Goal: Task Accomplishment & Management: Complete application form

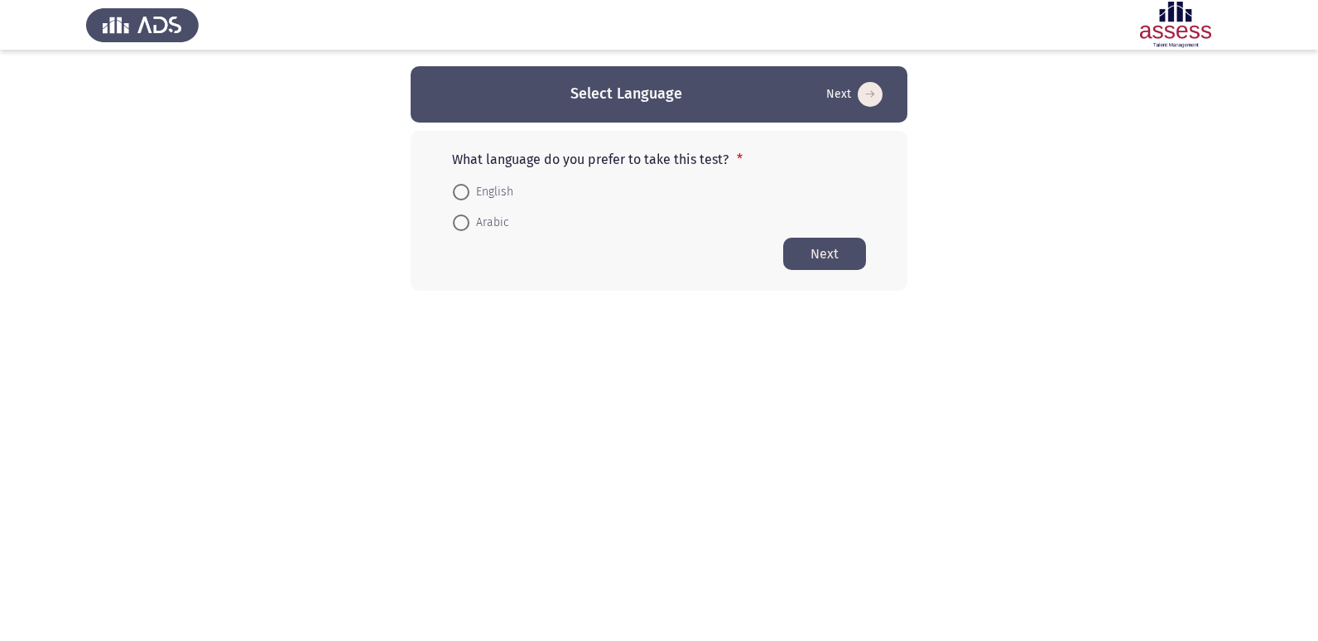
click at [462, 234] on mat-radio-button "Arabic" at bounding box center [481, 222] width 78 height 31
click at [463, 221] on span at bounding box center [461, 222] width 17 height 17
click at [463, 221] on input "Arabic" at bounding box center [461, 222] width 17 height 17
radio input "true"
click at [820, 249] on button "Next" at bounding box center [824, 253] width 83 height 32
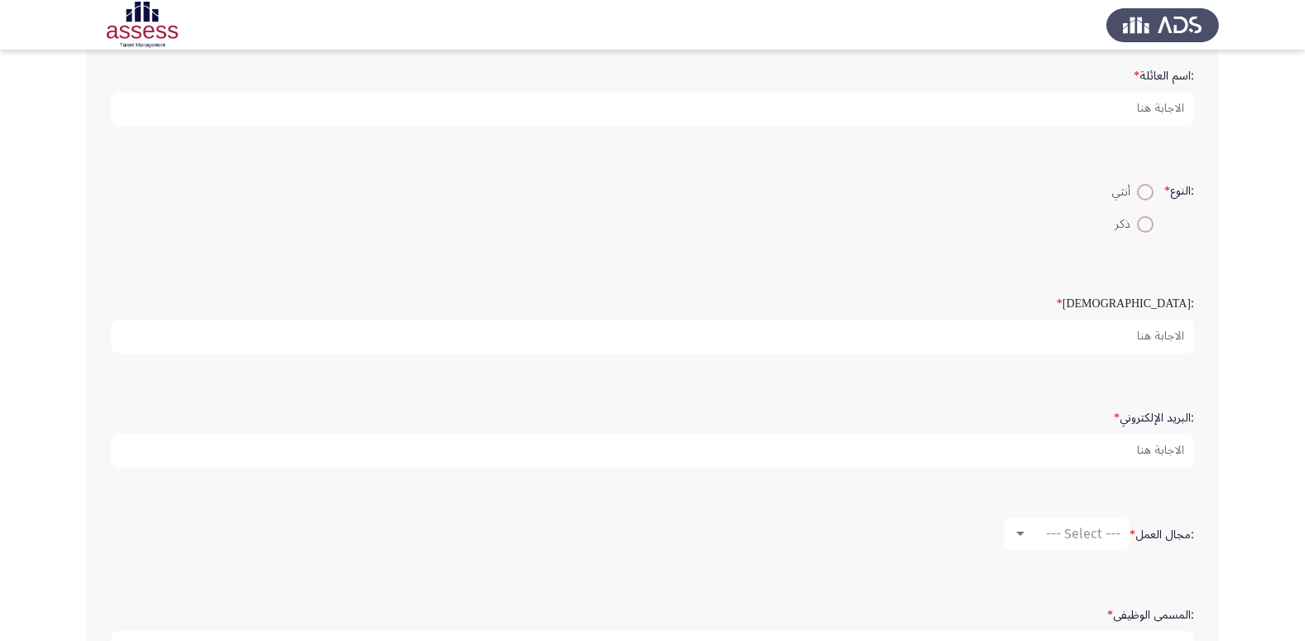
scroll to position [348, 0]
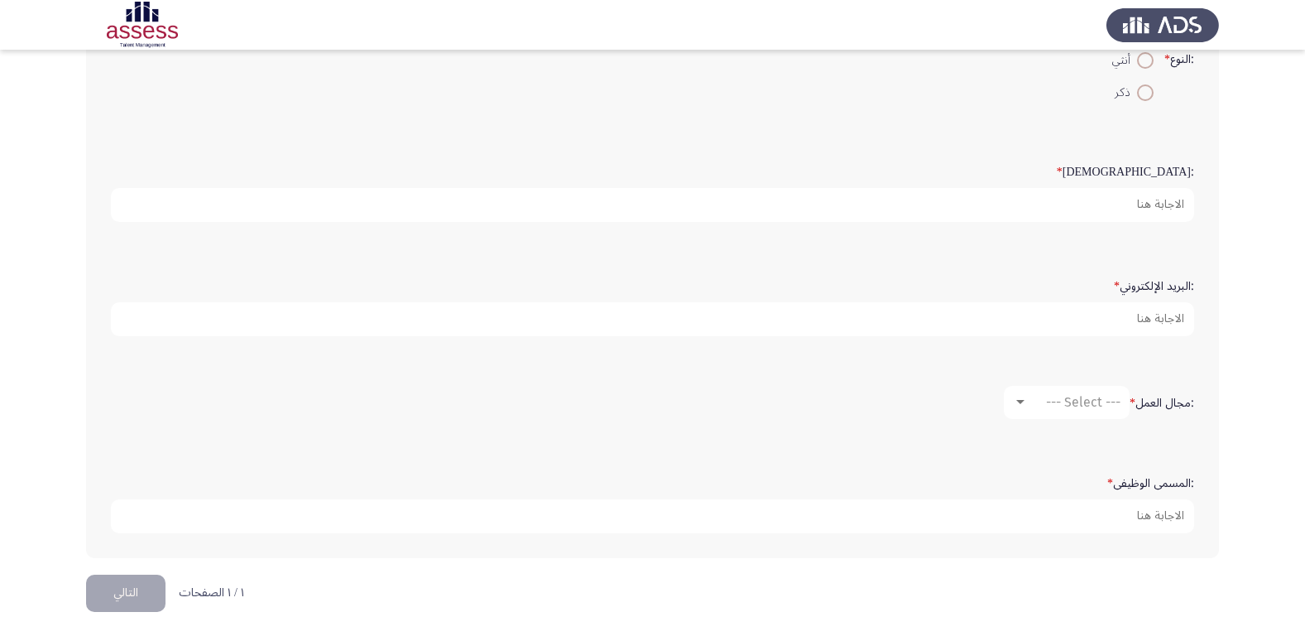
drag, startPoint x: 1117, startPoint y: 382, endPoint x: 1062, endPoint y: 409, distance: 61.8
click at [1116, 382] on div ":مجال العمل * --- Select ---" at bounding box center [653, 402] width 1100 height 50
click at [1060, 409] on span "--- Select ---" at bounding box center [1083, 402] width 74 height 16
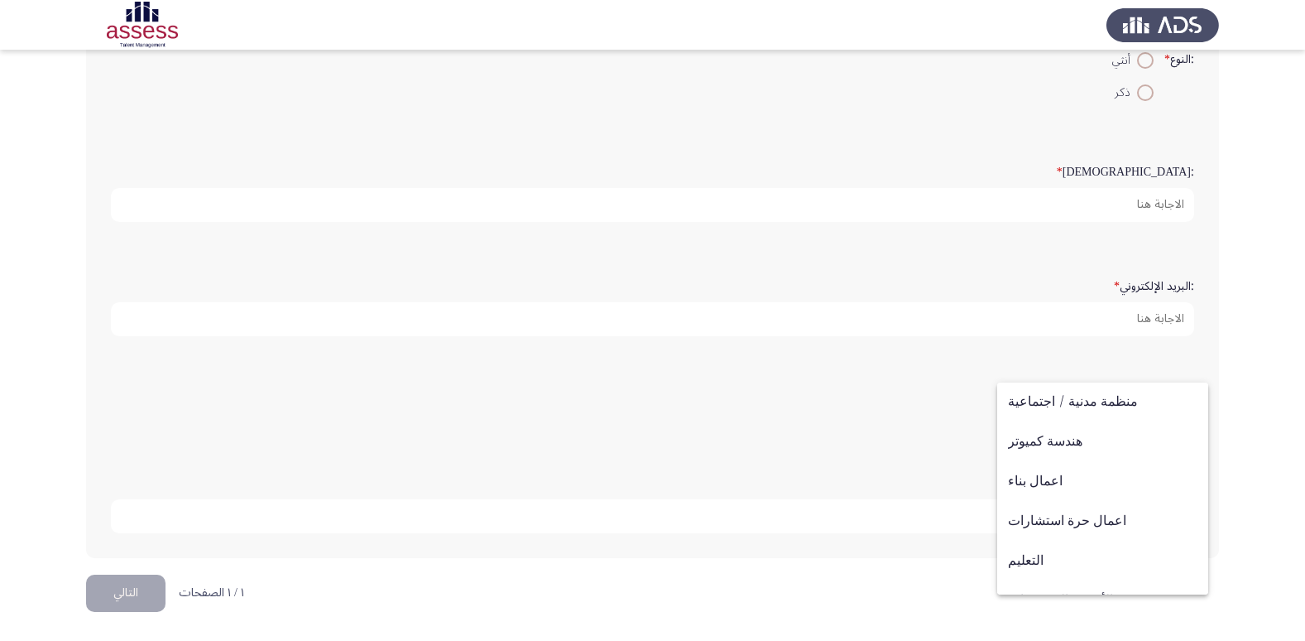
scroll to position [217, 0]
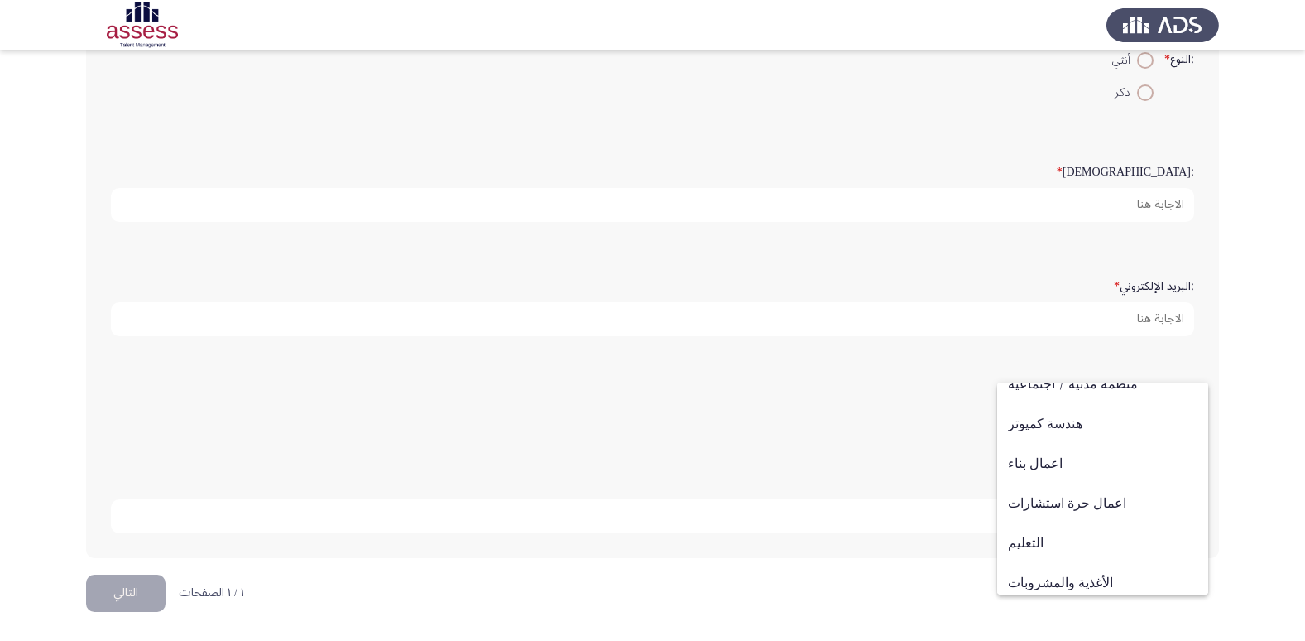
drag, startPoint x: 1261, startPoint y: 89, endPoint x: 1253, endPoint y: 94, distance: 10.1
click at [1263, 88] on div at bounding box center [652, 320] width 1305 height 641
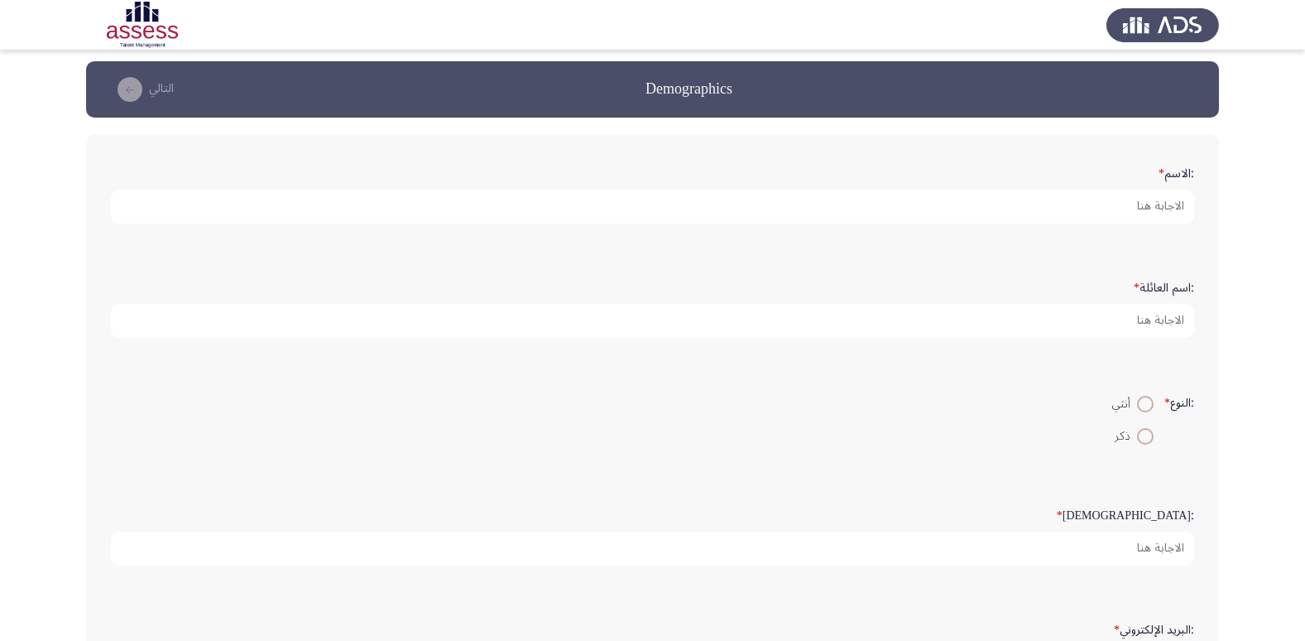
scroll to position [0, 0]
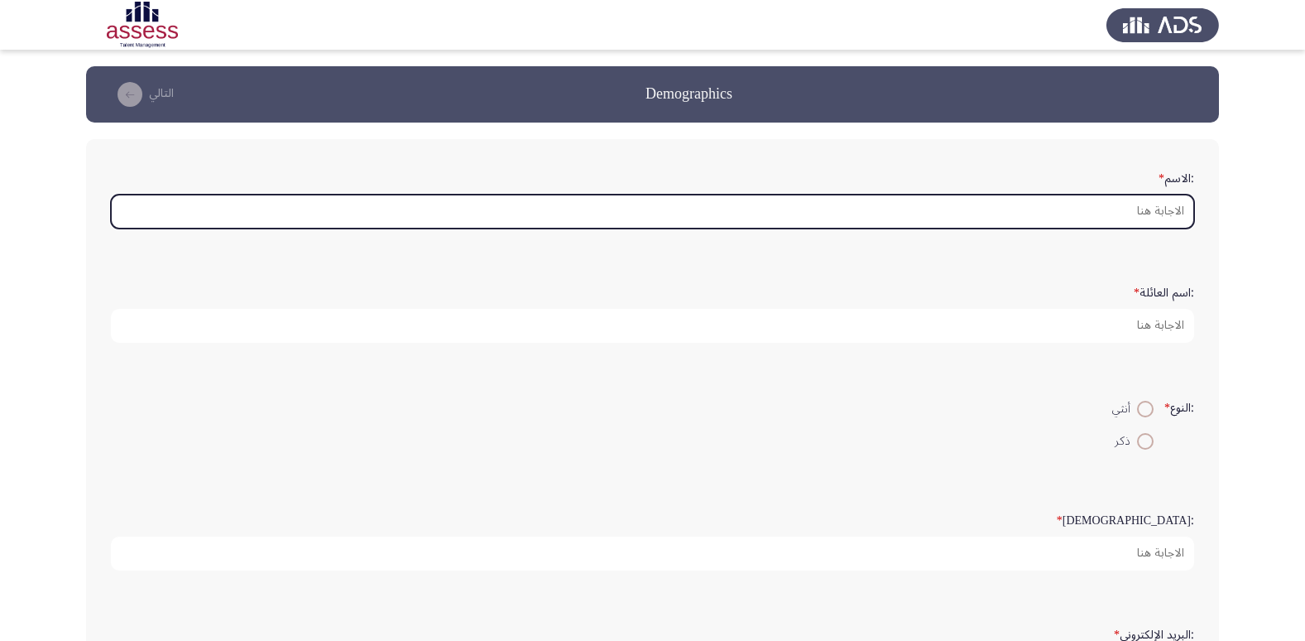
click at [1114, 214] on input ":الاسم *" at bounding box center [652, 211] width 1083 height 34
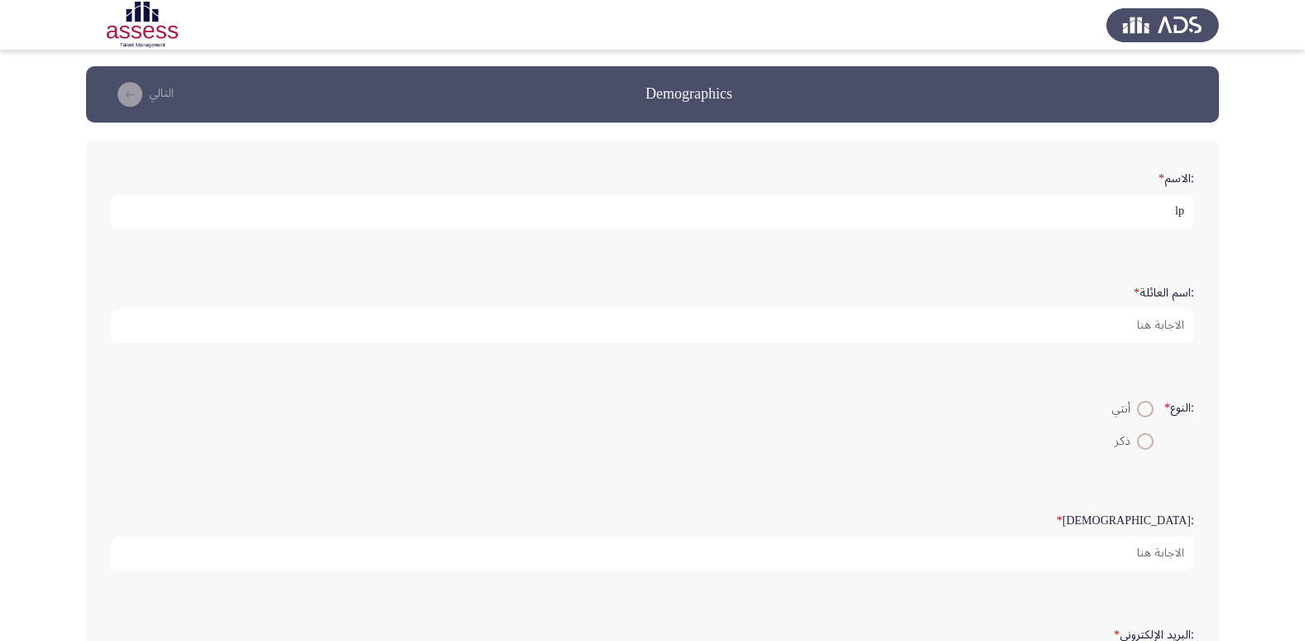
type input "l"
type input "[PERSON_NAME] [PERSON_NAME]"
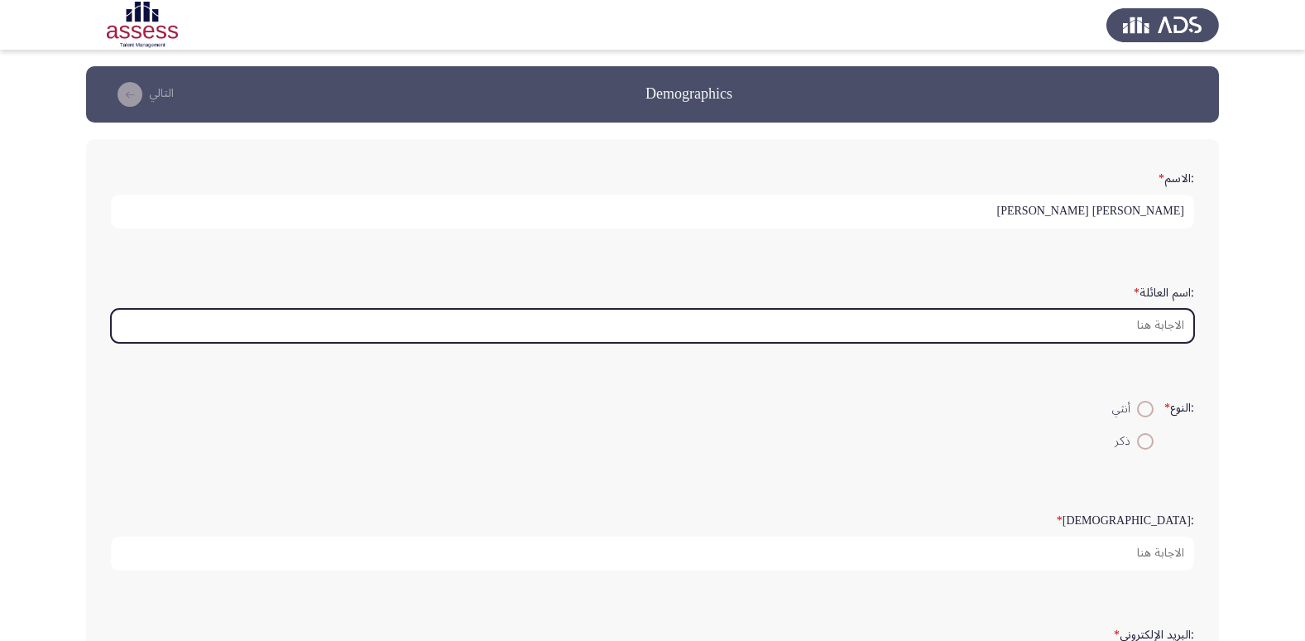
click at [1125, 324] on input ":اسم العائلة *" at bounding box center [652, 326] width 1083 height 34
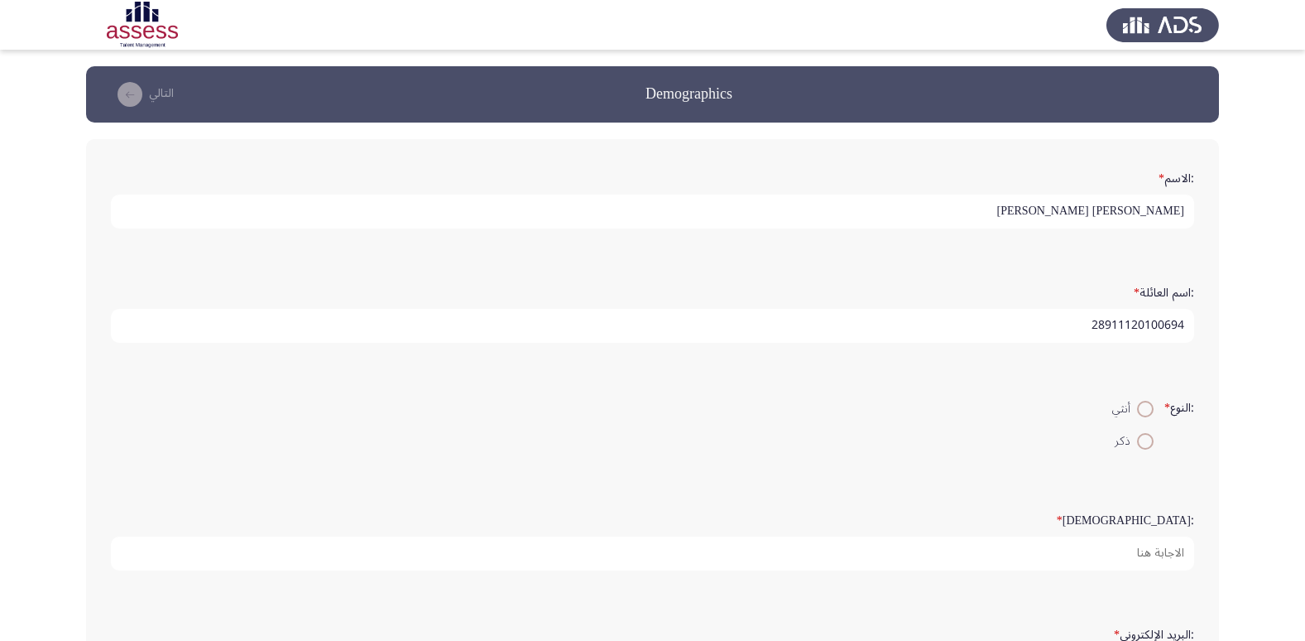
type input "28911120100694"
click at [1138, 445] on span at bounding box center [1145, 441] width 17 height 17
click at [1138, 445] on input "ذكر" at bounding box center [1145, 441] width 17 height 17
radio input "true"
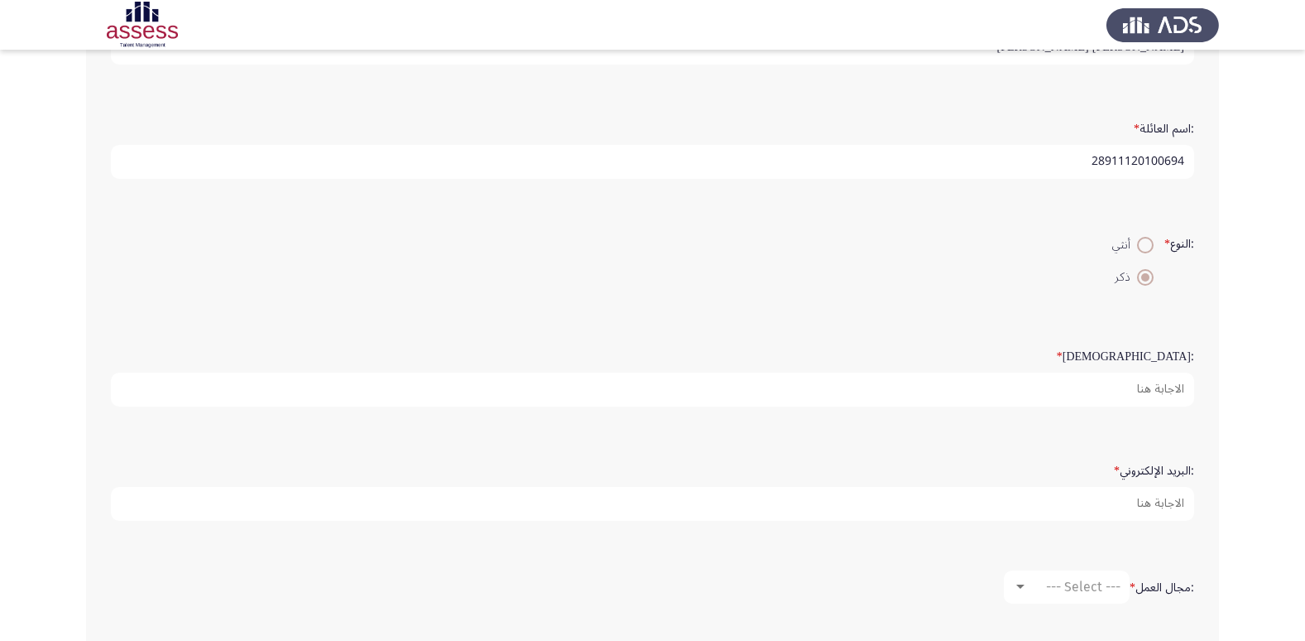
scroll to position [166, 0]
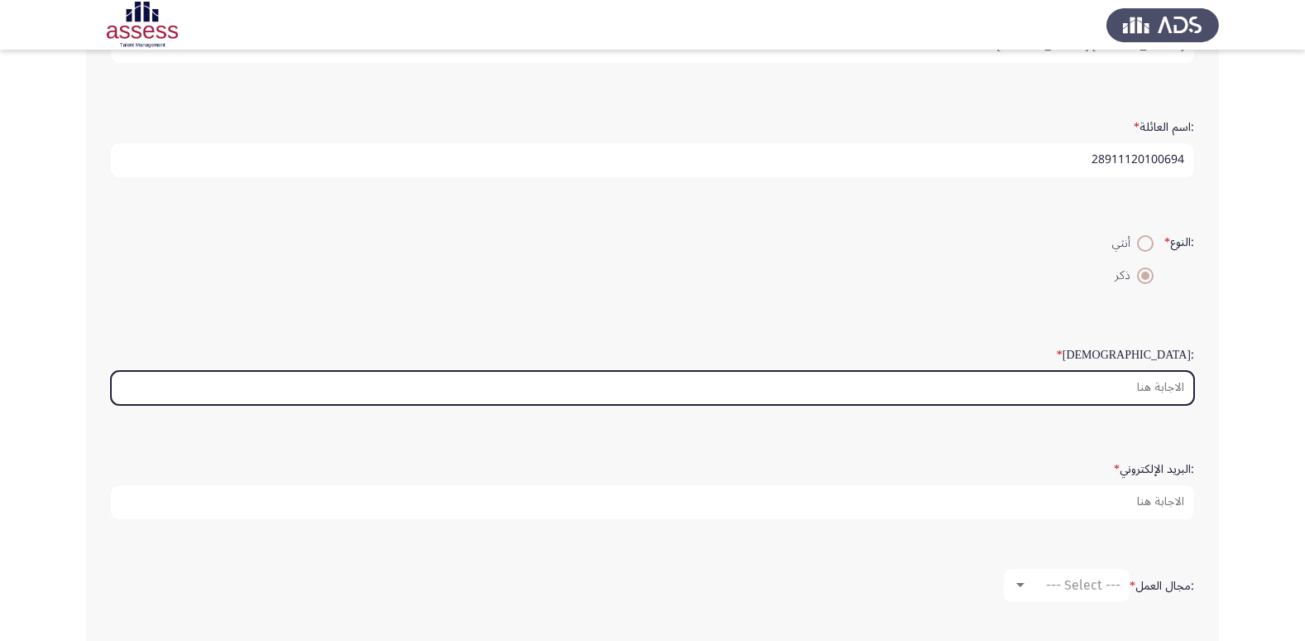
click at [1149, 386] on input ":السن *" at bounding box center [652, 388] width 1083 height 34
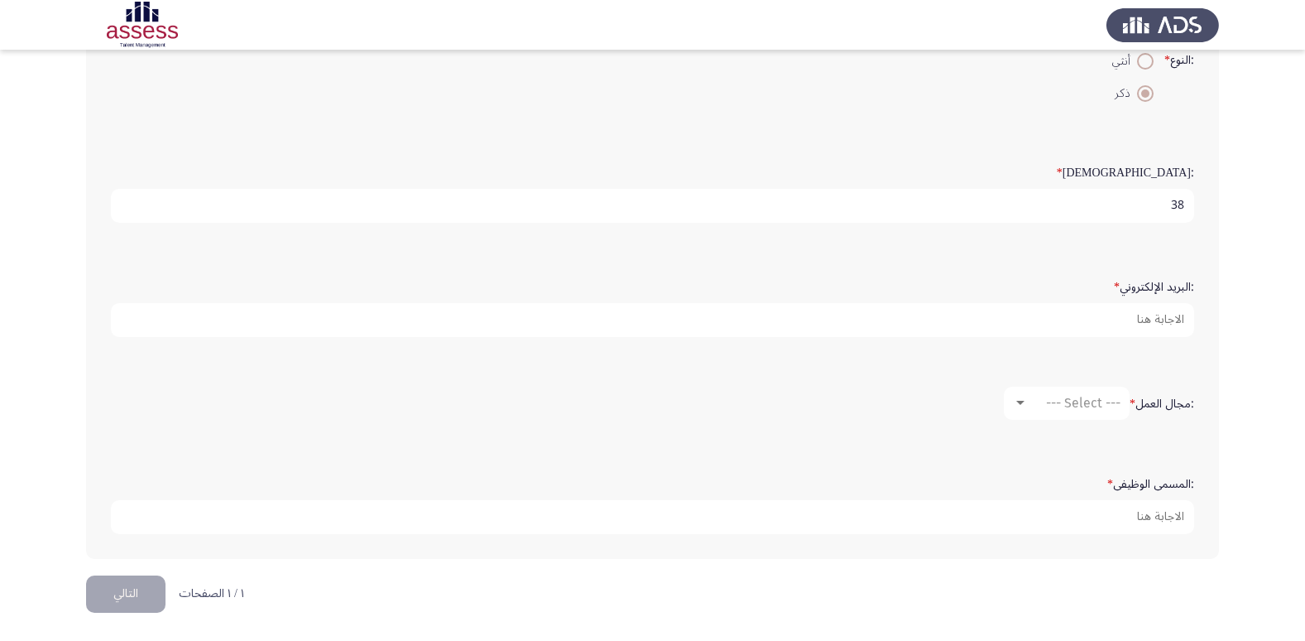
scroll to position [348, 0]
type input "38"
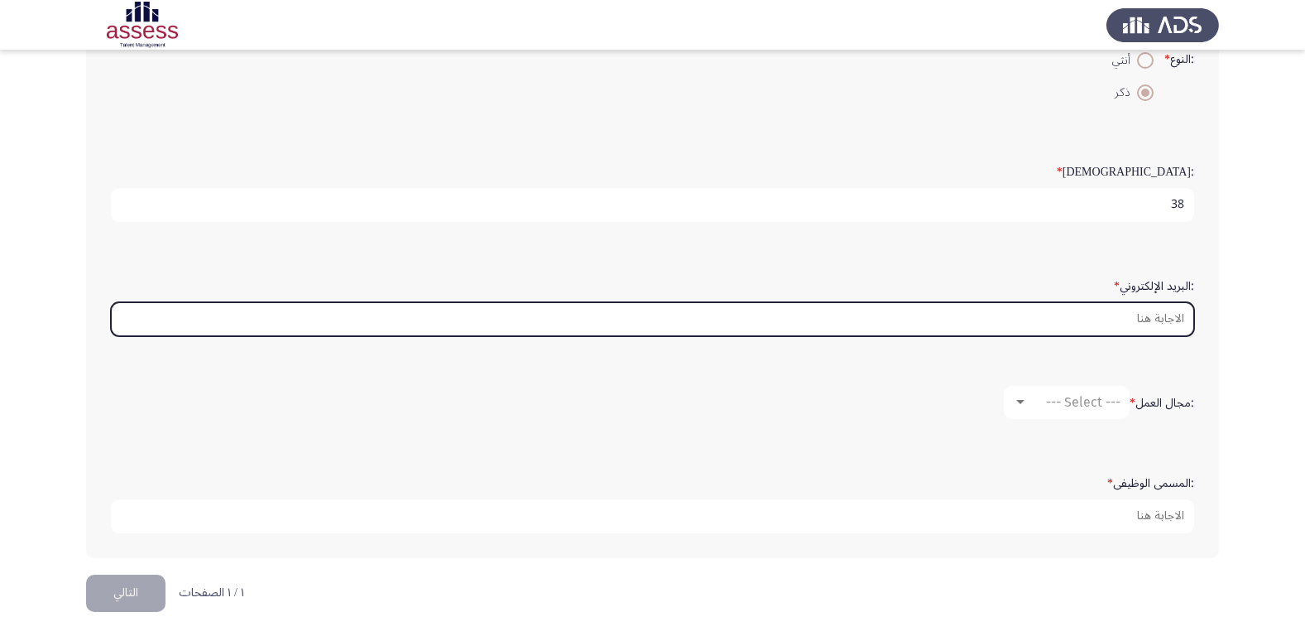
drag, startPoint x: 1153, startPoint y: 323, endPoint x: 1141, endPoint y: 289, distance: 35.9
click at [1153, 323] on input ":البريد الإلكتروني *" at bounding box center [652, 319] width 1083 height 34
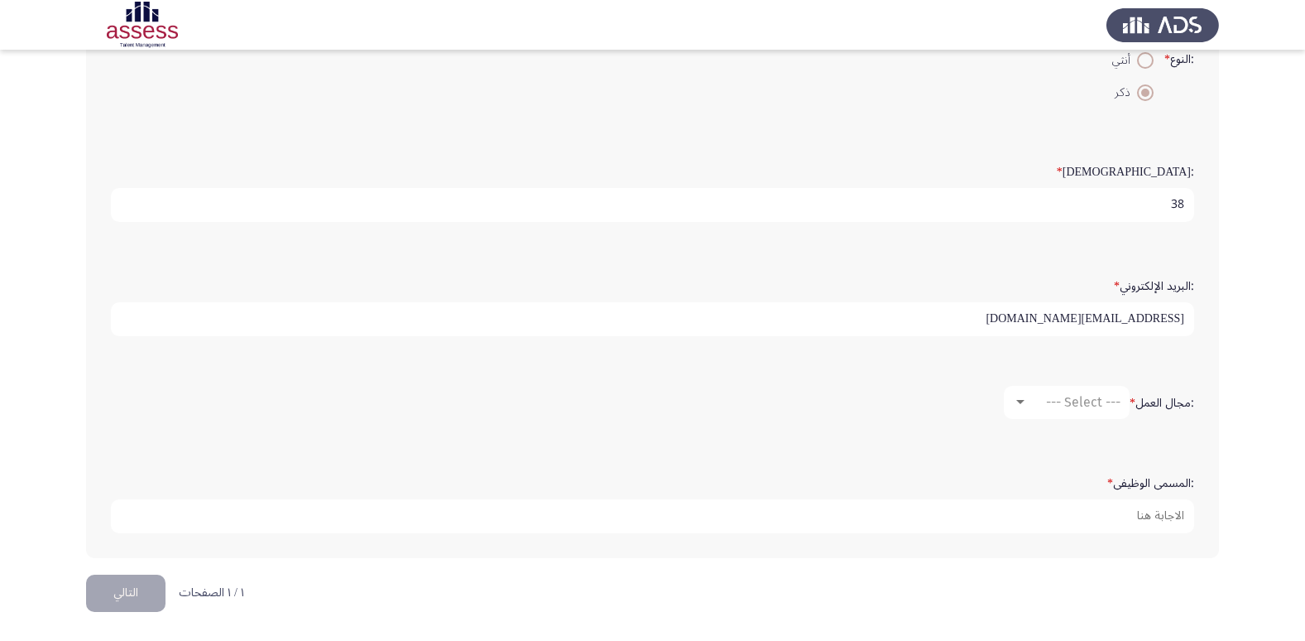
type input "[EMAIL_ADDRESS][DOMAIN_NAME]"
click at [1058, 405] on span "--- Select ---" at bounding box center [1083, 402] width 74 height 16
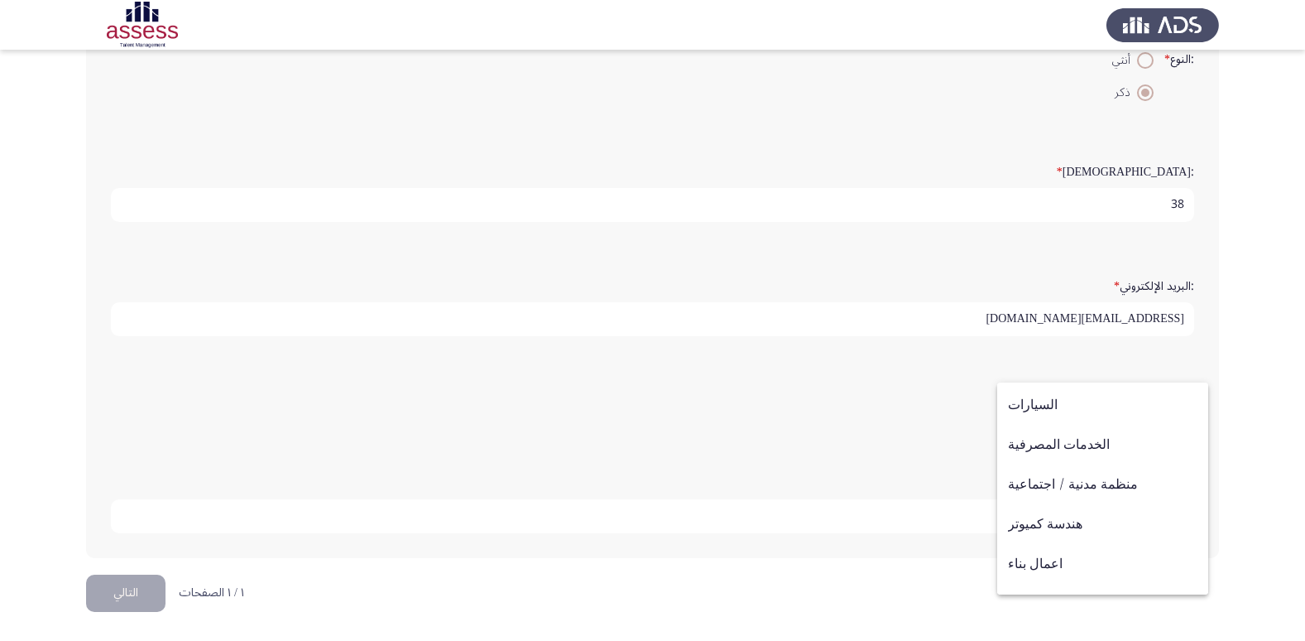
scroll to position [93, 0]
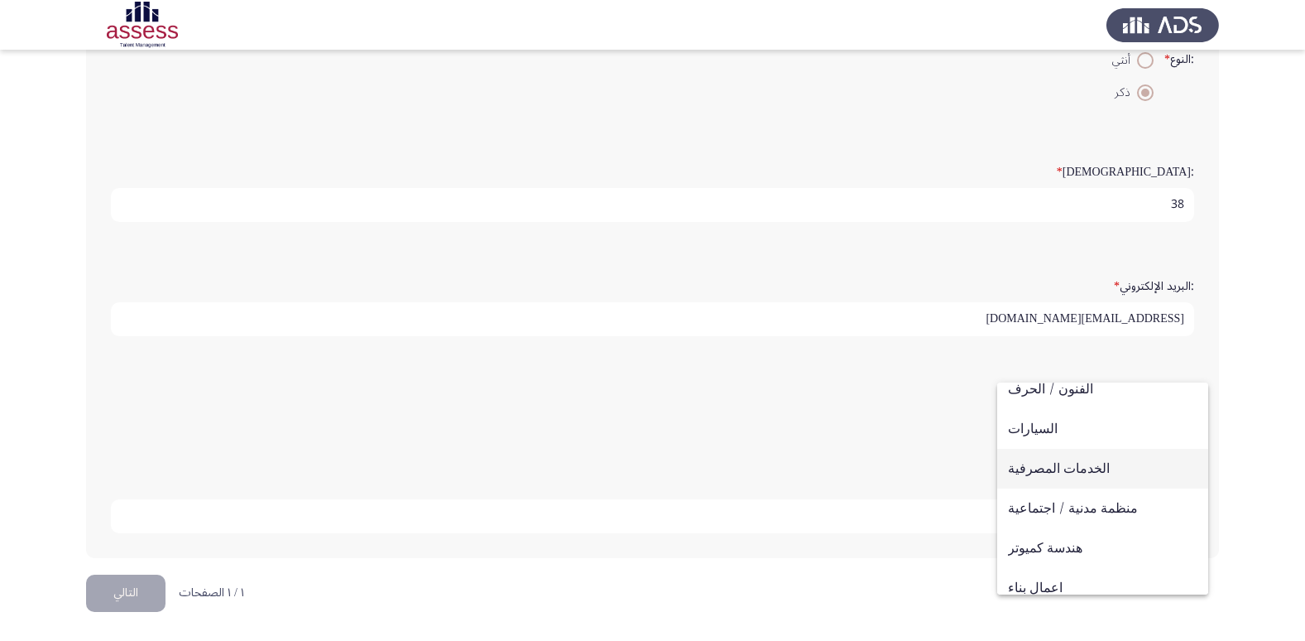
click at [1077, 465] on span "الخدمات المصرفية" at bounding box center [1103, 469] width 190 height 40
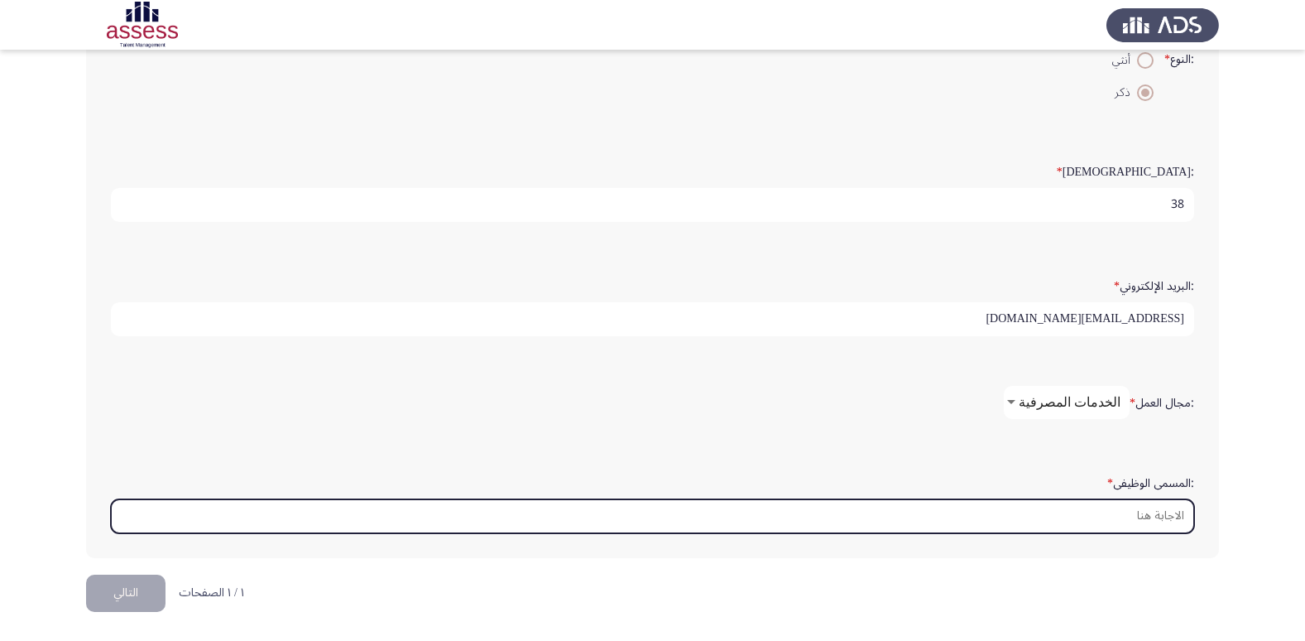
click at [1127, 525] on input ":المسمى الوظيفى *" at bounding box center [652, 516] width 1083 height 34
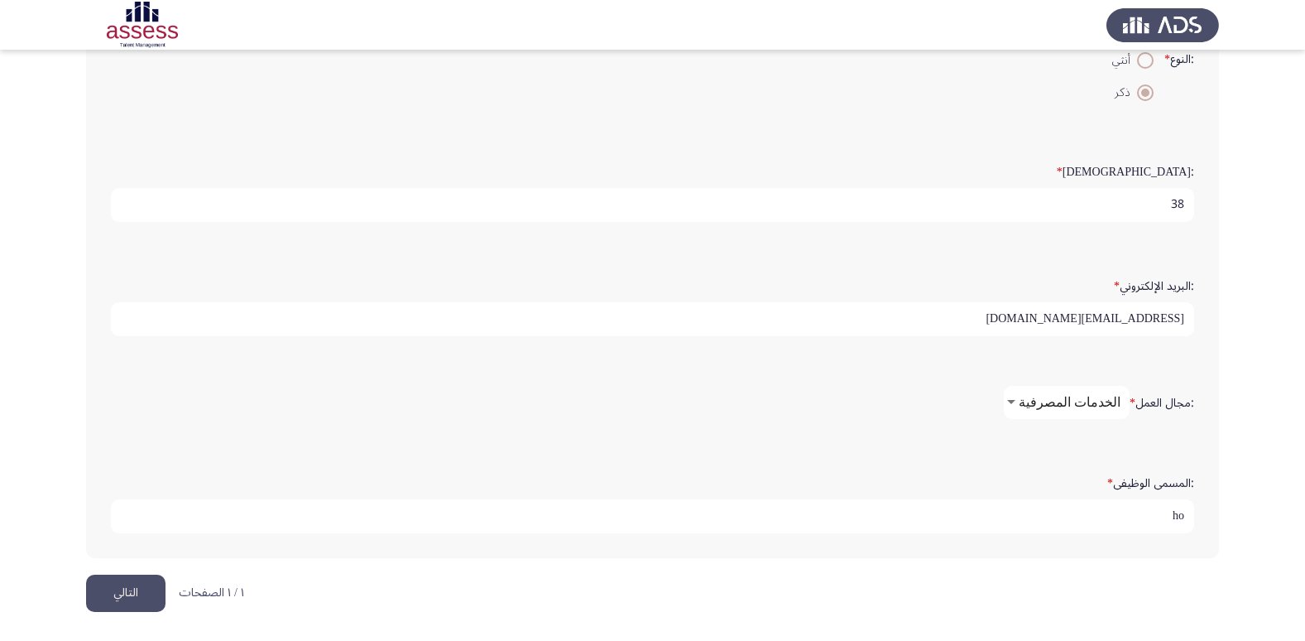
type input "h"
type input "v"
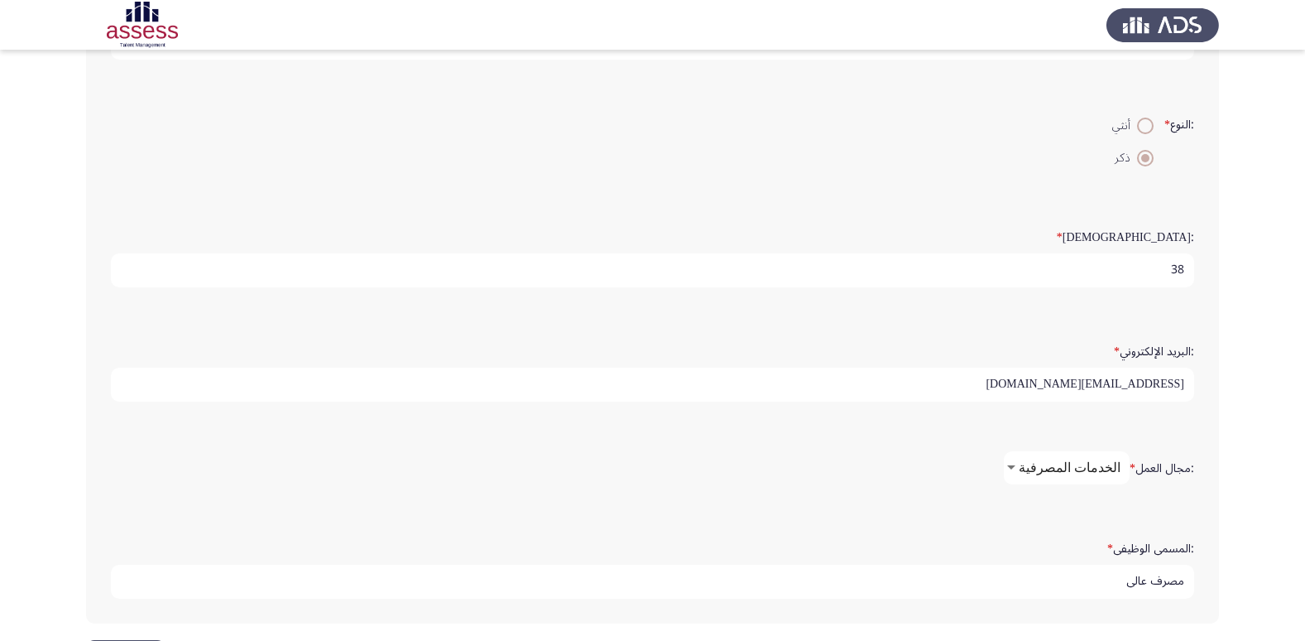
scroll to position [348, 0]
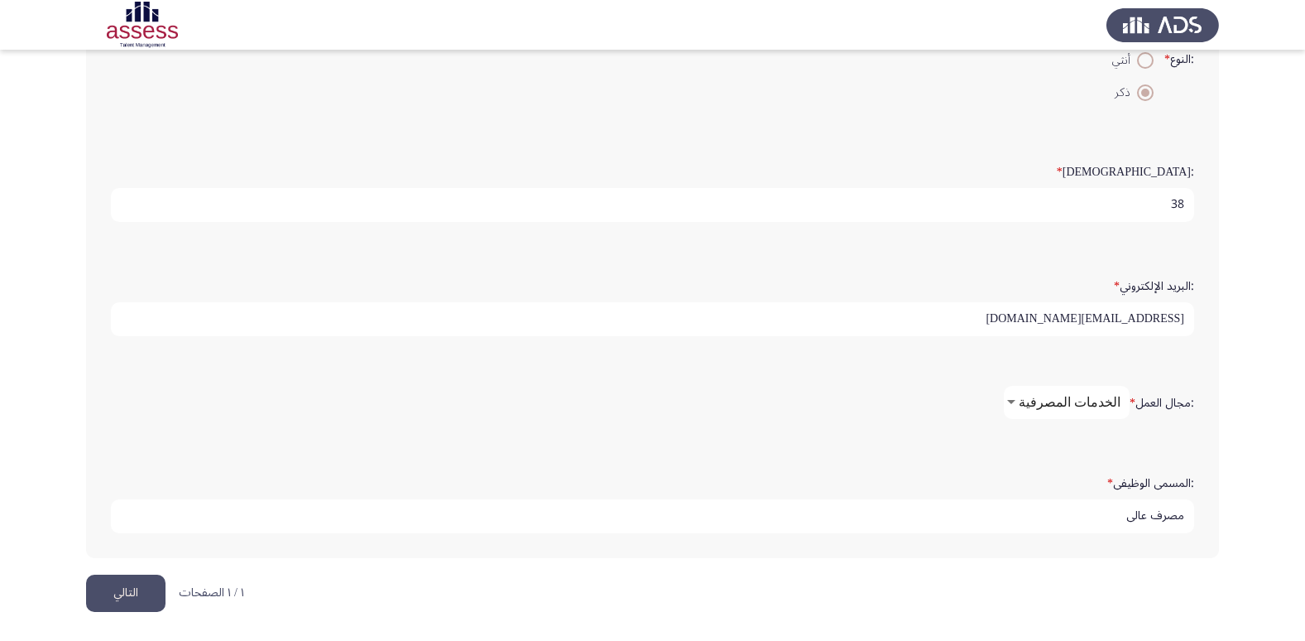
type input "مصرف عالى"
click at [137, 585] on button "التالي" at bounding box center [125, 592] width 79 height 37
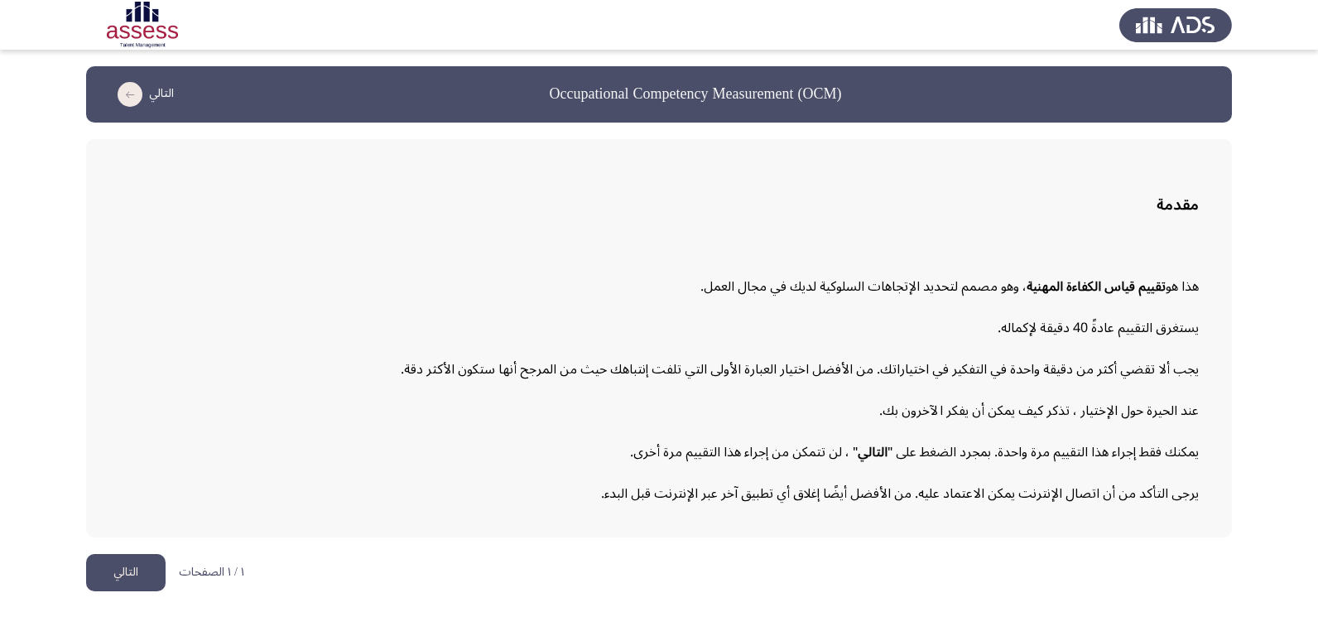
click at [118, 569] on button "التالي" at bounding box center [125, 572] width 79 height 37
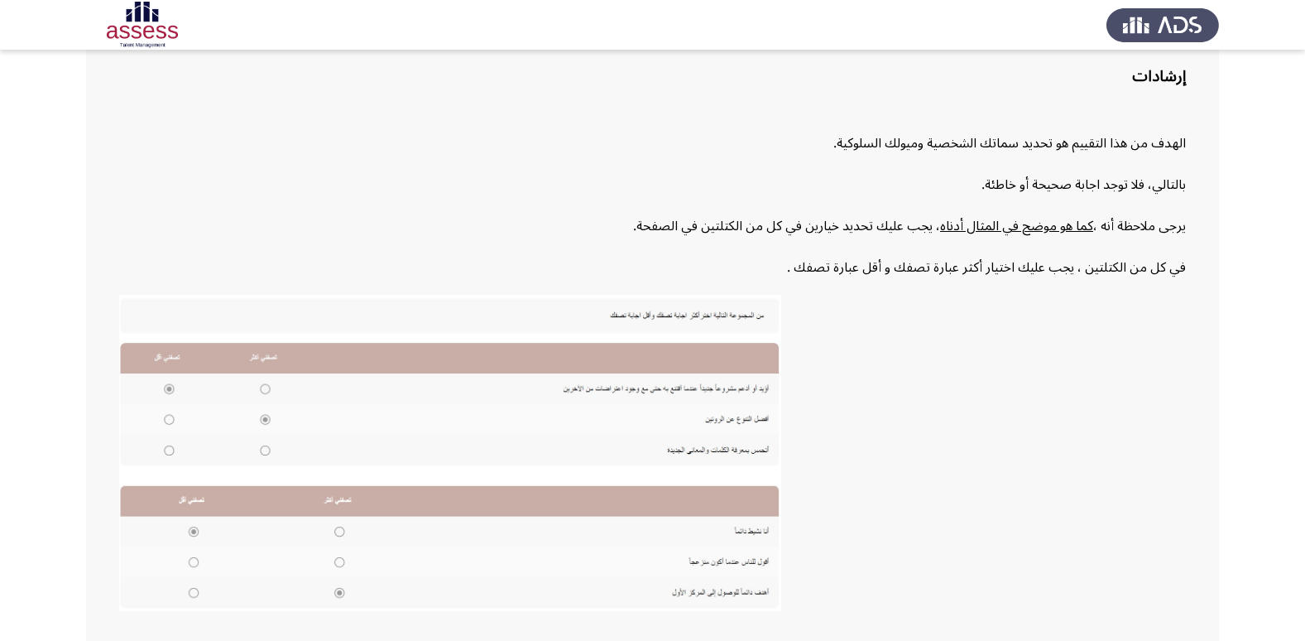
scroll to position [250, 0]
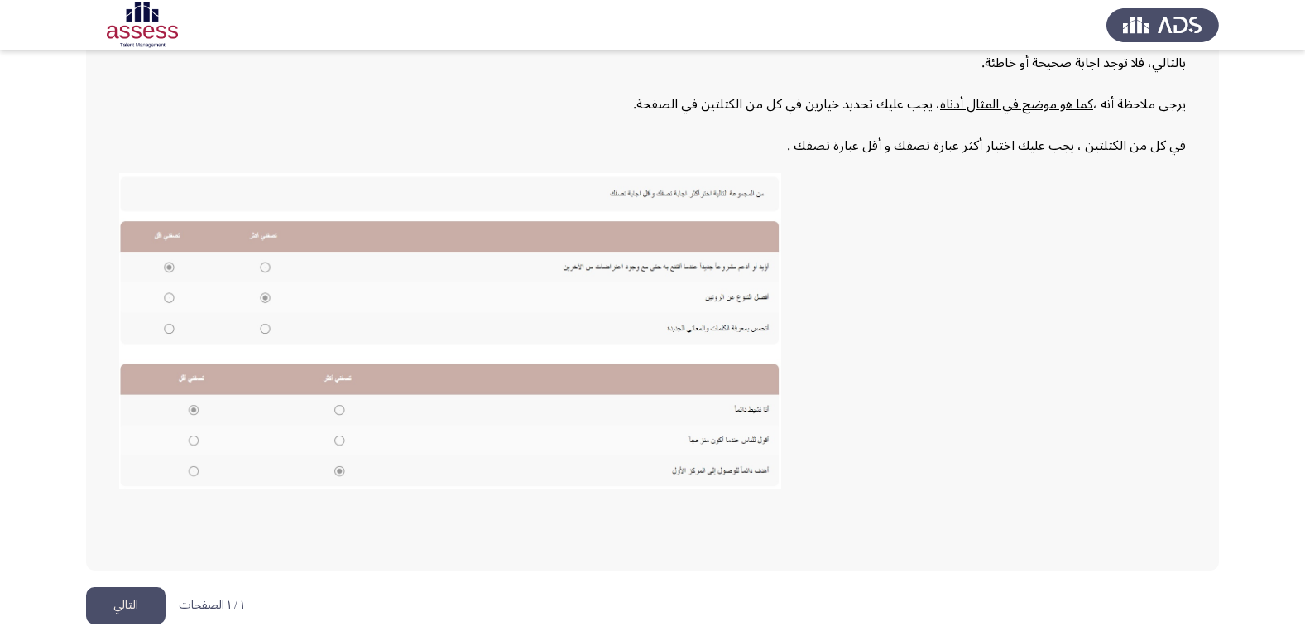
click at [119, 605] on button "التالي" at bounding box center [125, 605] width 79 height 37
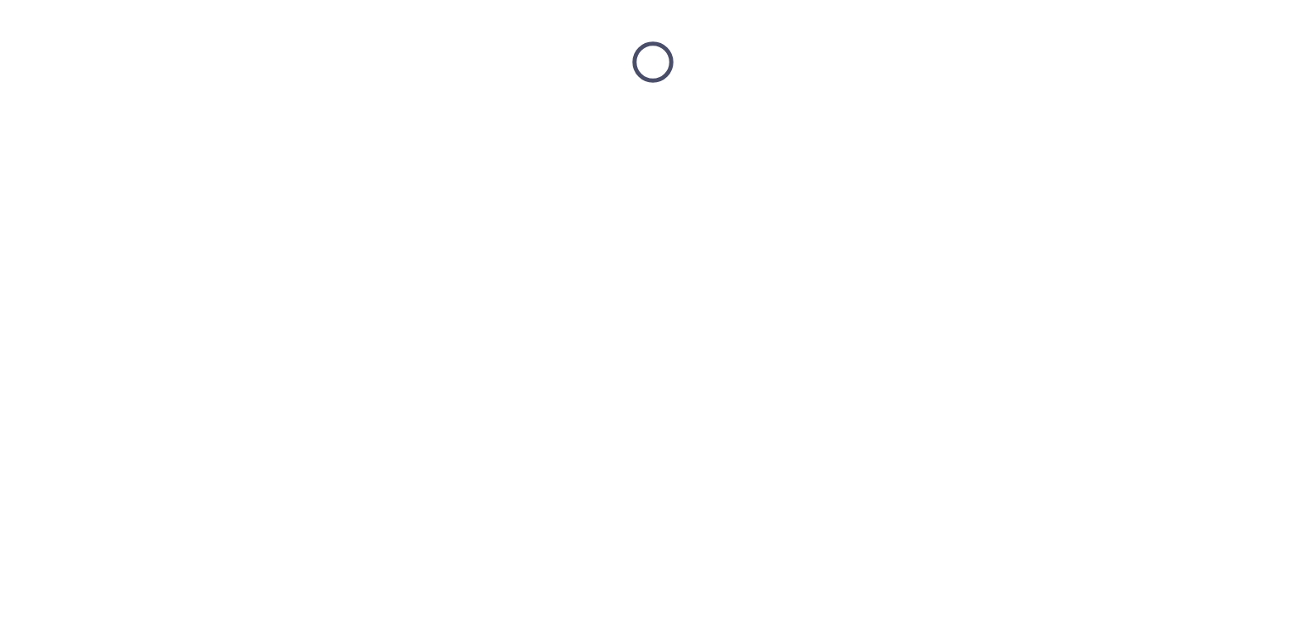
scroll to position [0, 0]
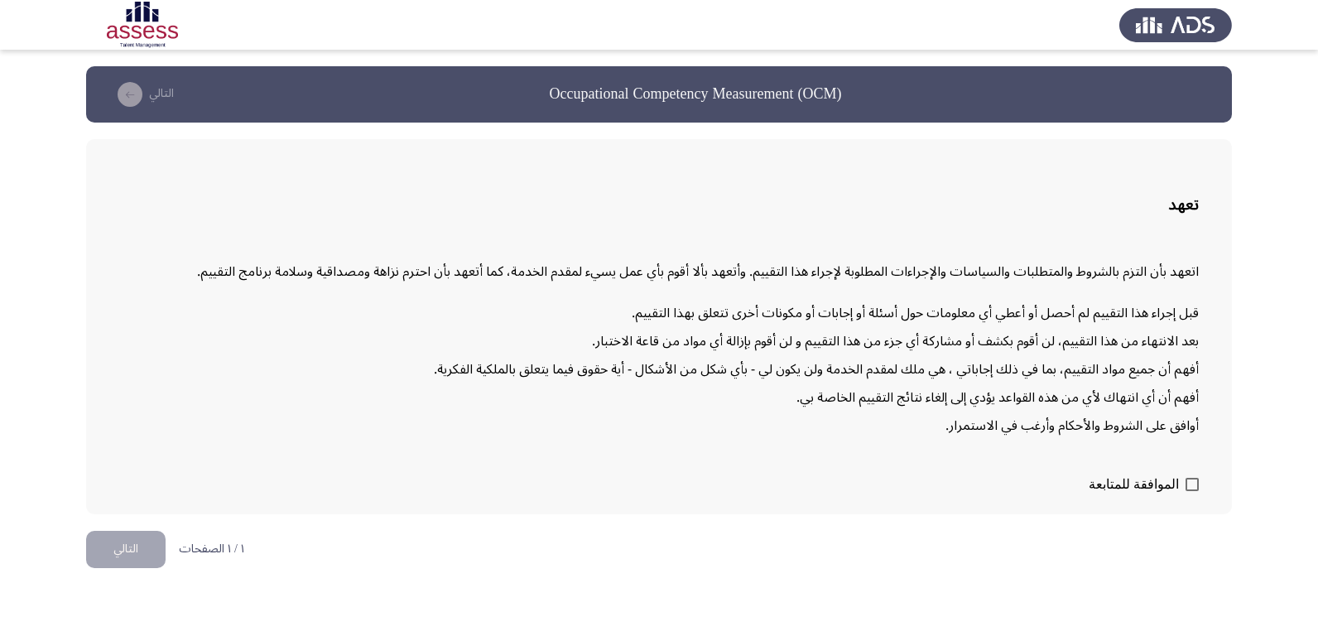
click at [1184, 487] on label "الموافقة للمتابعة" at bounding box center [1143, 484] width 110 height 20
click at [1191, 491] on input "الموافقة للمتابعة" at bounding box center [1191, 491] width 1 height 1
checkbox input "true"
click at [132, 553] on button "التالي" at bounding box center [125, 548] width 79 height 37
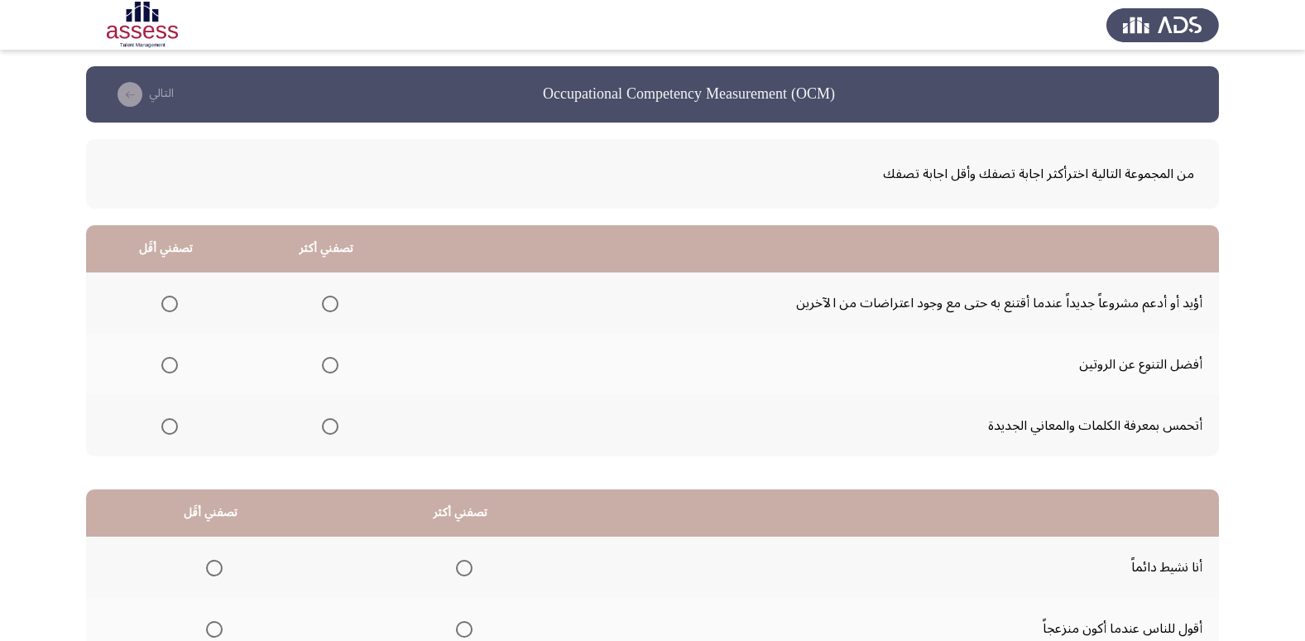
click at [170, 305] on span "Select an option" at bounding box center [169, 303] width 17 height 17
click at [170, 305] on input "Select an option" at bounding box center [169, 303] width 17 height 17
click at [330, 362] on span "Select an option" at bounding box center [330, 365] width 17 height 17
click at [330, 362] on input "Select an option" at bounding box center [330, 365] width 17 height 17
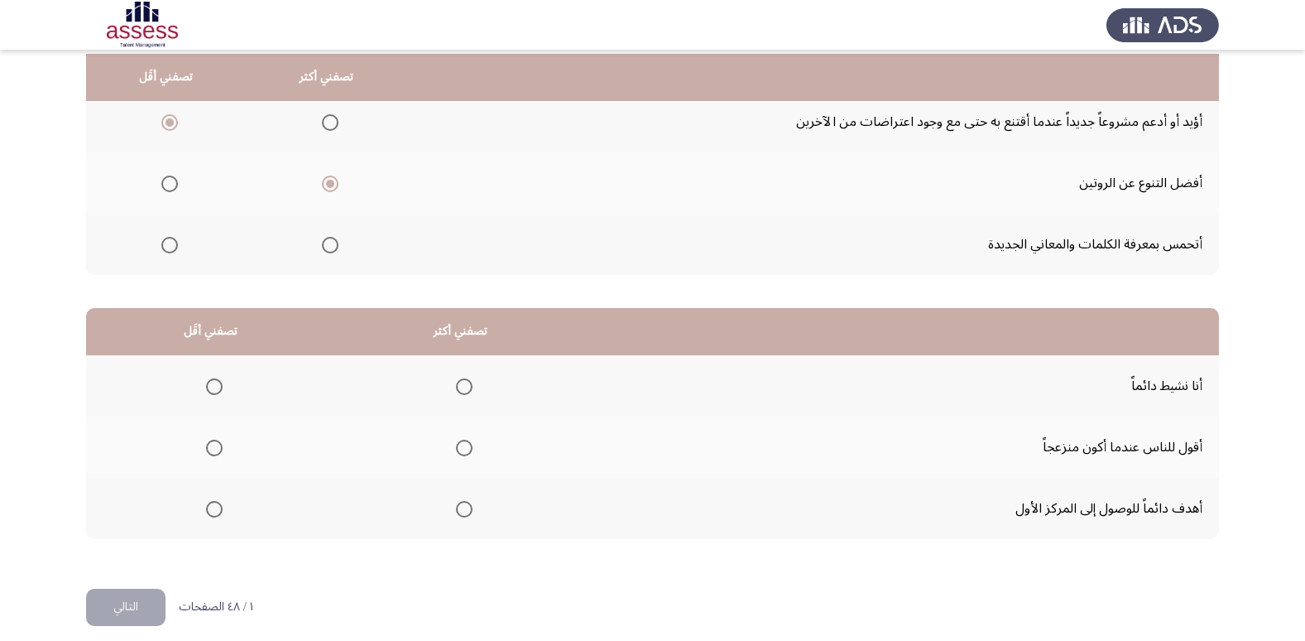
scroll to position [195, 0]
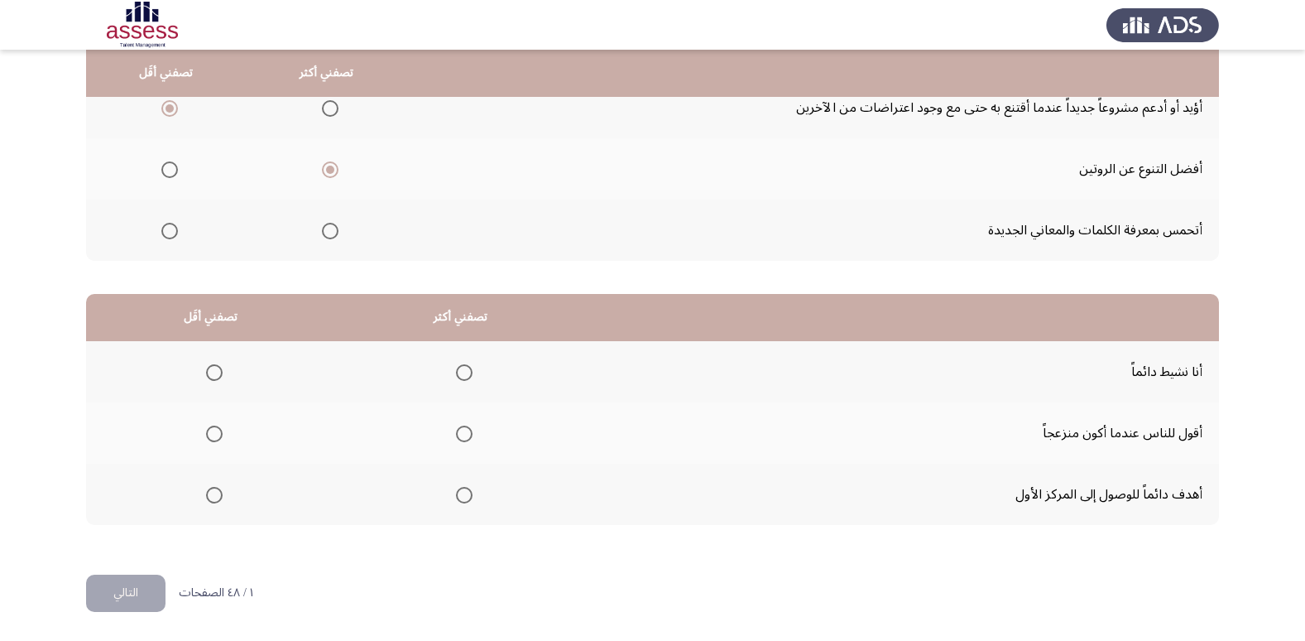
click at [170, 169] on span "Select an option" at bounding box center [169, 169] width 17 height 17
click at [170, 169] on input "Select an option" at bounding box center [169, 169] width 17 height 17
click at [330, 172] on span "Select an option" at bounding box center [330, 169] width 17 height 17
click at [330, 172] on input "Select an option" at bounding box center [330, 169] width 17 height 17
click at [155, 104] on label "Select an option" at bounding box center [166, 108] width 23 height 17
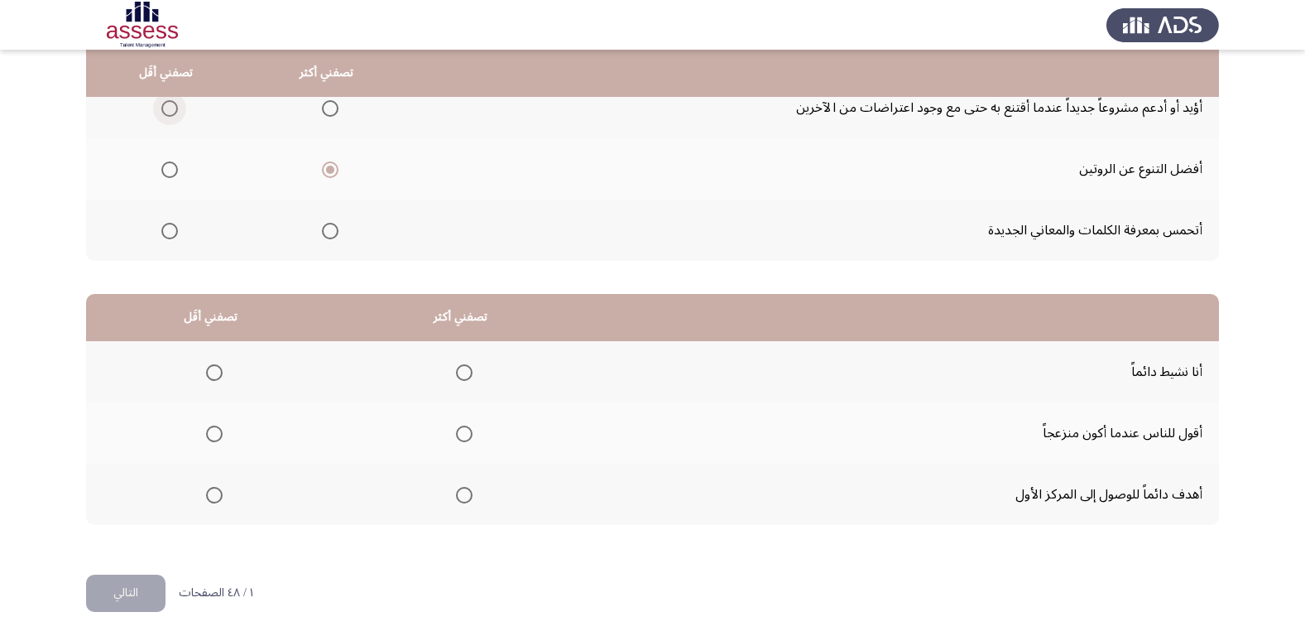
click at [161, 104] on input "Select an option" at bounding box center [169, 108] width 17 height 17
click at [220, 435] on span "Select an option" at bounding box center [214, 433] width 17 height 17
click at [220, 435] on input "Select an option" at bounding box center [214, 433] width 17 height 17
click at [463, 499] on span "Select an option" at bounding box center [464, 495] width 17 height 17
click at [463, 499] on input "Select an option" at bounding box center [464, 495] width 17 height 17
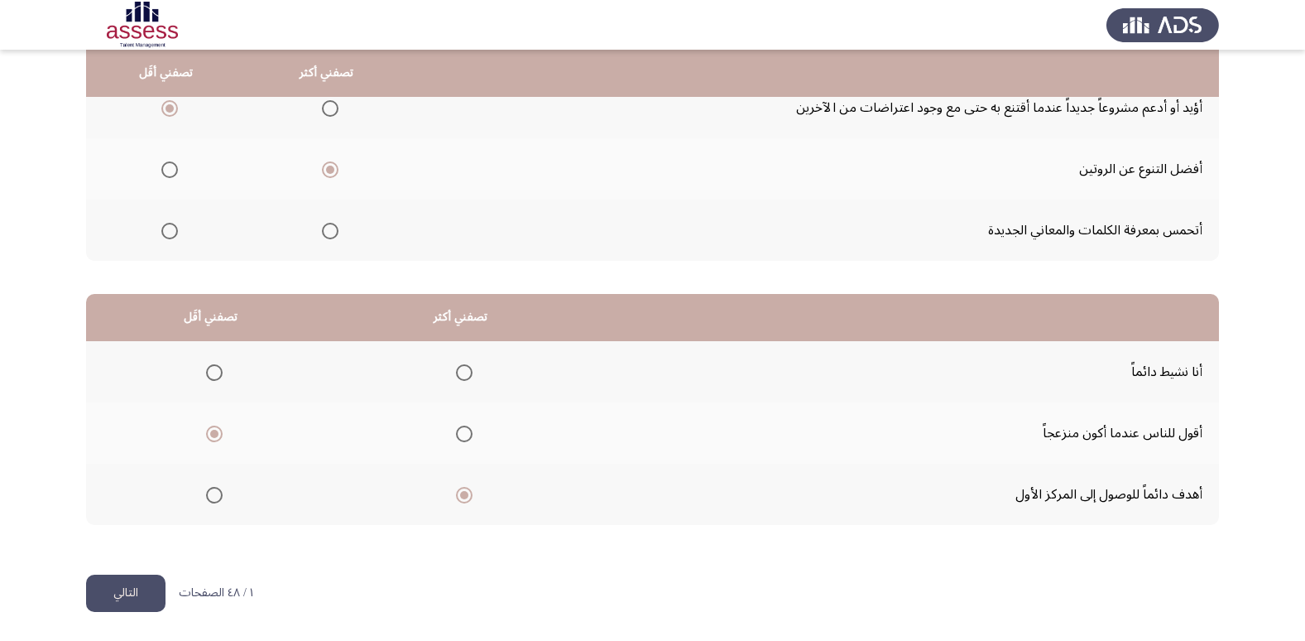
click at [94, 602] on button "التالي" at bounding box center [125, 592] width 79 height 37
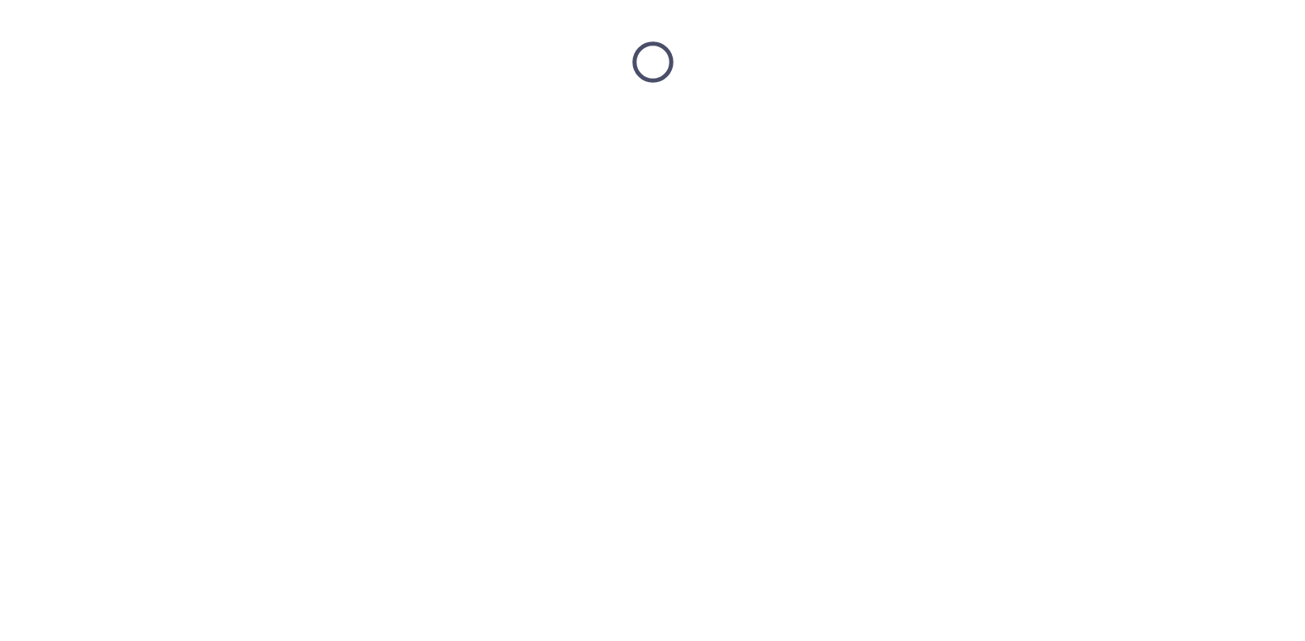
scroll to position [0, 0]
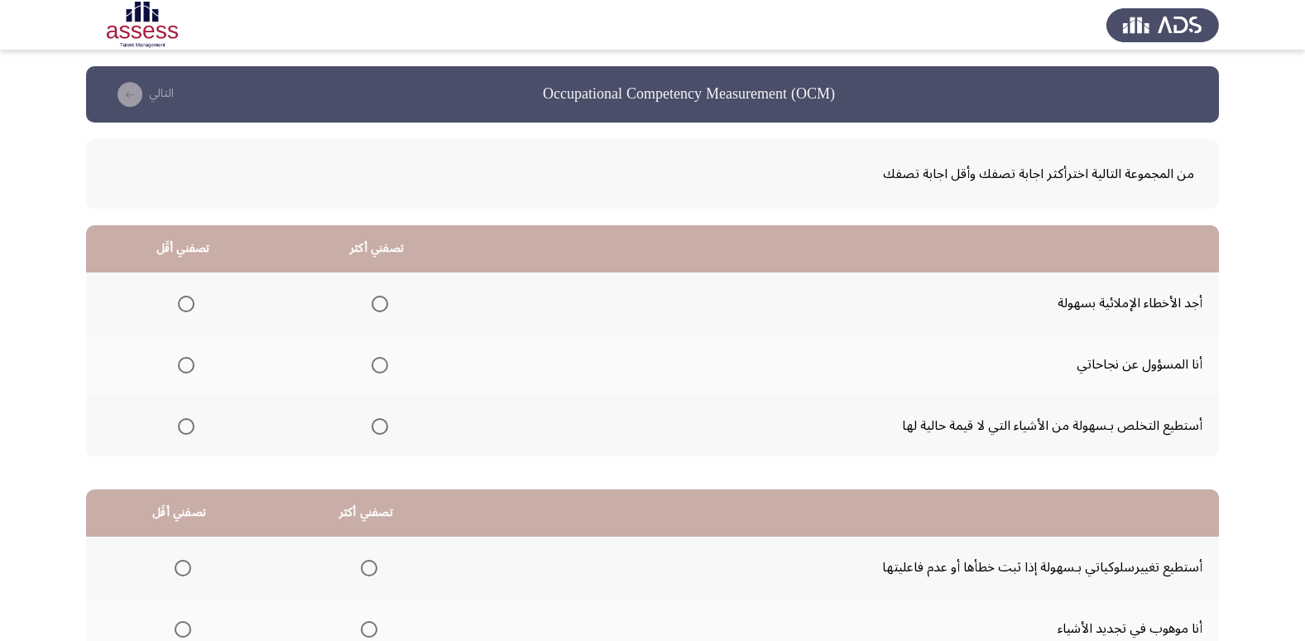
click at [190, 303] on span "Select an option" at bounding box center [186, 303] width 17 height 17
click at [190, 303] on input "Select an option" at bounding box center [186, 303] width 17 height 17
click at [372, 367] on span "Select an option" at bounding box center [380, 365] width 17 height 17
click at [372, 367] on input "Select an option" at bounding box center [380, 365] width 17 height 17
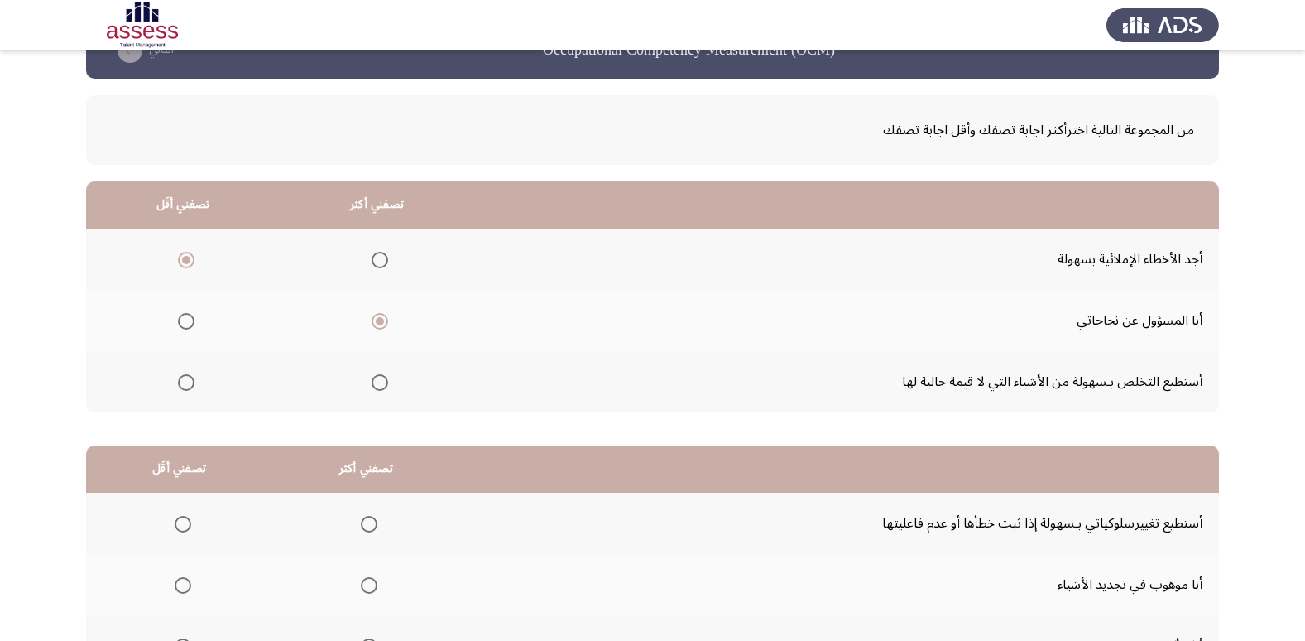
scroll to position [195, 0]
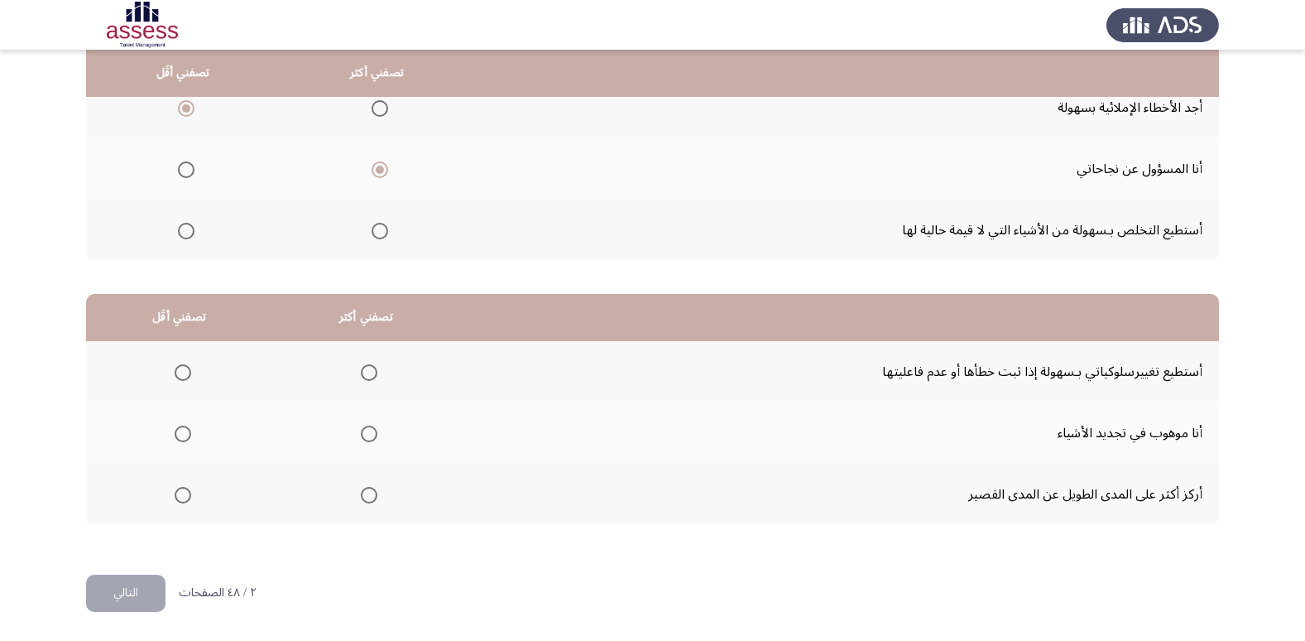
click at [180, 375] on span "Select an option" at bounding box center [183, 372] width 17 height 17
click at [180, 375] on input "Select an option" at bounding box center [183, 372] width 17 height 17
click at [367, 497] on span "Select an option" at bounding box center [369, 495] width 17 height 17
click at [367, 497] on input "Select an option" at bounding box center [369, 495] width 17 height 17
click at [363, 435] on span "Select an option" at bounding box center [369, 433] width 17 height 17
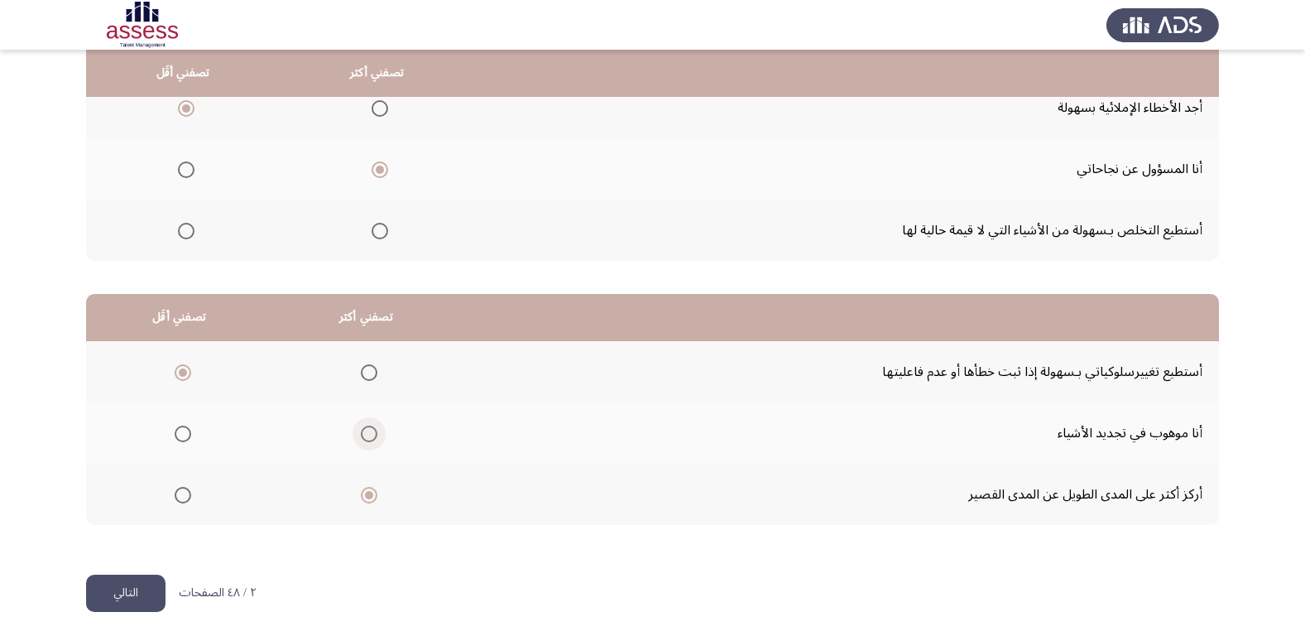
click at [363, 435] on input "Select an option" at bounding box center [369, 433] width 17 height 17
click at [122, 590] on button "التالي" at bounding box center [125, 592] width 79 height 37
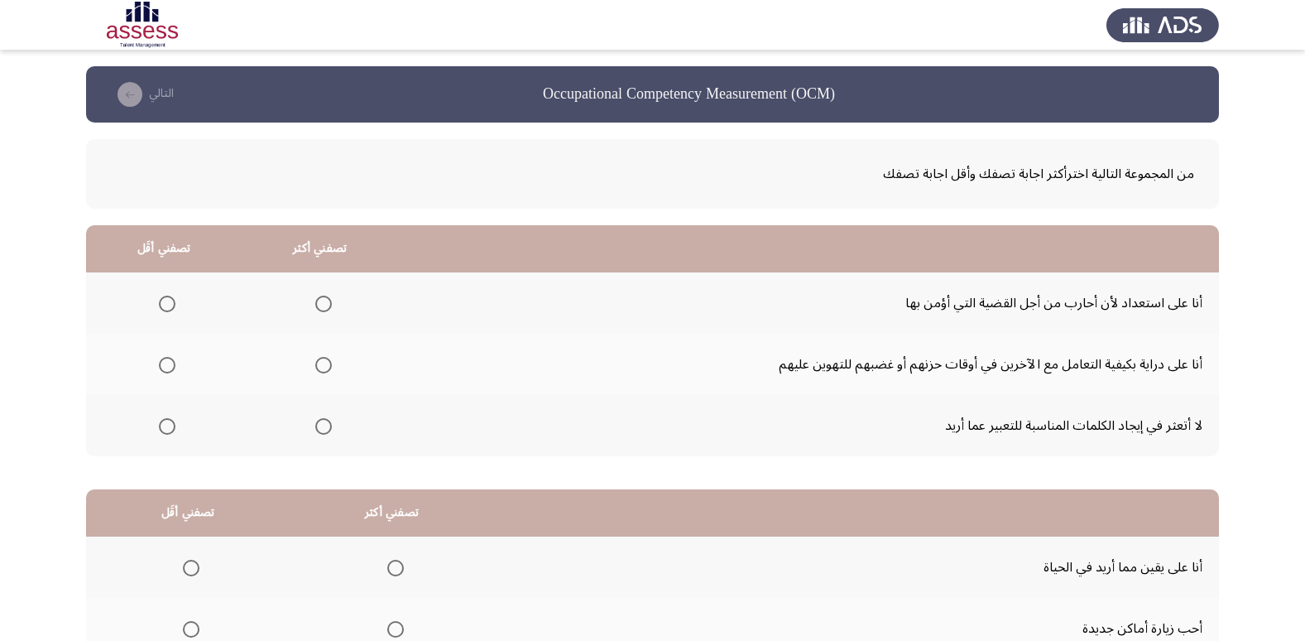
click at [328, 427] on span "Select an option" at bounding box center [323, 426] width 17 height 17
click at [328, 427] on input "Select an option" at bounding box center [323, 426] width 17 height 17
click at [160, 360] on span "Select an option" at bounding box center [167, 365] width 17 height 17
click at [160, 360] on input "Select an option" at bounding box center [167, 365] width 17 height 17
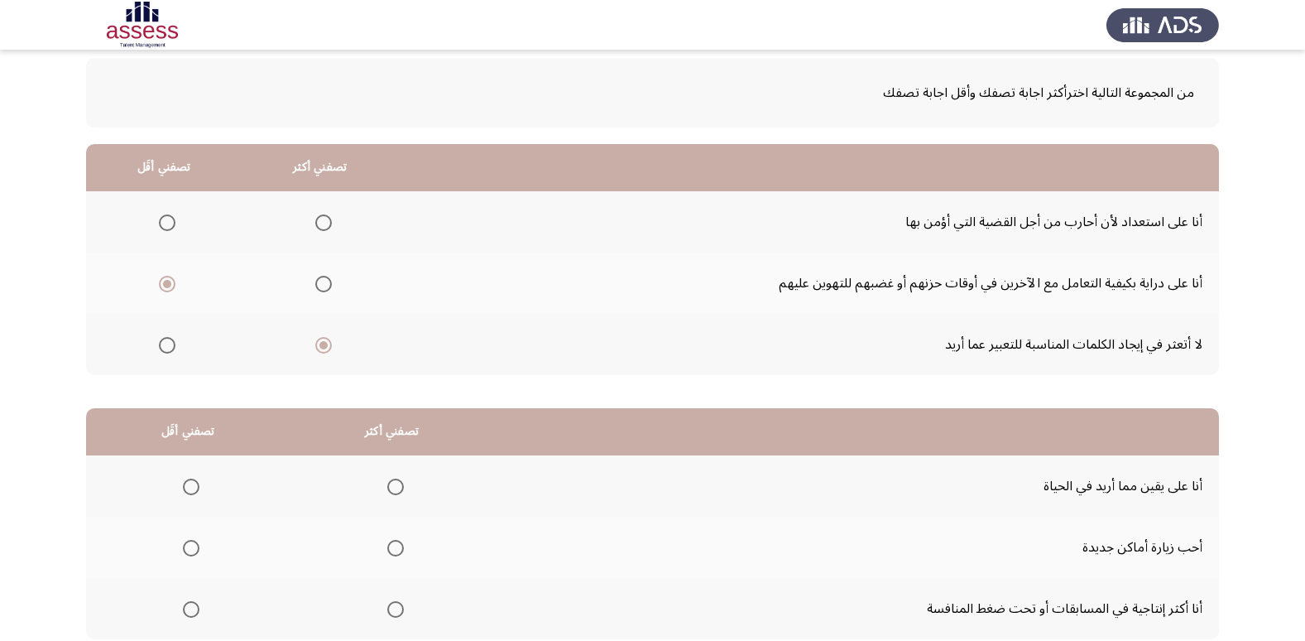
scroll to position [195, 0]
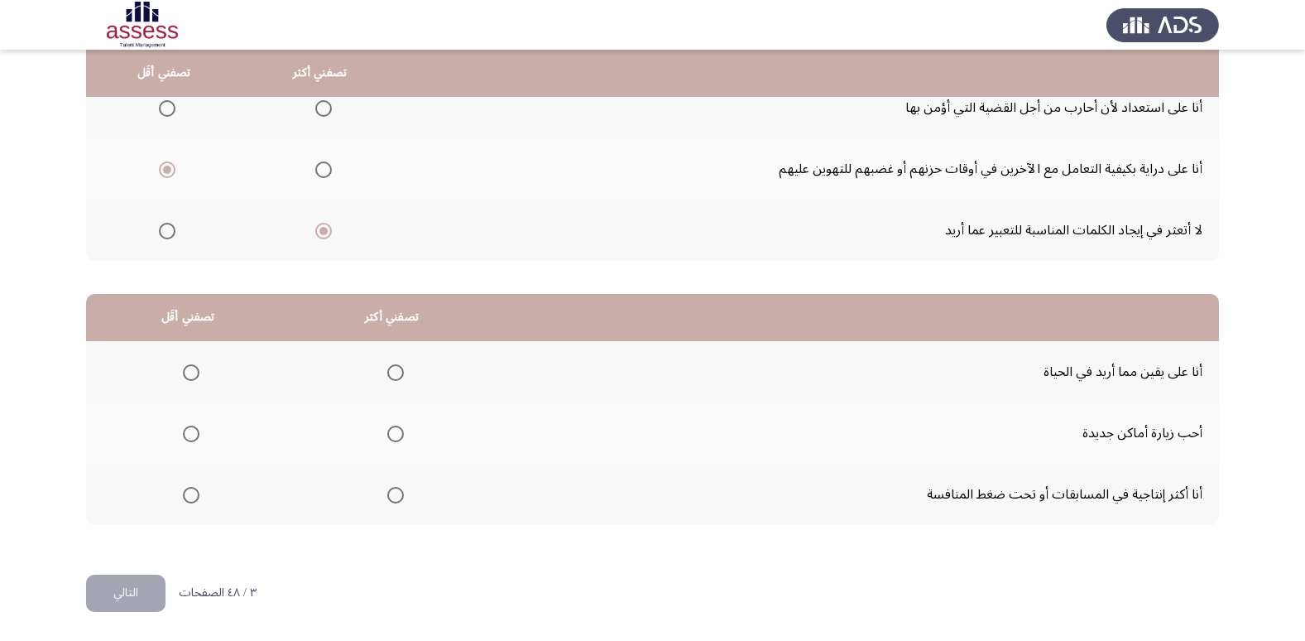
click at [393, 372] on span "Select an option" at bounding box center [395, 372] width 17 height 17
click at [393, 372] on input "Select an option" at bounding box center [395, 372] width 17 height 17
click at [196, 436] on span "Select an option" at bounding box center [191, 433] width 17 height 17
click at [196, 436] on input "Select an option" at bounding box center [191, 433] width 17 height 17
click at [122, 589] on button "التالي" at bounding box center [125, 592] width 79 height 37
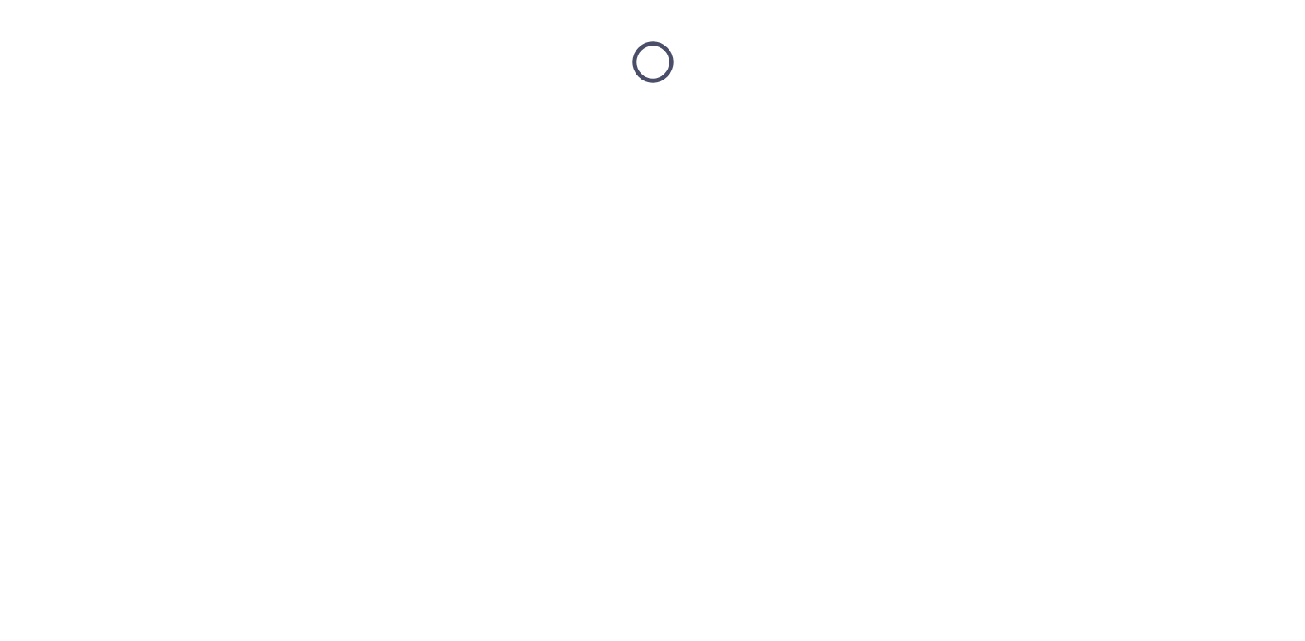
scroll to position [0, 0]
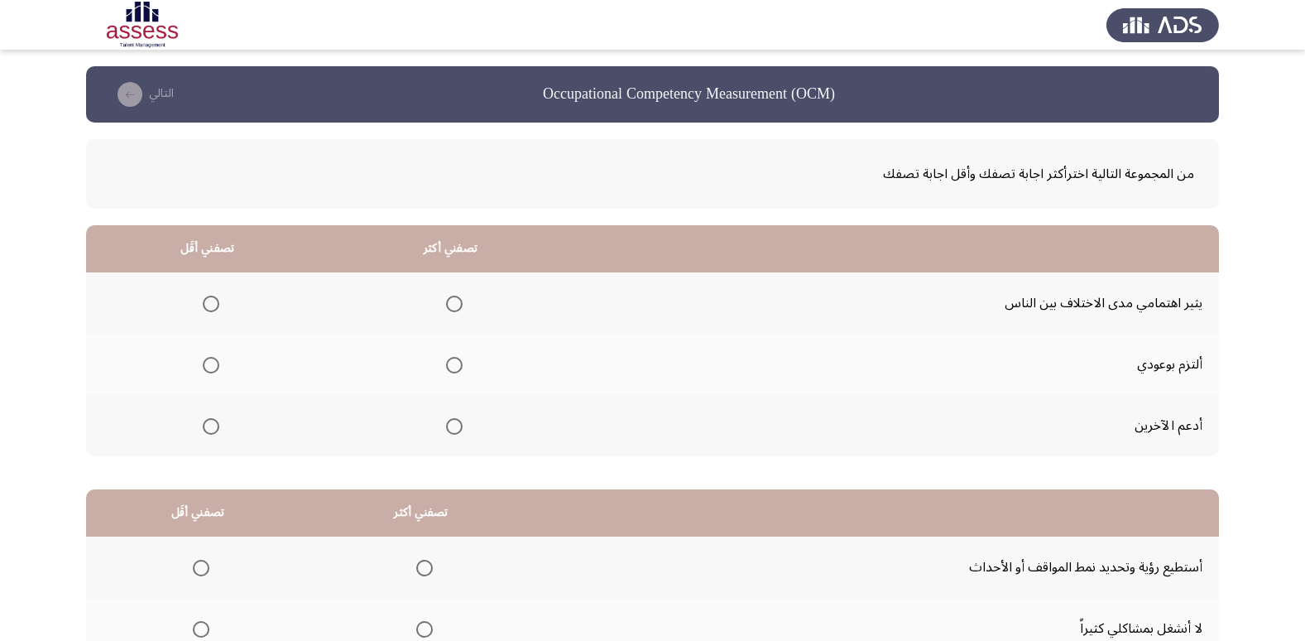
click at [446, 367] on span "Select an option" at bounding box center [454, 365] width 17 height 17
click at [446, 367] on input "Select an option" at bounding box center [454, 365] width 17 height 17
click at [454, 429] on span "Select an option" at bounding box center [454, 426] width 17 height 17
click at [454, 429] on input "Select an option" at bounding box center [454, 426] width 17 height 17
click at [210, 309] on span "Select an option" at bounding box center [211, 303] width 17 height 17
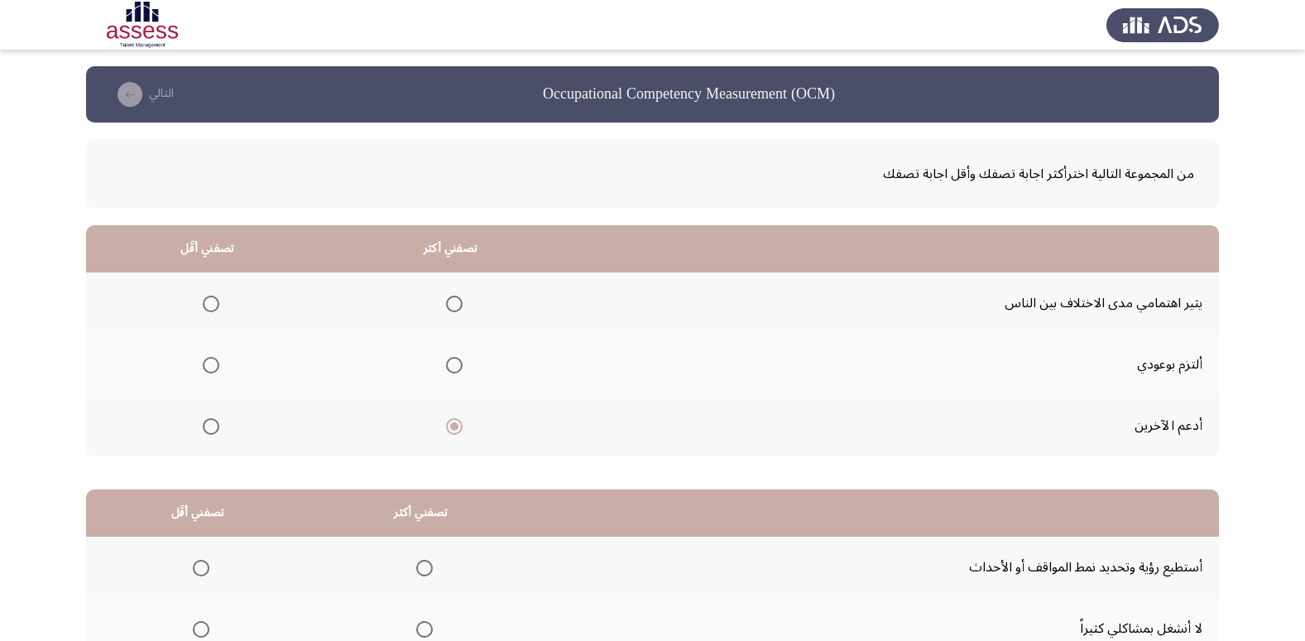
click at [210, 309] on input "Select an option" at bounding box center [211, 303] width 17 height 17
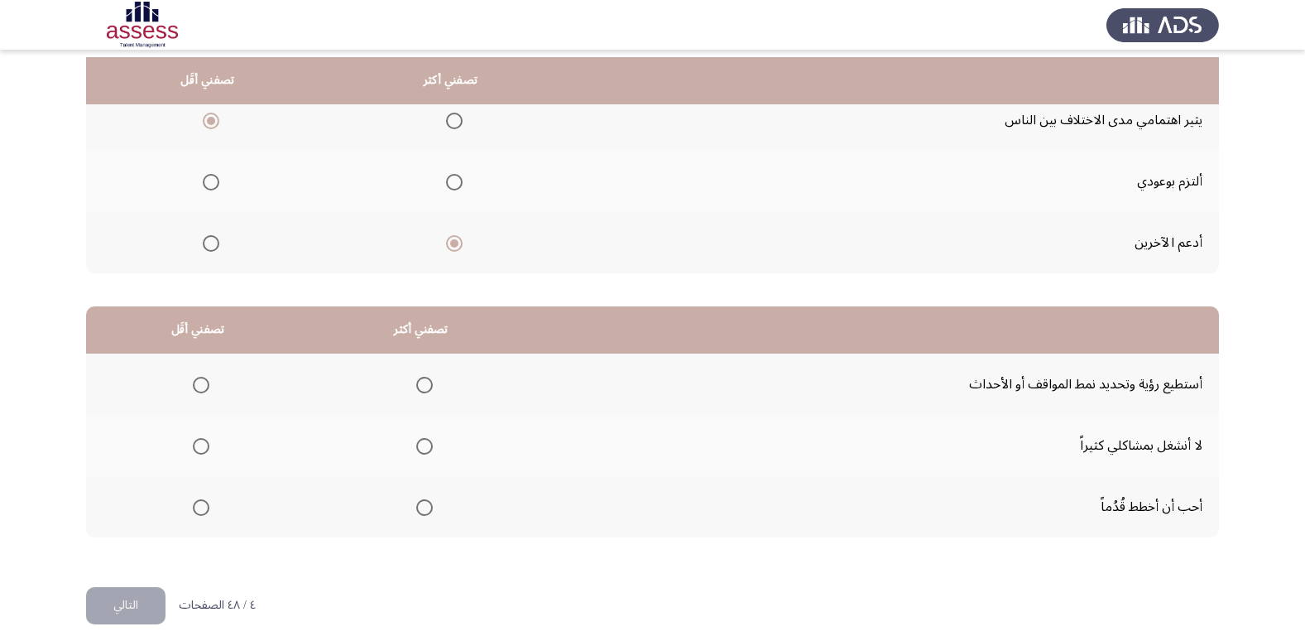
scroll to position [195, 0]
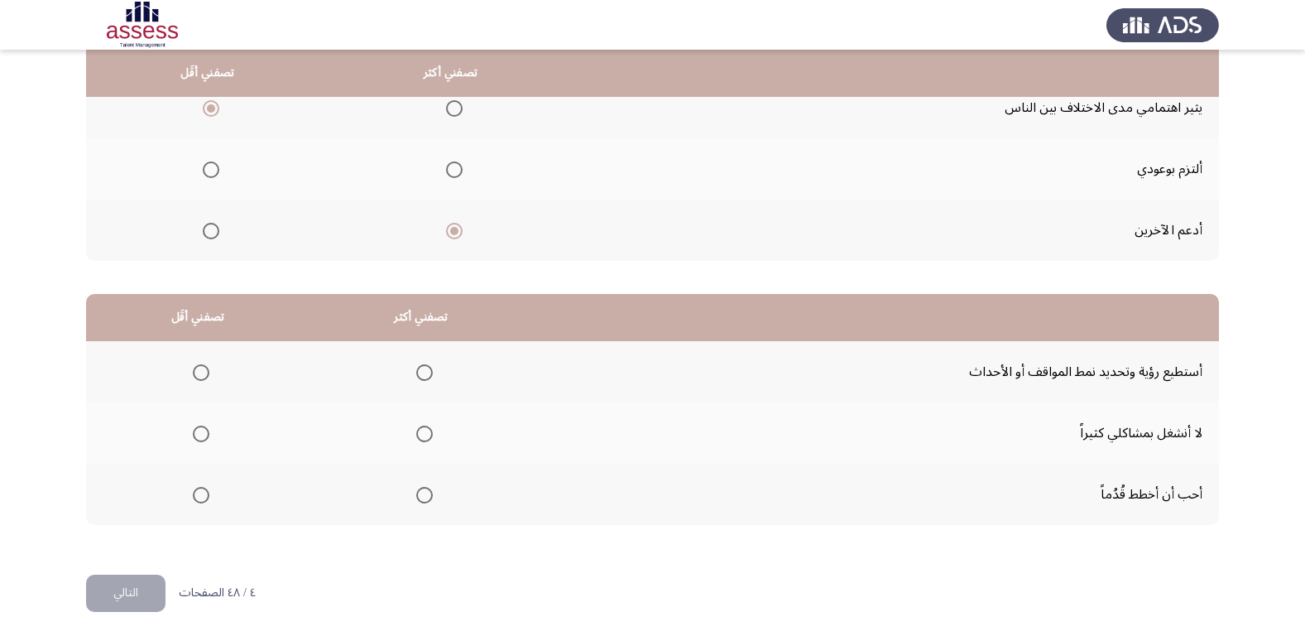
click at [201, 434] on span "Select an option" at bounding box center [201, 433] width 17 height 17
click at [201, 434] on input "Select an option" at bounding box center [201, 433] width 17 height 17
click at [410, 503] on mat-radio-group "Select an option" at bounding box center [421, 494] width 23 height 28
click at [435, 493] on th at bounding box center [421, 493] width 223 height 61
click at [416, 496] on span "Select an option" at bounding box center [424, 495] width 17 height 17
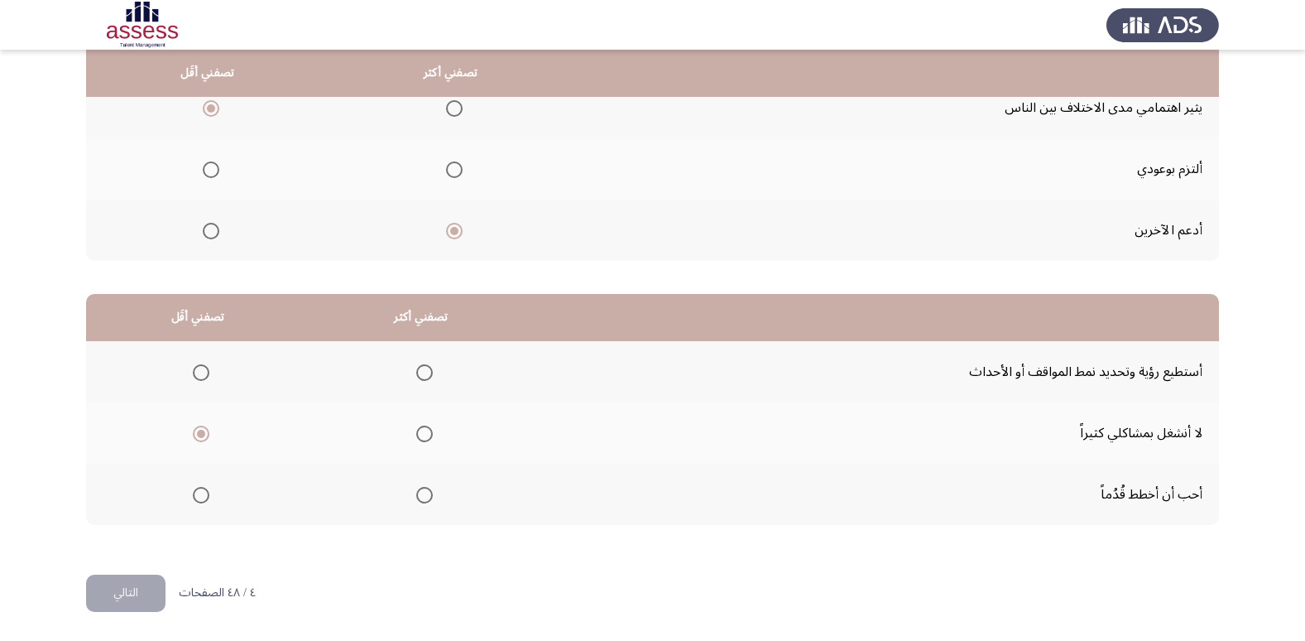
click at [416, 496] on input "Select an option" at bounding box center [424, 495] width 17 height 17
click at [128, 585] on button "التالي" at bounding box center [125, 592] width 79 height 37
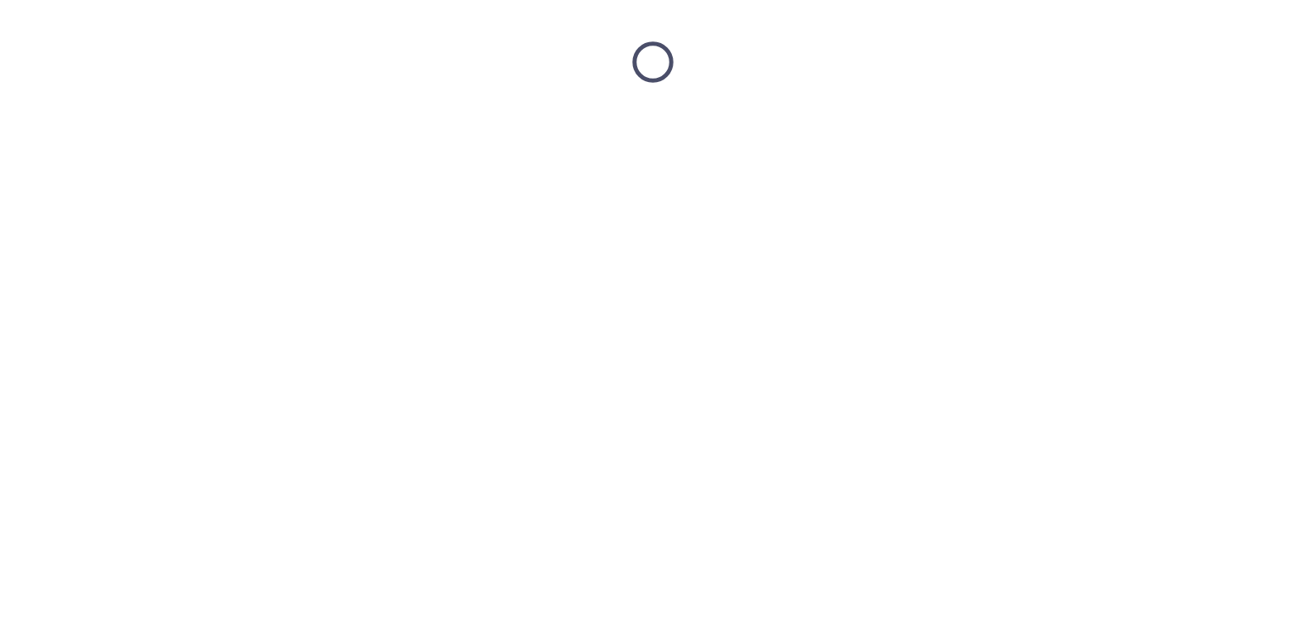
scroll to position [0, 0]
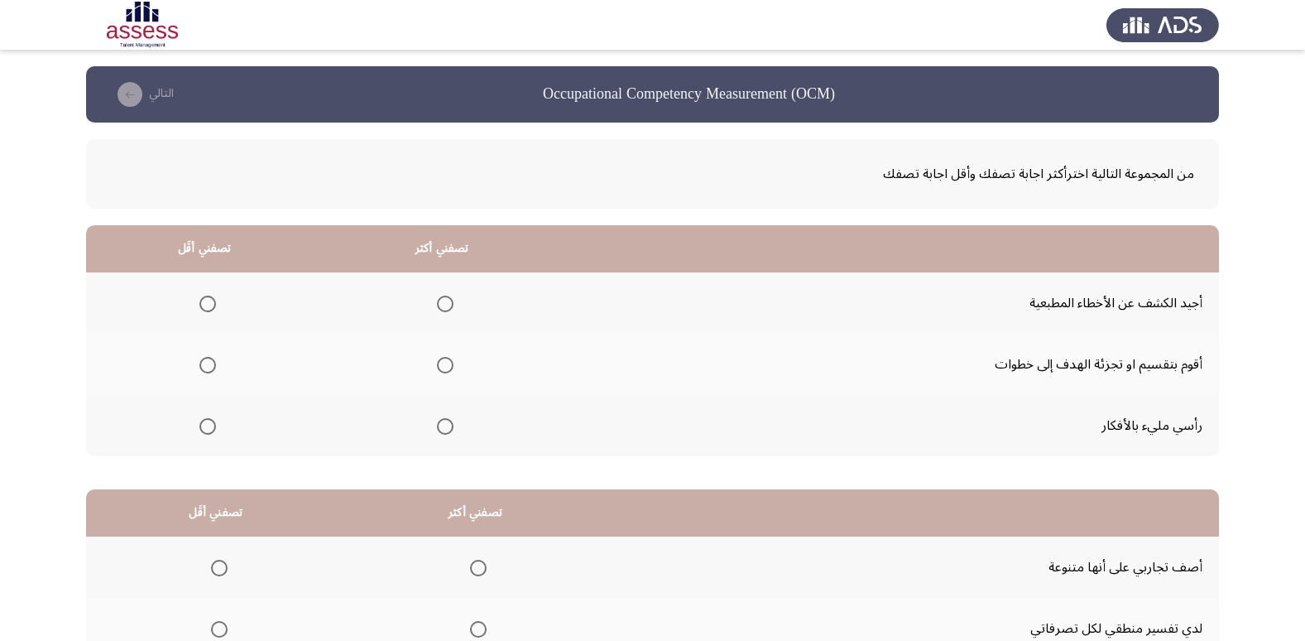
click at [208, 305] on span "Select an option" at bounding box center [207, 303] width 17 height 17
click at [208, 305] on input "Select an option" at bounding box center [207, 303] width 17 height 17
click at [437, 367] on span "Select an option" at bounding box center [445, 365] width 17 height 17
click at [437, 367] on input "Select an option" at bounding box center [445, 365] width 17 height 17
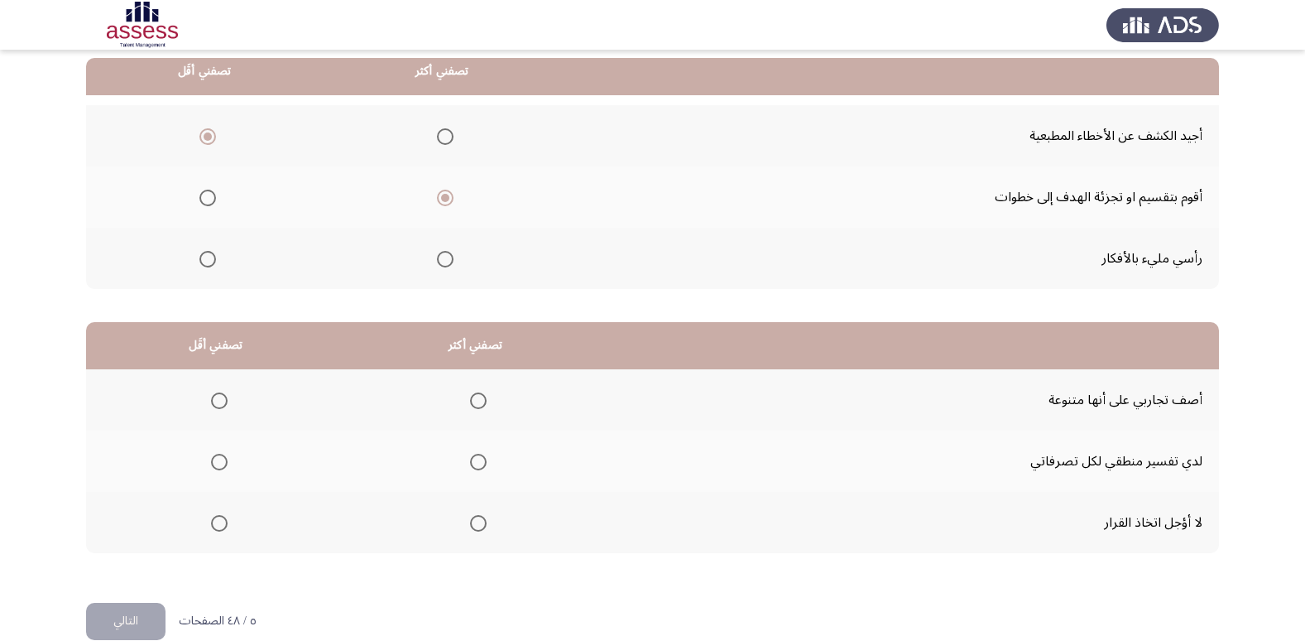
scroll to position [195, 0]
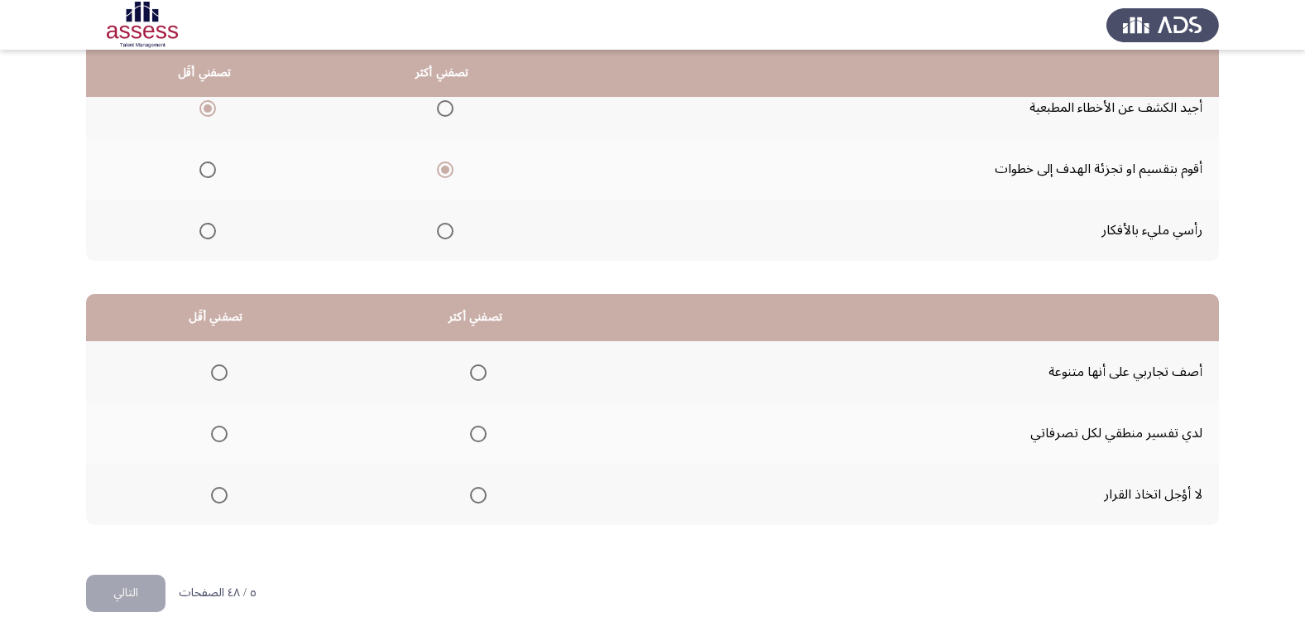
click at [478, 373] on span "Select an option" at bounding box center [478, 372] width 17 height 17
click at [478, 373] on input "Select an option" at bounding box center [478, 372] width 17 height 17
click at [220, 495] on span "Select an option" at bounding box center [219, 495] width 17 height 17
click at [220, 495] on input "Select an option" at bounding box center [219, 495] width 17 height 17
click at [220, 441] on span "Select an option" at bounding box center [219, 433] width 17 height 17
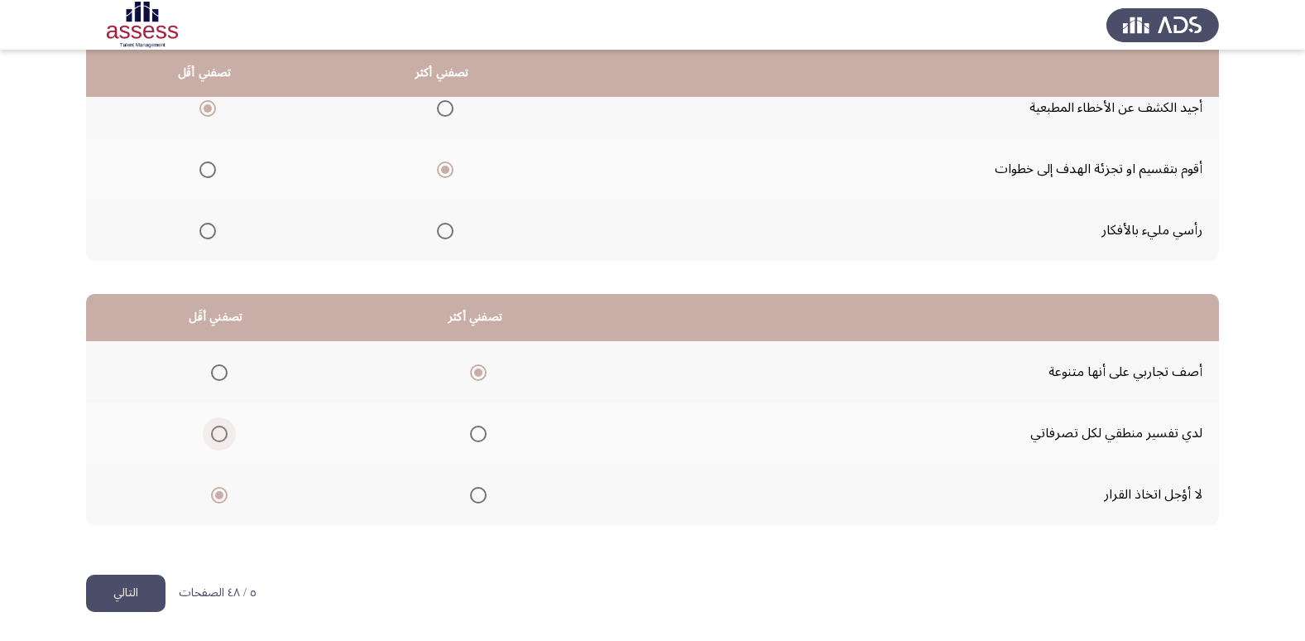
click at [220, 441] on input "Select an option" at bounding box center [219, 433] width 17 height 17
click at [152, 578] on button "التالي" at bounding box center [125, 592] width 79 height 37
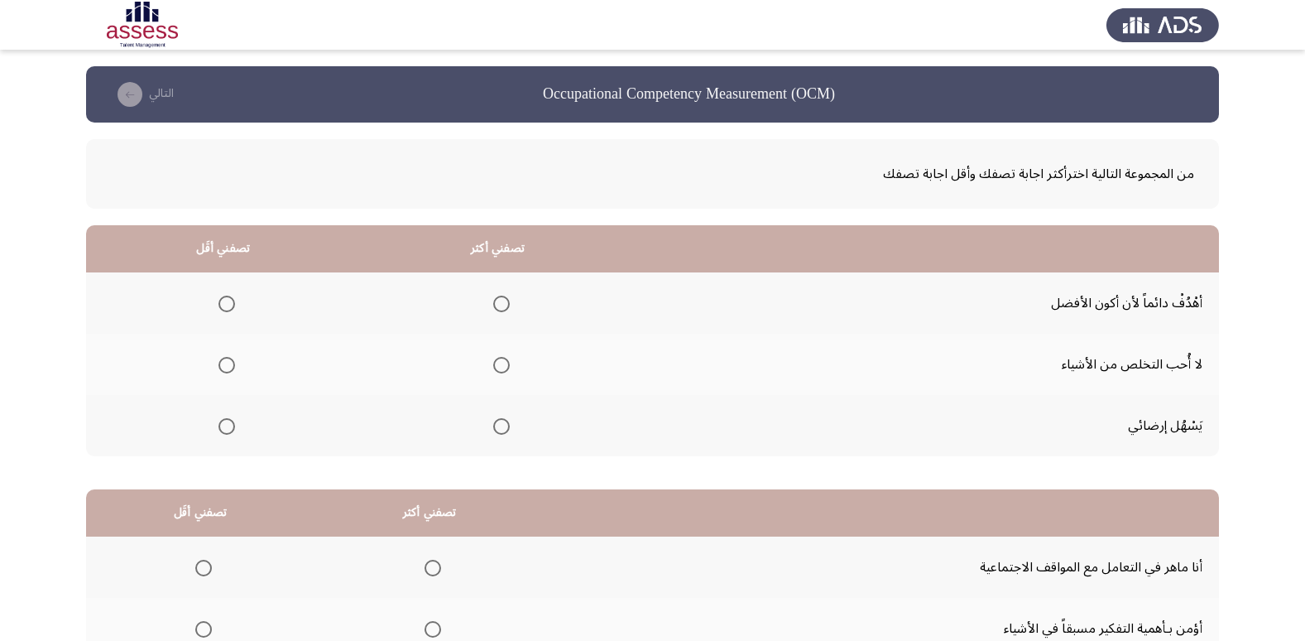
click at [223, 429] on span "Select an option" at bounding box center [226, 426] width 17 height 17
click at [223, 429] on input "Select an option" at bounding box center [226, 426] width 17 height 17
click at [508, 306] on span "Select an option" at bounding box center [501, 303] width 17 height 17
click at [508, 306] on input "Select an option" at bounding box center [501, 303] width 17 height 17
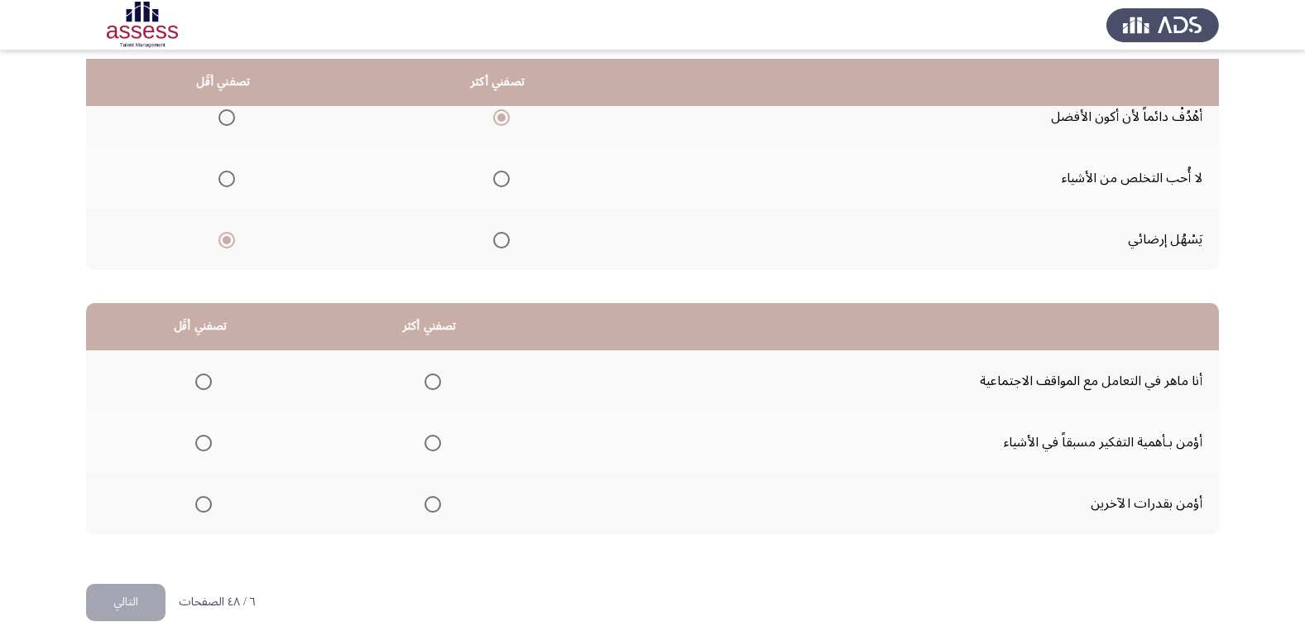
scroll to position [195, 0]
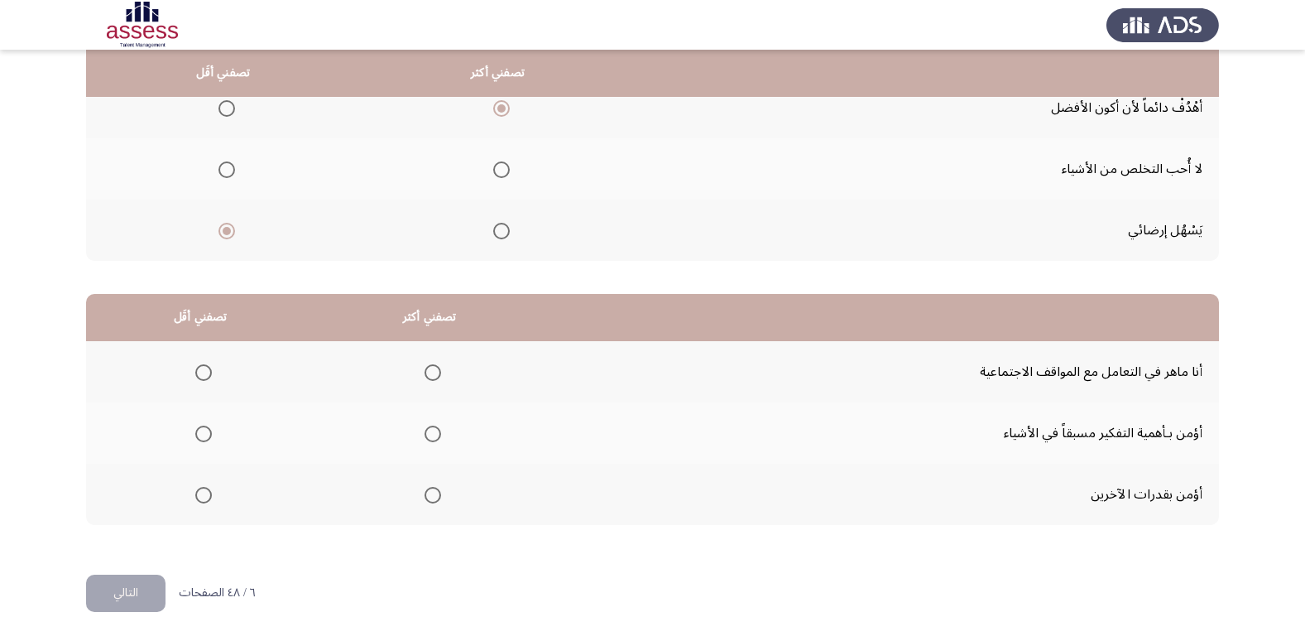
click at [425, 439] on span "Select an option" at bounding box center [433, 433] width 17 height 17
click at [425, 439] on input "Select an option" at bounding box center [433, 433] width 17 height 17
click at [199, 362] on mat-radio-group "Select an option" at bounding box center [200, 372] width 23 height 28
click at [209, 384] on mat-radio-group "Select an option" at bounding box center [200, 372] width 23 height 28
click at [200, 374] on span "Select an option" at bounding box center [203, 372] width 17 height 17
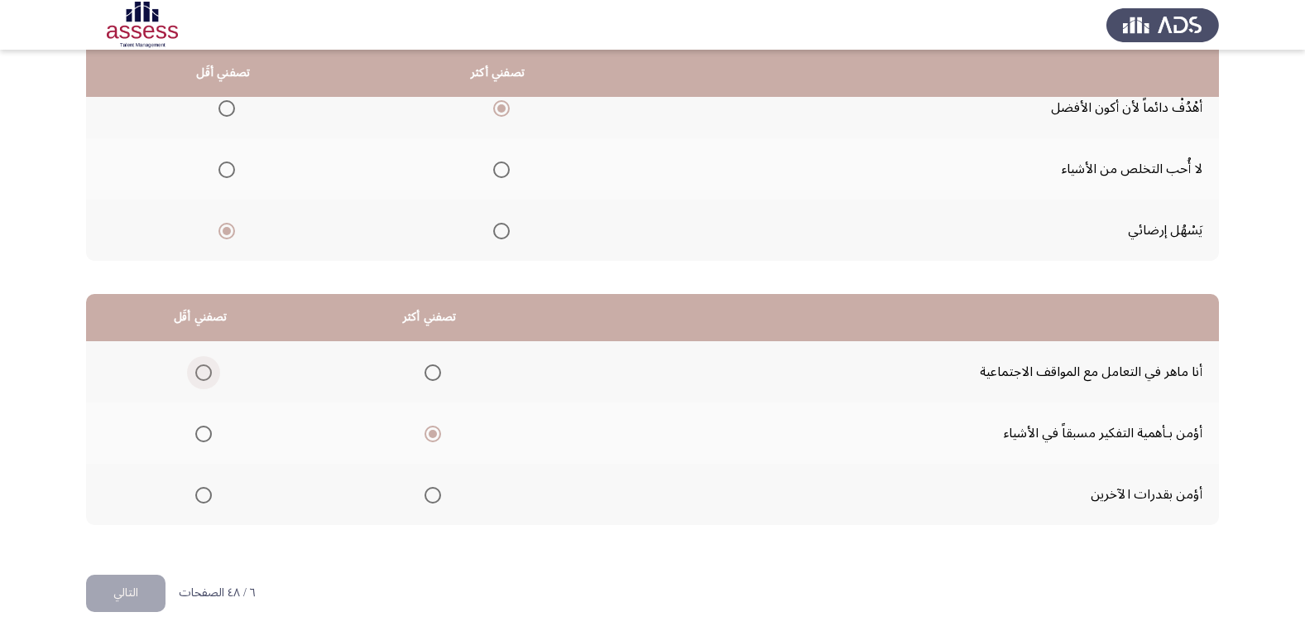
click at [200, 374] on input "Select an option" at bounding box center [203, 372] width 17 height 17
click at [123, 598] on button "التالي" at bounding box center [125, 592] width 79 height 37
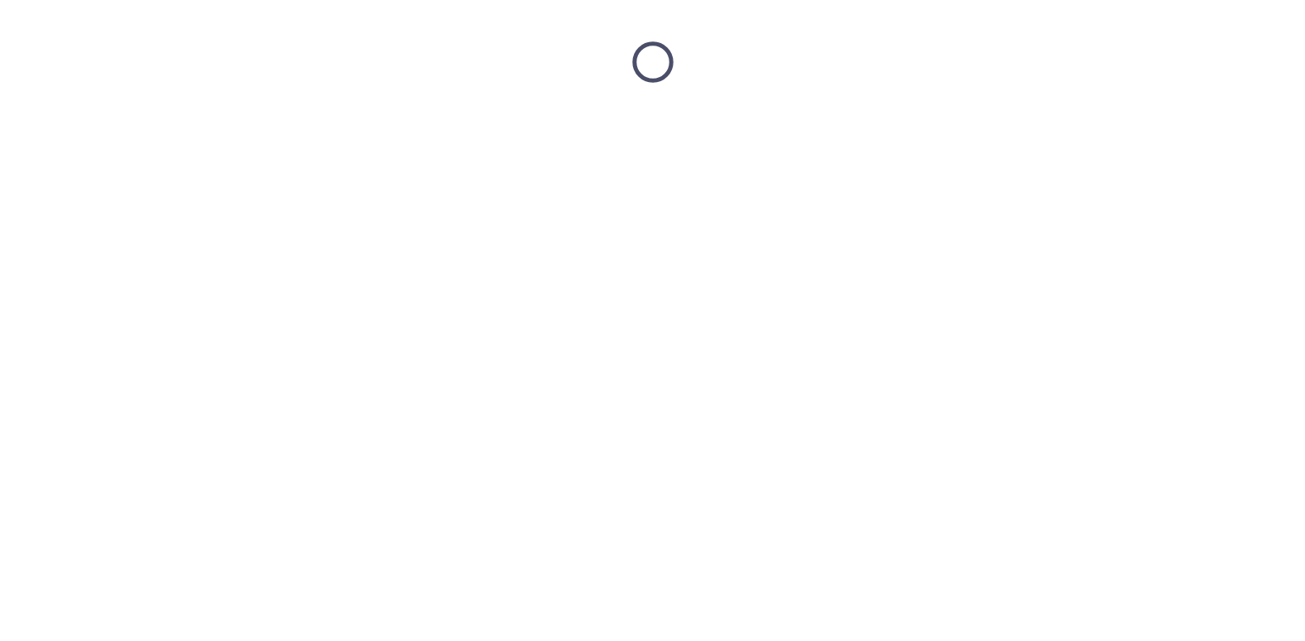
scroll to position [0, 0]
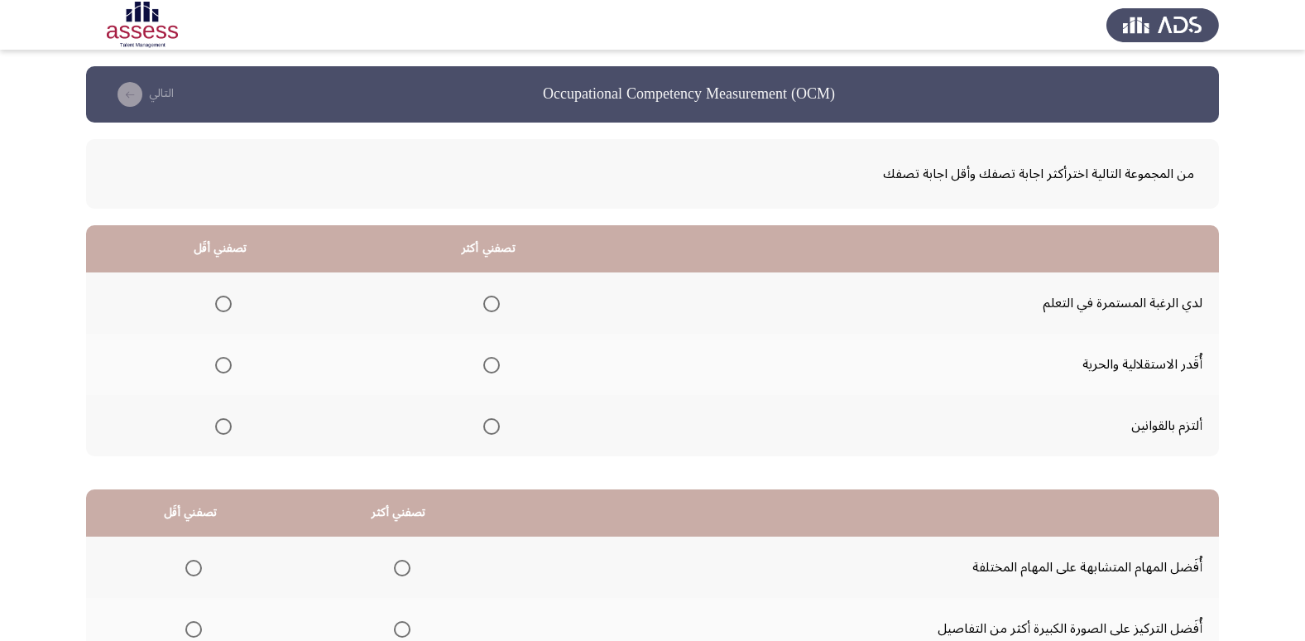
click at [204, 362] on th at bounding box center [220, 364] width 268 height 61
click at [232, 367] on th at bounding box center [220, 364] width 268 height 61
click at [214, 365] on label "Select an option" at bounding box center [220, 365] width 23 height 17
click at [215, 365] on input "Select an option" at bounding box center [223, 365] width 17 height 17
click at [500, 300] on th at bounding box center [488, 302] width 269 height 61
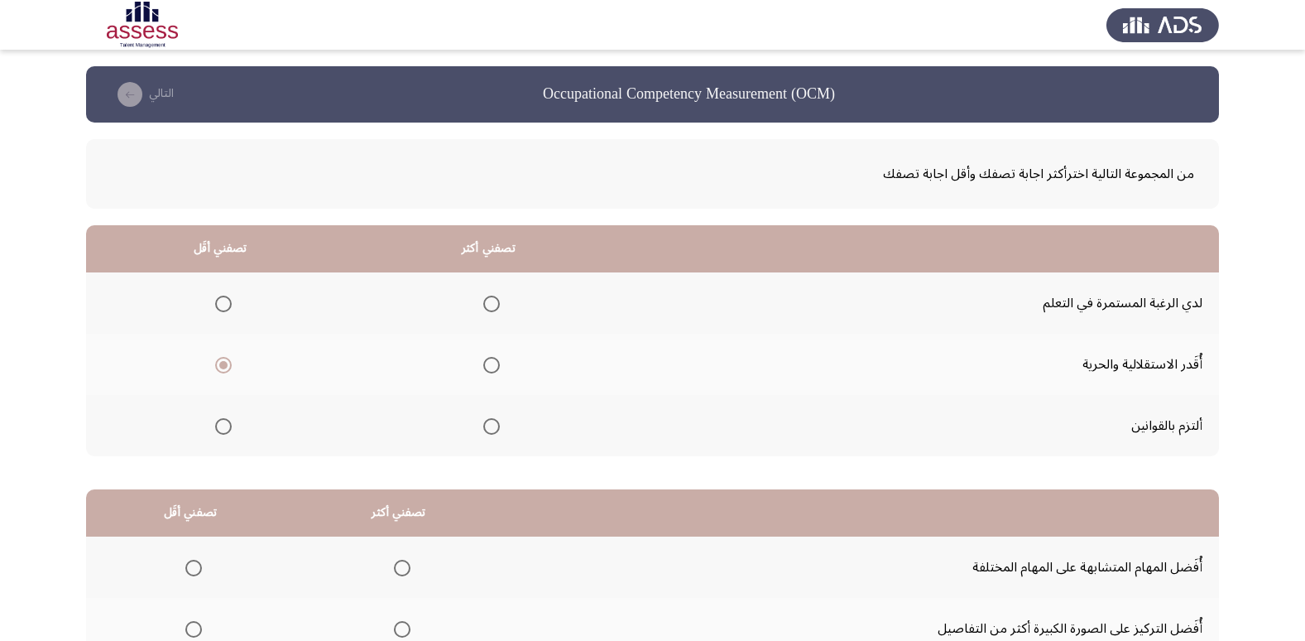
click at [484, 314] on mat-radio-group "Select an option" at bounding box center [488, 303] width 23 height 28
click at [502, 290] on th at bounding box center [488, 302] width 269 height 61
click at [491, 310] on span "Select an option" at bounding box center [491, 303] width 17 height 17
click at [491, 310] on input "Select an option" at bounding box center [491, 303] width 17 height 17
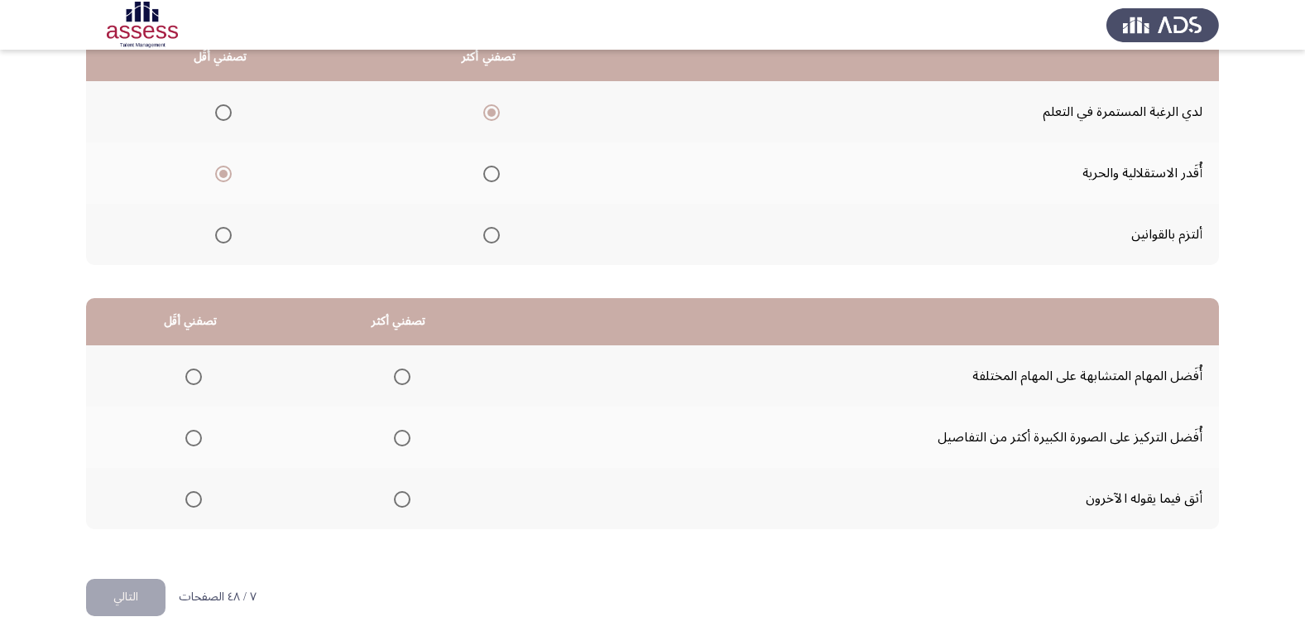
scroll to position [195, 0]
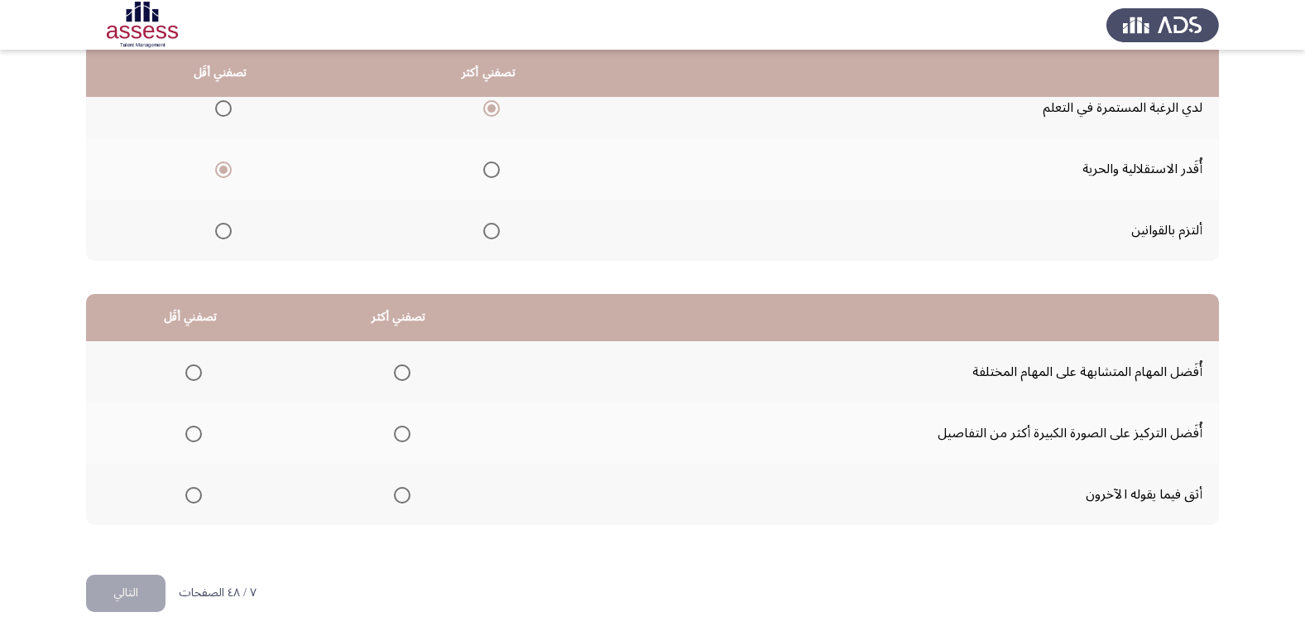
click at [194, 377] on span "Select an option" at bounding box center [193, 372] width 17 height 17
click at [194, 377] on input "Select an option" at bounding box center [193, 372] width 17 height 17
click at [414, 433] on th at bounding box center [399, 432] width 209 height 61
click at [399, 437] on span "Select an option" at bounding box center [402, 433] width 17 height 17
click at [399, 437] on input "Select an option" at bounding box center [402, 433] width 17 height 17
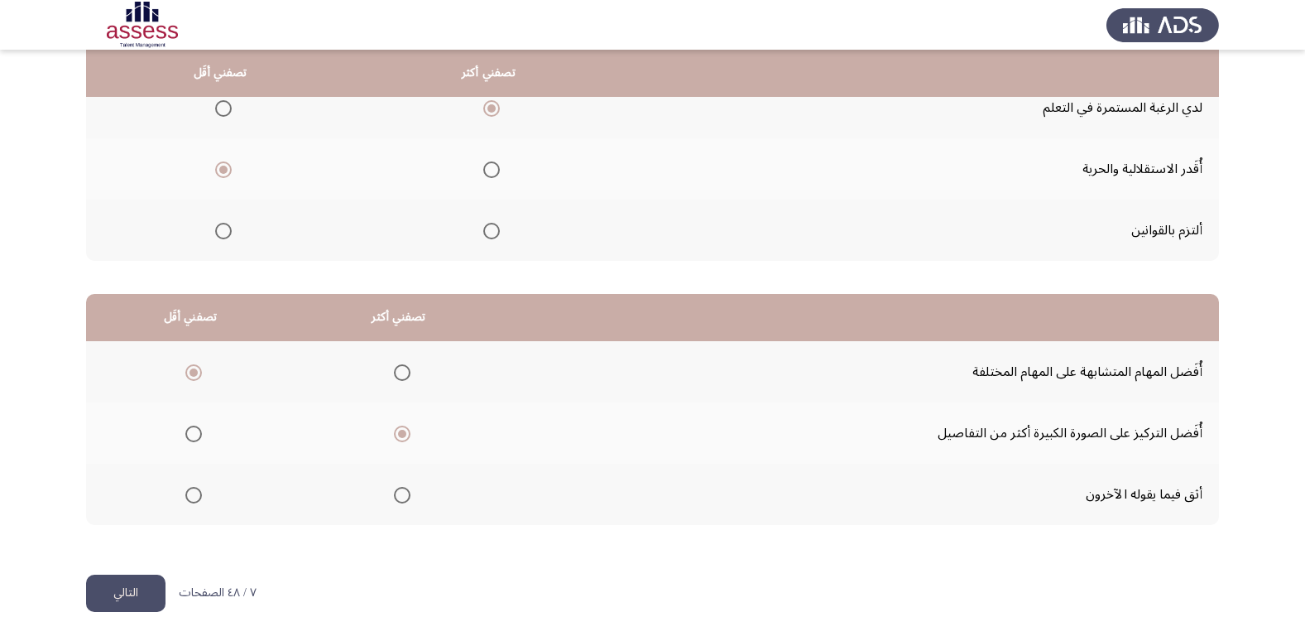
click at [138, 582] on button "التالي" at bounding box center [125, 592] width 79 height 37
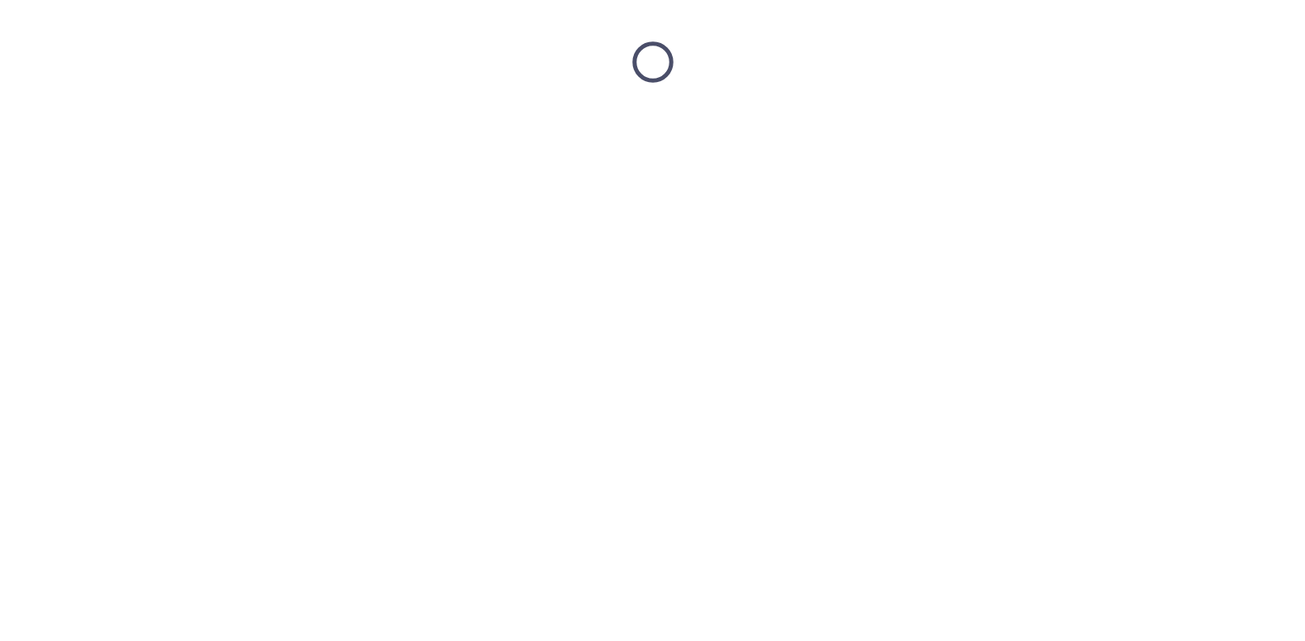
scroll to position [0, 0]
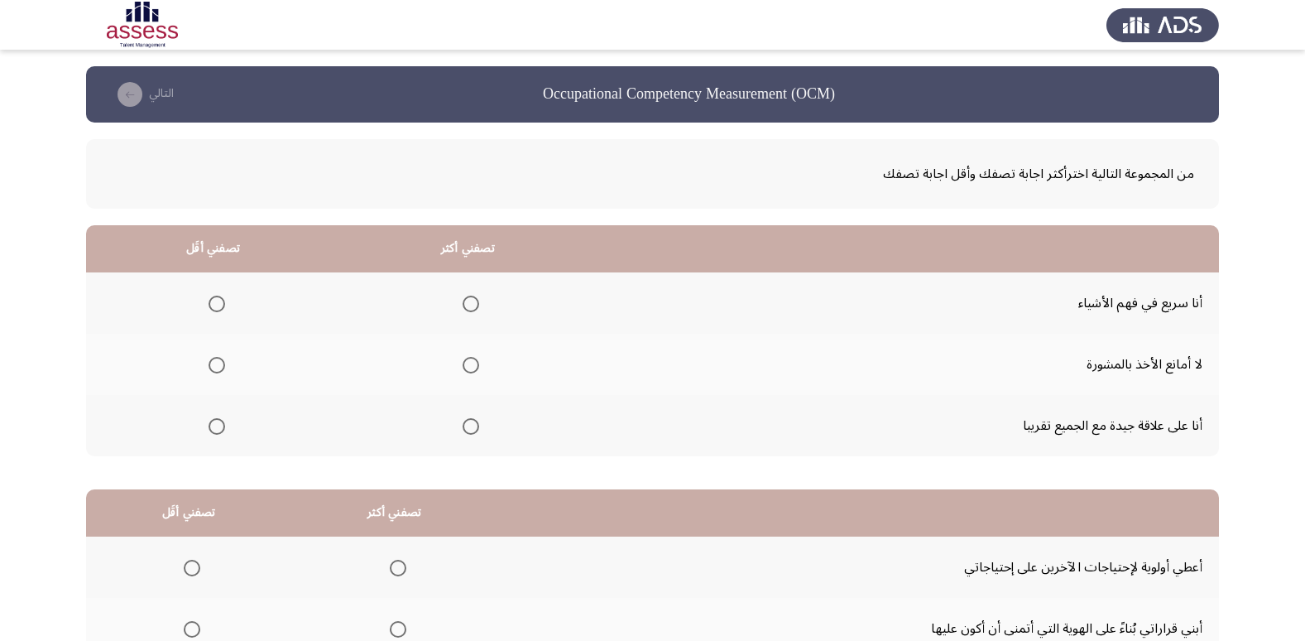
click at [463, 431] on span "Select an option" at bounding box center [471, 426] width 17 height 17
click at [463, 431] on input "Select an option" at bounding box center [471, 426] width 17 height 17
click at [219, 364] on span "Select an option" at bounding box center [217, 365] width 17 height 17
click at [219, 364] on input "Select an option" at bounding box center [217, 365] width 17 height 17
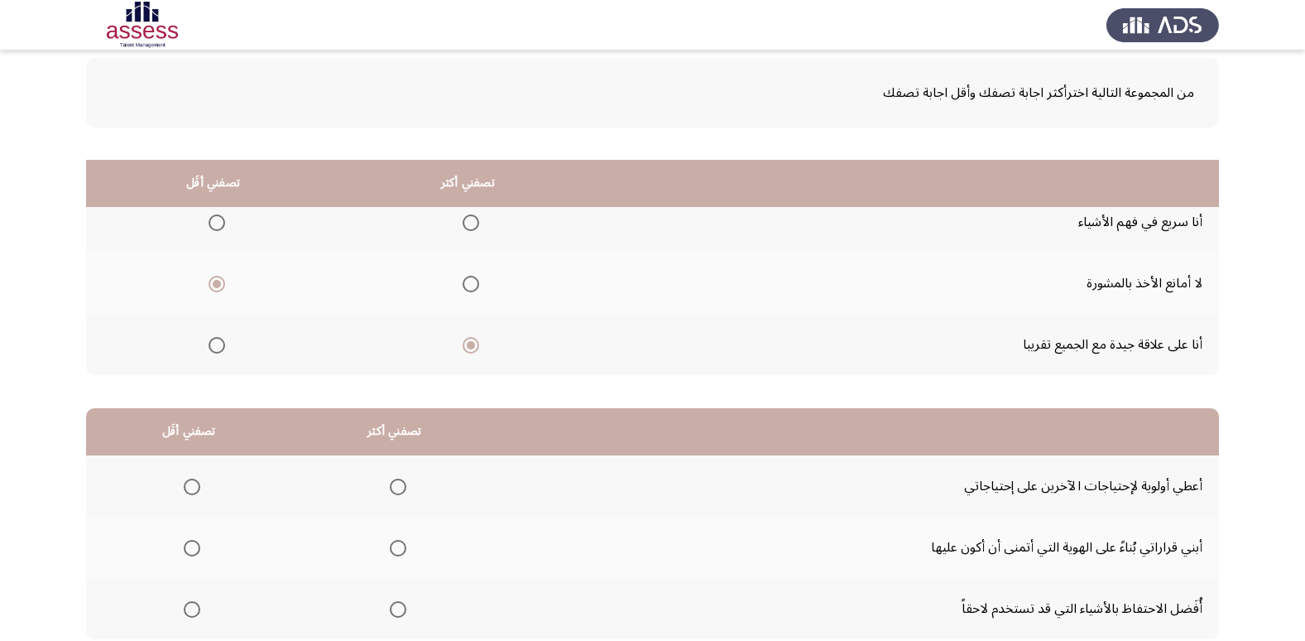
scroll to position [195, 0]
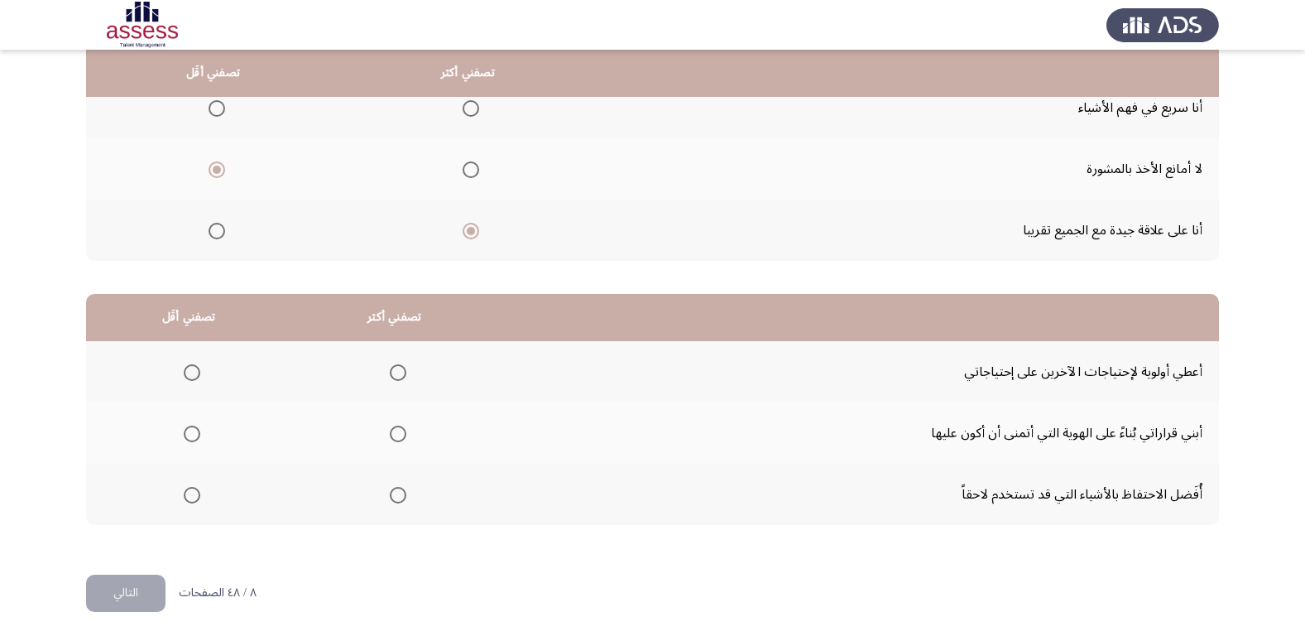
click at [201, 375] on th at bounding box center [188, 371] width 205 height 61
click at [189, 381] on mat-radio-group "Select an option" at bounding box center [188, 372] width 23 height 28
click at [189, 375] on span "Select an option" at bounding box center [192, 372] width 17 height 17
click at [189, 375] on input "Select an option" at bounding box center [192, 372] width 17 height 17
click at [398, 430] on span "Select an option" at bounding box center [398, 433] width 17 height 17
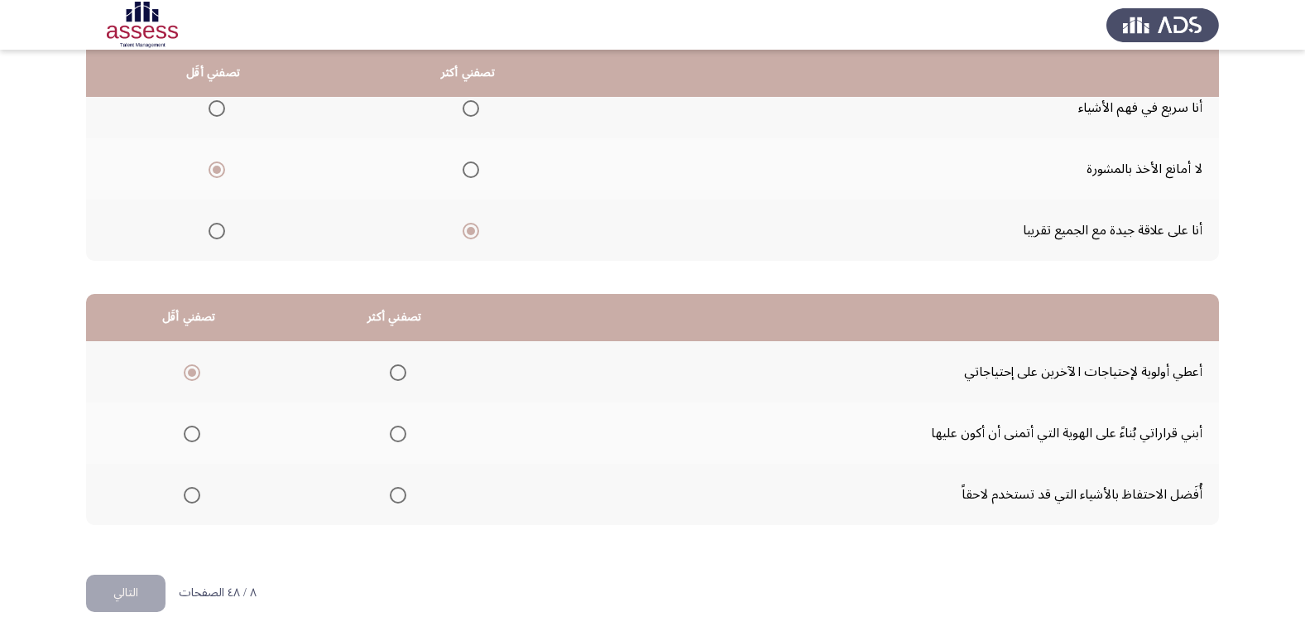
click at [398, 430] on input "Select an option" at bounding box center [398, 433] width 17 height 17
click at [124, 584] on button "التالي" at bounding box center [125, 592] width 79 height 37
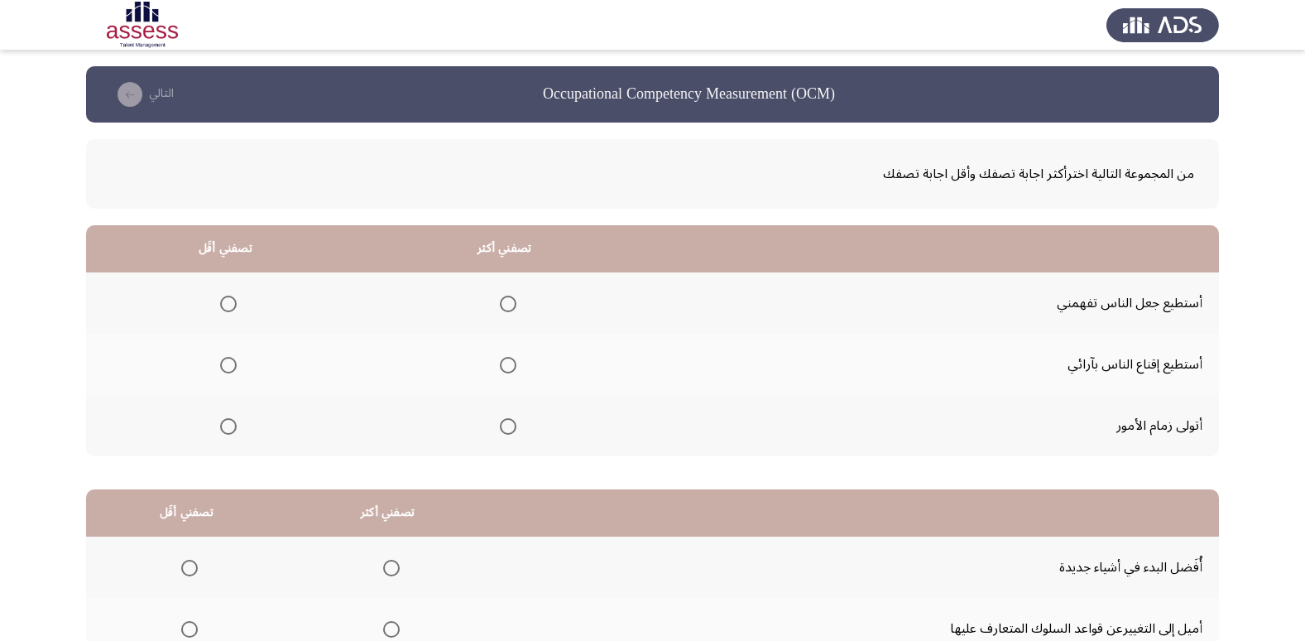
click at [500, 427] on span "Select an option" at bounding box center [508, 426] width 17 height 17
click at [500, 427] on input "Select an option" at bounding box center [508, 426] width 17 height 17
click at [226, 313] on mat-radio-group "Select an option" at bounding box center [225, 303] width 23 height 28
click at [231, 304] on span "Select an option" at bounding box center [228, 303] width 17 height 17
click at [231, 304] on input "Select an option" at bounding box center [228, 303] width 17 height 17
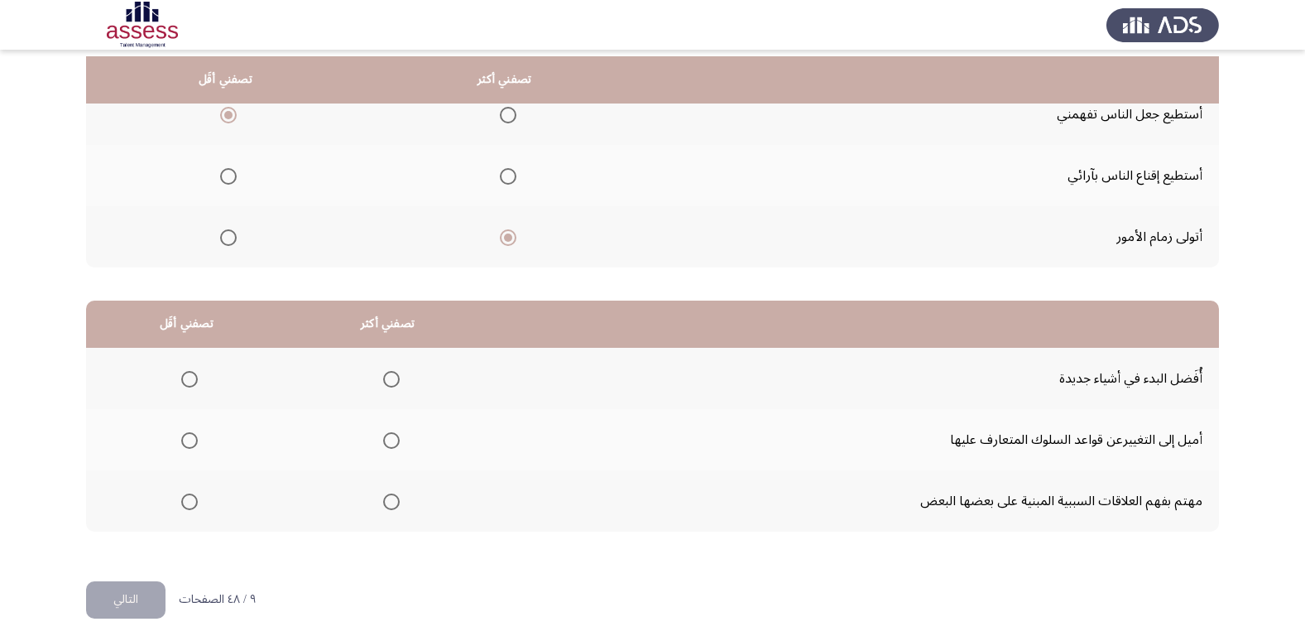
scroll to position [195, 0]
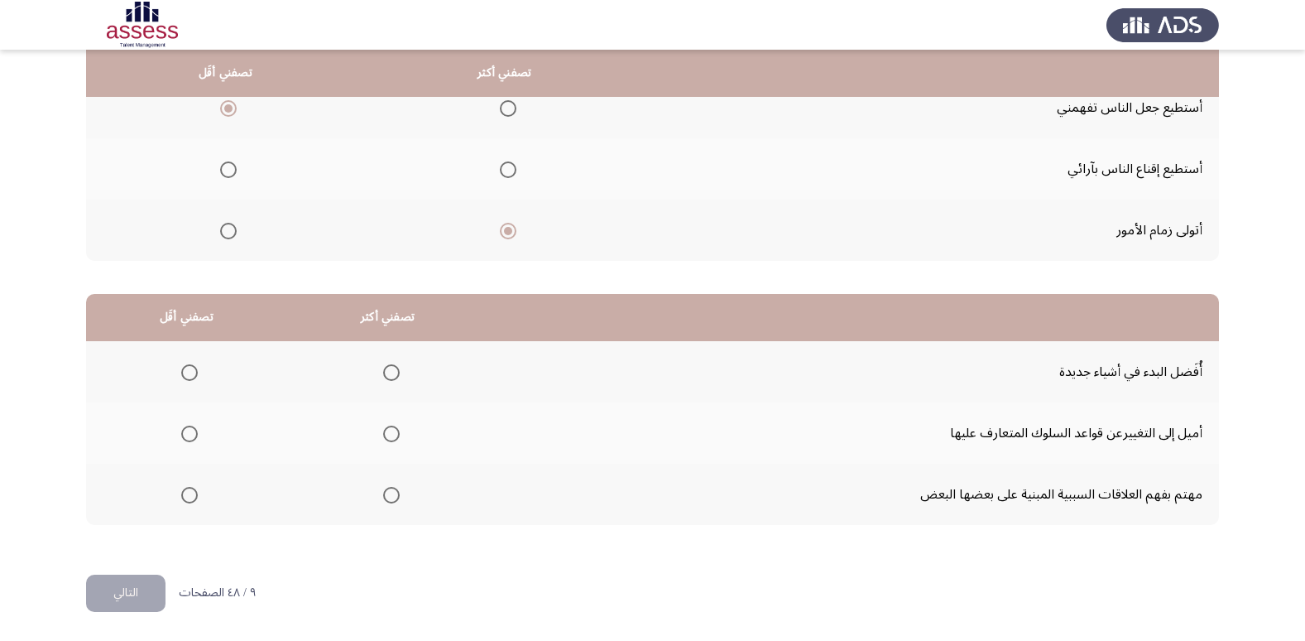
click at [190, 493] on span "Select an option" at bounding box center [189, 495] width 17 height 17
click at [190, 493] on input "Select an option" at bounding box center [189, 495] width 17 height 17
click at [391, 439] on span "Select an option" at bounding box center [391, 433] width 17 height 17
click at [391, 439] on input "Select an option" at bounding box center [391, 433] width 17 height 17
click at [383, 369] on span "Select an option" at bounding box center [391, 372] width 17 height 17
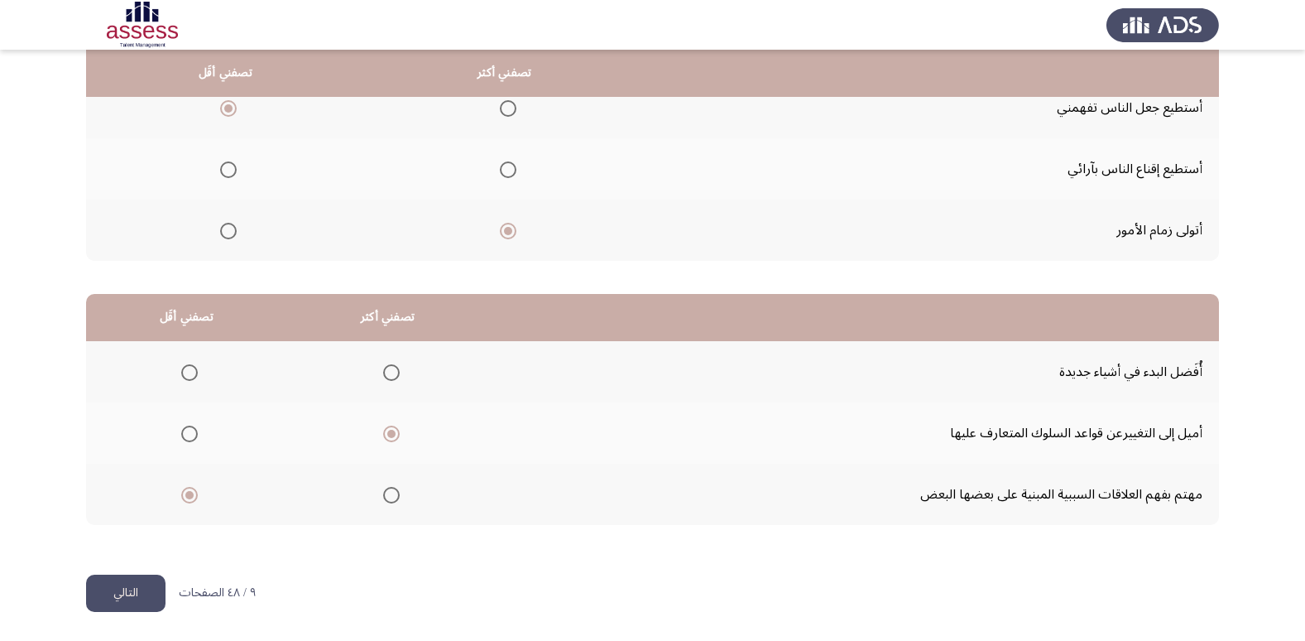
click at [383, 369] on input "Select an option" at bounding box center [391, 372] width 17 height 17
click at [109, 599] on button "التالي" at bounding box center [125, 592] width 79 height 37
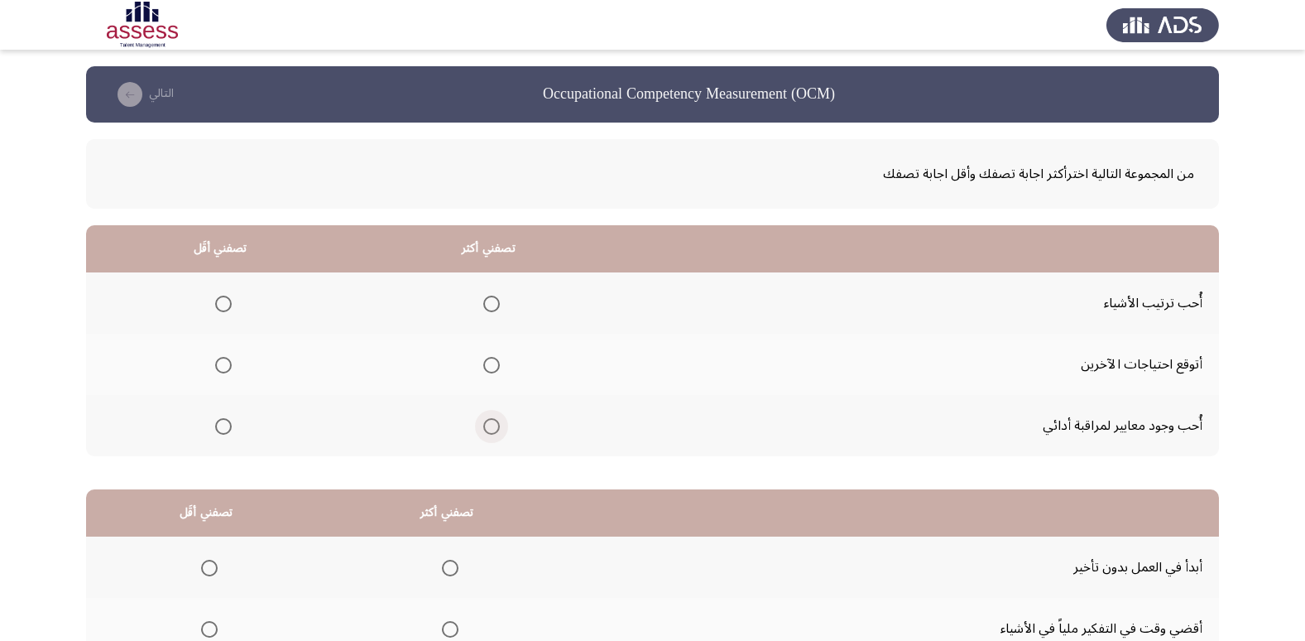
click at [496, 433] on span "Select an option" at bounding box center [491, 426] width 17 height 17
click at [496, 433] on input "Select an option" at bounding box center [491, 426] width 17 height 17
click at [216, 303] on span "Select an option" at bounding box center [223, 303] width 17 height 17
click at [216, 303] on input "Select an option" at bounding box center [223, 303] width 17 height 17
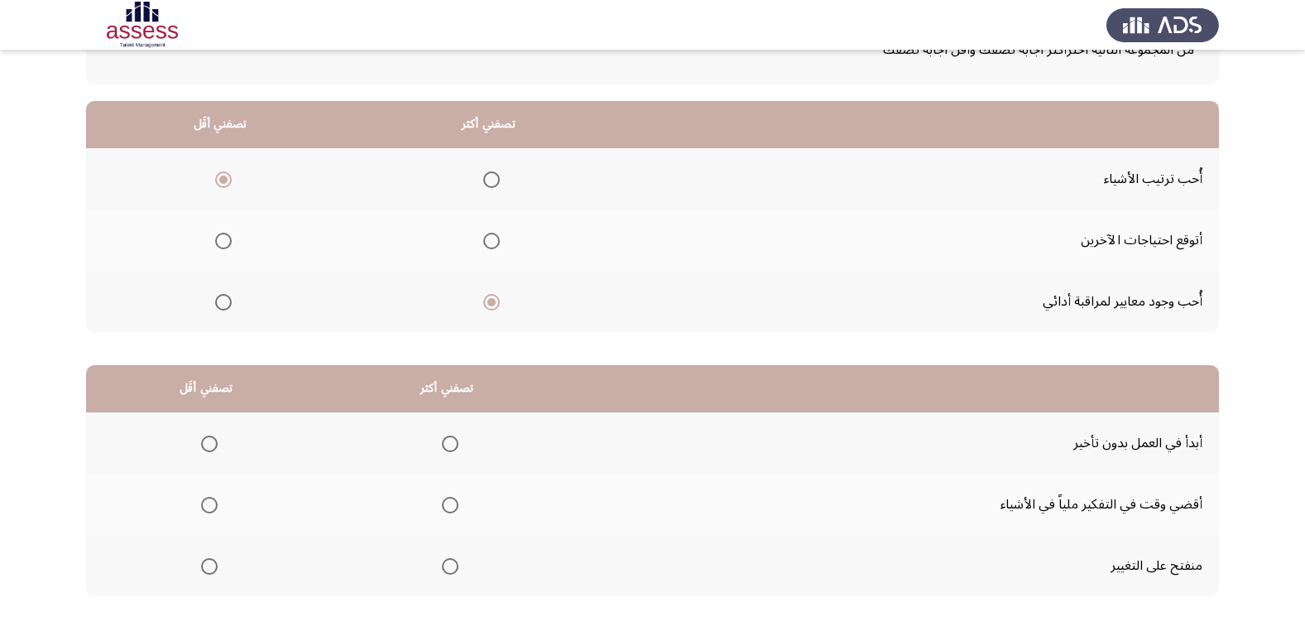
scroll to position [195, 0]
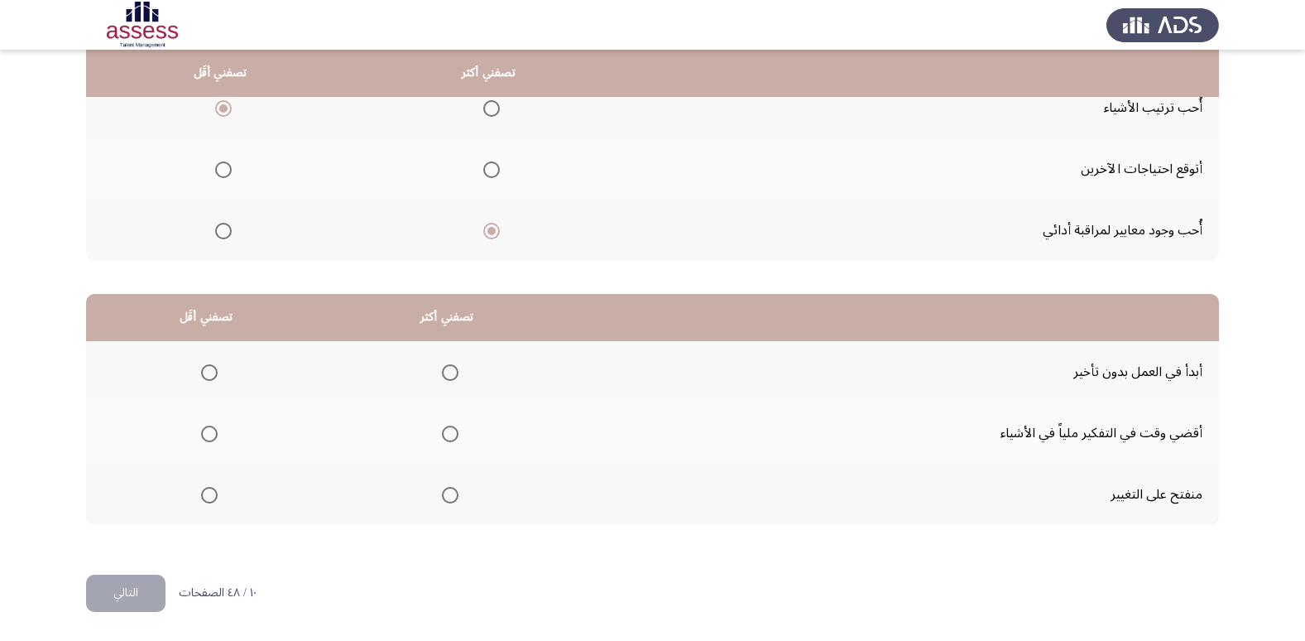
click at [449, 372] on span "Select an option" at bounding box center [450, 372] width 17 height 17
click at [449, 372] on input "Select an option" at bounding box center [450, 372] width 17 height 17
click at [463, 434] on th at bounding box center [447, 432] width 241 height 61
click at [453, 439] on span "Select an option" at bounding box center [450, 433] width 17 height 17
click at [453, 439] on input "Select an option" at bounding box center [450, 433] width 17 height 17
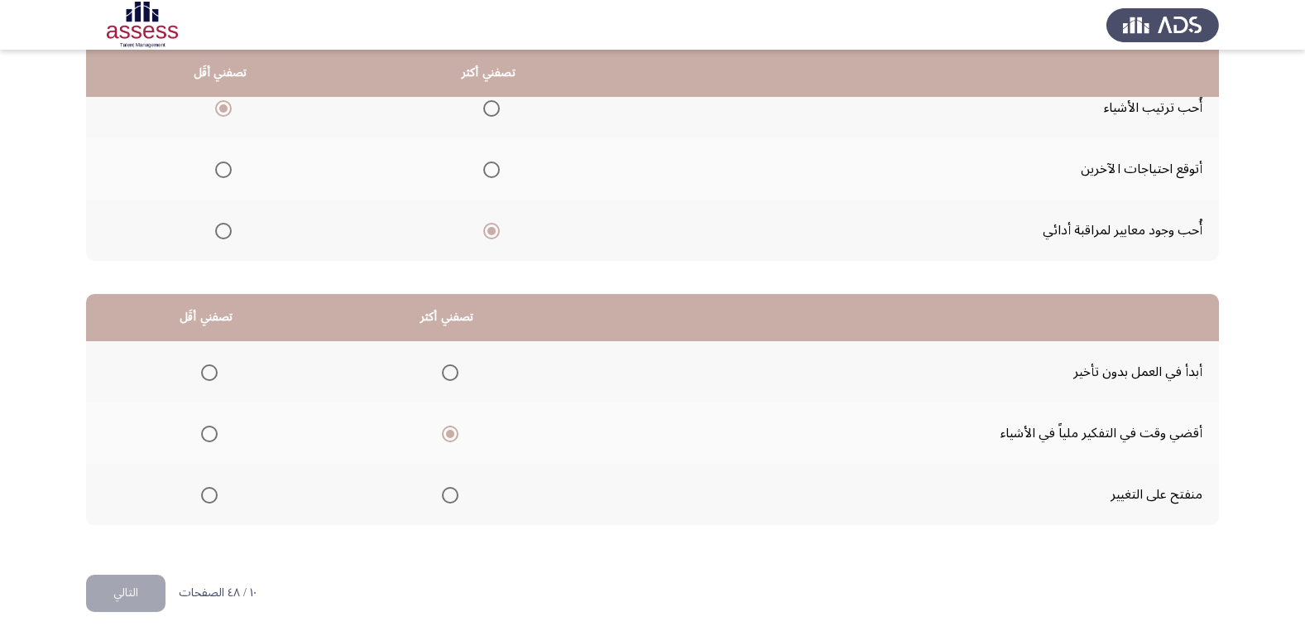
click at [447, 373] on span "Select an option" at bounding box center [450, 372] width 17 height 17
click at [447, 373] on input "Select an option" at bounding box center [450, 372] width 17 height 17
click at [206, 372] on span "Select an option" at bounding box center [209, 372] width 17 height 17
click at [206, 372] on input "Select an option" at bounding box center [209, 372] width 17 height 17
click at [448, 382] on mat-radio-group "Select an option" at bounding box center [446, 372] width 23 height 28
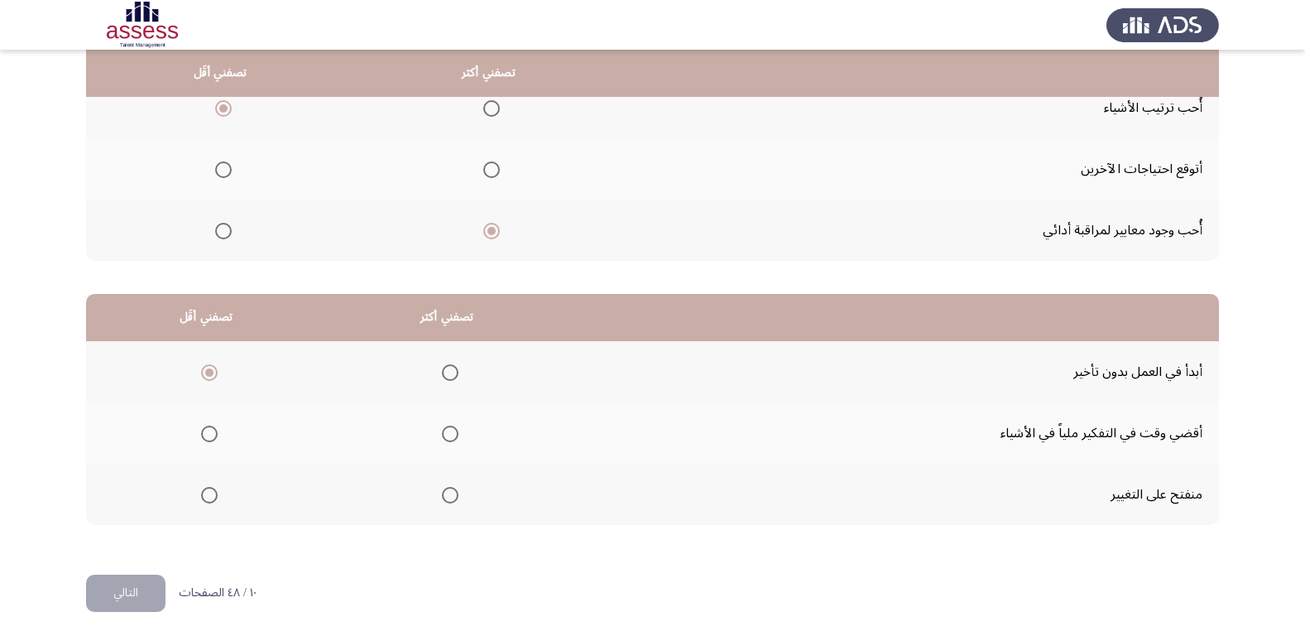
click at [213, 430] on span "Select an option" at bounding box center [209, 433] width 17 height 17
click at [213, 430] on input "Select an option" at bounding box center [209, 433] width 17 height 17
click at [444, 380] on span "Select an option" at bounding box center [450, 372] width 17 height 17
click at [444, 380] on input "Select an option" at bounding box center [450, 372] width 17 height 17
click at [124, 594] on button "التالي" at bounding box center [125, 592] width 79 height 37
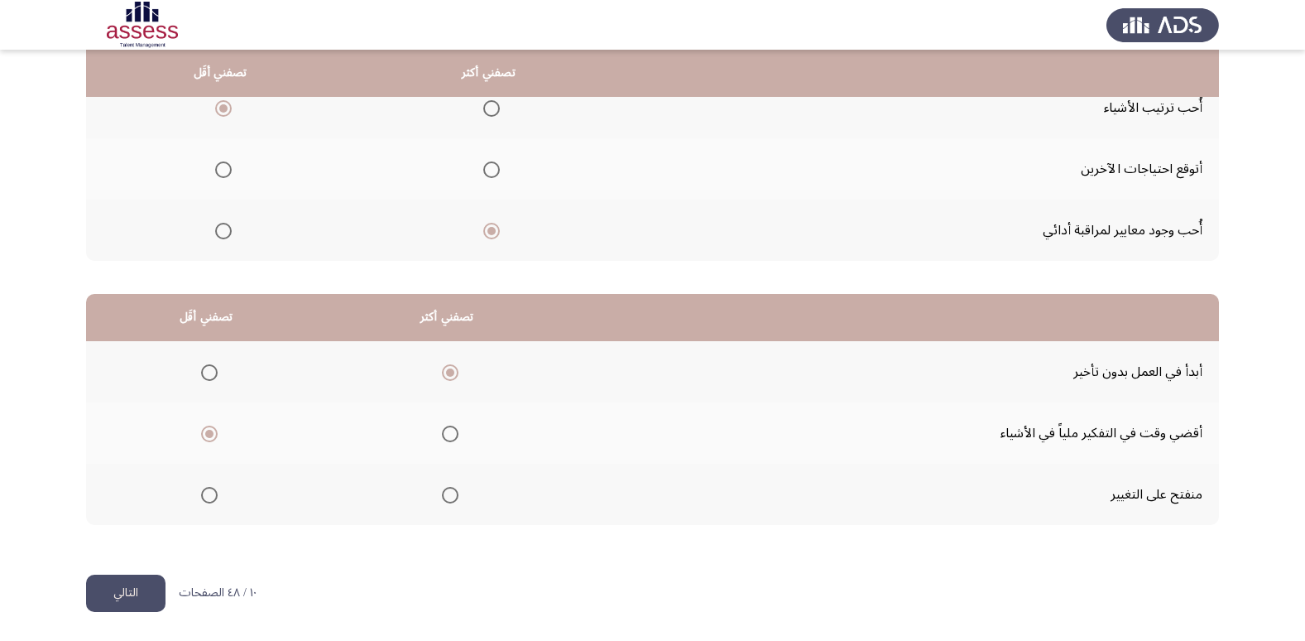
scroll to position [0, 0]
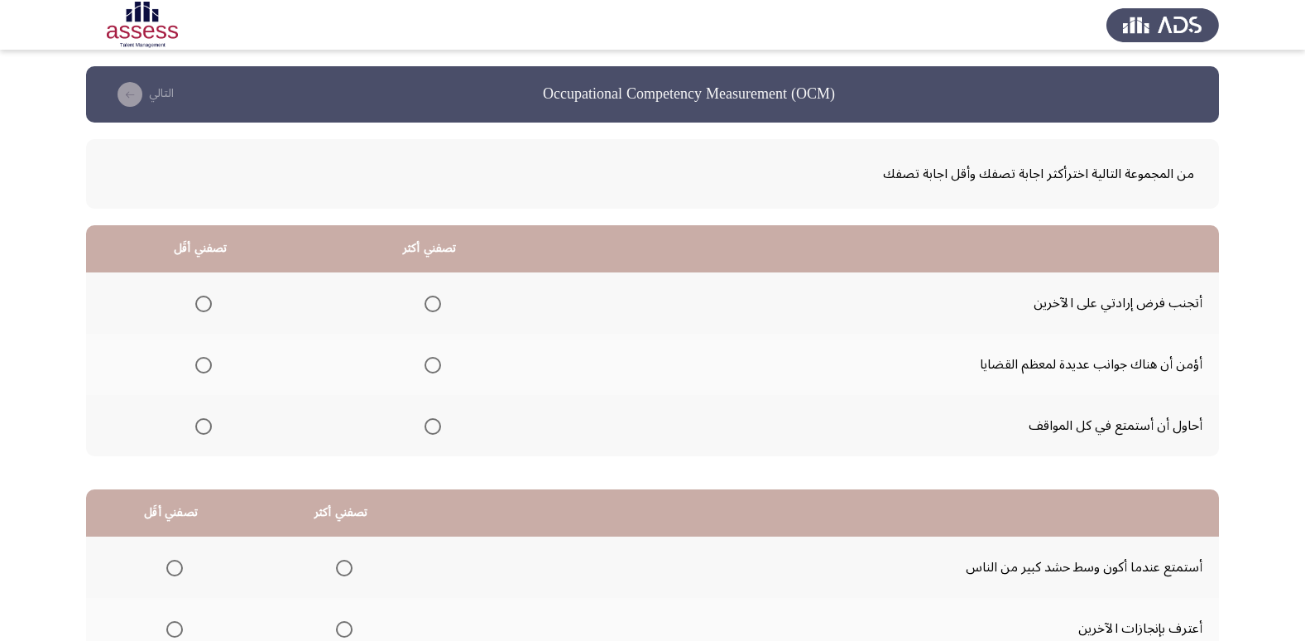
click at [199, 303] on span "Select an option" at bounding box center [203, 303] width 17 height 17
click at [199, 303] on input "Select an option" at bounding box center [203, 303] width 17 height 17
click at [428, 429] on span "Select an option" at bounding box center [433, 426] width 17 height 17
click at [428, 429] on input "Select an option" at bounding box center [433, 426] width 17 height 17
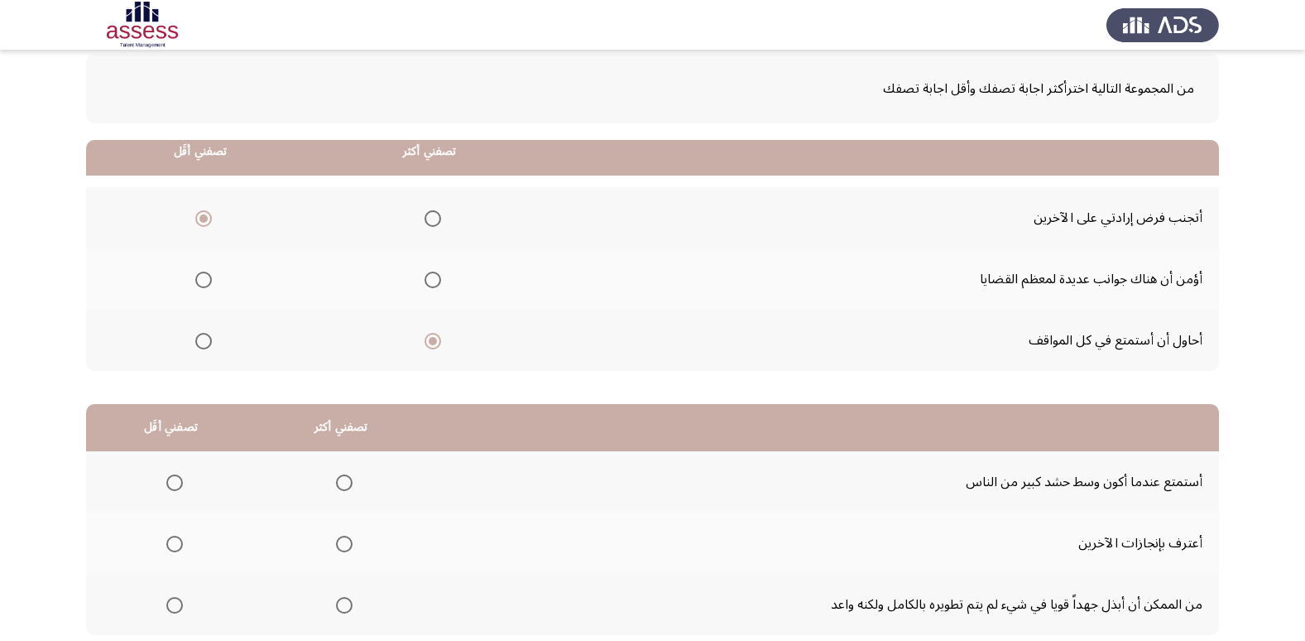
scroll to position [195, 0]
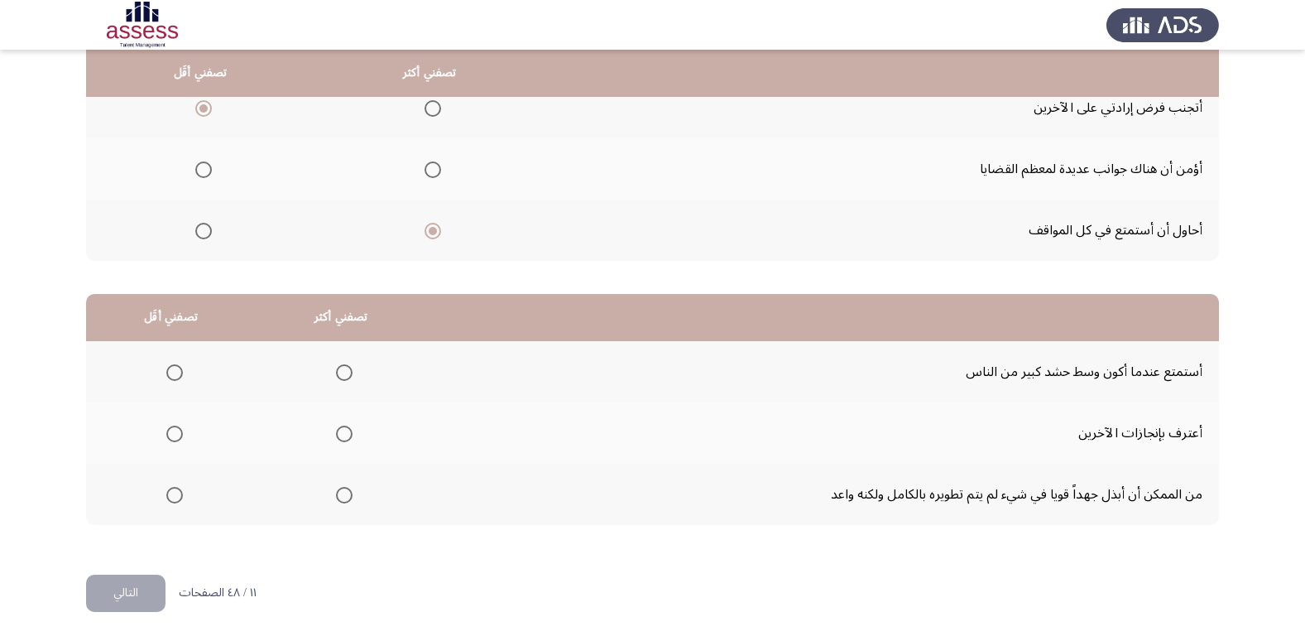
click at [167, 373] on span "Select an option" at bounding box center [174, 372] width 17 height 17
click at [167, 373] on input "Select an option" at bounding box center [174, 372] width 17 height 17
click at [346, 496] on span "Select an option" at bounding box center [344, 495] width 17 height 17
click at [346, 496] on input "Select an option" at bounding box center [344, 495] width 17 height 17
click at [121, 593] on button "التالي" at bounding box center [125, 592] width 79 height 37
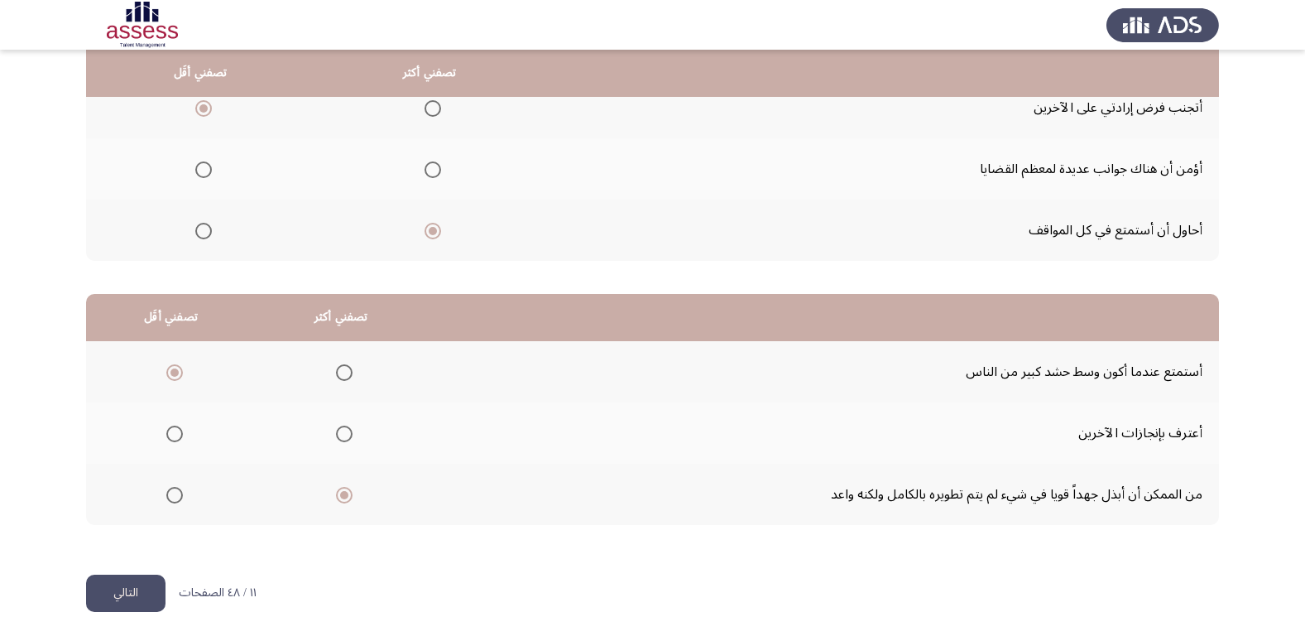
scroll to position [0, 0]
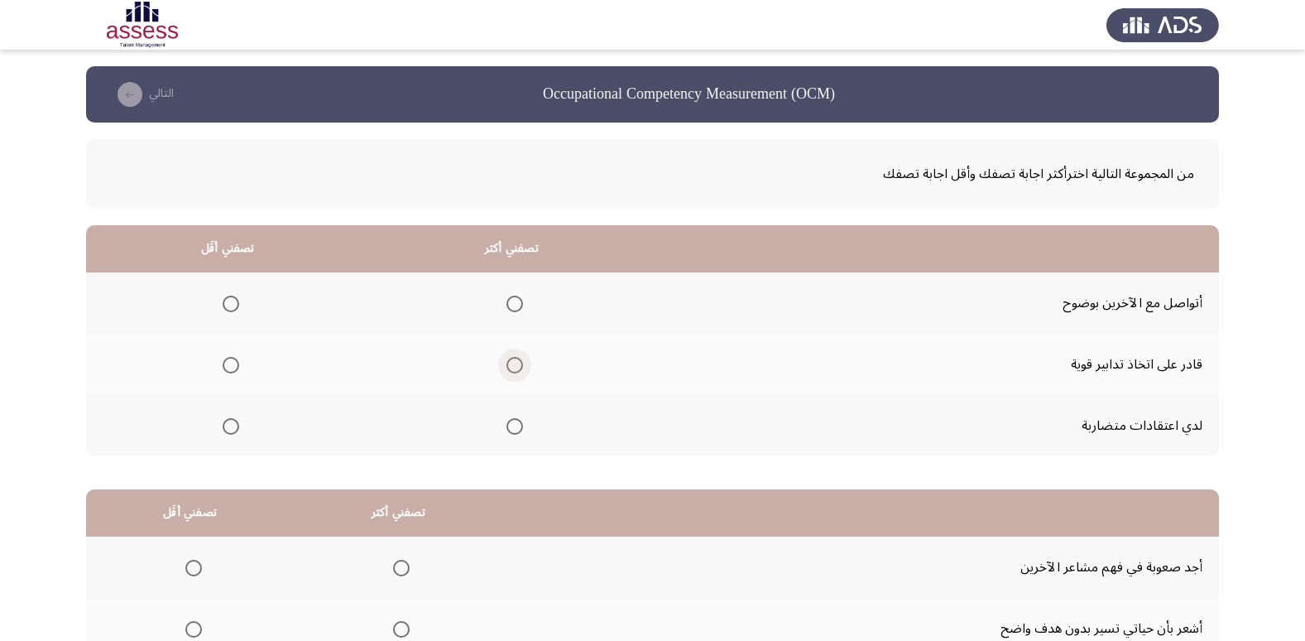
click at [510, 362] on span "Select an option" at bounding box center [514, 365] width 17 height 17
click at [510, 362] on input "Select an option" at bounding box center [514, 365] width 17 height 17
click at [225, 430] on span "Select an option" at bounding box center [231, 426] width 17 height 17
click at [225, 430] on input "Select an option" at bounding box center [231, 426] width 17 height 17
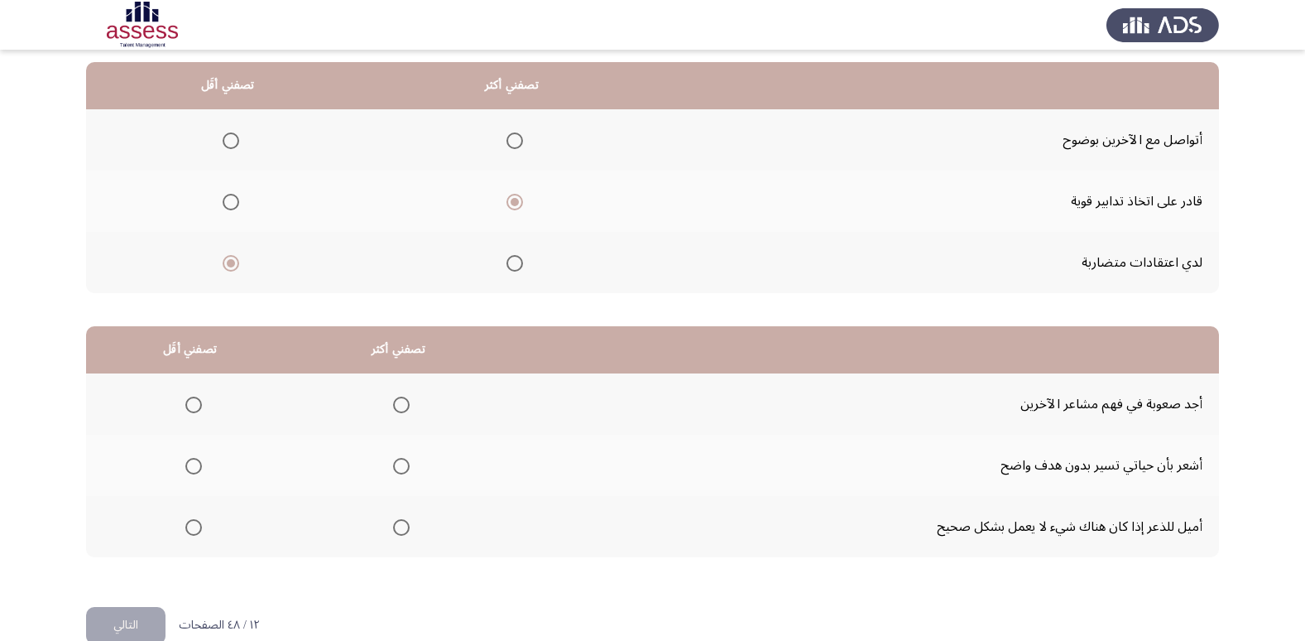
scroll to position [195, 0]
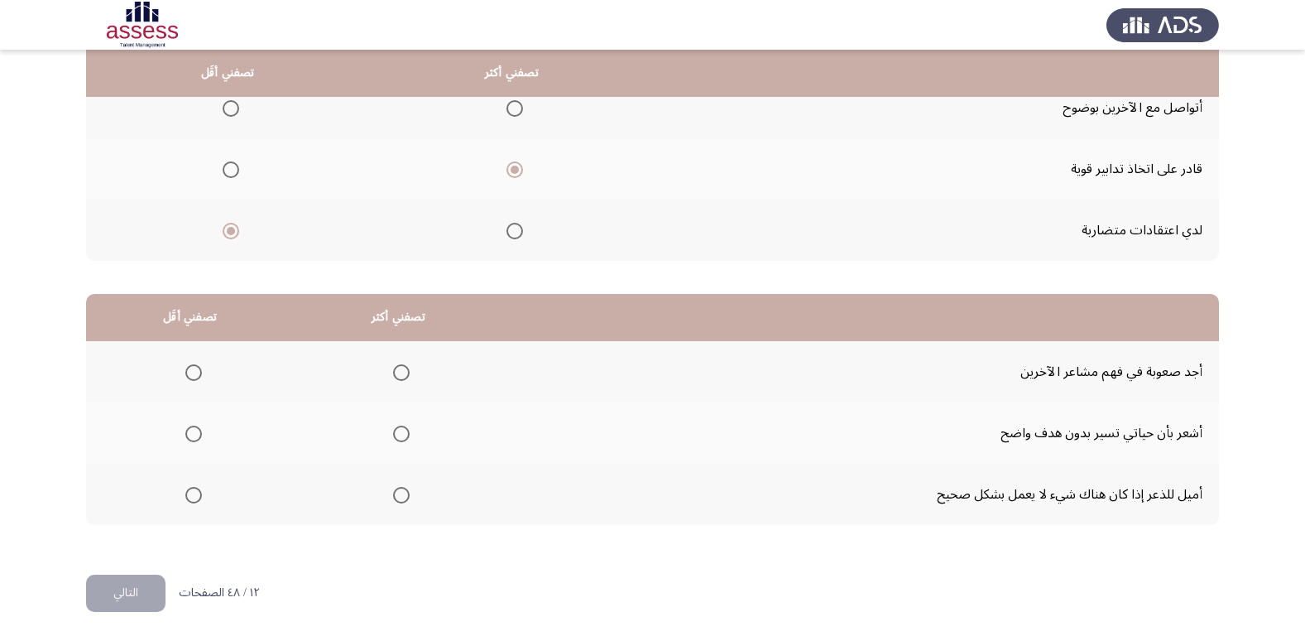
click at [194, 434] on span "Select an option" at bounding box center [193, 433] width 17 height 17
click at [194, 434] on input "Select an option" at bounding box center [193, 433] width 17 height 17
click at [396, 376] on span "Select an option" at bounding box center [401, 372] width 17 height 17
click at [396, 376] on input "Select an option" at bounding box center [401, 372] width 17 height 17
click at [106, 590] on button "التالي" at bounding box center [125, 592] width 79 height 37
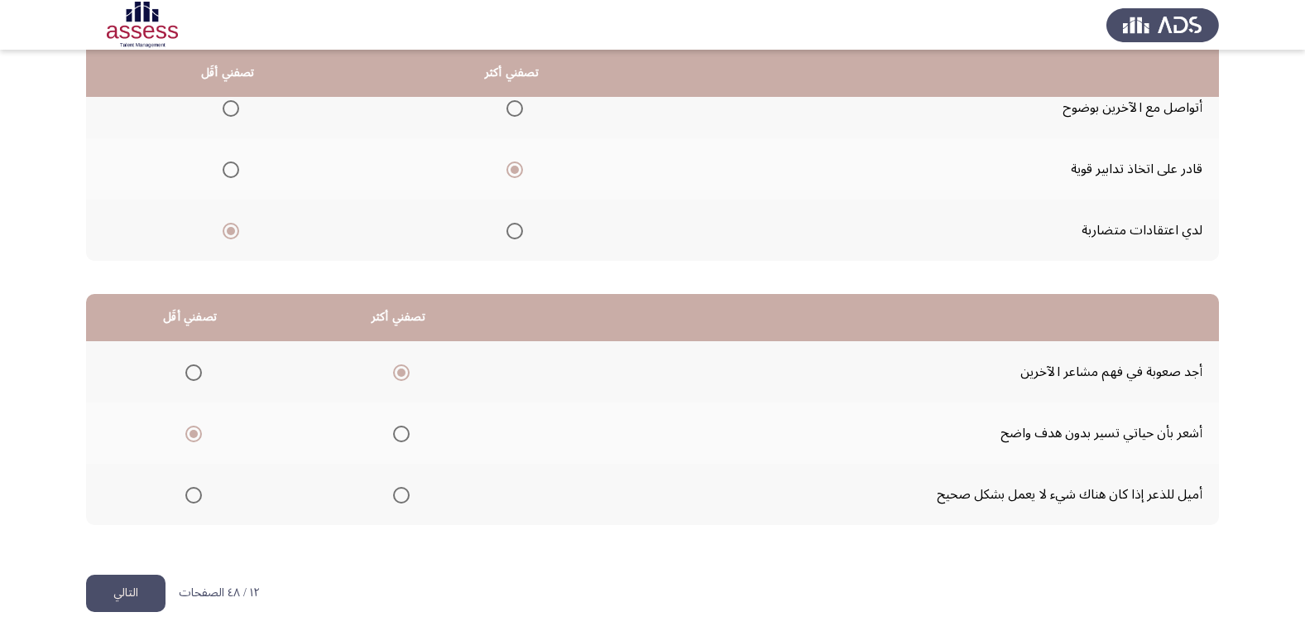
scroll to position [0, 0]
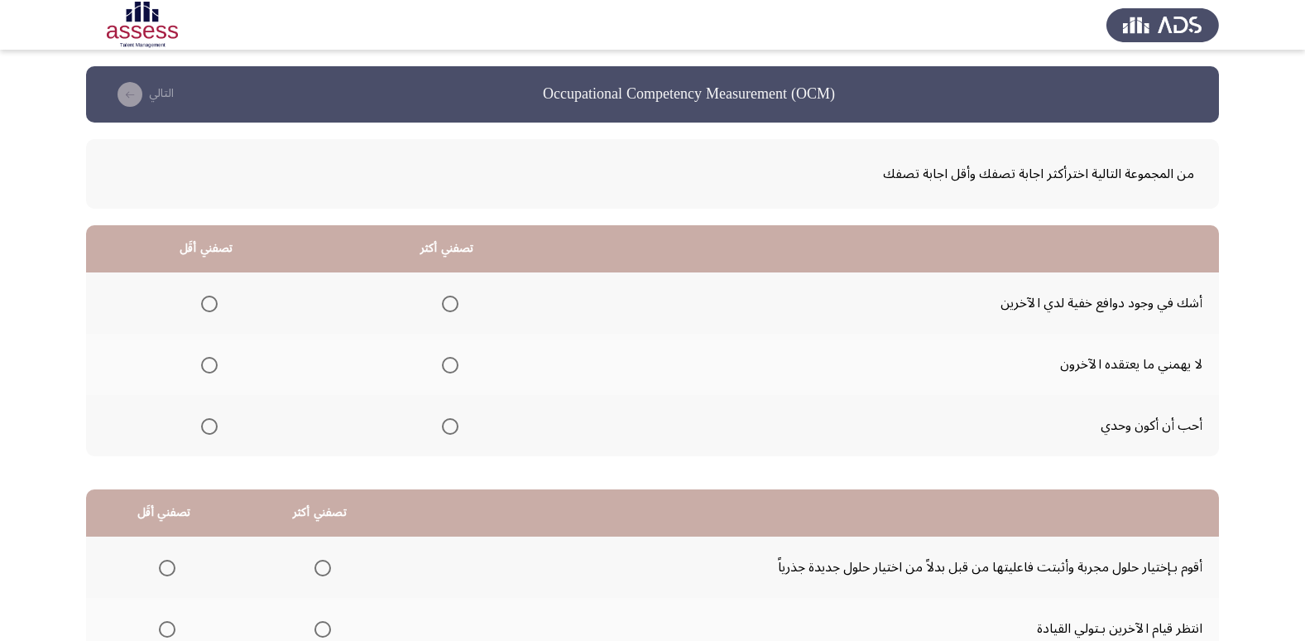
click at [446, 367] on span "Select an option" at bounding box center [450, 365] width 17 height 17
click at [446, 367] on input "Select an option" at bounding box center [450, 365] width 17 height 17
click at [204, 423] on span "Select an option" at bounding box center [209, 426] width 17 height 17
click at [204, 423] on input "Select an option" at bounding box center [209, 426] width 17 height 17
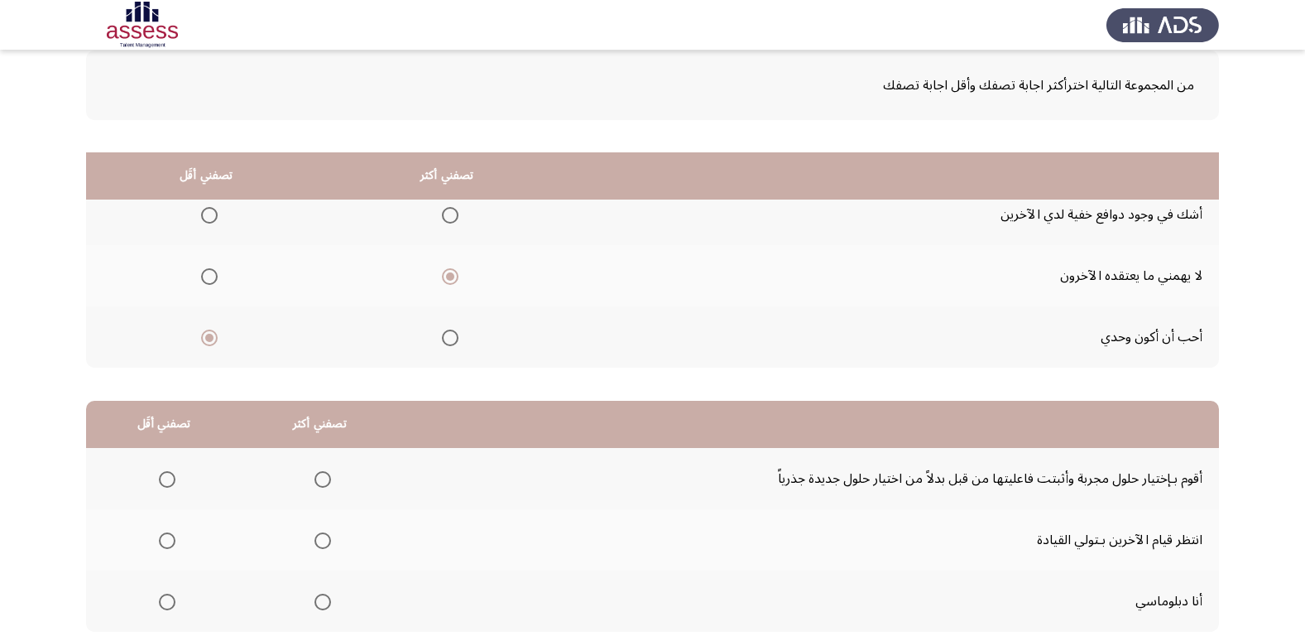
scroll to position [195, 0]
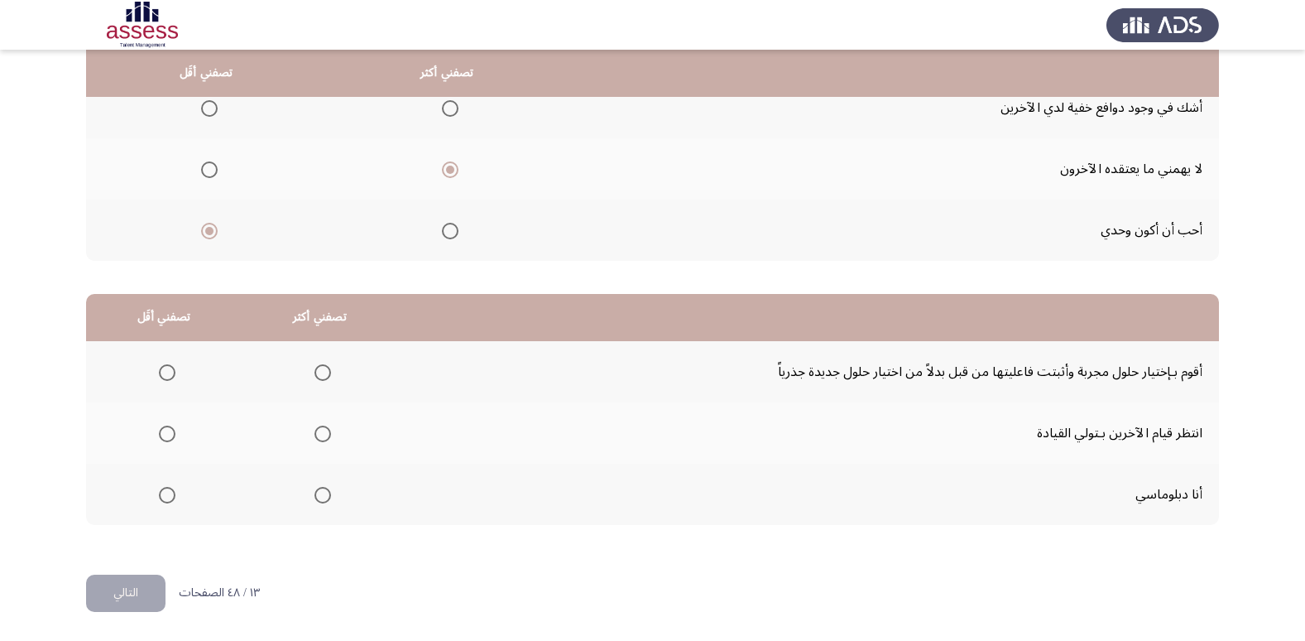
click at [161, 434] on span "Select an option" at bounding box center [167, 433] width 17 height 17
click at [161, 434] on input "Select an option" at bounding box center [167, 433] width 17 height 17
click at [314, 377] on span "Select an option" at bounding box center [322, 372] width 17 height 17
click at [314, 377] on input "Select an option" at bounding box center [322, 372] width 17 height 17
click at [315, 499] on span "Select an option" at bounding box center [322, 495] width 17 height 17
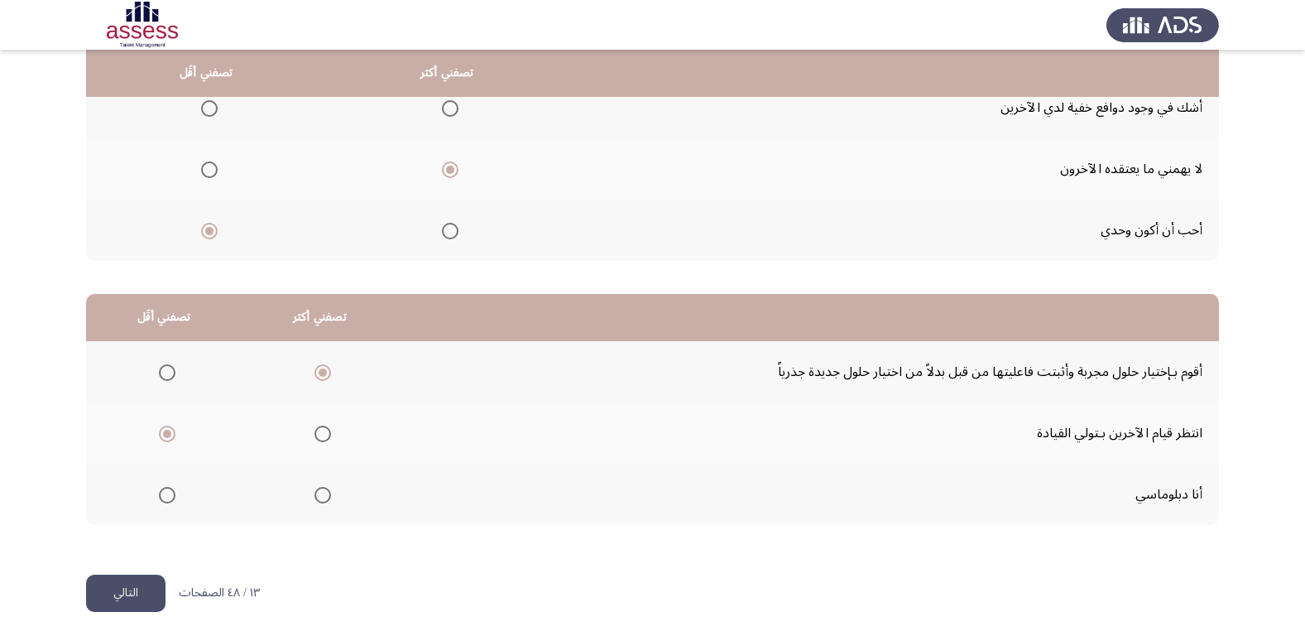
click at [315, 499] on input "Select an option" at bounding box center [322, 495] width 17 height 17
click at [124, 585] on button "التالي" at bounding box center [125, 592] width 79 height 37
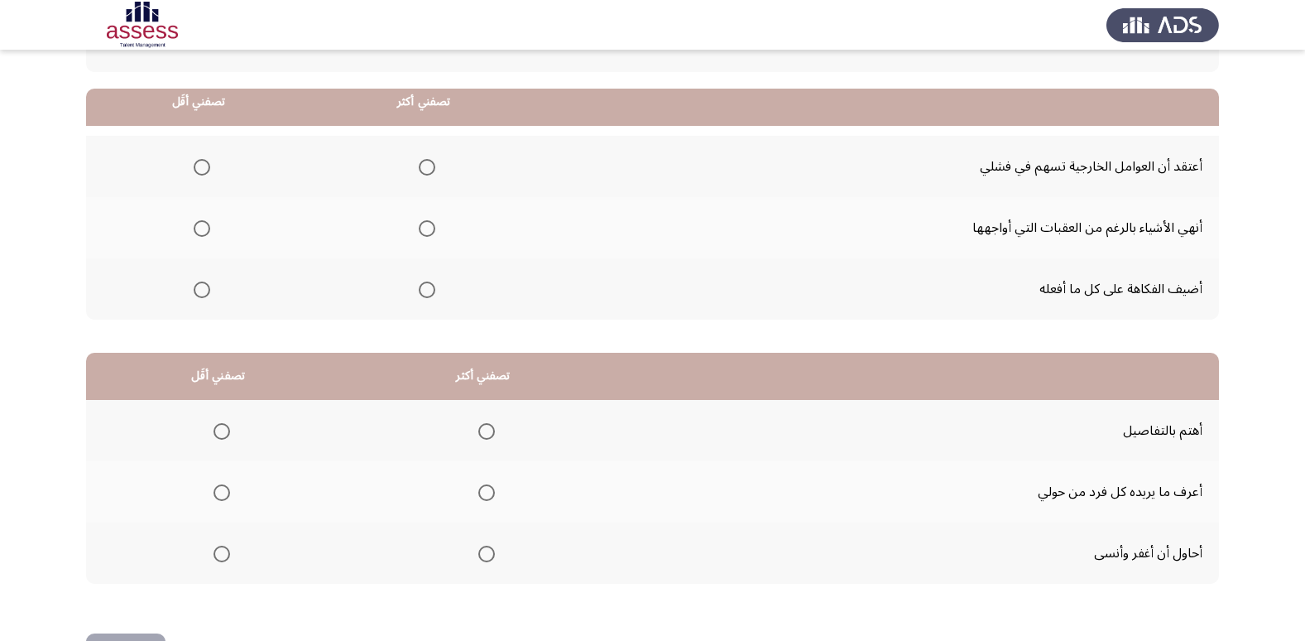
scroll to position [166, 0]
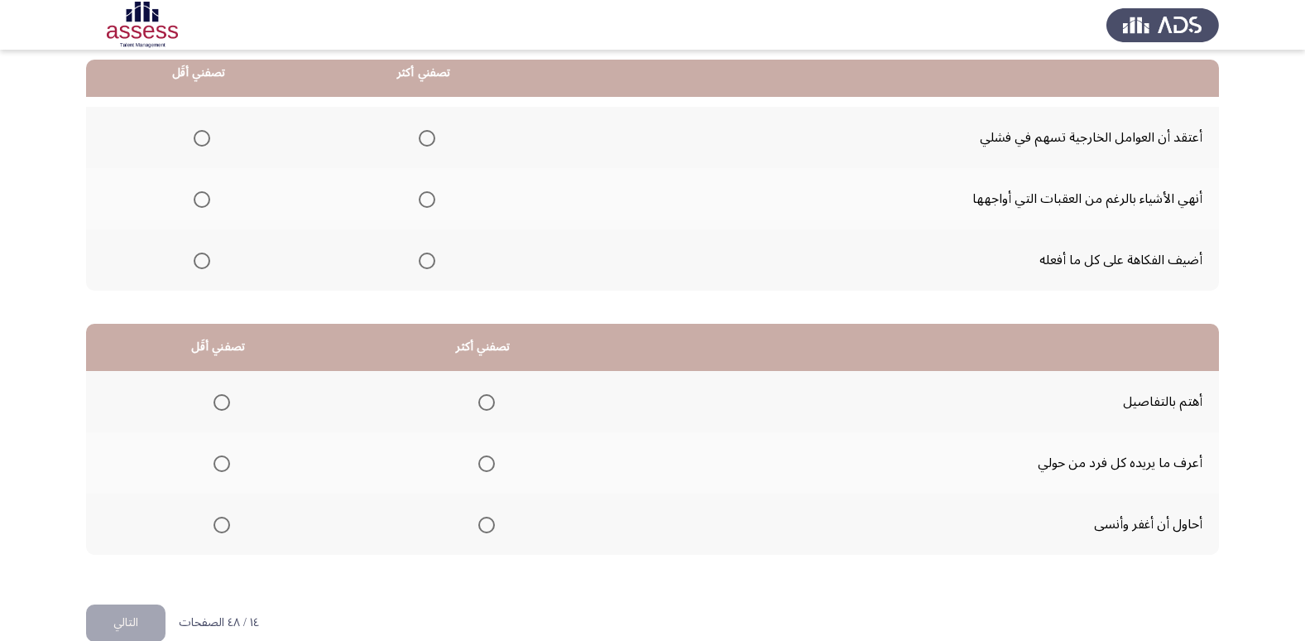
click at [435, 194] on th at bounding box center [423, 198] width 225 height 61
click at [426, 201] on span "Select an option" at bounding box center [427, 199] width 17 height 17
click at [426, 201] on input "Select an option" at bounding box center [427, 199] width 17 height 17
click at [198, 136] on span "Select an option" at bounding box center [202, 138] width 17 height 17
click at [198, 136] on input "Select an option" at bounding box center [202, 138] width 17 height 17
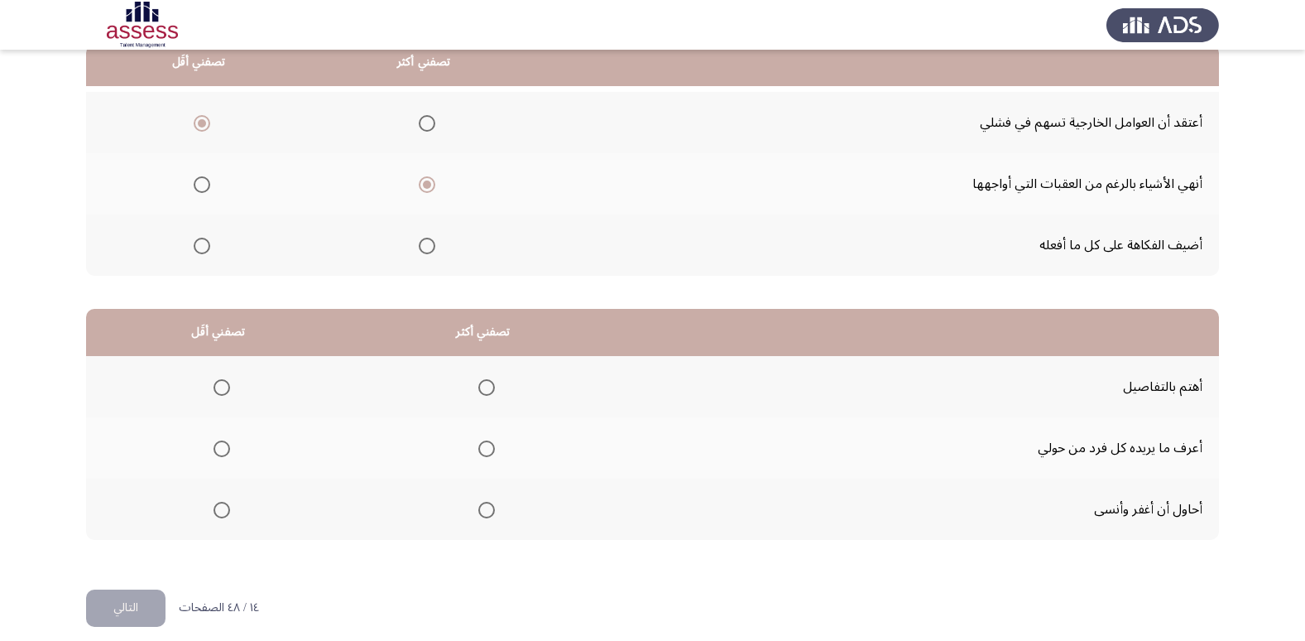
scroll to position [195, 0]
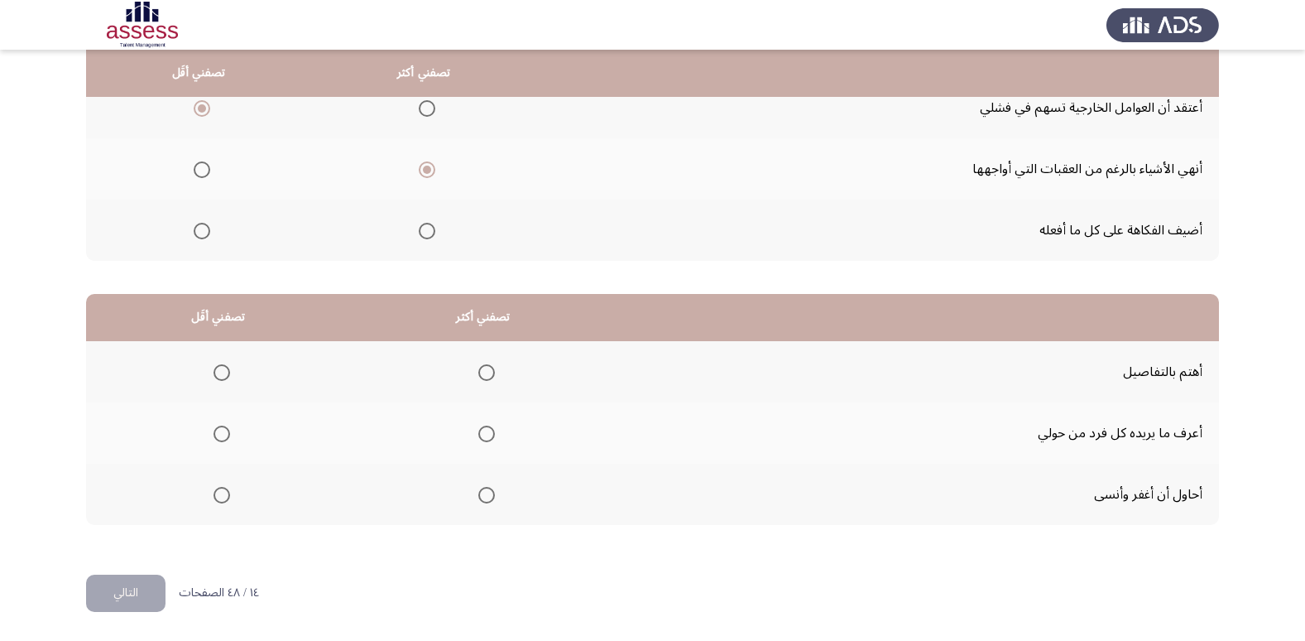
click at [486, 377] on span "Select an option" at bounding box center [486, 372] width 17 height 17
click at [486, 377] on input "Select an option" at bounding box center [486, 372] width 17 height 17
click at [218, 426] on span "Select an option" at bounding box center [222, 433] width 17 height 17
click at [218, 426] on input "Select an option" at bounding box center [222, 433] width 17 height 17
click at [129, 583] on button "التالي" at bounding box center [125, 592] width 79 height 37
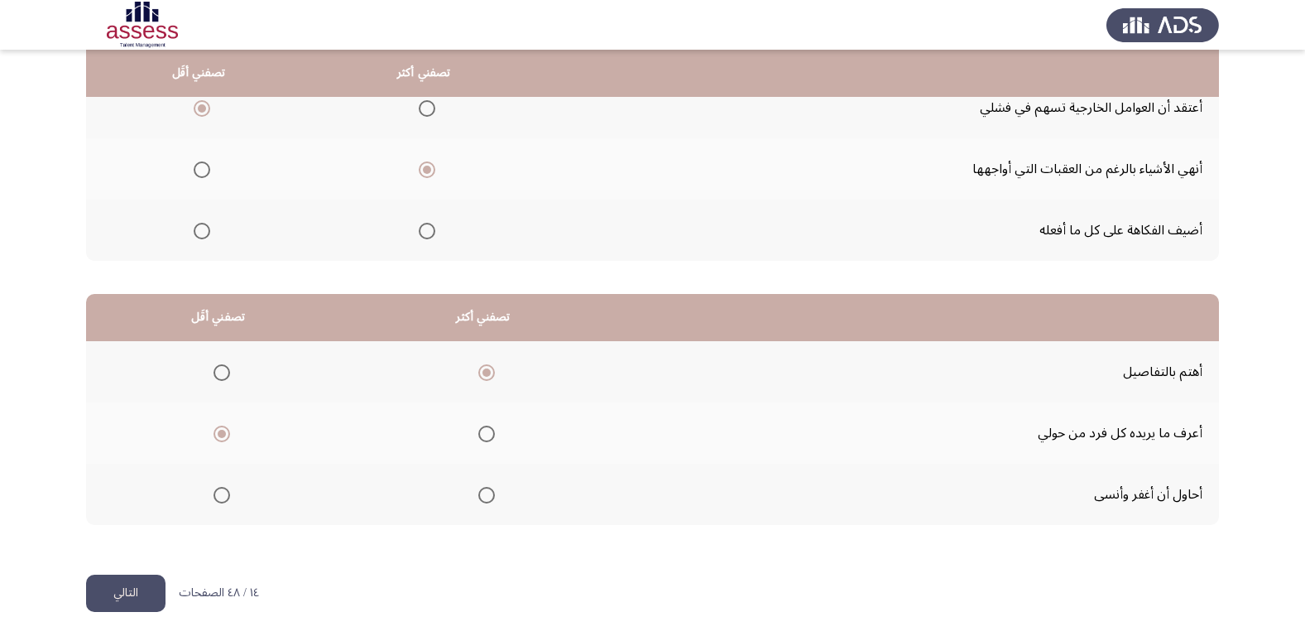
scroll to position [0, 0]
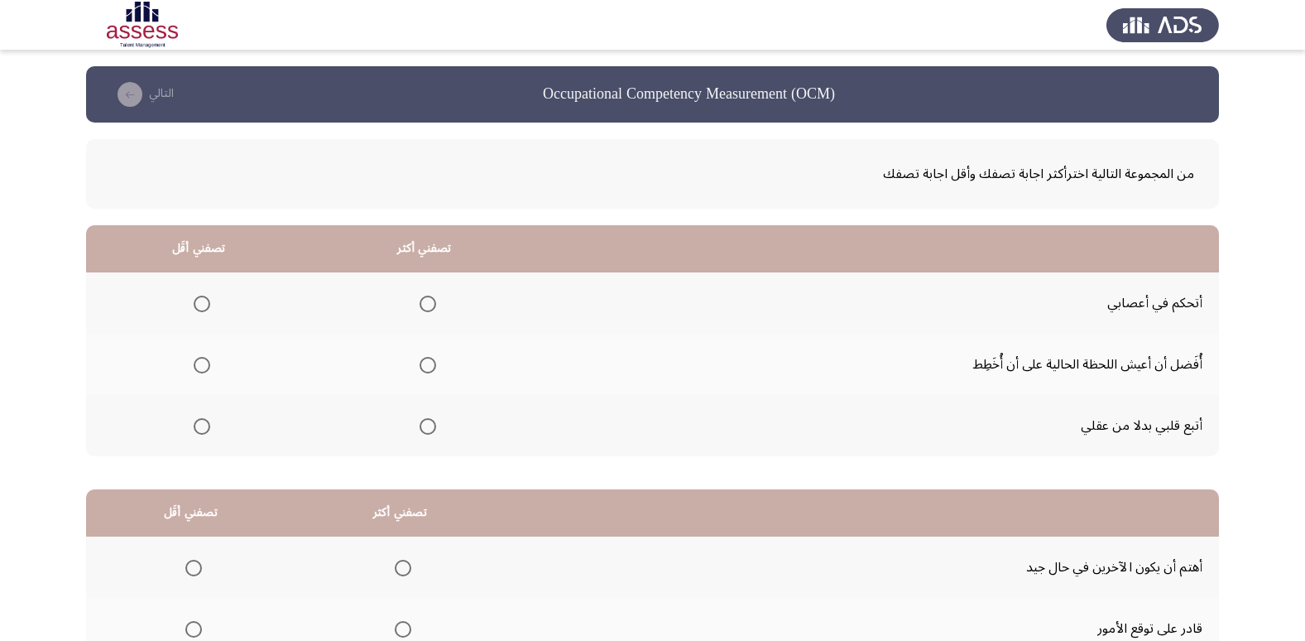
click at [205, 372] on span "Select an option" at bounding box center [202, 365] width 17 height 17
click at [205, 372] on input "Select an option" at bounding box center [202, 365] width 17 height 17
click at [423, 301] on span "Select an option" at bounding box center [428, 303] width 17 height 17
click at [423, 301] on input "Select an option" at bounding box center [428, 303] width 17 height 17
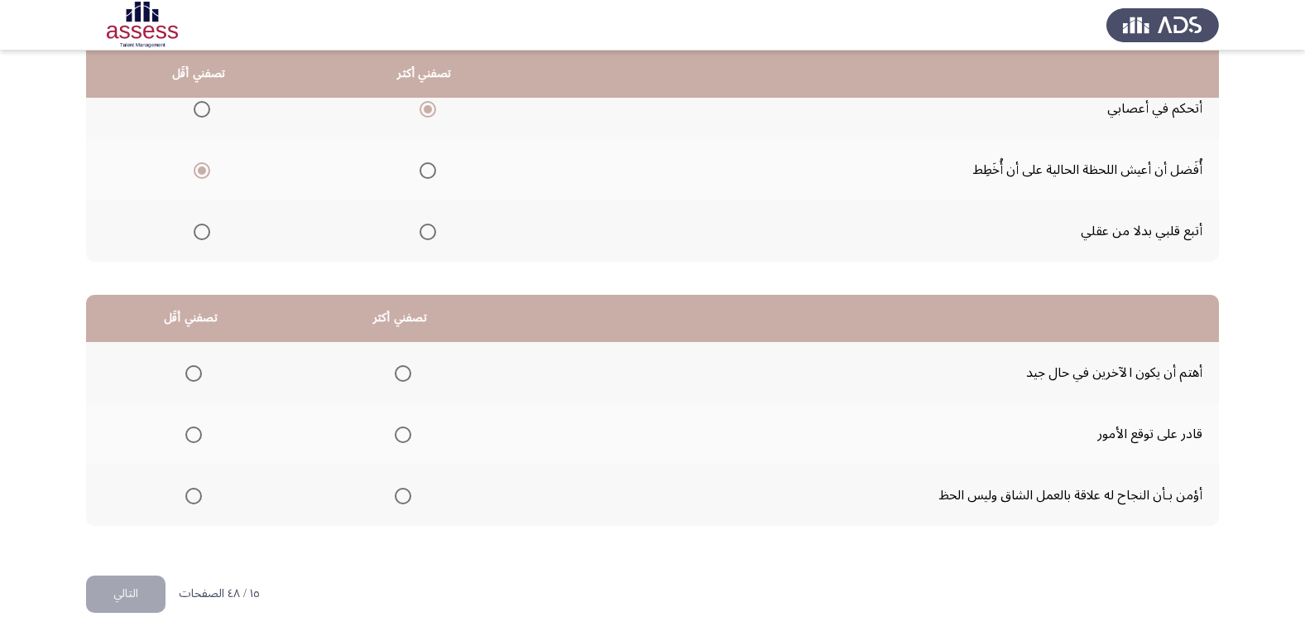
scroll to position [195, 0]
click at [409, 494] on th at bounding box center [399, 493] width 209 height 61
click at [395, 496] on span "Select an option" at bounding box center [403, 495] width 17 height 17
click at [395, 496] on input "Select an option" at bounding box center [403, 495] width 17 height 17
click at [189, 432] on span "Select an option" at bounding box center [193, 433] width 17 height 17
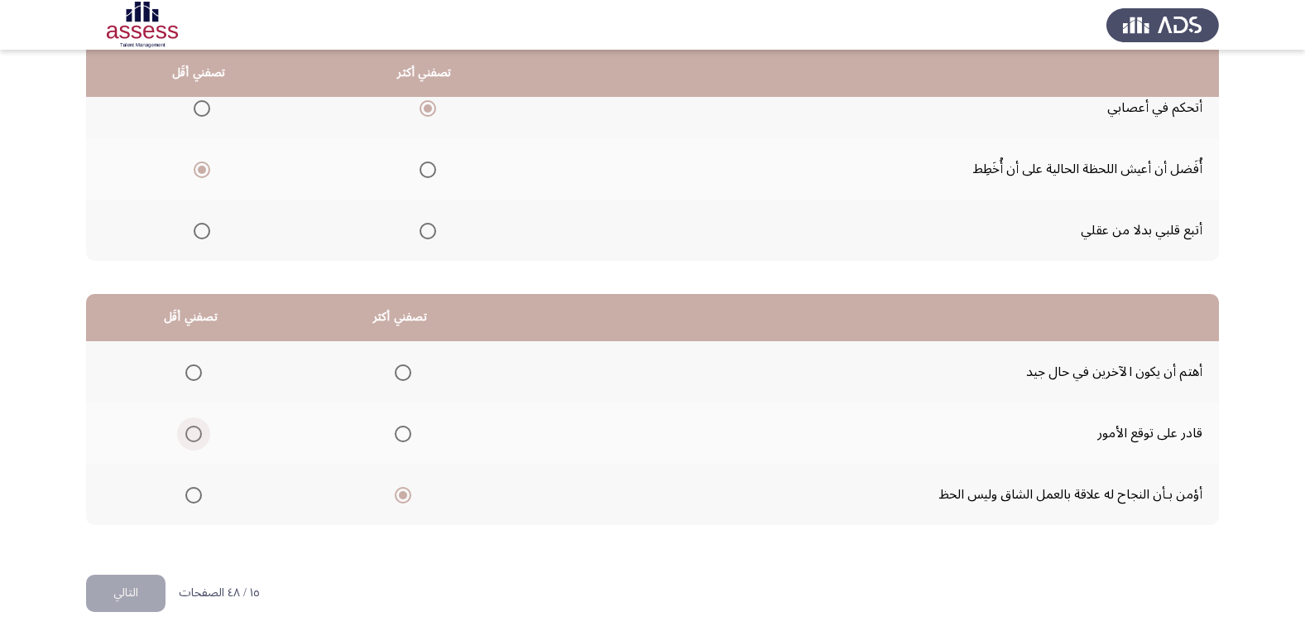
click at [189, 432] on input "Select an option" at bounding box center [193, 433] width 17 height 17
click at [137, 608] on button "التالي" at bounding box center [125, 592] width 79 height 37
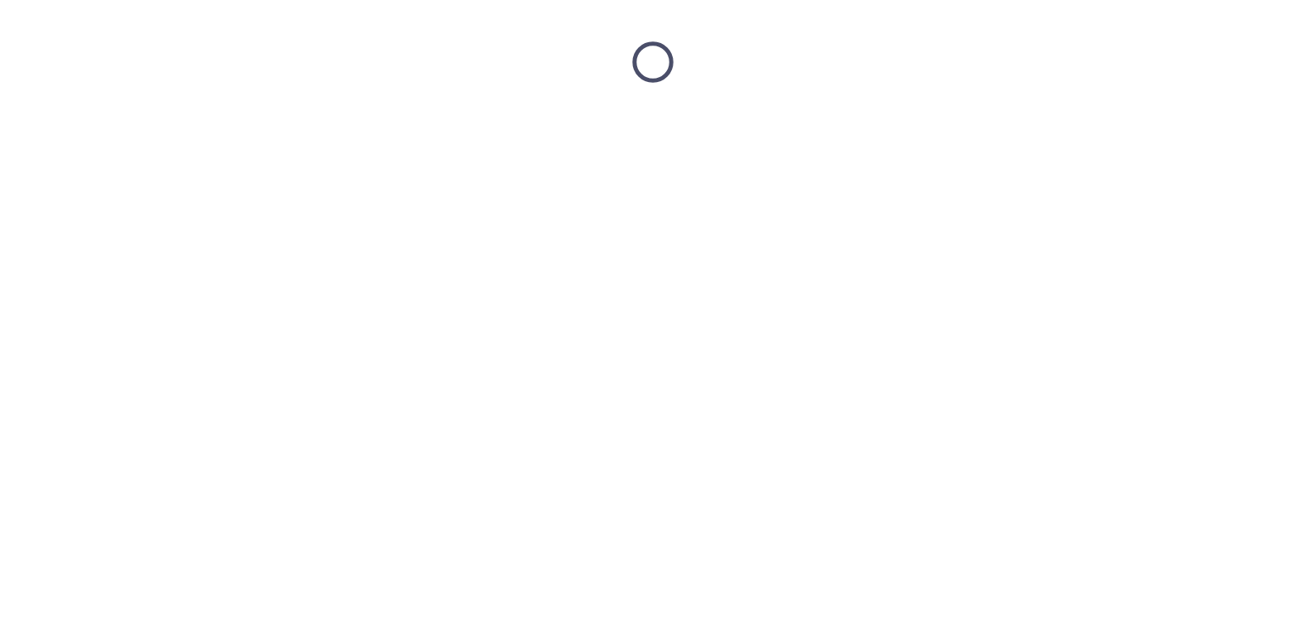
scroll to position [0, 0]
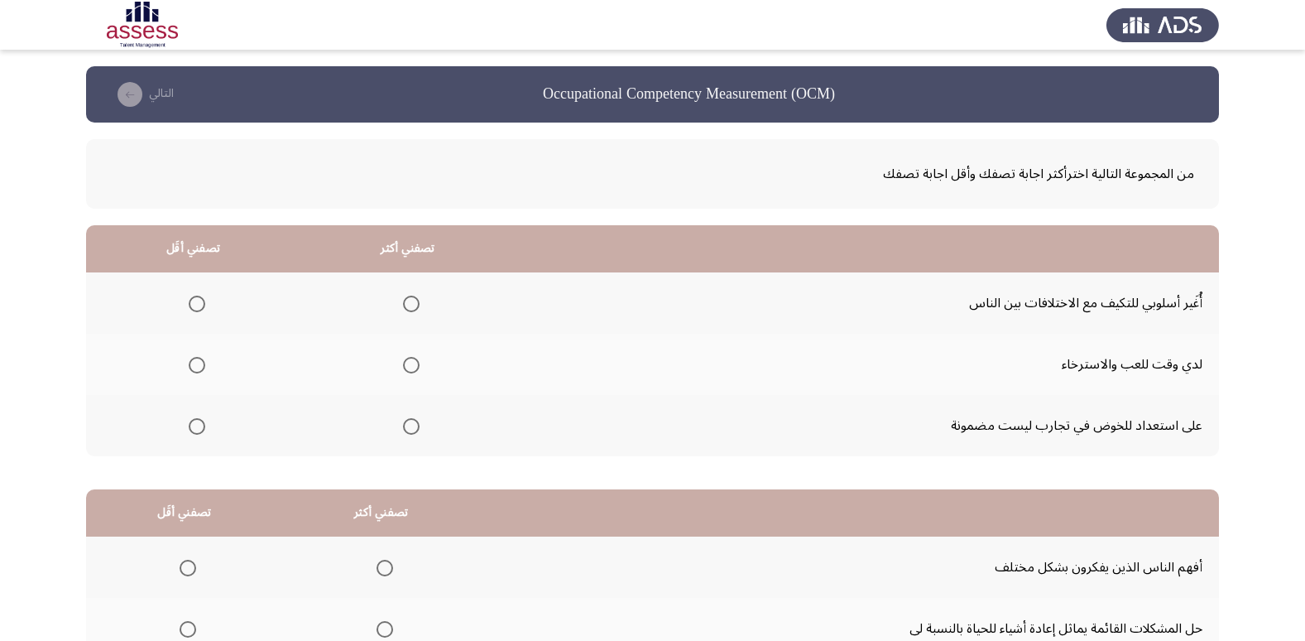
click at [412, 425] on span "Select an option" at bounding box center [411, 426] width 17 height 17
click at [412, 425] on input "Select an option" at bounding box center [411, 426] width 17 height 17
click at [182, 367] on label "Select an option" at bounding box center [193, 365] width 23 height 17
click at [189, 367] on input "Select an option" at bounding box center [197, 365] width 17 height 17
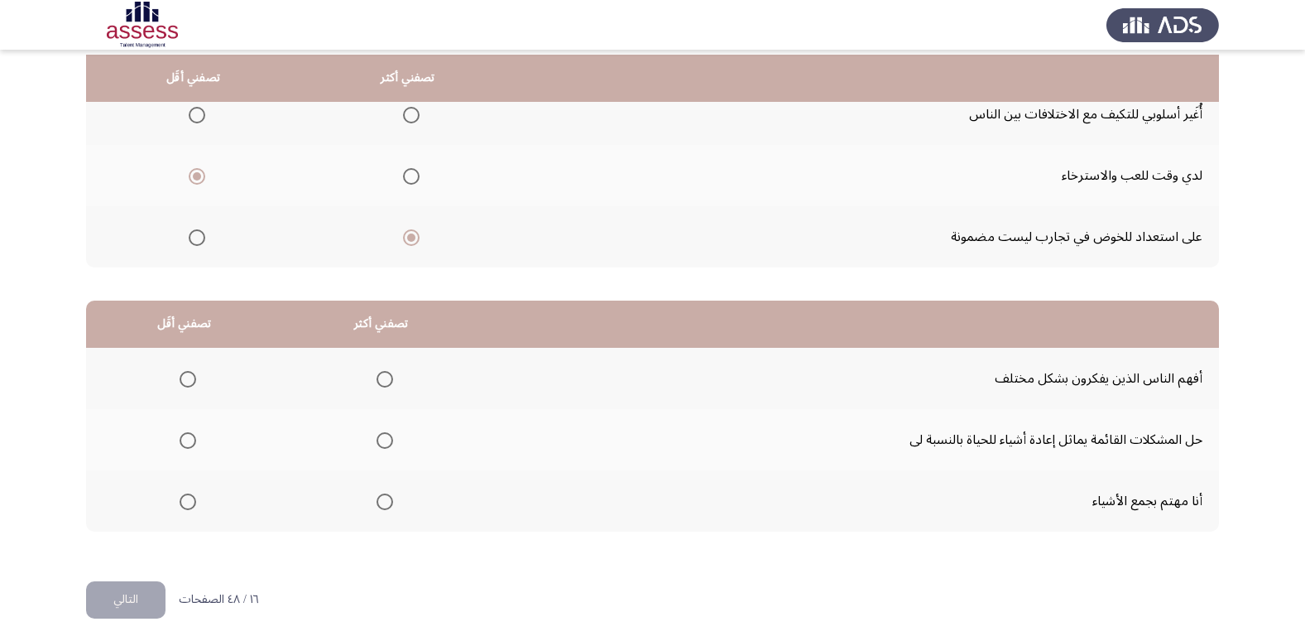
scroll to position [195, 0]
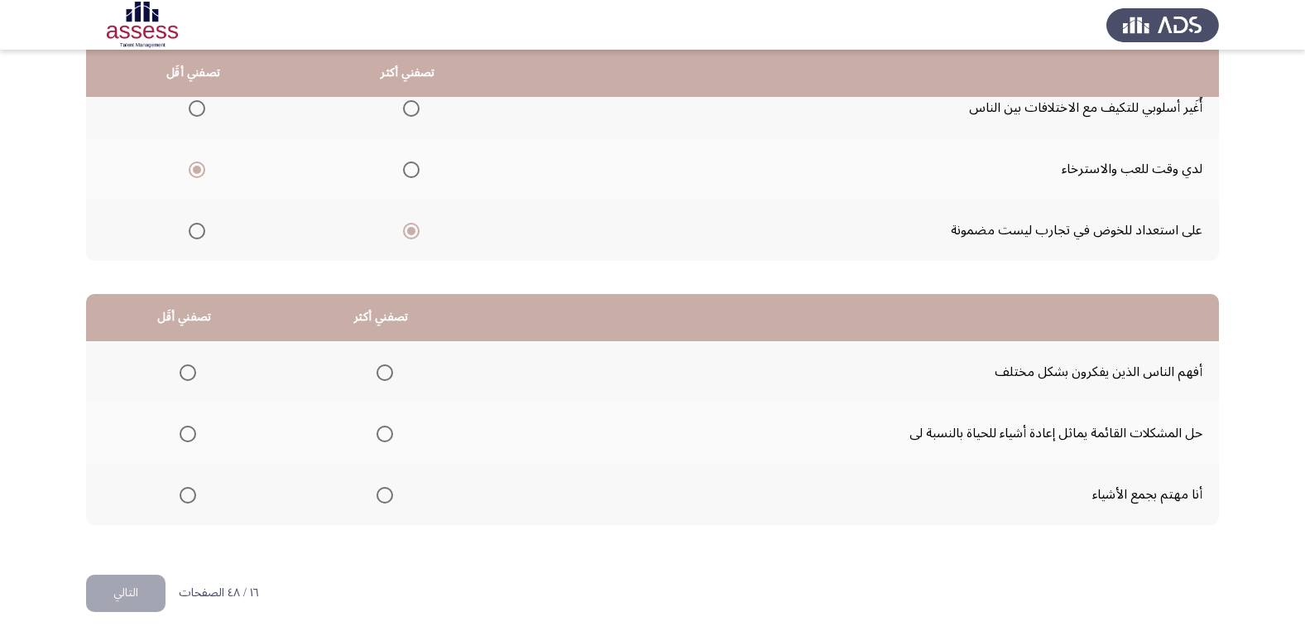
click at [181, 501] on span "Select an option" at bounding box center [188, 495] width 17 height 17
click at [181, 501] on input "Select an option" at bounding box center [188, 495] width 17 height 17
click at [381, 433] on span "Select an option" at bounding box center [385, 433] width 17 height 17
click at [381, 433] on input "Select an option" at bounding box center [385, 433] width 17 height 17
click at [186, 373] on span "Select an option" at bounding box center [188, 372] width 17 height 17
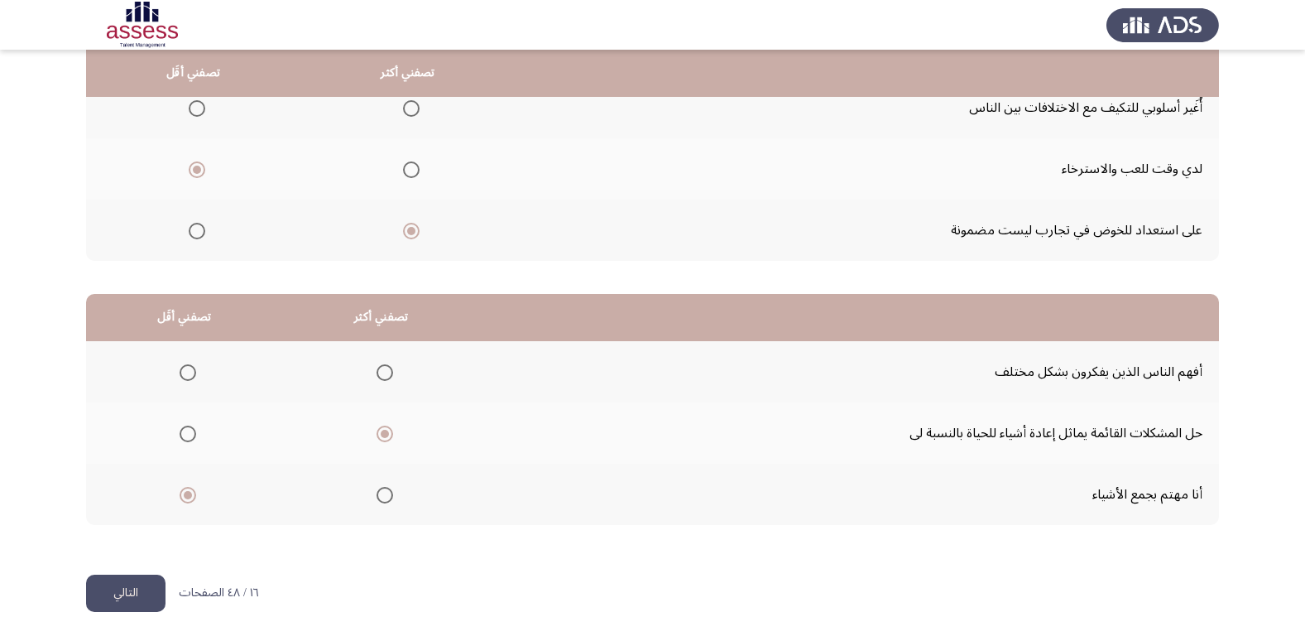
click at [186, 373] on input "Select an option" at bounding box center [188, 372] width 17 height 17
click at [141, 598] on button "التالي" at bounding box center [125, 592] width 79 height 37
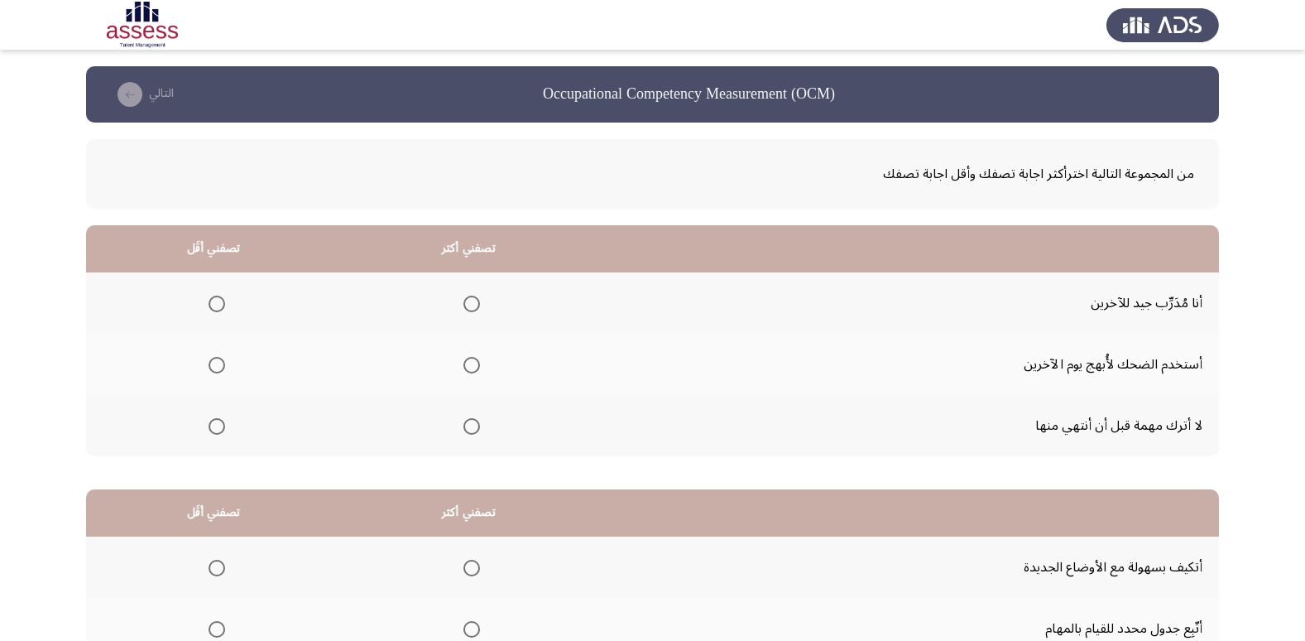
click at [476, 427] on span "Select an option" at bounding box center [471, 426] width 17 height 17
click at [476, 427] on input "Select an option" at bounding box center [471, 426] width 17 height 17
click at [218, 372] on span "Select an option" at bounding box center [217, 365] width 17 height 17
click at [218, 372] on input "Select an option" at bounding box center [217, 365] width 17 height 17
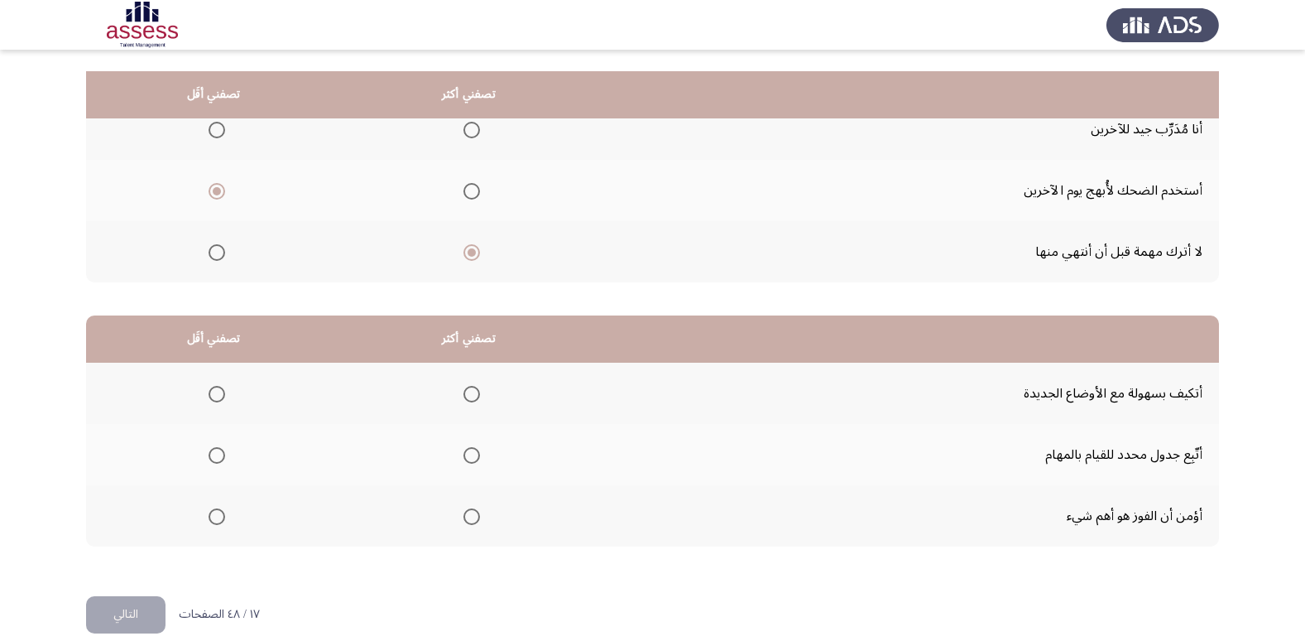
scroll to position [195, 0]
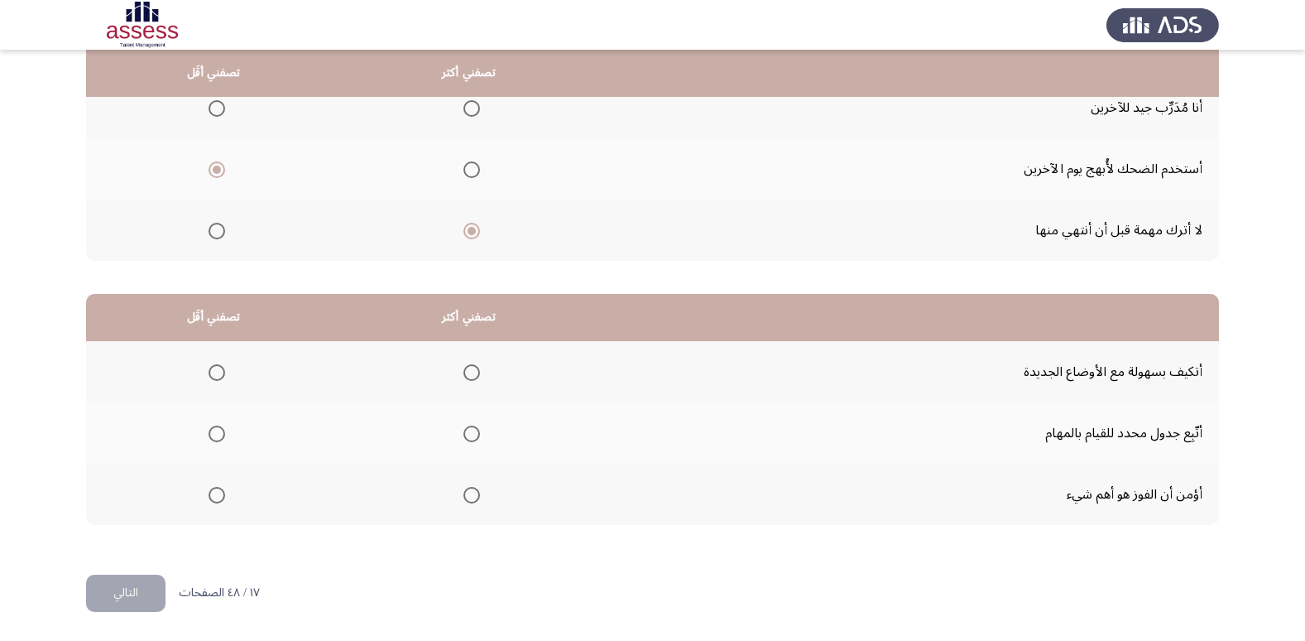
click at [471, 436] on span "Select an option" at bounding box center [471, 433] width 17 height 17
click at [471, 436] on input "Select an option" at bounding box center [471, 433] width 17 height 17
click at [223, 374] on span "Select an option" at bounding box center [217, 372] width 17 height 17
click at [223, 374] on input "Select an option" at bounding box center [217, 372] width 17 height 17
click at [228, 498] on th at bounding box center [213, 493] width 255 height 61
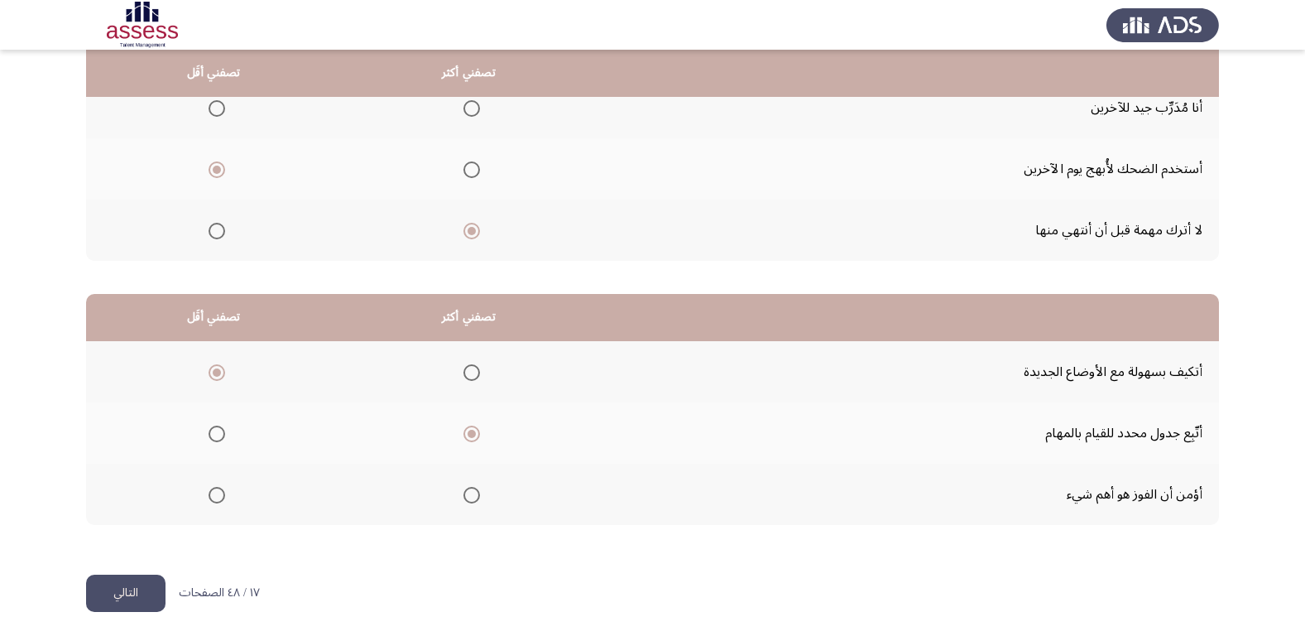
click at [222, 498] on span "Select an option" at bounding box center [217, 495] width 17 height 17
click at [222, 498] on input "Select an option" at bounding box center [217, 495] width 17 height 17
click at [149, 589] on button "التالي" at bounding box center [125, 592] width 79 height 37
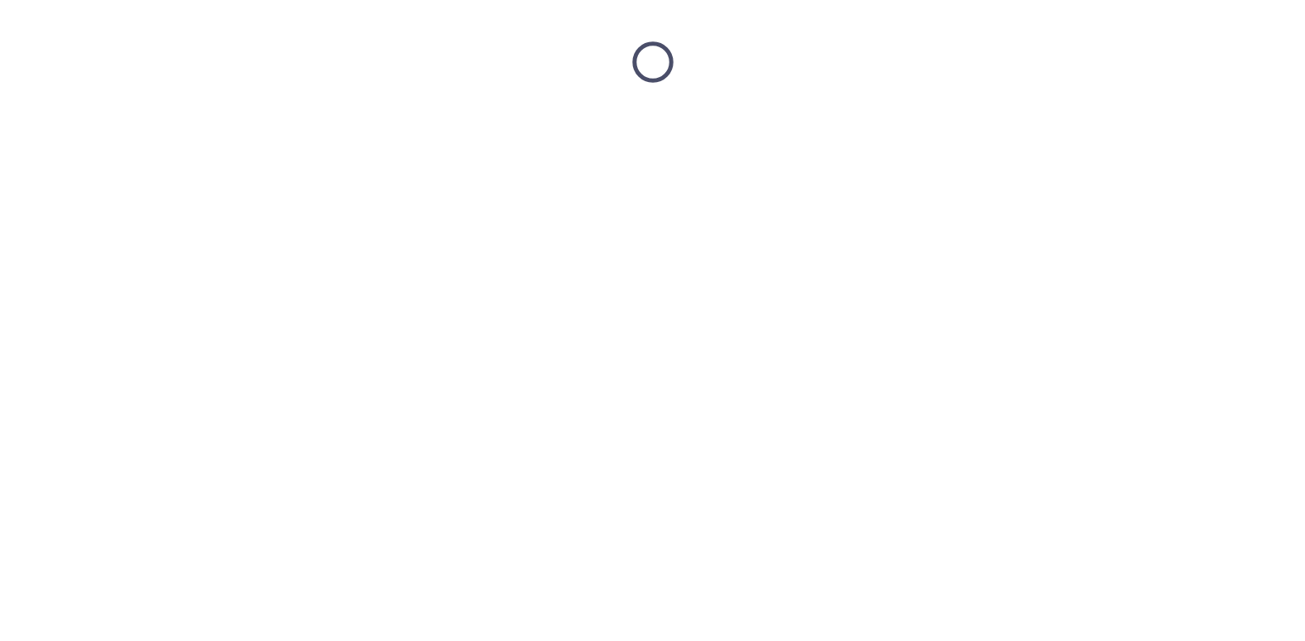
scroll to position [0, 0]
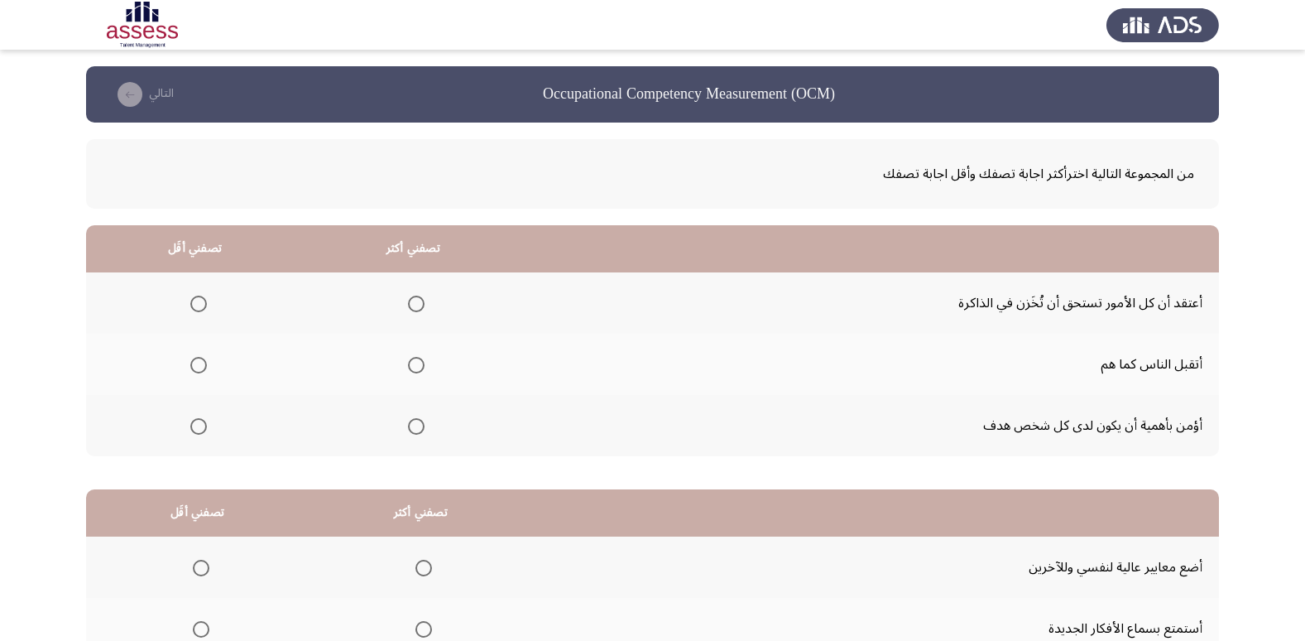
click at [413, 427] on span "Select an option" at bounding box center [416, 426] width 17 height 17
click at [413, 427] on input "Select an option" at bounding box center [416, 426] width 17 height 17
click at [186, 365] on label "Select an option" at bounding box center [195, 365] width 23 height 17
click at [190, 365] on input "Select an option" at bounding box center [198, 365] width 17 height 17
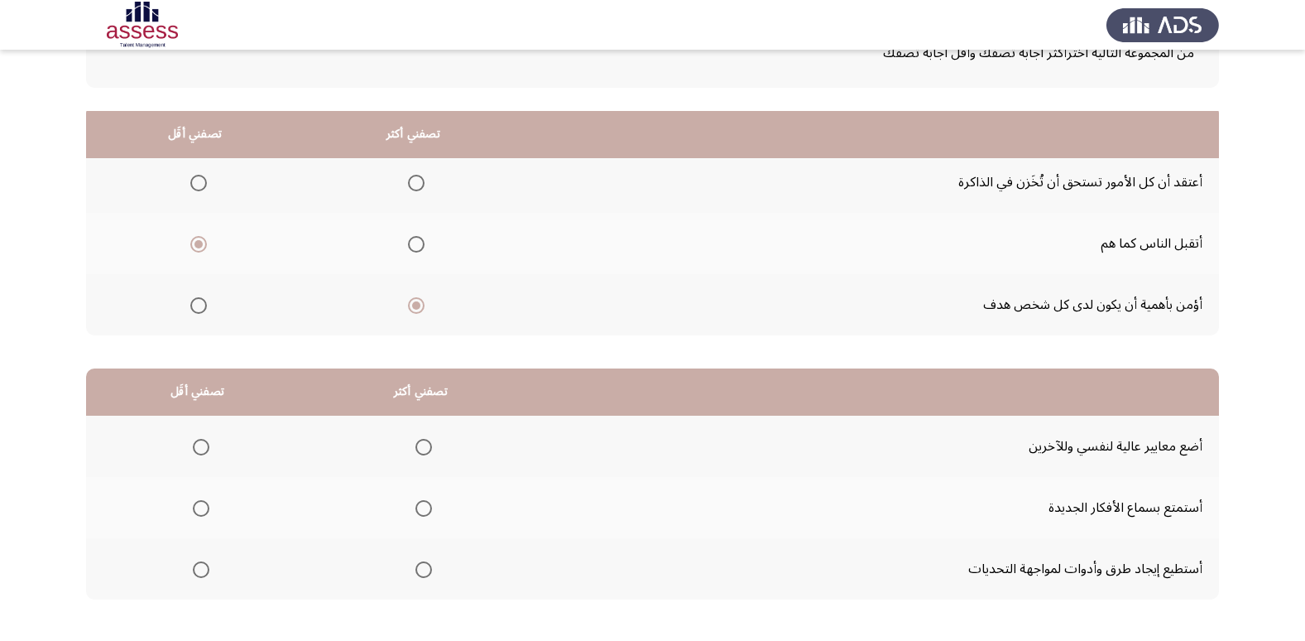
scroll to position [195, 0]
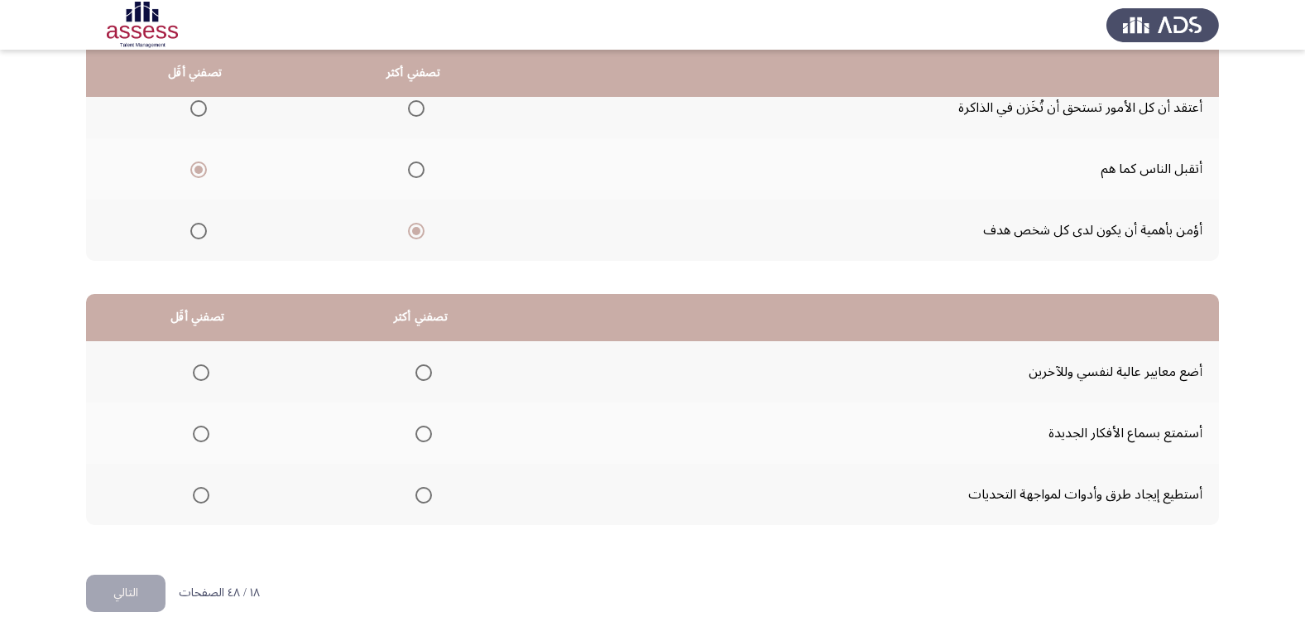
click at [415, 497] on span "Select an option" at bounding box center [423, 495] width 17 height 17
click at [415, 497] on input "Select an option" at bounding box center [423, 495] width 17 height 17
click at [203, 380] on span "Select an option" at bounding box center [201, 372] width 17 height 17
click at [203, 380] on input "Select an option" at bounding box center [201, 372] width 17 height 17
click at [139, 587] on button "التالي" at bounding box center [125, 592] width 79 height 37
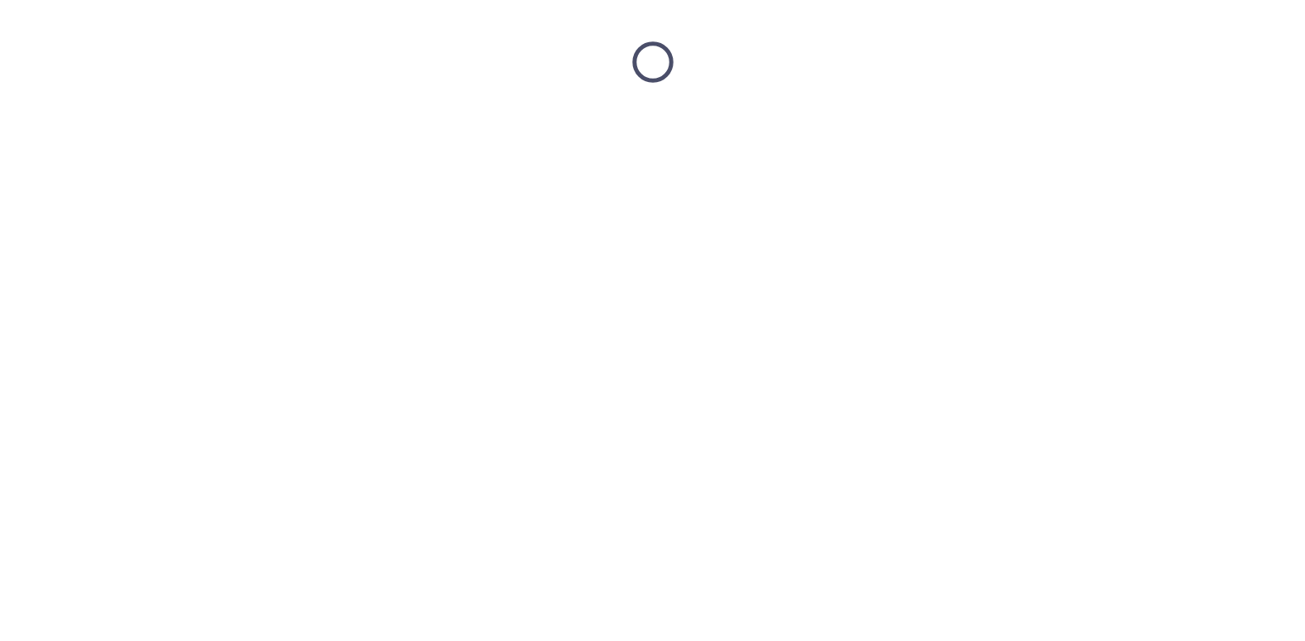
scroll to position [0, 0]
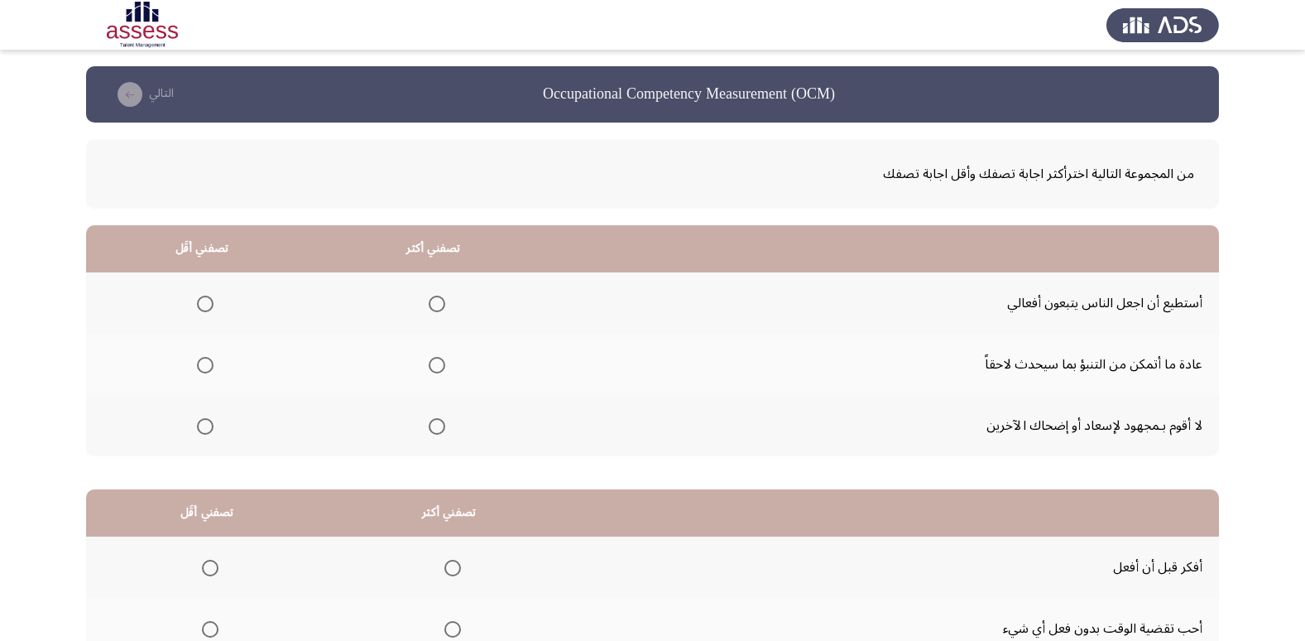
click at [429, 306] on span "Select an option" at bounding box center [437, 303] width 17 height 17
click at [429, 306] on input "Select an option" at bounding box center [437, 303] width 17 height 17
click at [212, 366] on span "Select an option" at bounding box center [205, 365] width 17 height 17
click at [212, 366] on input "Select an option" at bounding box center [205, 365] width 17 height 17
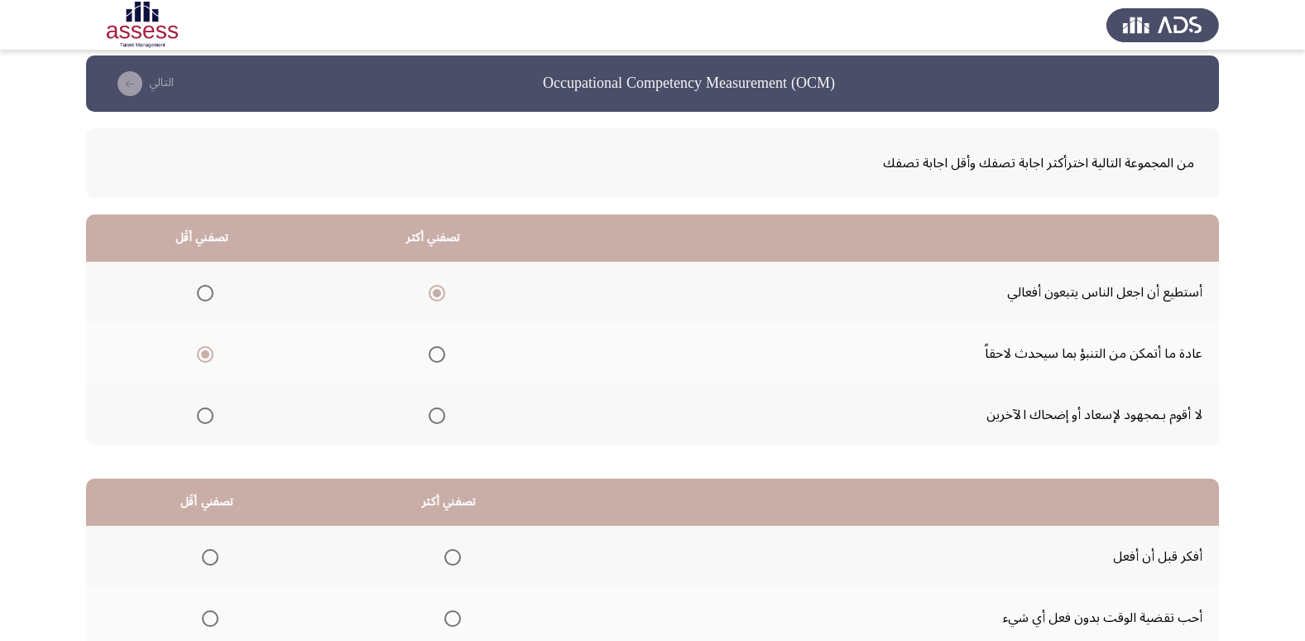
scroll to position [83, 0]
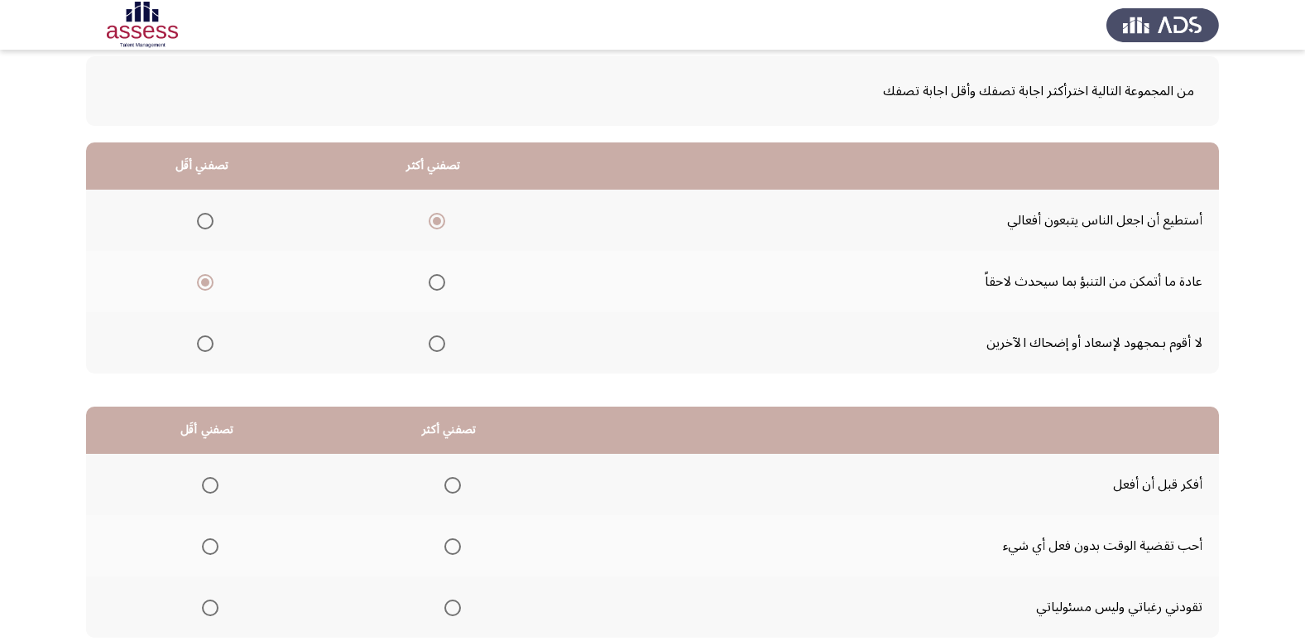
click at [217, 338] on th at bounding box center [202, 342] width 232 height 61
click at [203, 347] on span "Select an option" at bounding box center [205, 343] width 17 height 17
click at [203, 347] on input "Select an option" at bounding box center [205, 343] width 17 height 17
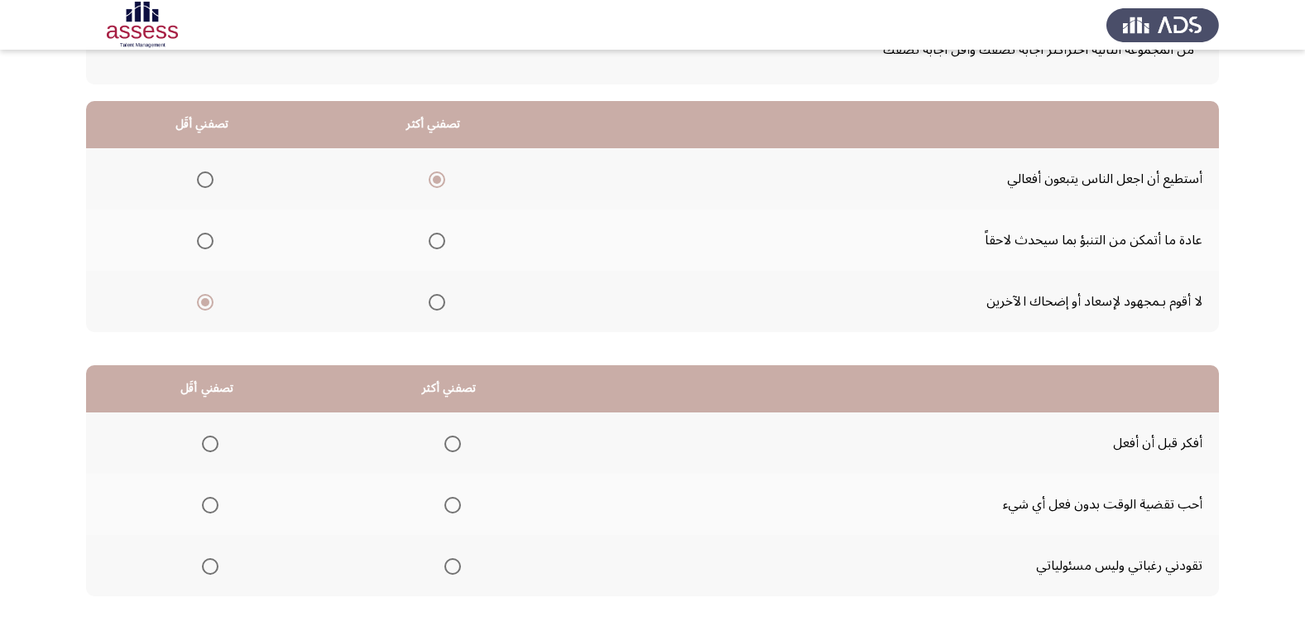
scroll to position [195, 0]
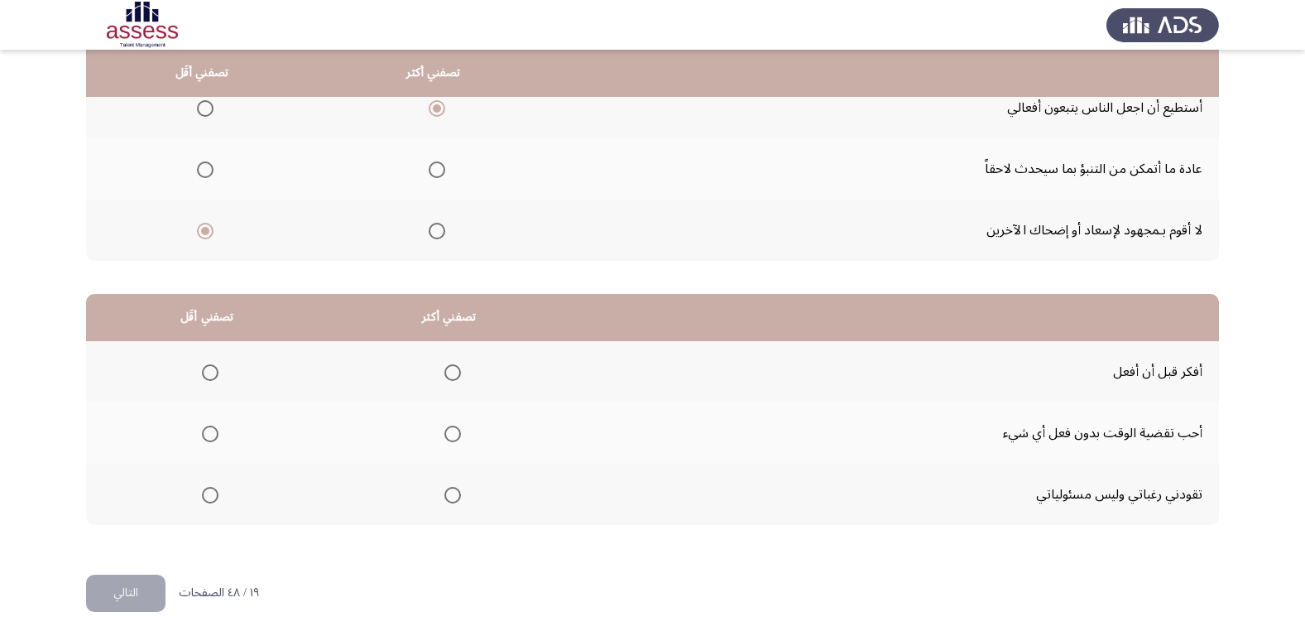
click at [199, 153] on th at bounding box center [202, 168] width 232 height 61
click at [199, 176] on span "Select an option" at bounding box center [205, 169] width 17 height 17
click at [199, 176] on input "Select an option" at bounding box center [205, 169] width 17 height 17
click at [438, 367] on label "Select an option" at bounding box center [449, 372] width 23 height 17
click at [444, 367] on input "Select an option" at bounding box center [452, 372] width 17 height 17
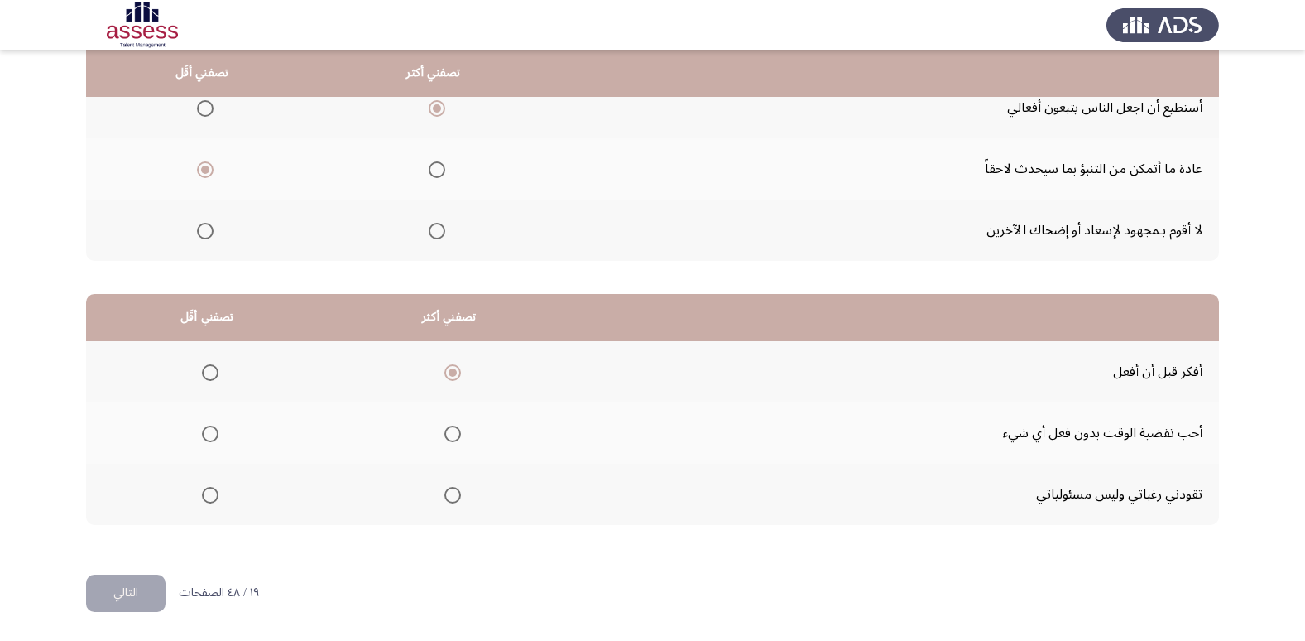
click at [209, 430] on span "Select an option" at bounding box center [210, 433] width 17 height 17
click at [209, 430] on input "Select an option" at bounding box center [210, 433] width 17 height 17
click at [123, 597] on button "التالي" at bounding box center [125, 592] width 79 height 37
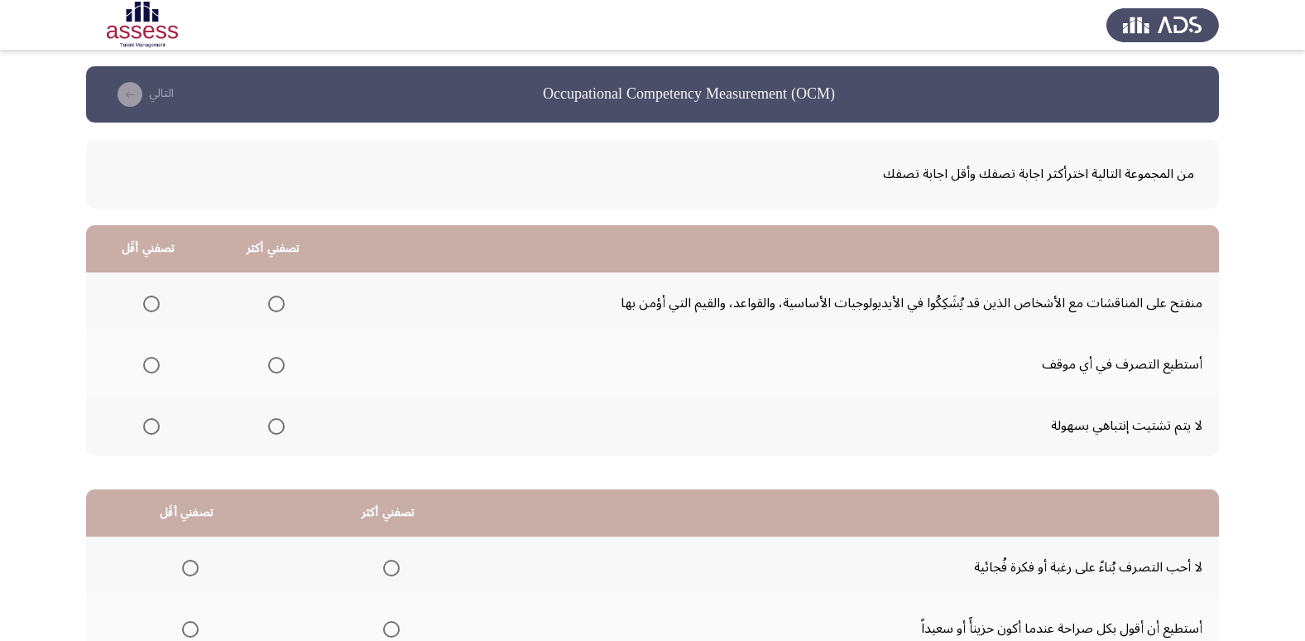
click at [146, 310] on span "Select an option" at bounding box center [151, 303] width 17 height 17
click at [146, 310] on input "Select an option" at bounding box center [151, 303] width 17 height 17
click at [273, 370] on span "Select an option" at bounding box center [276, 365] width 17 height 17
click at [273, 370] on input "Select an option" at bounding box center [276, 365] width 17 height 17
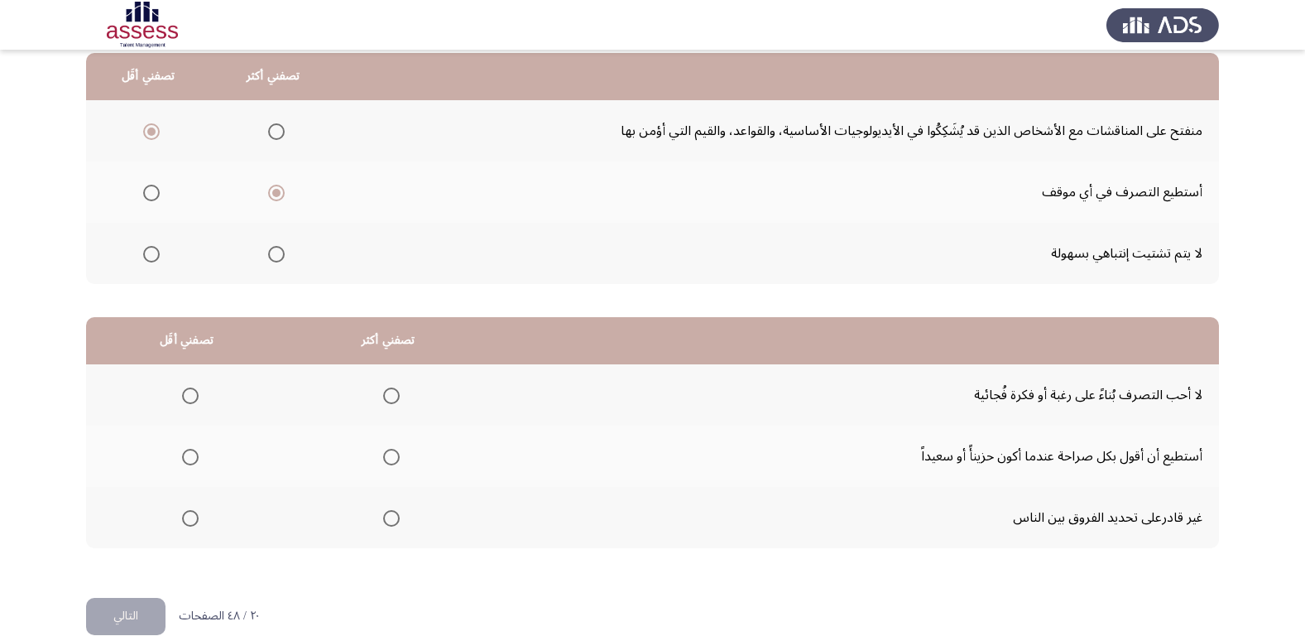
scroll to position [195, 0]
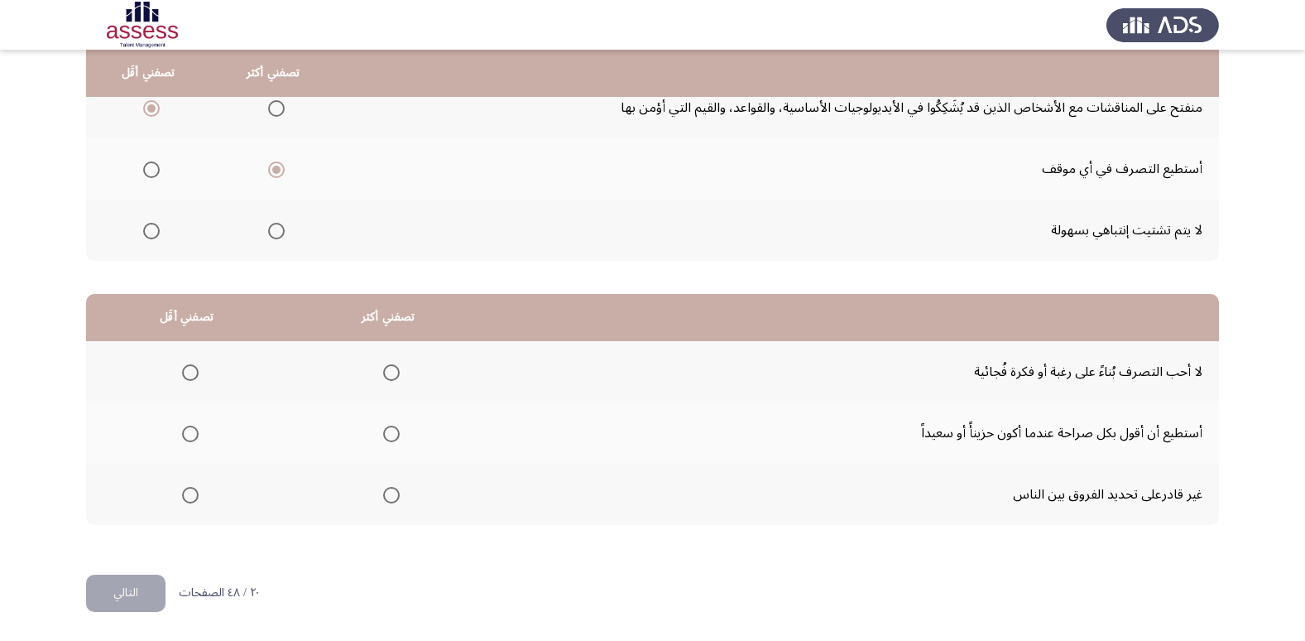
click at [183, 373] on span "Select an option" at bounding box center [190, 372] width 17 height 17
click at [183, 373] on input "Select an option" at bounding box center [190, 372] width 17 height 17
click at [388, 440] on span "Select an option" at bounding box center [391, 433] width 17 height 17
click at [388, 440] on input "Select an option" at bounding box center [391, 433] width 17 height 17
click at [146, 585] on button "التالي" at bounding box center [125, 592] width 79 height 37
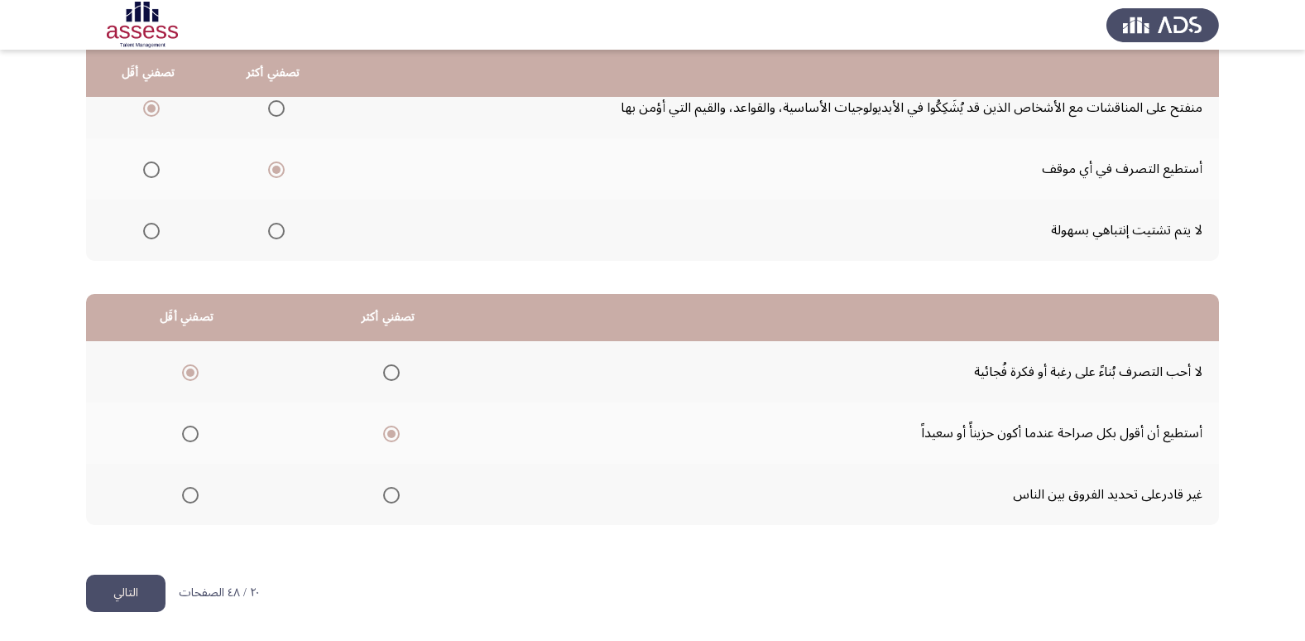
scroll to position [0, 0]
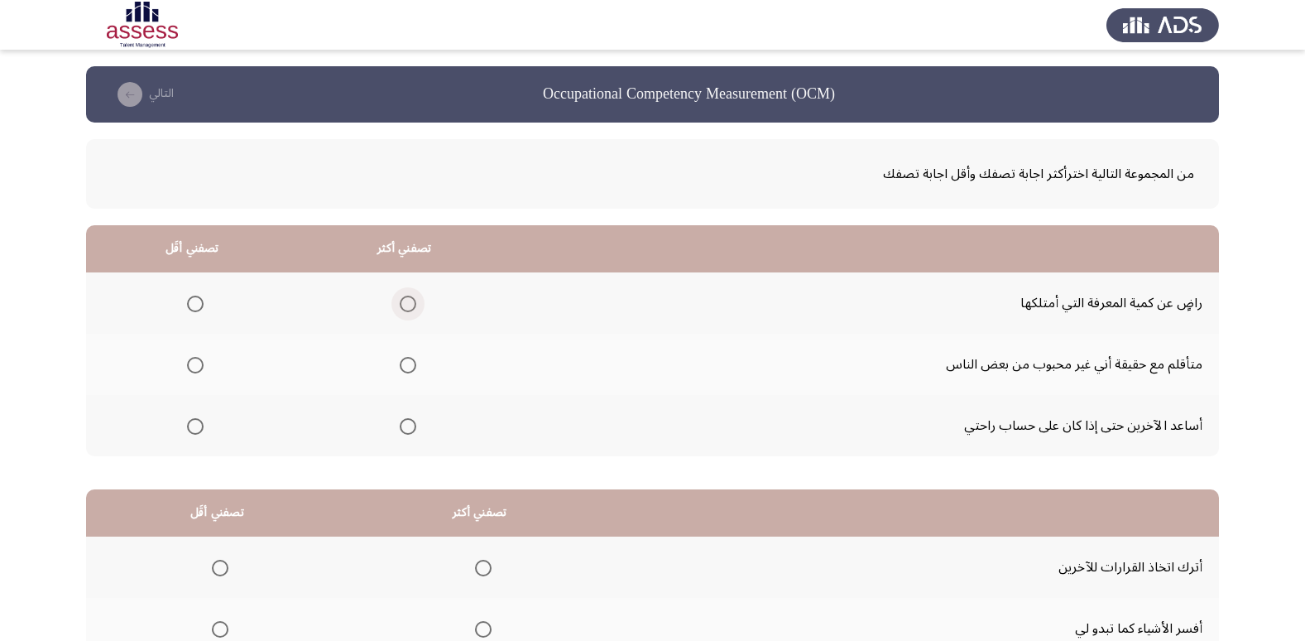
drag, startPoint x: 401, startPoint y: 308, endPoint x: 412, endPoint y: 307, distance: 10.8
click at [412, 307] on span "Select an option" at bounding box center [408, 303] width 17 height 17
click at [412, 307] on input "Select an option" at bounding box center [408, 303] width 17 height 17
click at [194, 363] on span "Select an option" at bounding box center [195, 365] width 17 height 17
click at [194, 363] on input "Select an option" at bounding box center [195, 365] width 17 height 17
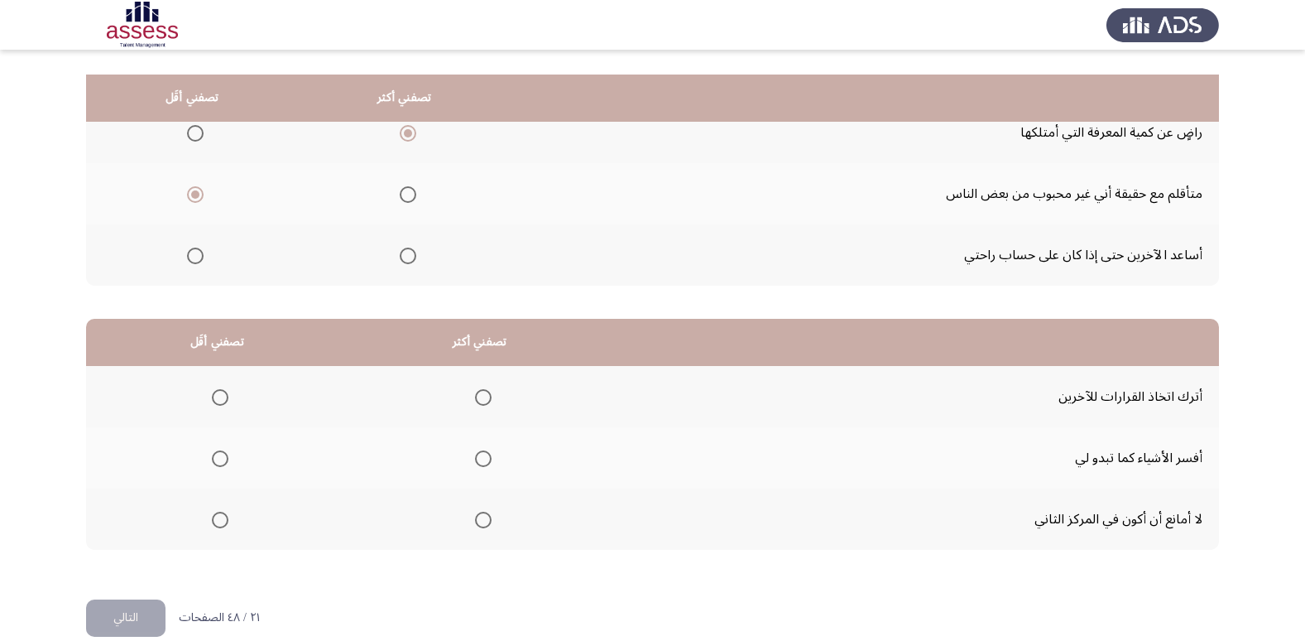
scroll to position [195, 0]
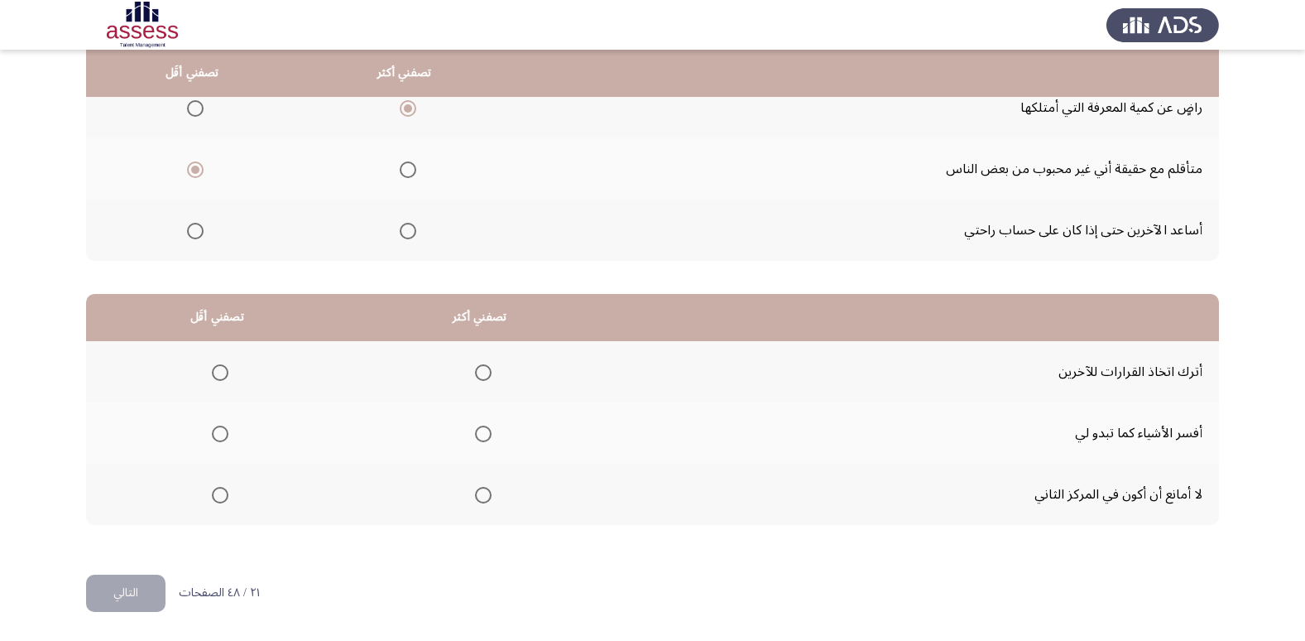
click at [223, 377] on span "Select an option" at bounding box center [220, 372] width 17 height 17
click at [223, 377] on input "Select an option" at bounding box center [220, 372] width 17 height 17
click at [480, 436] on span "Select an option" at bounding box center [483, 433] width 17 height 17
click at [480, 436] on input "Select an option" at bounding box center [483, 433] width 17 height 17
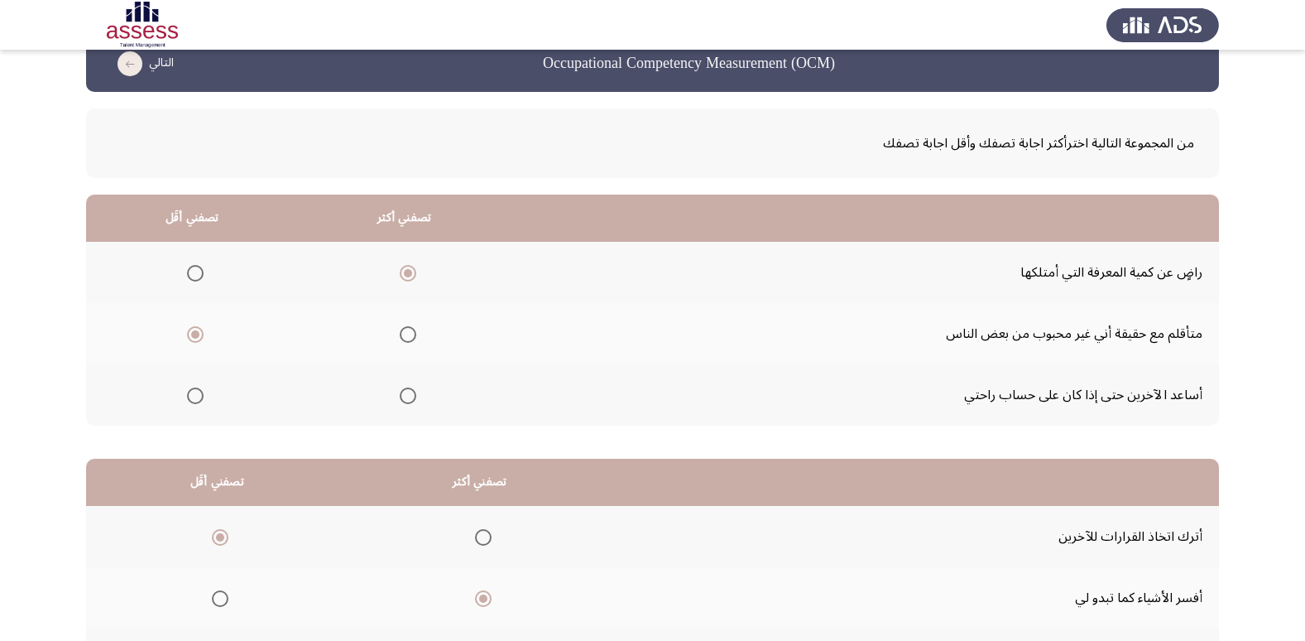
scroll to position [30, 0]
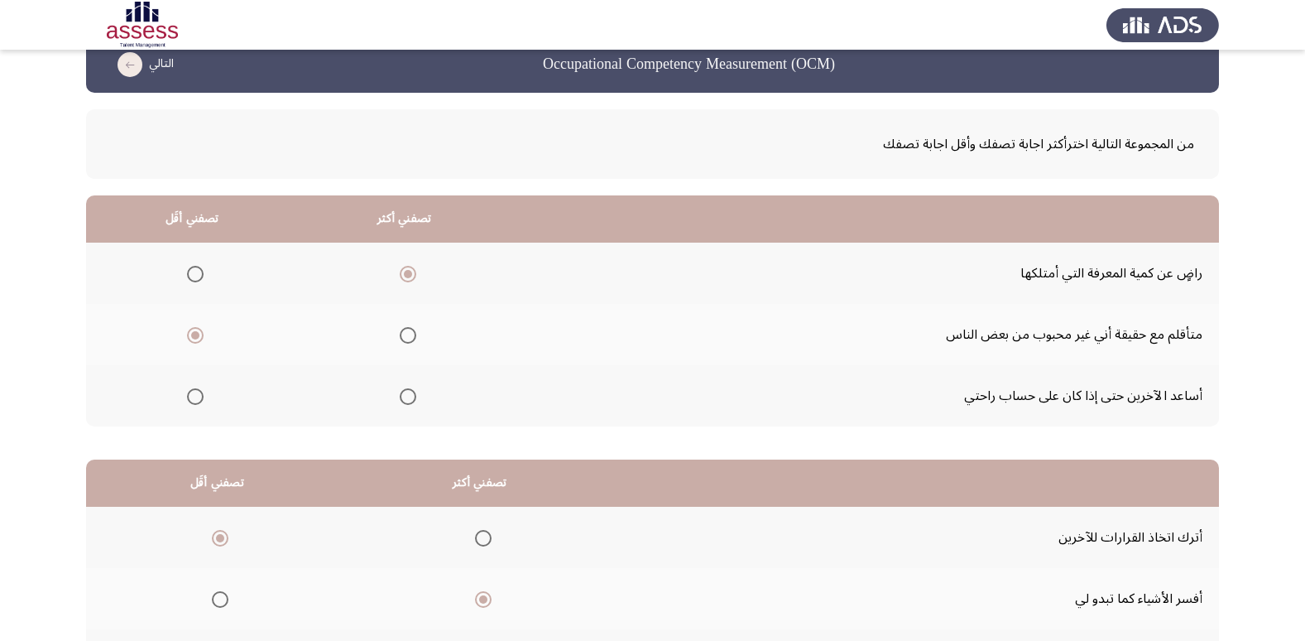
click at [408, 395] on span "Select an option" at bounding box center [408, 396] width 17 height 17
click at [408, 395] on input "Select an option" at bounding box center [408, 396] width 17 height 17
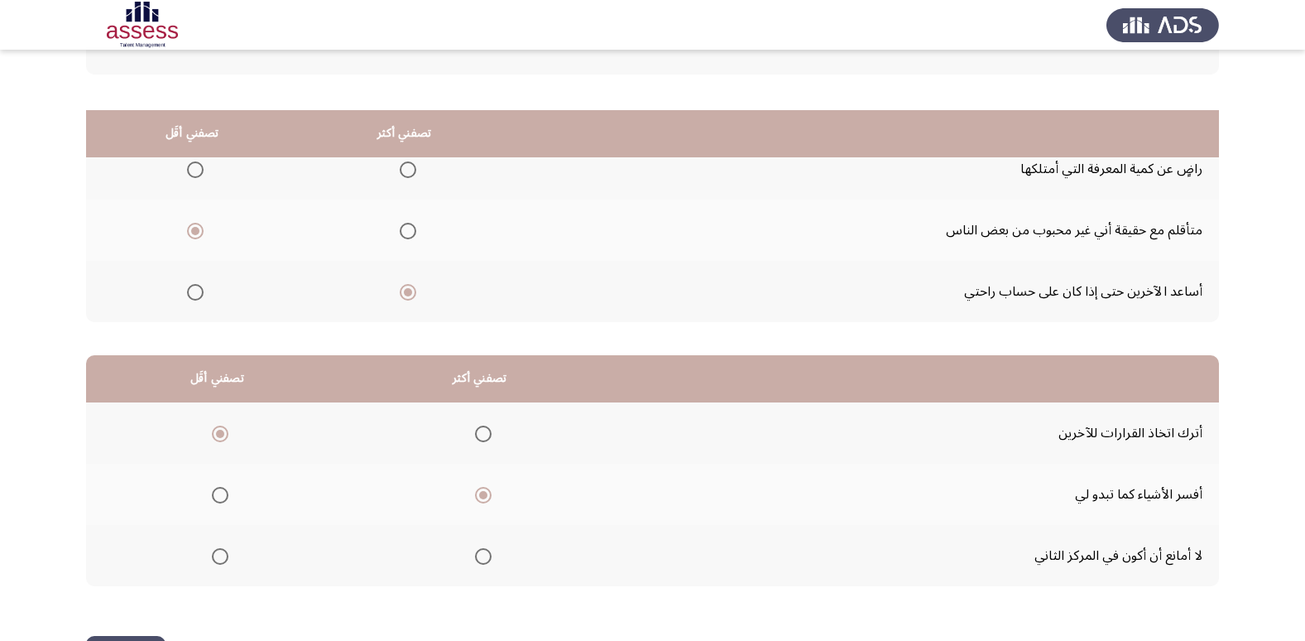
scroll to position [195, 0]
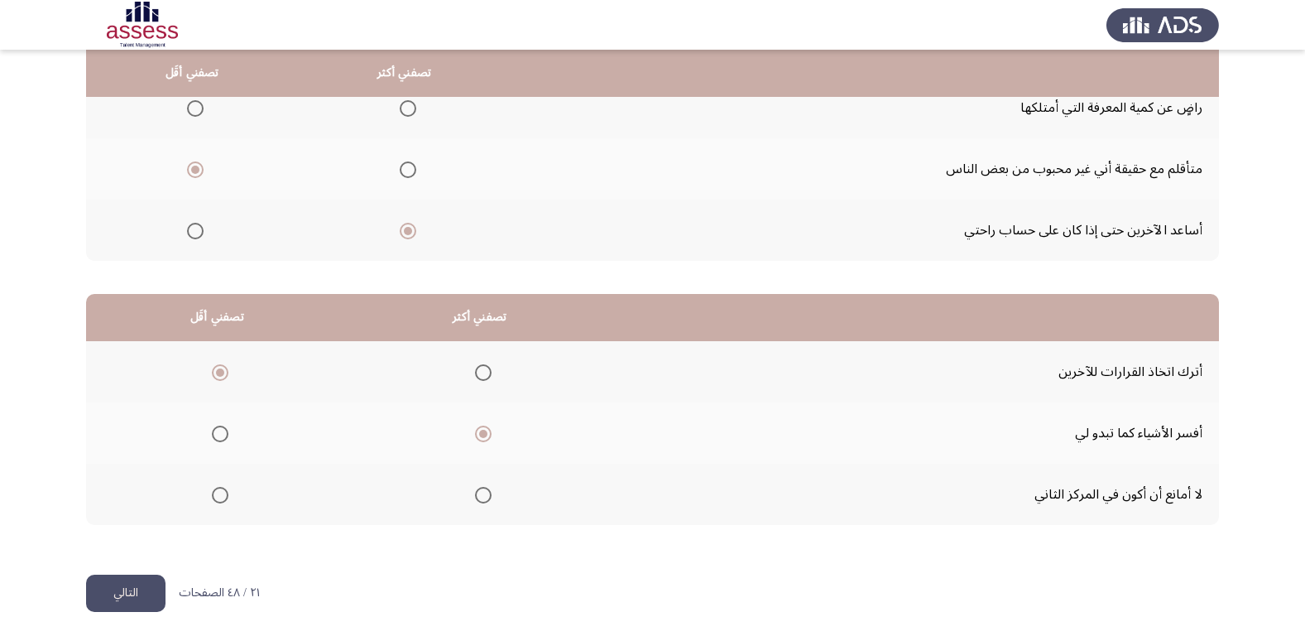
click at [107, 593] on button "التالي" at bounding box center [125, 592] width 79 height 37
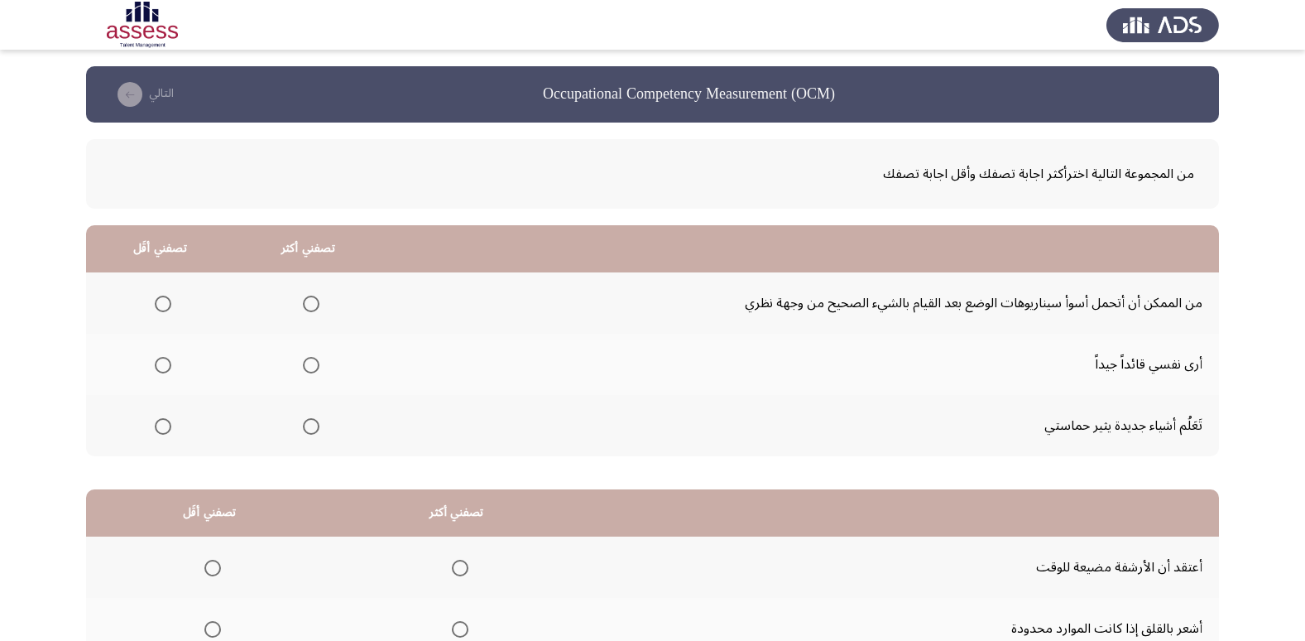
click at [291, 360] on th at bounding box center [308, 364] width 148 height 61
click at [305, 366] on span "Select an option" at bounding box center [311, 365] width 17 height 17
click at [305, 366] on input "Select an option" at bounding box center [311, 365] width 17 height 17
click at [173, 310] on th at bounding box center [160, 302] width 148 height 61
click at [151, 309] on label "Select an option" at bounding box center [159, 303] width 23 height 17
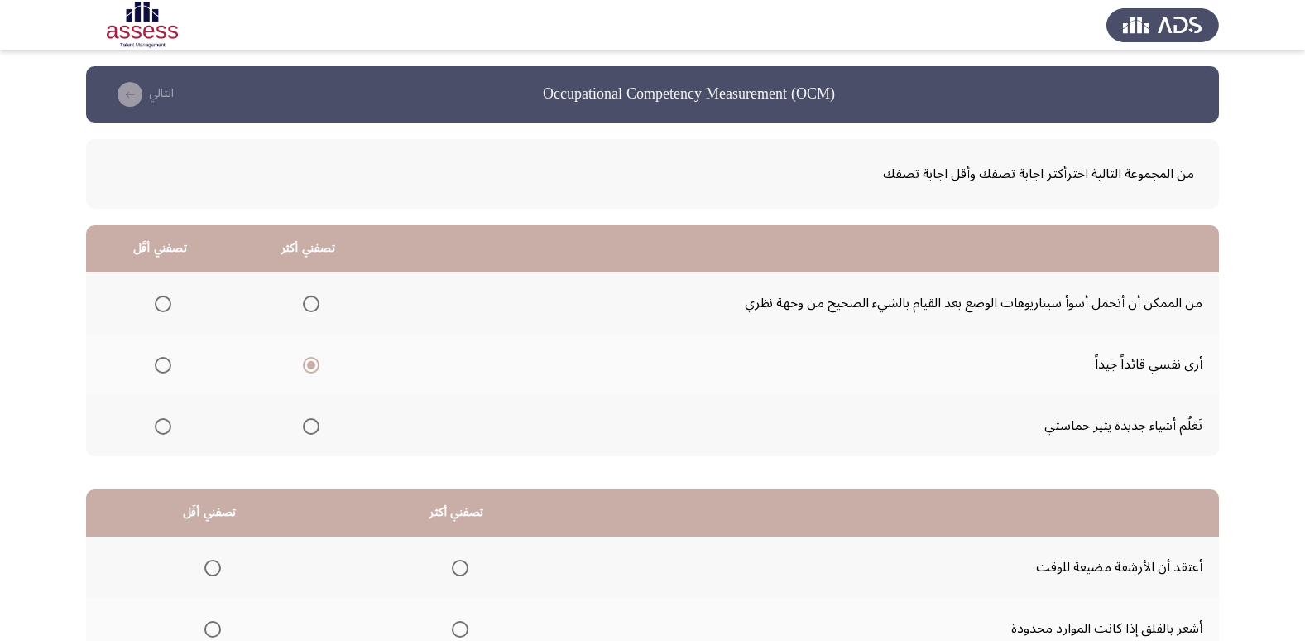
click at [155, 309] on input "Select an option" at bounding box center [163, 303] width 17 height 17
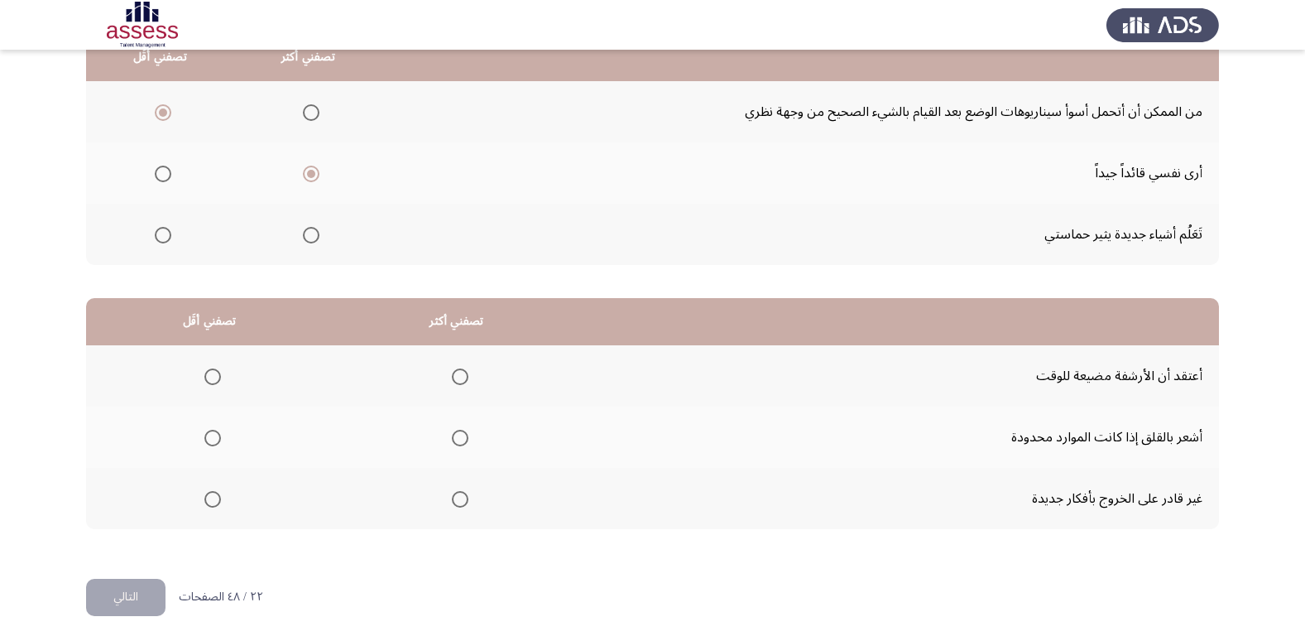
scroll to position [195, 0]
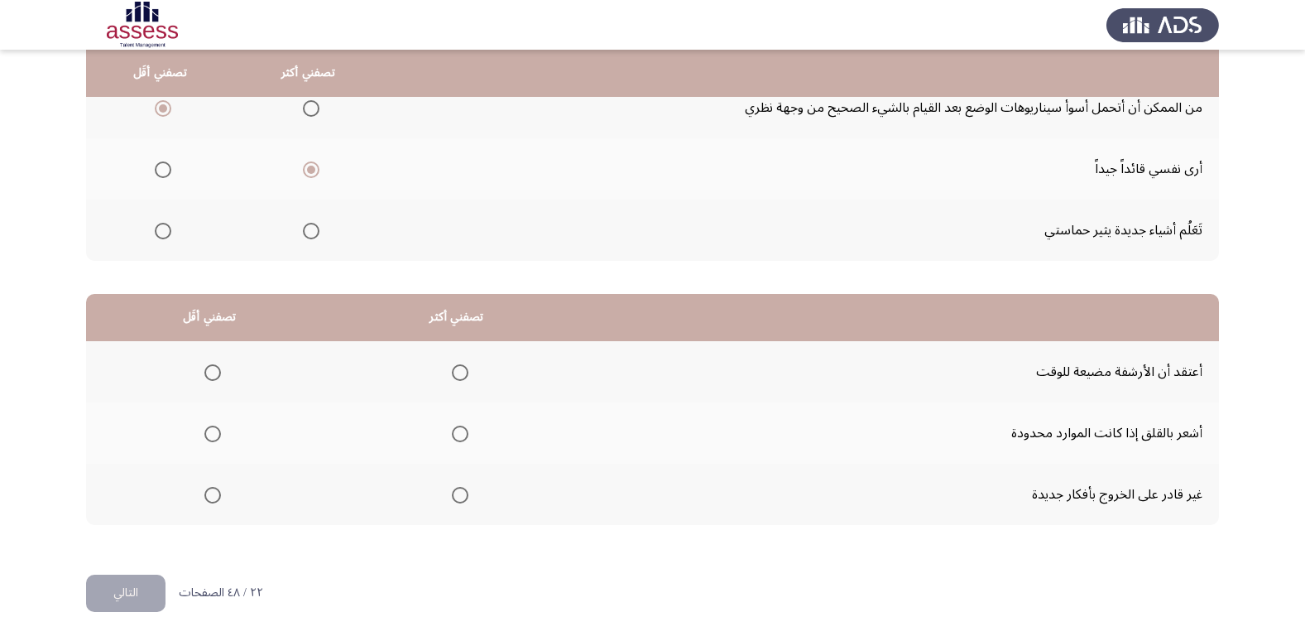
click at [219, 497] on span "Select an option" at bounding box center [212, 495] width 17 height 17
click at [219, 497] on input "Select an option" at bounding box center [212, 495] width 17 height 17
click at [452, 432] on span "Select an option" at bounding box center [460, 433] width 17 height 17
click at [452, 432] on input "Select an option" at bounding box center [460, 433] width 17 height 17
click at [125, 585] on button "التالي" at bounding box center [125, 592] width 79 height 37
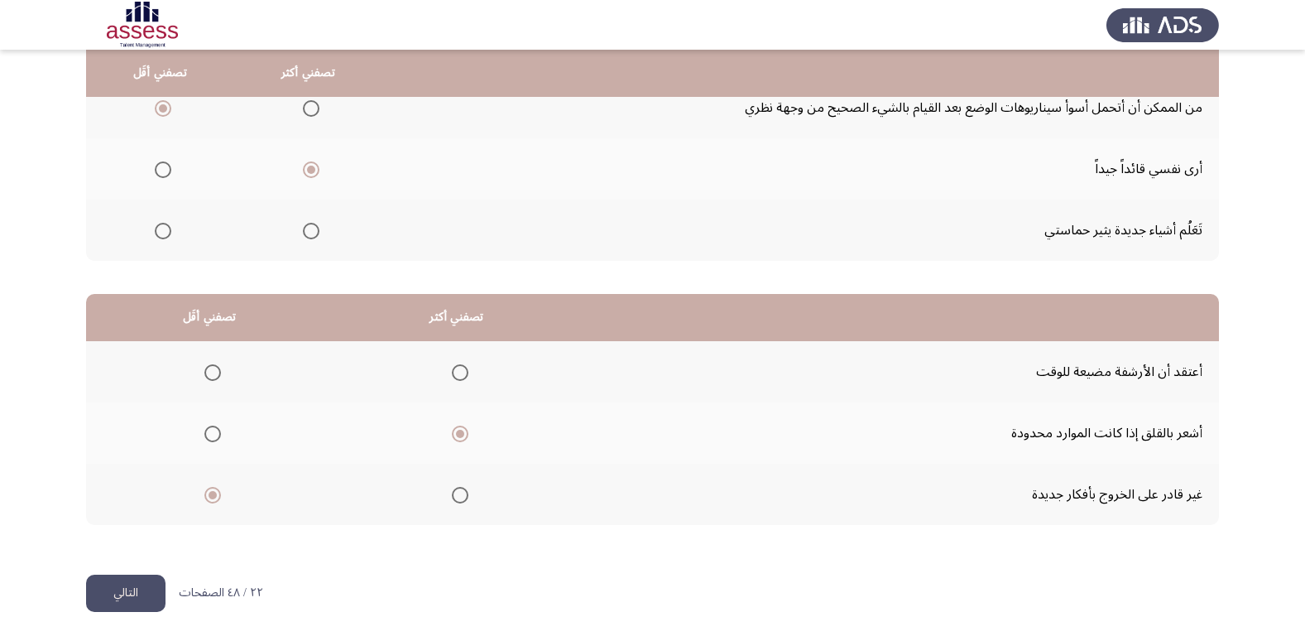
click at [125, 585] on html "Occupational Competency Measurement (OCM) التالي من المجموعة التالية اخترأكثر ا…" at bounding box center [652, 223] width 1305 height 836
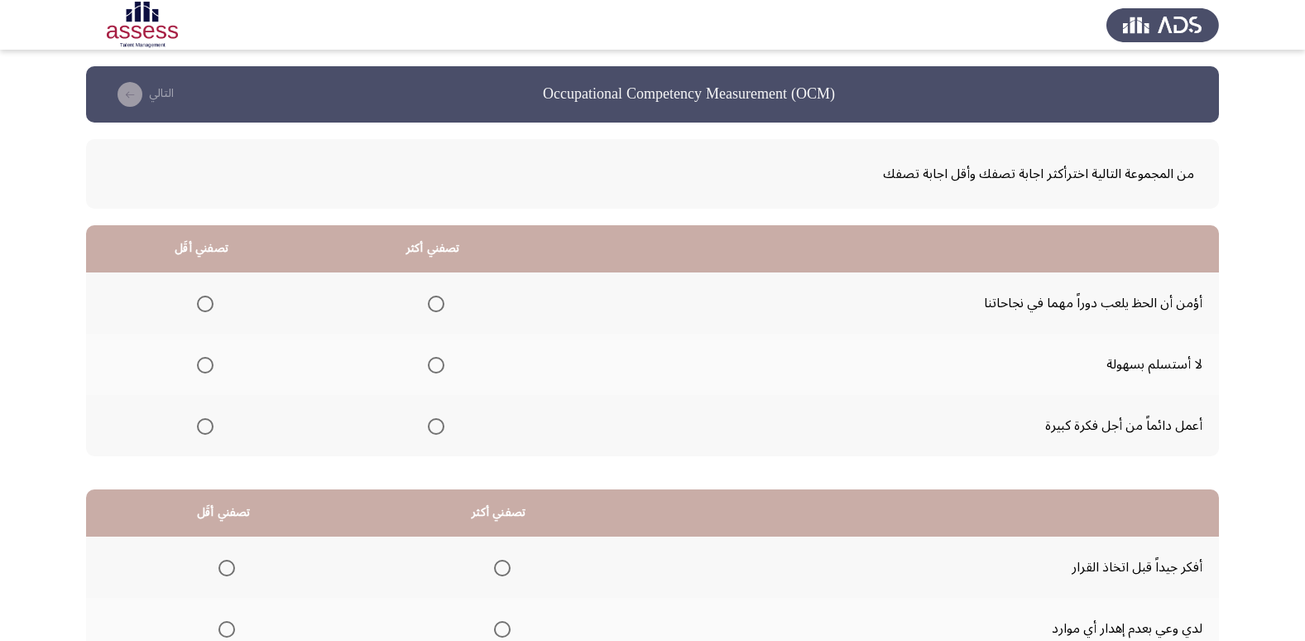
click at [436, 370] on span "Select an option" at bounding box center [436, 365] width 17 height 17
click at [436, 370] on input "Select an option" at bounding box center [436, 365] width 17 height 17
click at [204, 307] on span "Select an option" at bounding box center [205, 303] width 17 height 17
click at [204, 307] on input "Select an option" at bounding box center [205, 303] width 17 height 17
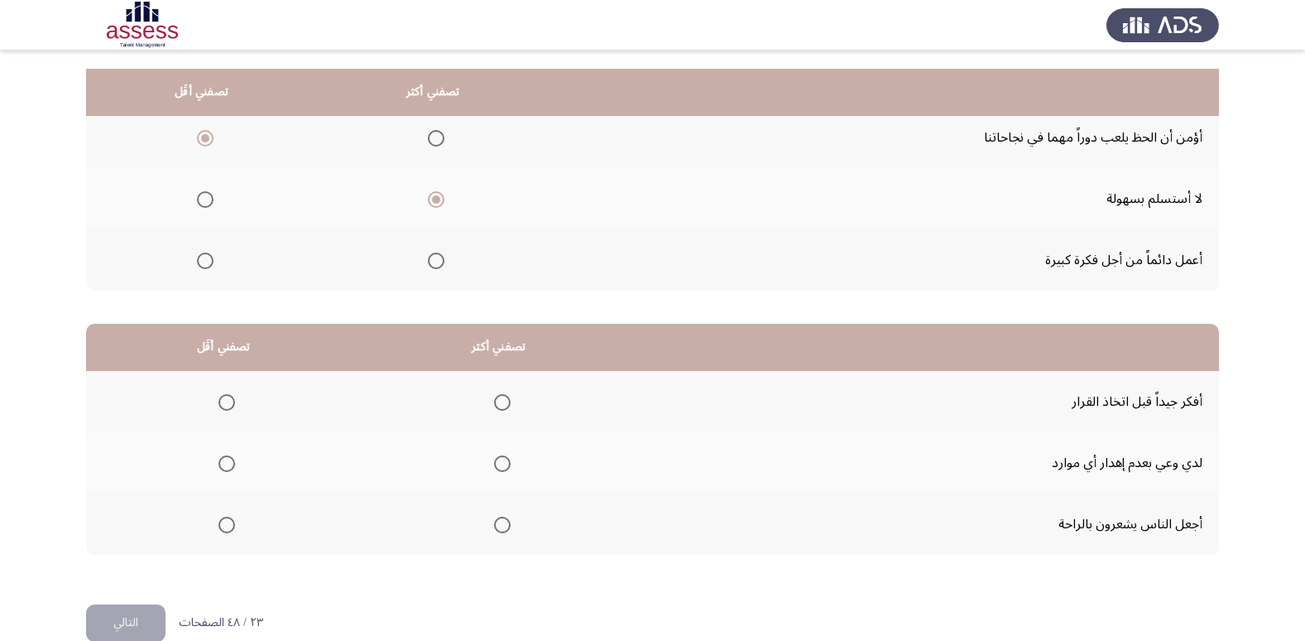
scroll to position [195, 0]
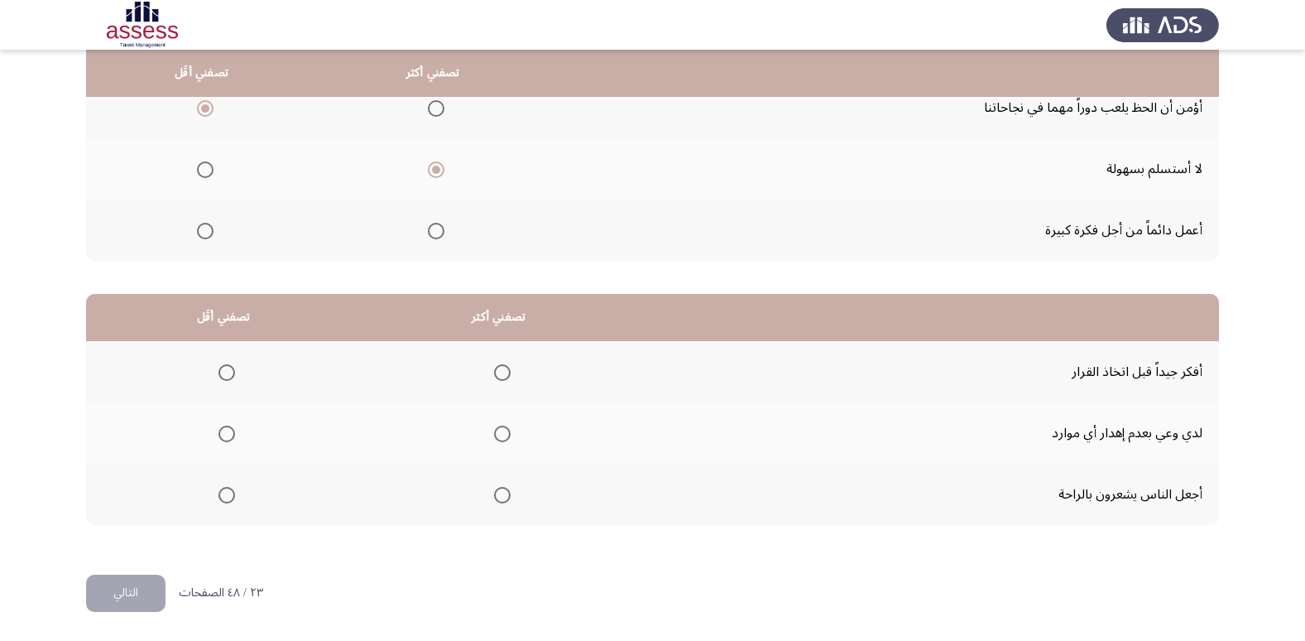
drag, startPoint x: 515, startPoint y: 372, endPoint x: 489, endPoint y: 383, distance: 28.2
click at [514, 372] on th at bounding box center [499, 371] width 276 height 61
click at [489, 383] on mat-radio-group "Select an option" at bounding box center [498, 372] width 23 height 28
click at [505, 360] on mat-radio-group "Select an option" at bounding box center [498, 372] width 23 height 28
click at [496, 381] on mat-radio-group "Select an option" at bounding box center [498, 372] width 23 height 28
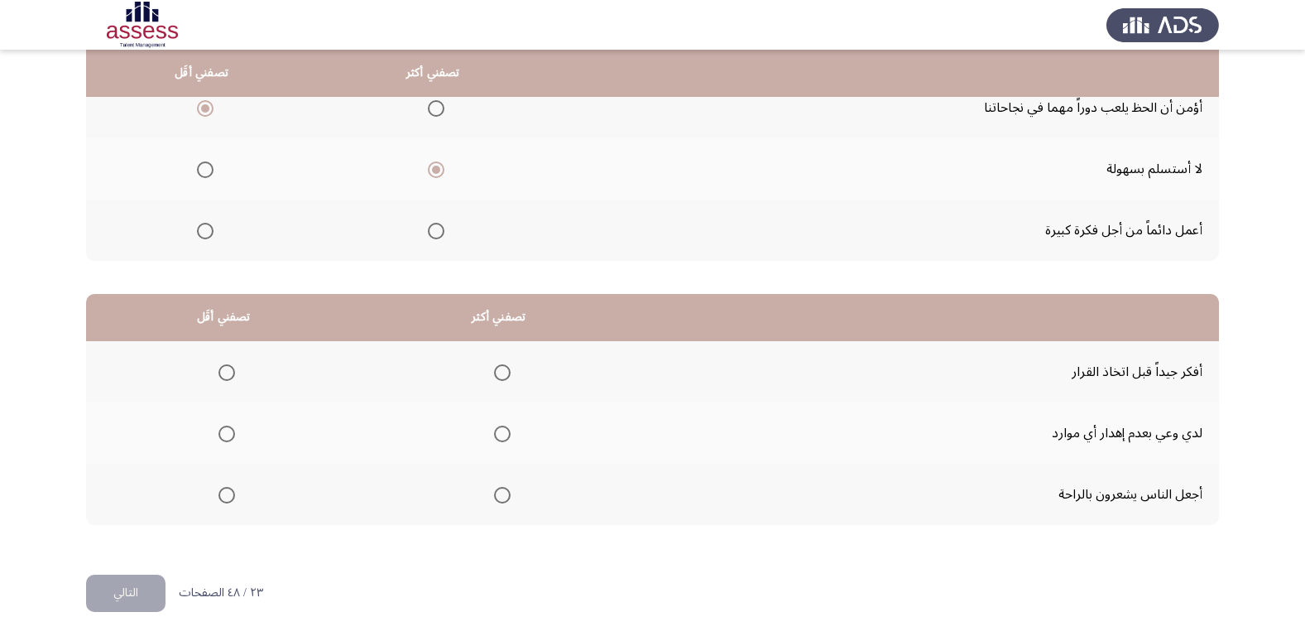
click at [497, 378] on span "Select an option" at bounding box center [502, 372] width 17 height 17
click at [497, 378] on input "Select an option" at bounding box center [502, 372] width 17 height 17
click at [235, 495] on th at bounding box center [223, 493] width 275 height 61
click at [233, 496] on span "Select an option" at bounding box center [226, 495] width 17 height 17
click at [233, 496] on input "Select an option" at bounding box center [226, 495] width 17 height 17
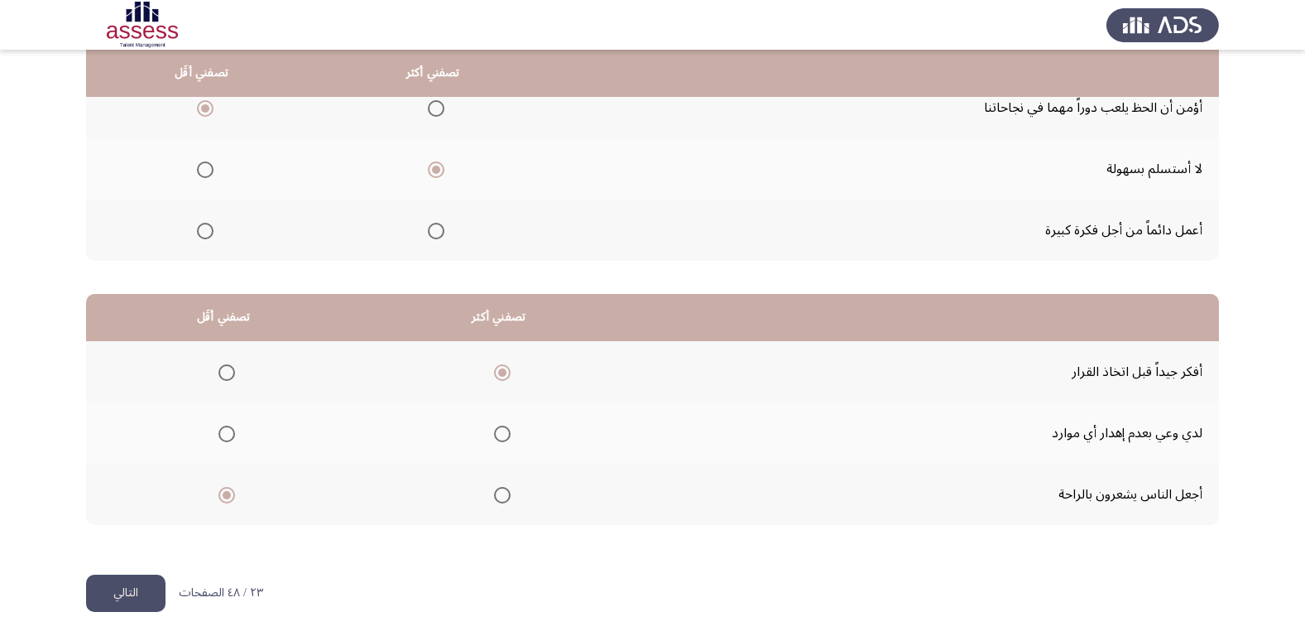
click at [136, 595] on button "التالي" at bounding box center [125, 592] width 79 height 37
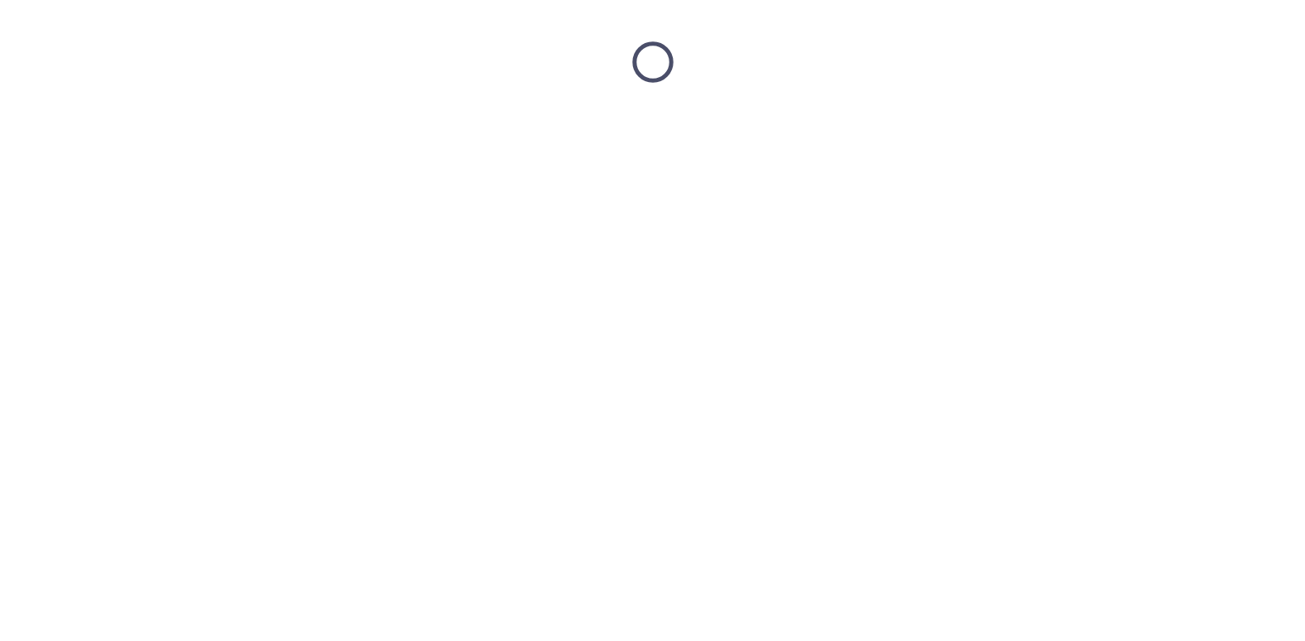
scroll to position [0, 0]
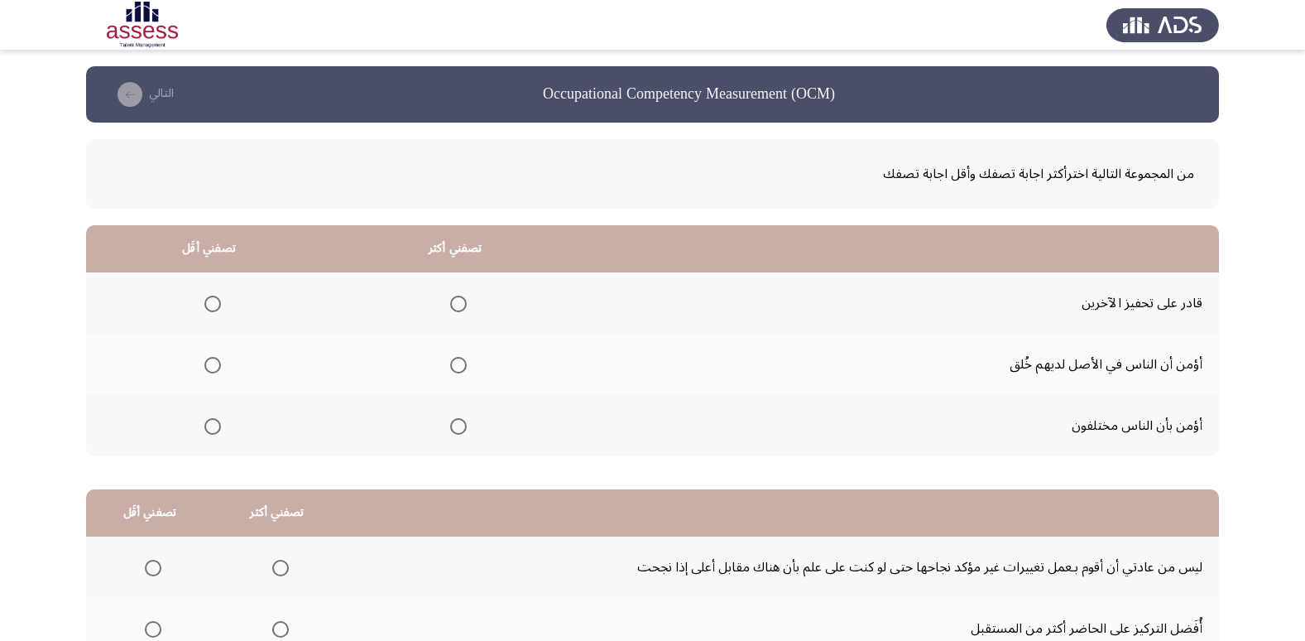
click at [452, 428] on span "Select an option" at bounding box center [458, 426] width 17 height 17
click at [452, 428] on input "Select an option" at bounding box center [458, 426] width 17 height 17
click at [200, 367] on label "Select an option" at bounding box center [209, 365] width 23 height 17
click at [204, 367] on input "Select an option" at bounding box center [212, 365] width 17 height 17
drag, startPoint x: 200, startPoint y: 367, endPoint x: 228, endPoint y: 362, distance: 28.7
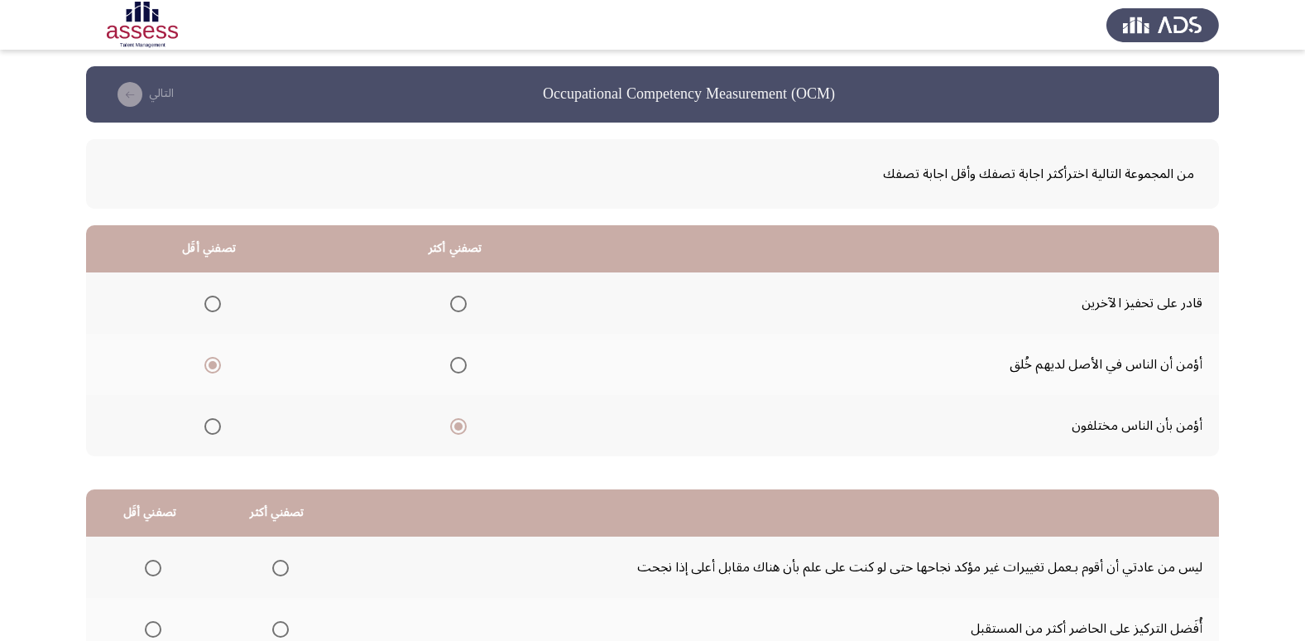
click at [229, 362] on th at bounding box center [209, 364] width 246 height 61
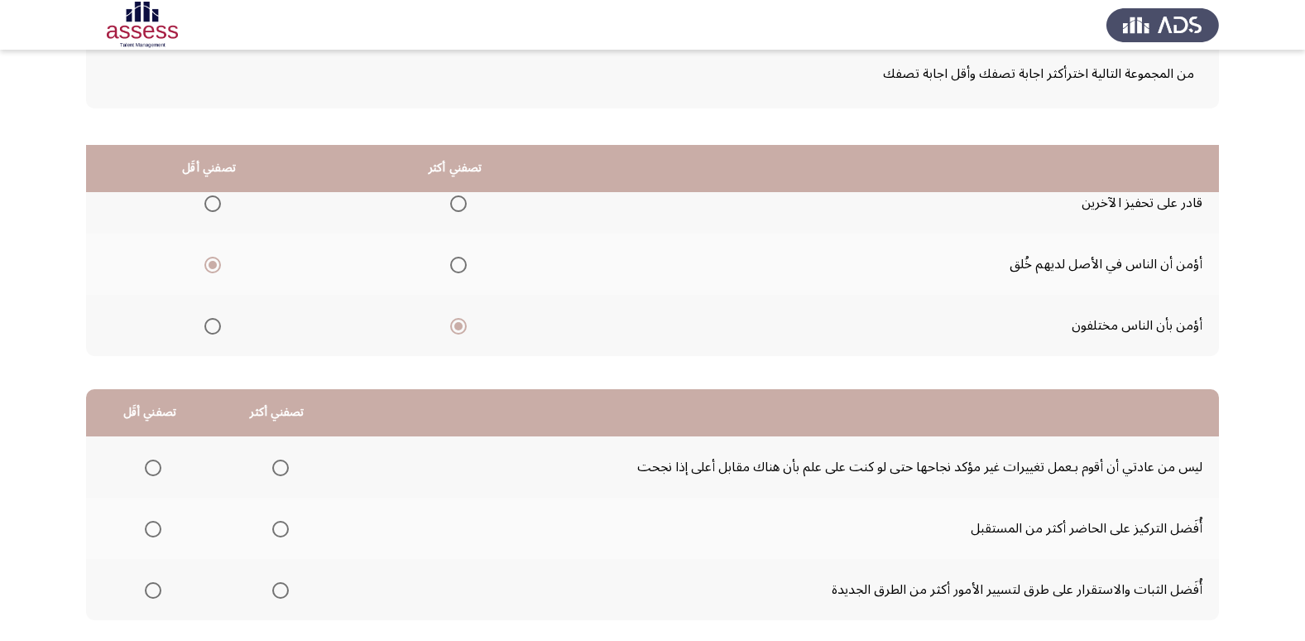
scroll to position [195, 0]
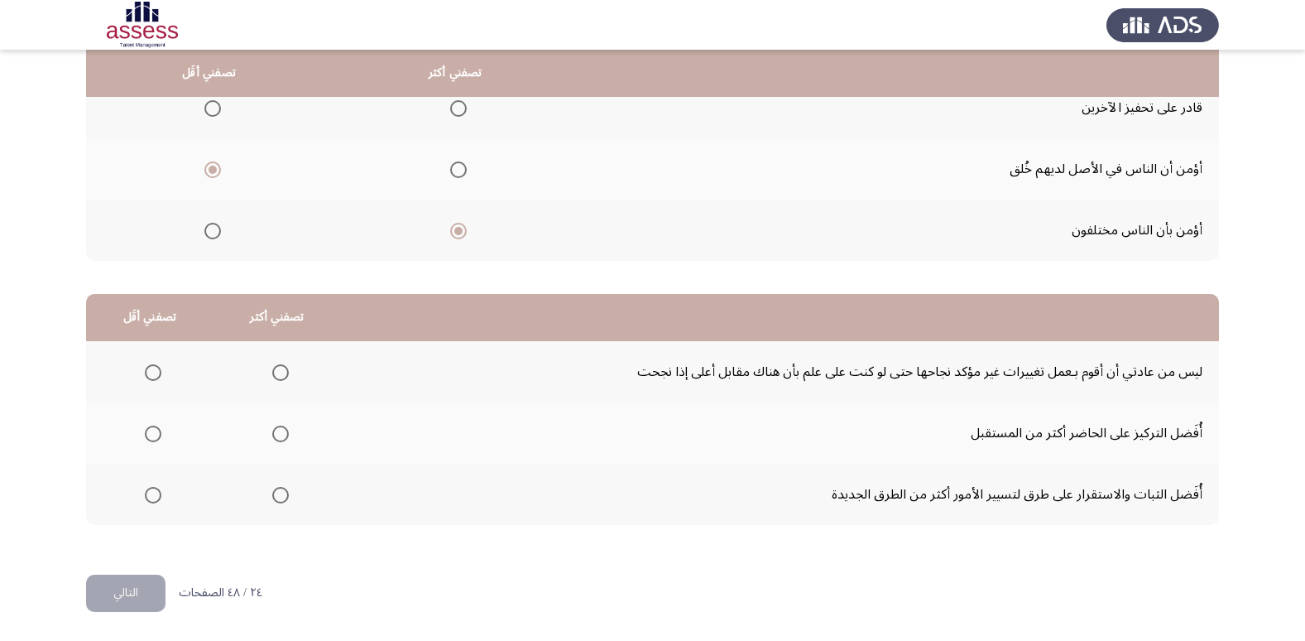
click at [151, 453] on th at bounding box center [149, 432] width 127 height 61
click at [147, 433] on span "Select an option" at bounding box center [153, 433] width 17 height 17
click at [147, 433] on input "Select an option" at bounding box center [153, 433] width 17 height 17
click at [284, 501] on span "Select an option" at bounding box center [280, 495] width 17 height 17
click at [284, 501] on input "Select an option" at bounding box center [280, 495] width 17 height 17
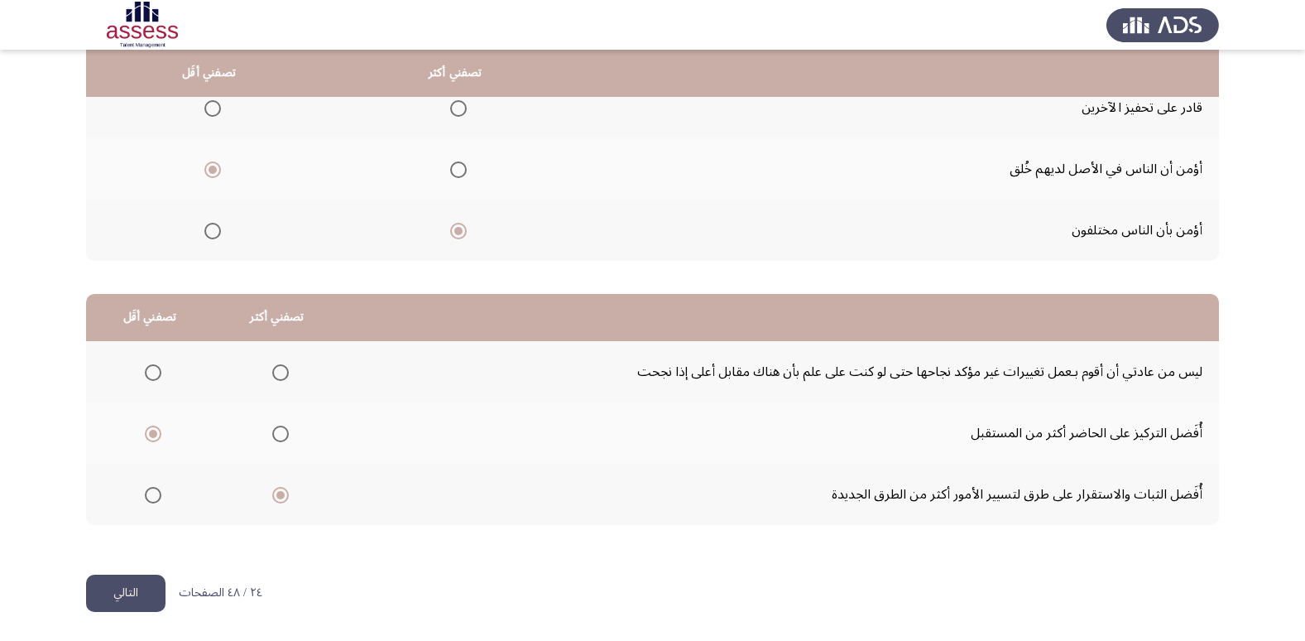
click at [146, 593] on button "التالي" at bounding box center [125, 592] width 79 height 37
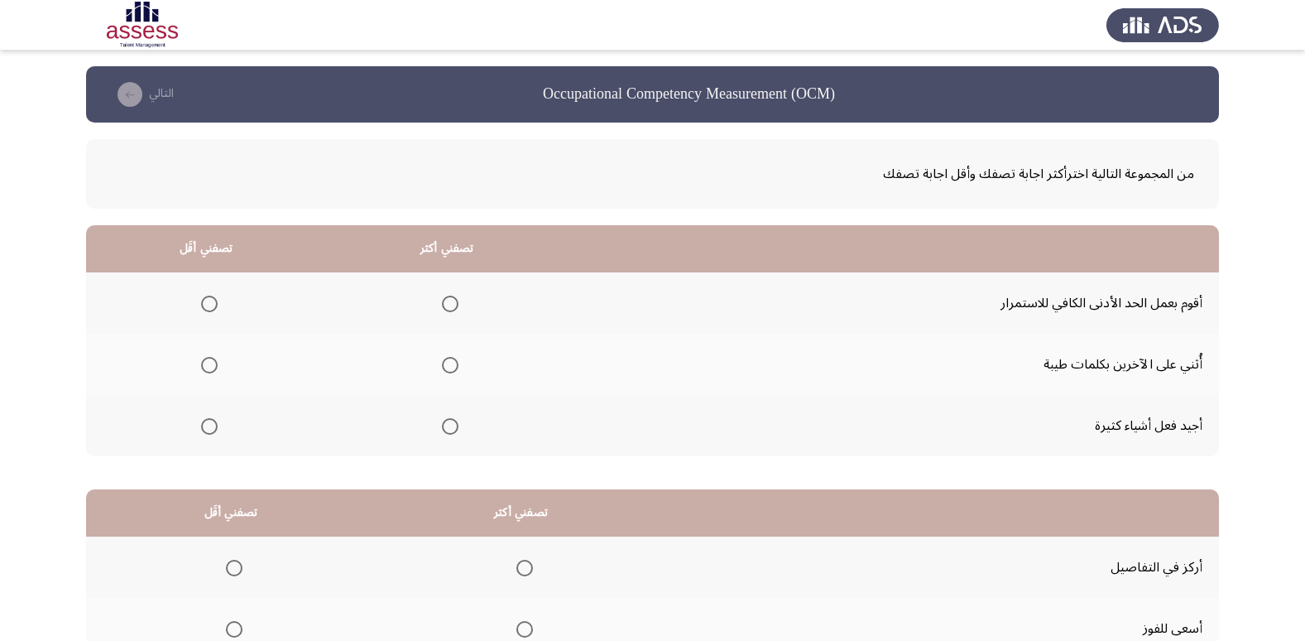
click at [219, 310] on th at bounding box center [206, 302] width 241 height 61
click at [217, 309] on th at bounding box center [206, 302] width 241 height 61
click at [214, 309] on span "Select an option" at bounding box center [209, 303] width 17 height 17
click at [214, 309] on input "Select an option" at bounding box center [209, 303] width 17 height 17
click at [460, 430] on th at bounding box center [447, 425] width 241 height 61
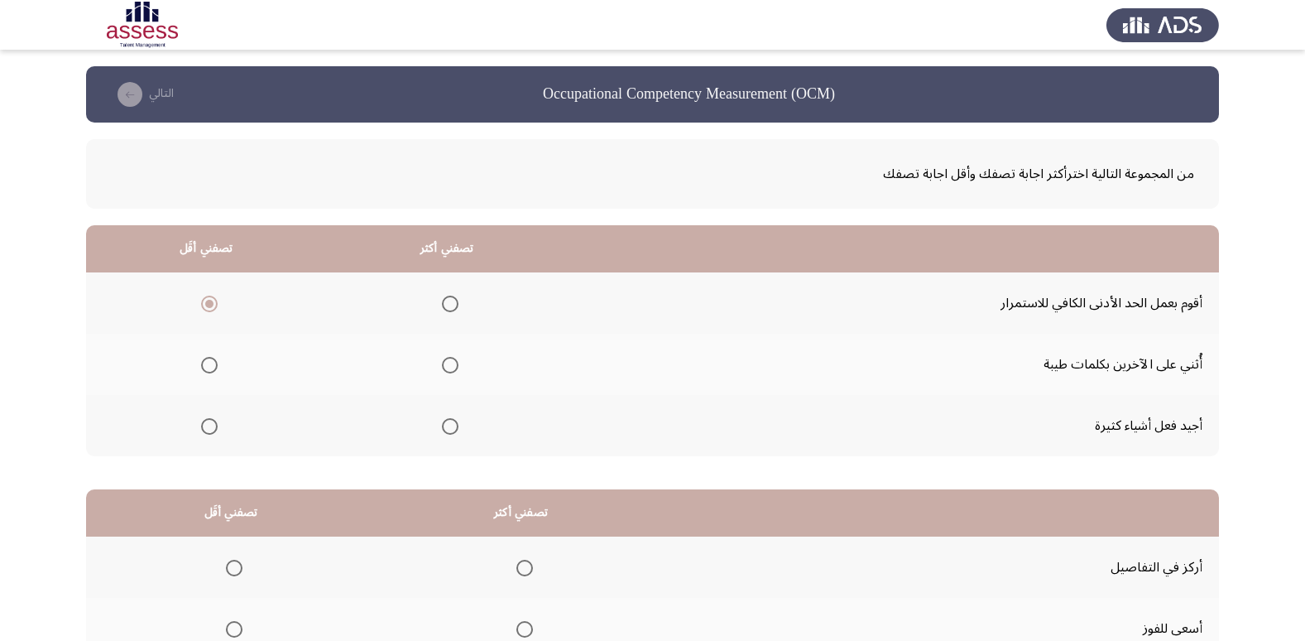
click at [455, 431] on span "Select an option" at bounding box center [450, 426] width 17 height 17
click at [455, 431] on input "Select an option" at bounding box center [450, 426] width 17 height 17
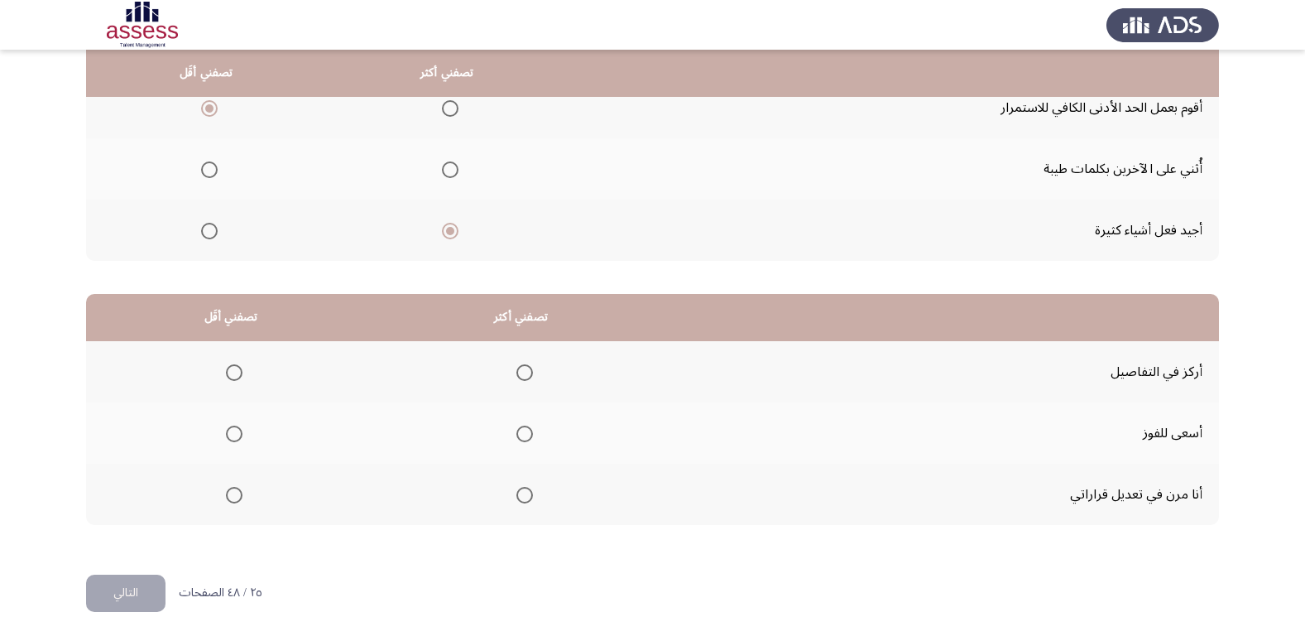
click at [528, 366] on span "Select an option" at bounding box center [524, 372] width 17 height 17
click at [528, 366] on input "Select an option" at bounding box center [524, 372] width 17 height 17
click at [226, 490] on span "Select an option" at bounding box center [234, 495] width 17 height 17
click at [226, 490] on input "Select an option" at bounding box center [234, 495] width 17 height 17
click at [134, 591] on button "التالي" at bounding box center [125, 592] width 79 height 37
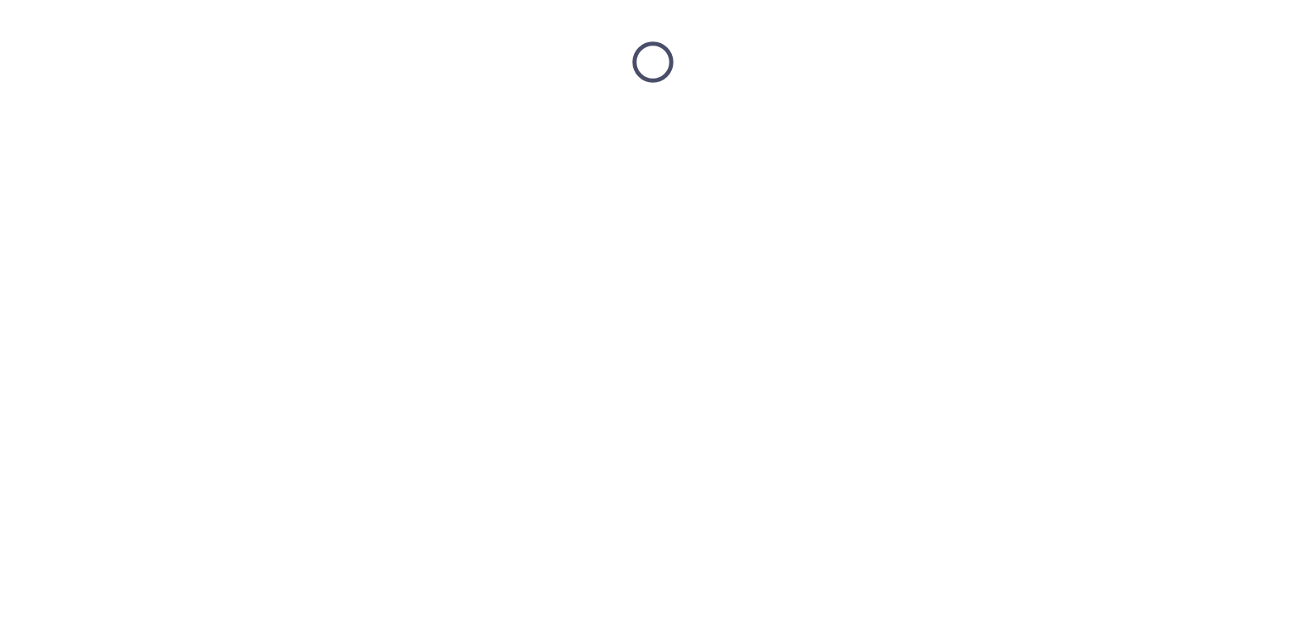
scroll to position [0, 0]
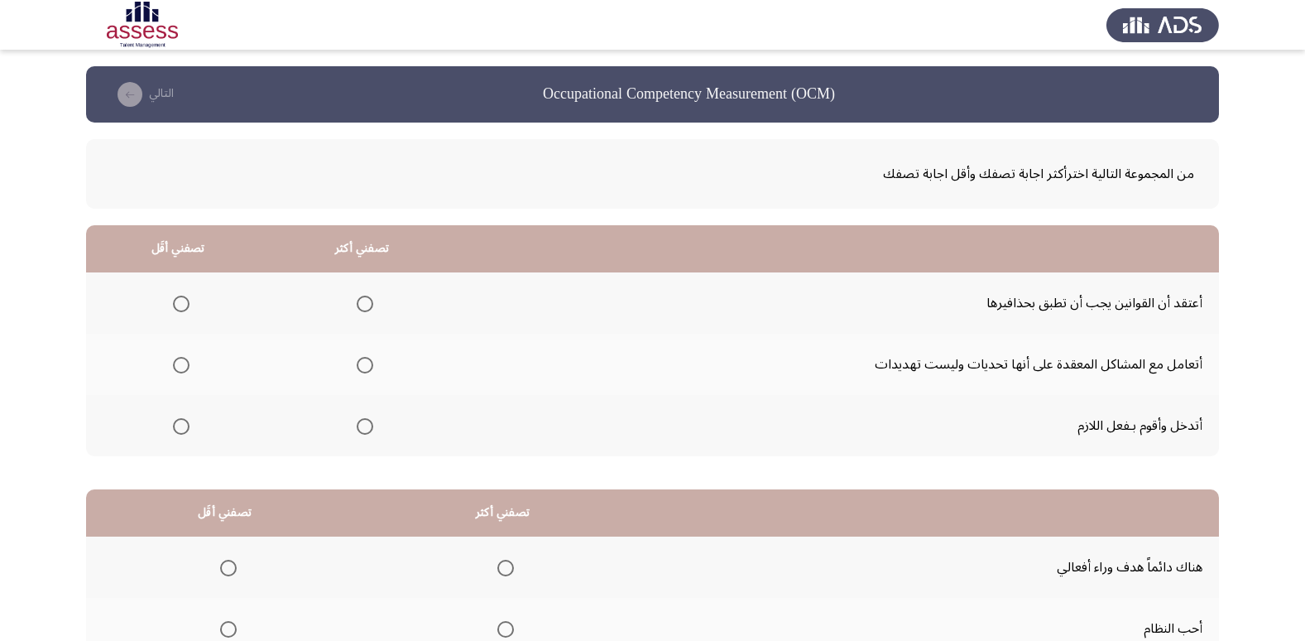
click at [353, 430] on label "Select an option" at bounding box center [361, 426] width 23 height 17
click at [357, 430] on input "Select an option" at bounding box center [365, 426] width 17 height 17
click at [174, 305] on span "Select an option" at bounding box center [181, 303] width 17 height 17
click at [174, 305] on input "Select an option" at bounding box center [181, 303] width 17 height 17
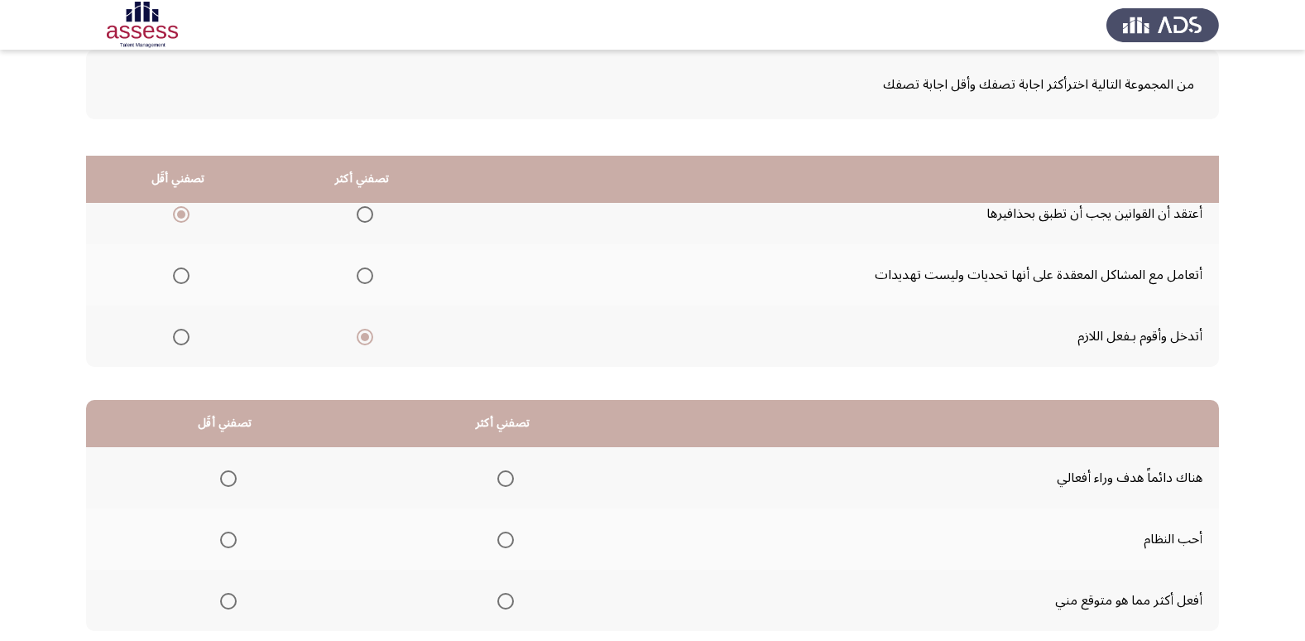
scroll to position [195, 0]
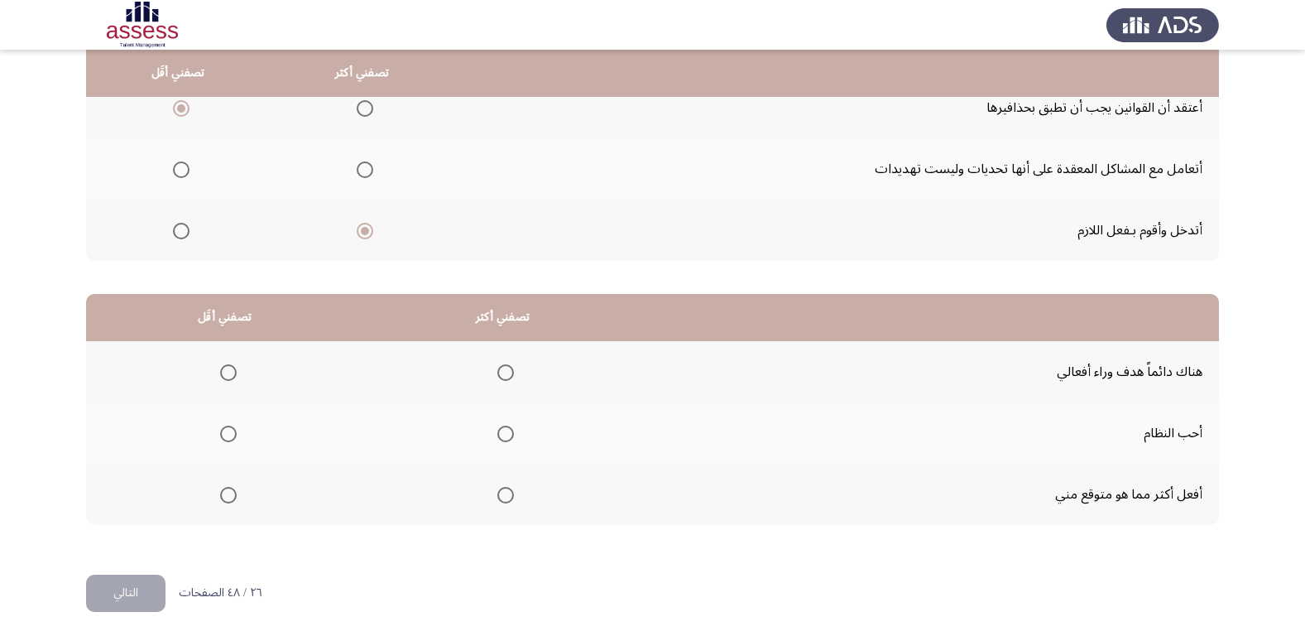
click at [503, 377] on span "Select an option" at bounding box center [505, 372] width 17 height 17
click at [503, 377] on input "Select an option" at bounding box center [505, 372] width 17 height 17
click at [228, 497] on span "Select an option" at bounding box center [228, 495] width 17 height 17
click at [228, 497] on input "Select an option" at bounding box center [228, 495] width 17 height 17
click at [158, 606] on button "التالي" at bounding box center [125, 592] width 79 height 37
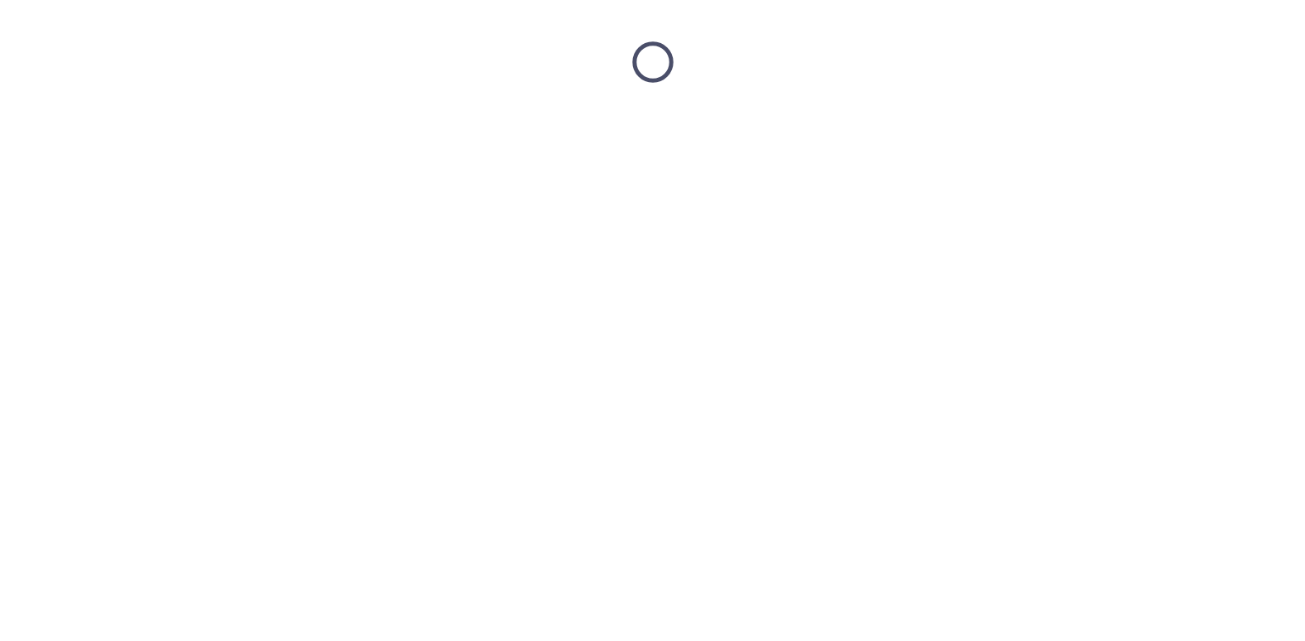
scroll to position [0, 0]
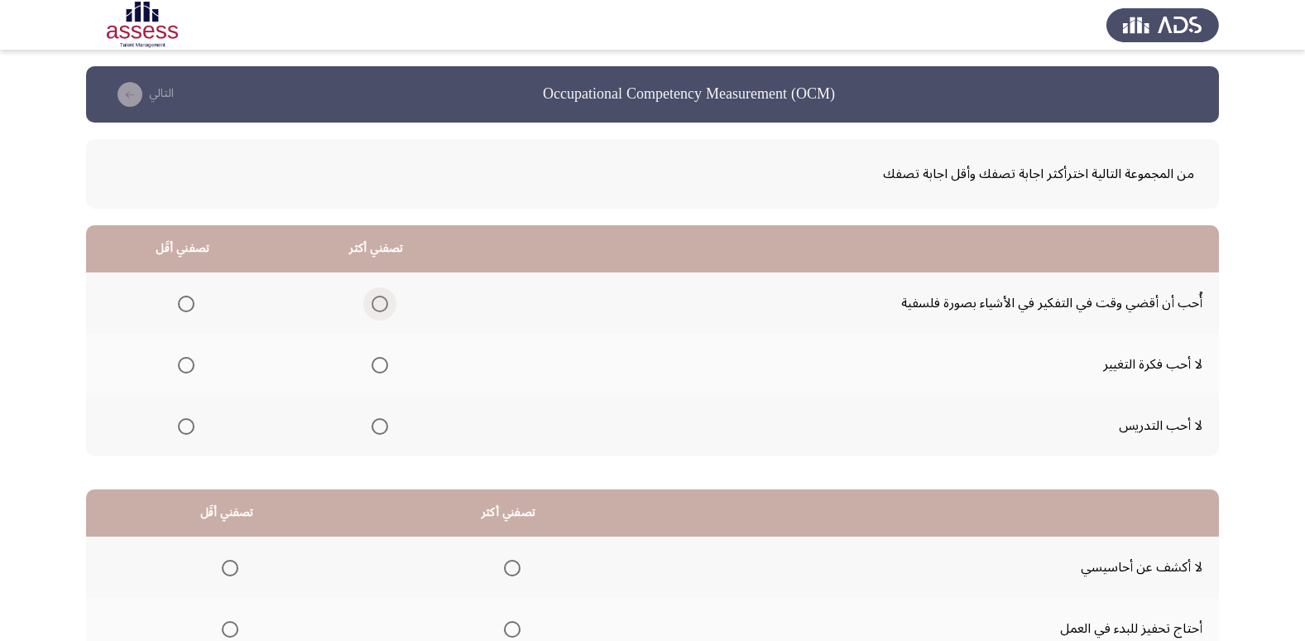
click at [377, 305] on span "Select an option" at bounding box center [380, 303] width 17 height 17
click at [377, 305] on input "Select an option" at bounding box center [380, 303] width 17 height 17
click at [192, 365] on span "Select an option" at bounding box center [186, 365] width 17 height 17
click at [192, 365] on input "Select an option" at bounding box center [186, 365] width 17 height 17
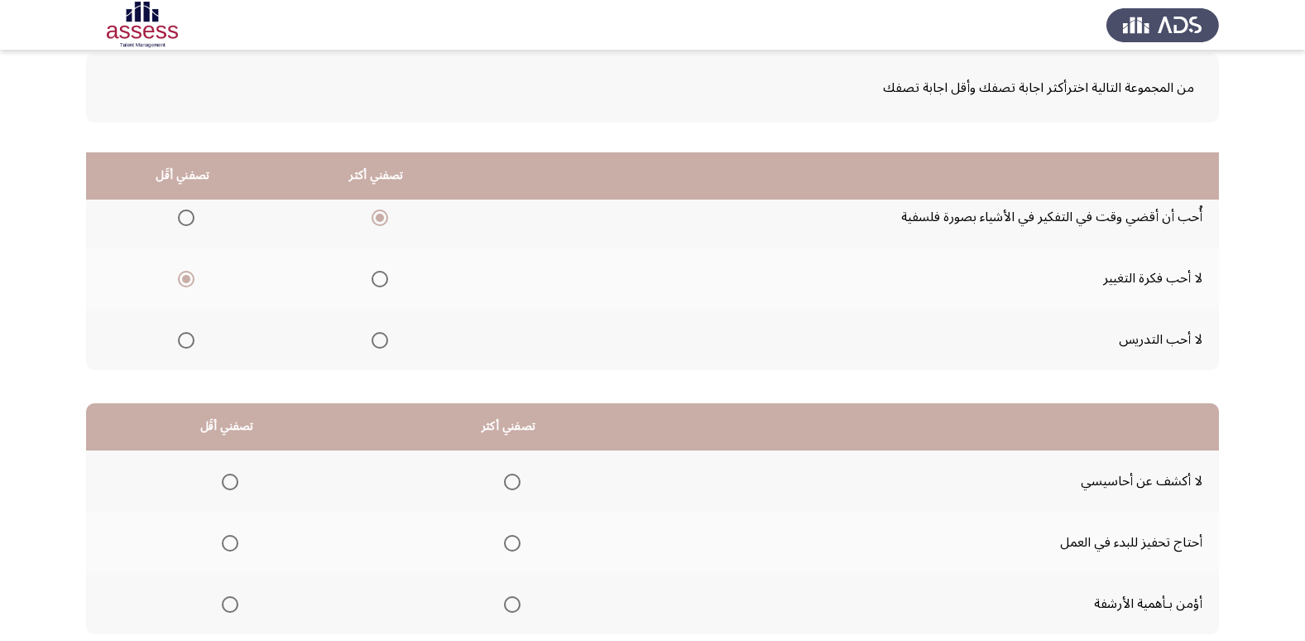
scroll to position [195, 0]
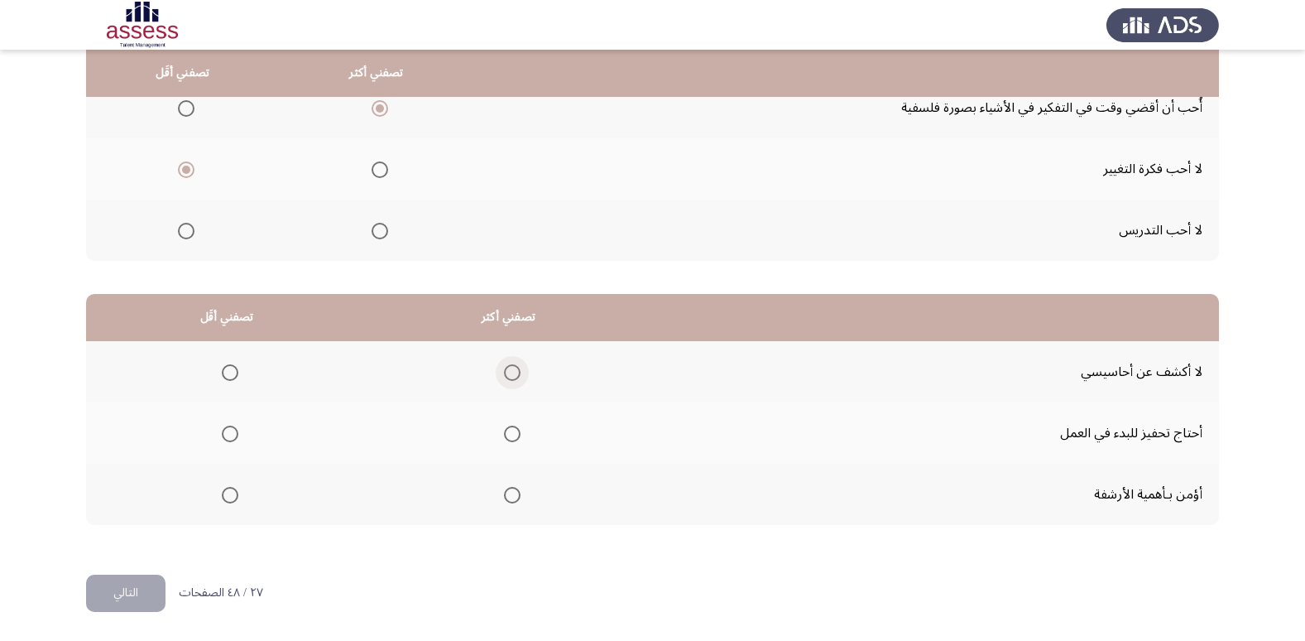
click at [508, 365] on span "Select an option" at bounding box center [512, 372] width 17 height 17
click at [508, 365] on input "Select an option" at bounding box center [512, 372] width 17 height 17
click at [229, 434] on span "Select an option" at bounding box center [230, 433] width 17 height 17
click at [229, 434] on input "Select an option" at bounding box center [230, 433] width 17 height 17
click at [146, 585] on button "التالي" at bounding box center [125, 592] width 79 height 37
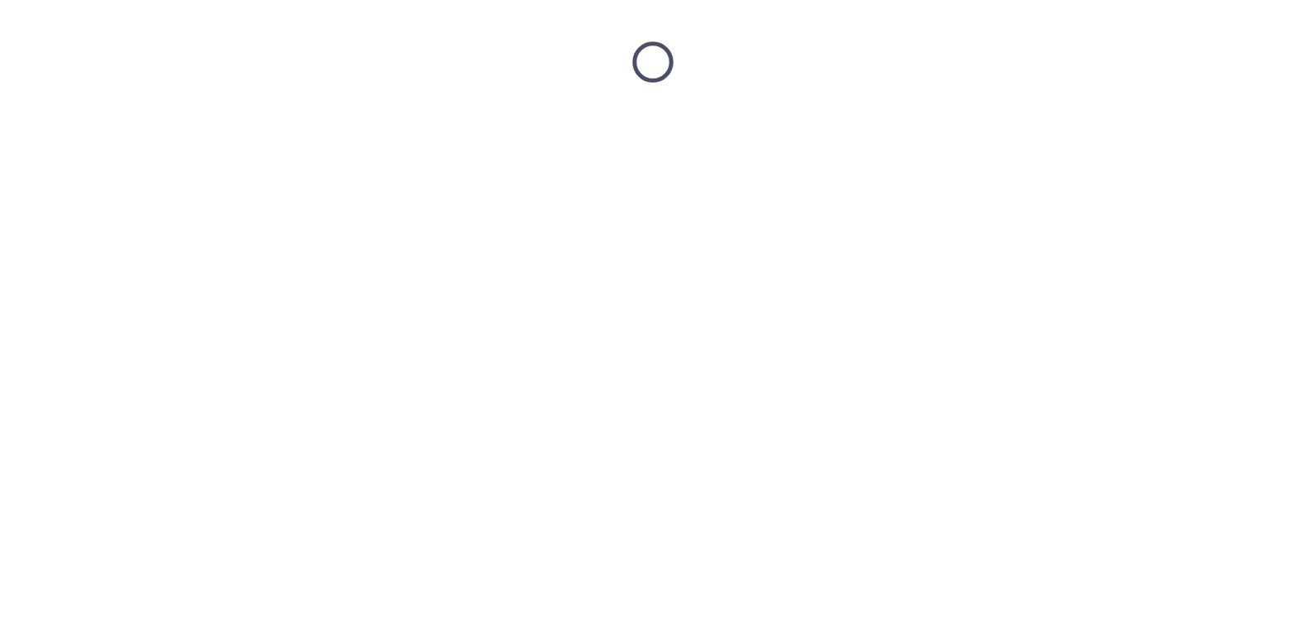
scroll to position [0, 0]
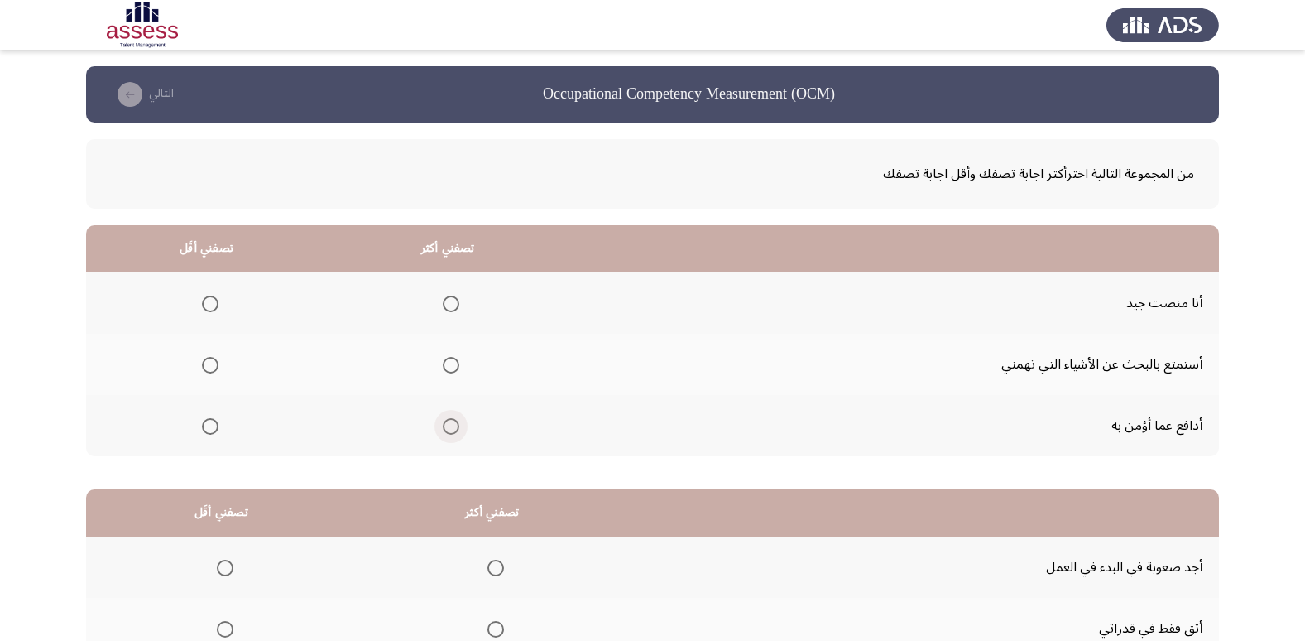
click at [445, 427] on span "Select an option" at bounding box center [451, 426] width 17 height 17
click at [445, 427] on input "Select an option" at bounding box center [451, 426] width 17 height 17
click at [205, 305] on span "Select an option" at bounding box center [210, 303] width 17 height 17
click at [205, 305] on input "Select an option" at bounding box center [210, 303] width 17 height 17
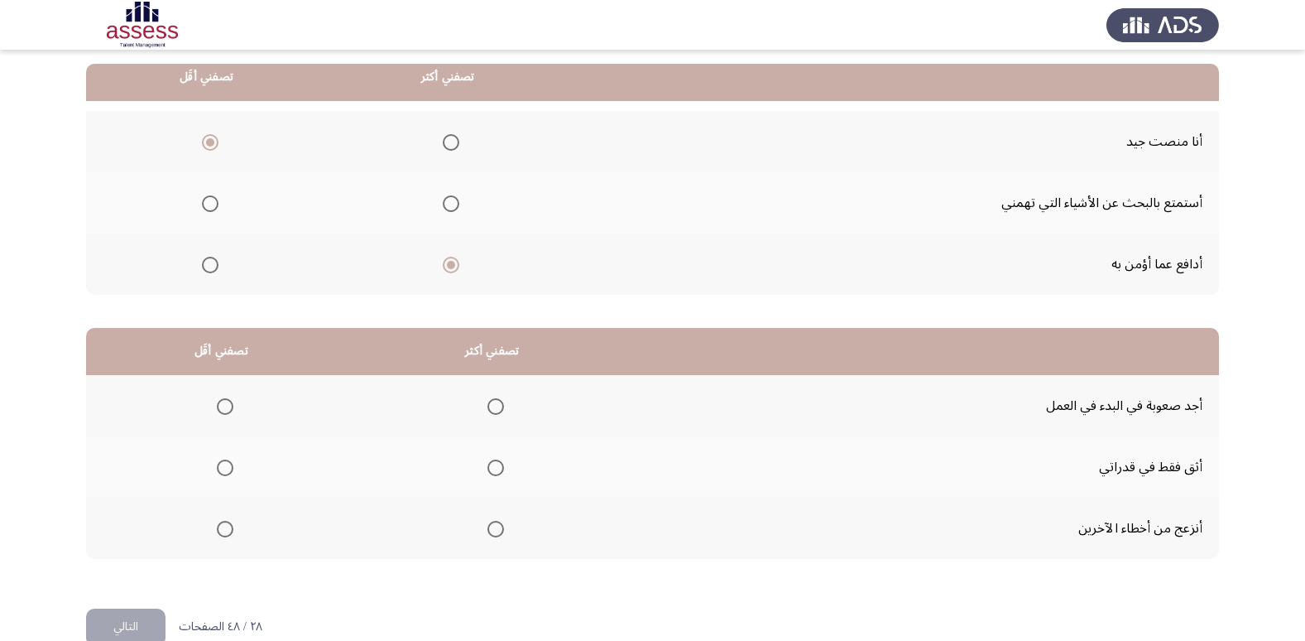
scroll to position [166, 0]
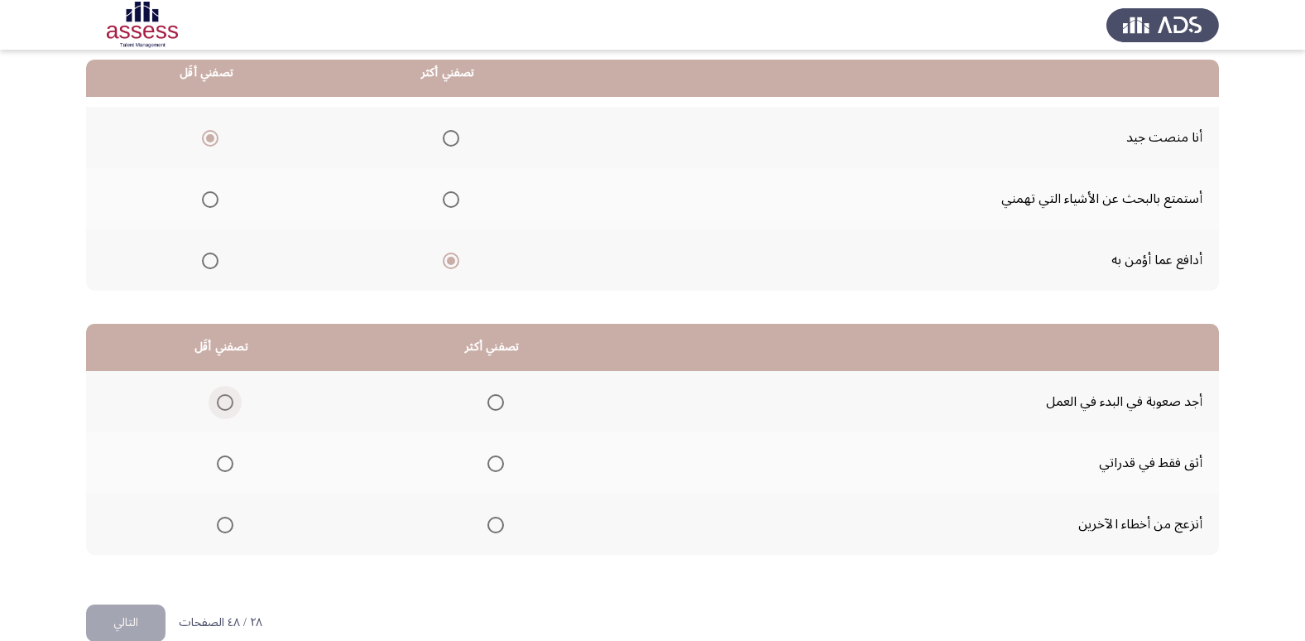
click at [222, 401] on span "Select an option" at bounding box center [225, 402] width 17 height 17
click at [222, 401] on input "Select an option" at bounding box center [225, 402] width 17 height 17
click at [496, 520] on span "Select an option" at bounding box center [495, 524] width 17 height 17
click at [496, 520] on input "Select an option" at bounding box center [495, 524] width 17 height 17
click at [146, 619] on button "التالي" at bounding box center [125, 622] width 79 height 37
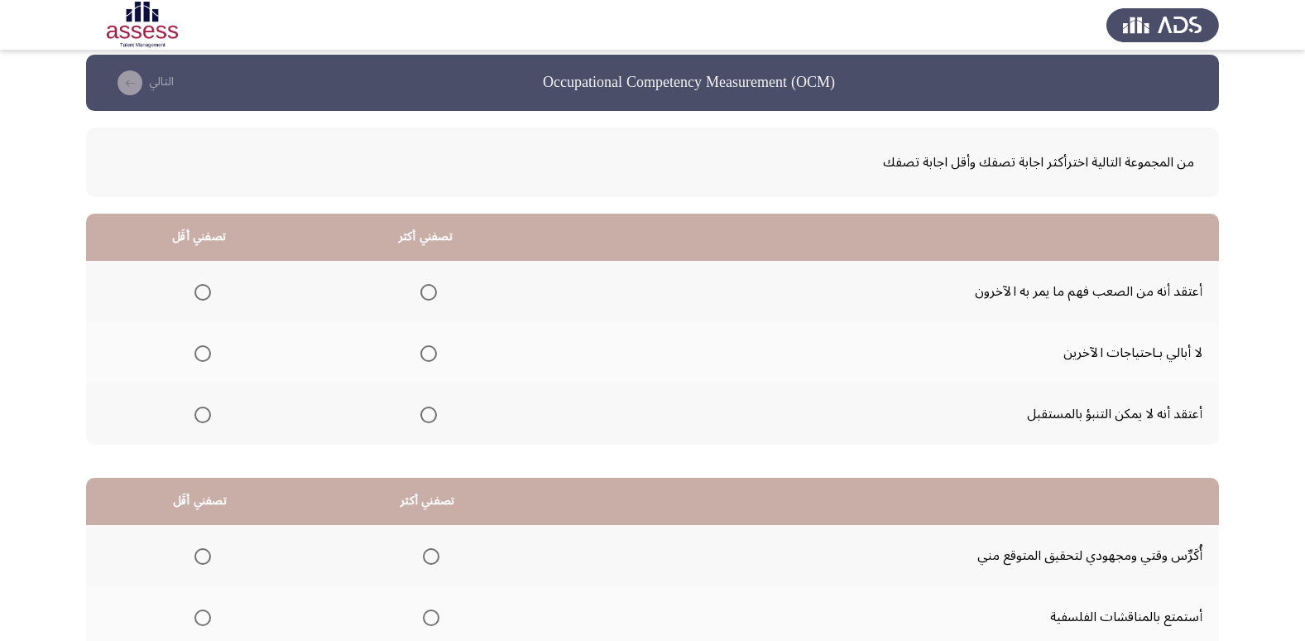
scroll to position [0, 0]
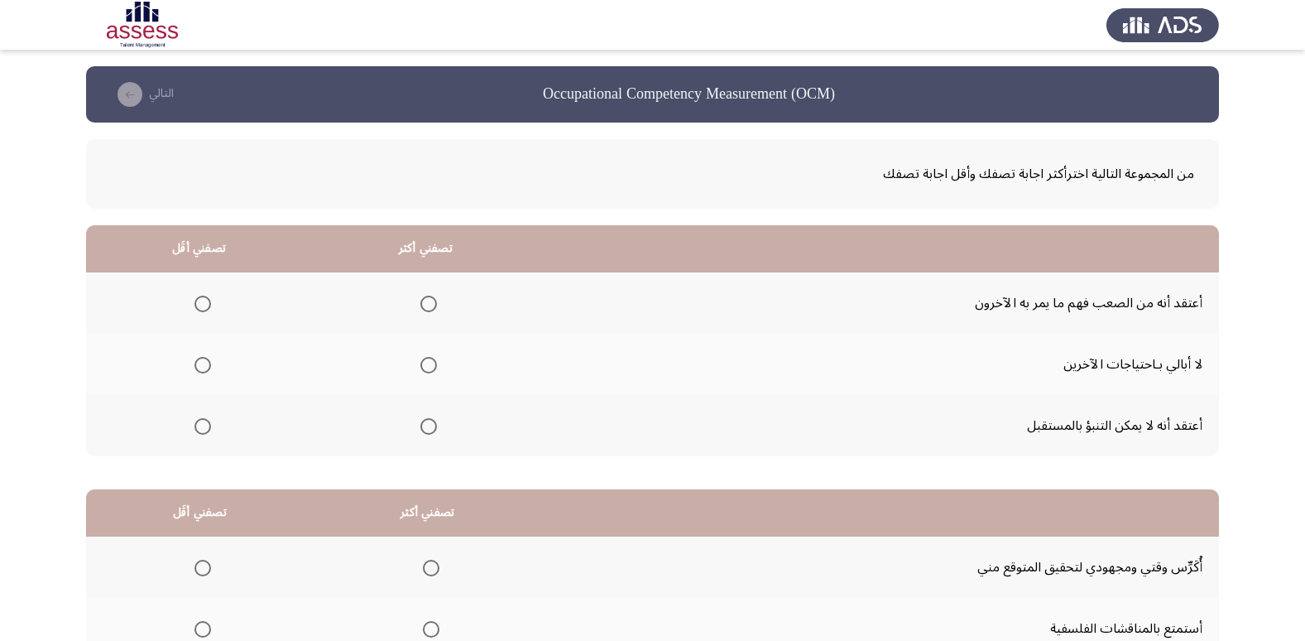
click at [199, 310] on span "Select an option" at bounding box center [202, 303] width 17 height 17
click at [199, 310] on input "Select an option" at bounding box center [202, 303] width 17 height 17
click at [426, 306] on span "Select an option" at bounding box center [428, 303] width 17 height 17
click at [426, 306] on input "Select an option" at bounding box center [428, 303] width 17 height 17
click at [205, 421] on span "Select an option" at bounding box center [202, 426] width 17 height 17
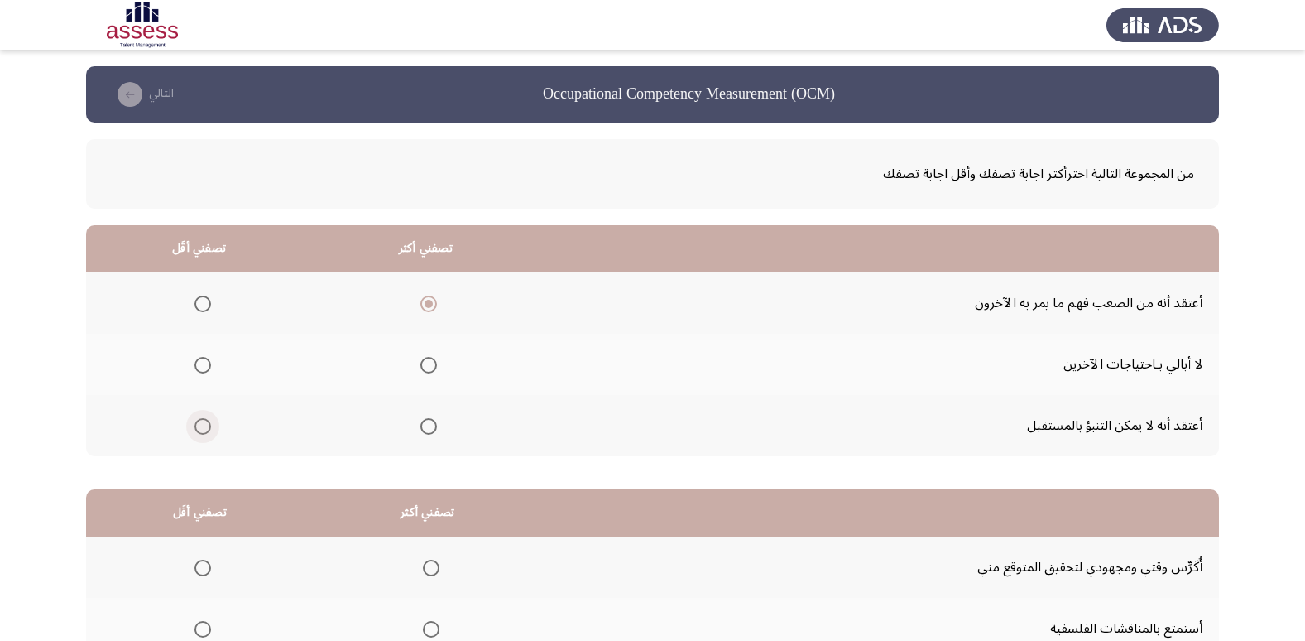
click at [205, 421] on input "Select an option" at bounding box center [202, 426] width 17 height 17
click at [206, 364] on span "Select an option" at bounding box center [202, 365] width 17 height 17
click at [206, 364] on input "Select an option" at bounding box center [202, 365] width 17 height 17
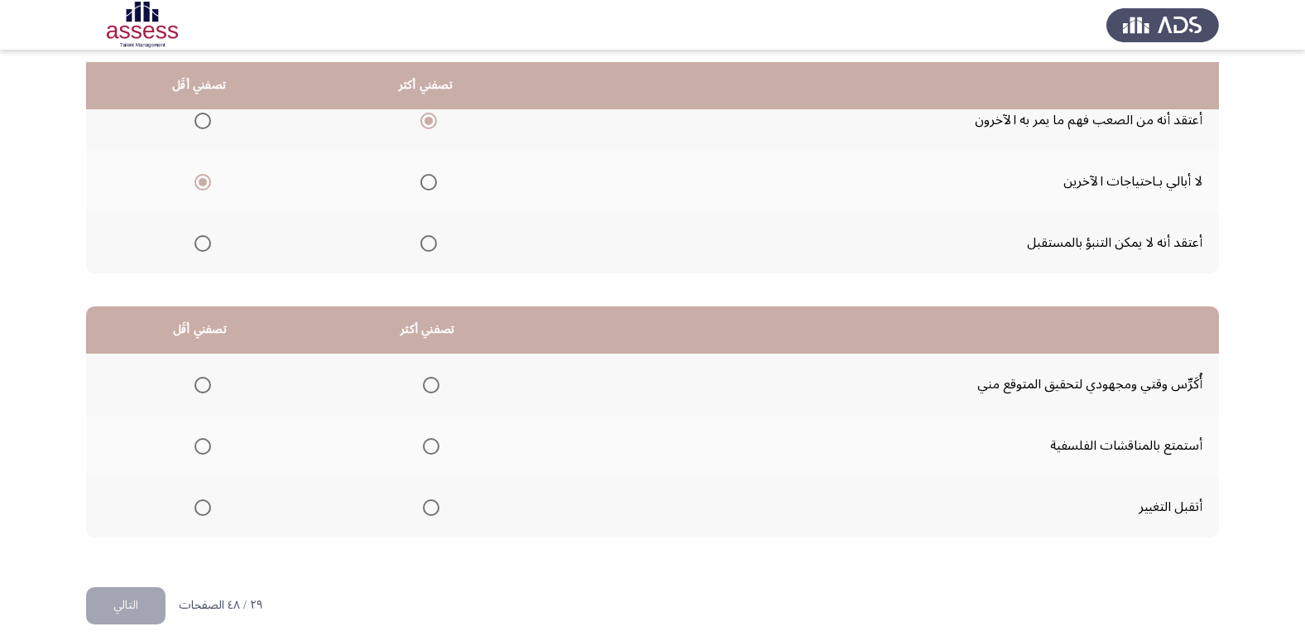
scroll to position [195, 0]
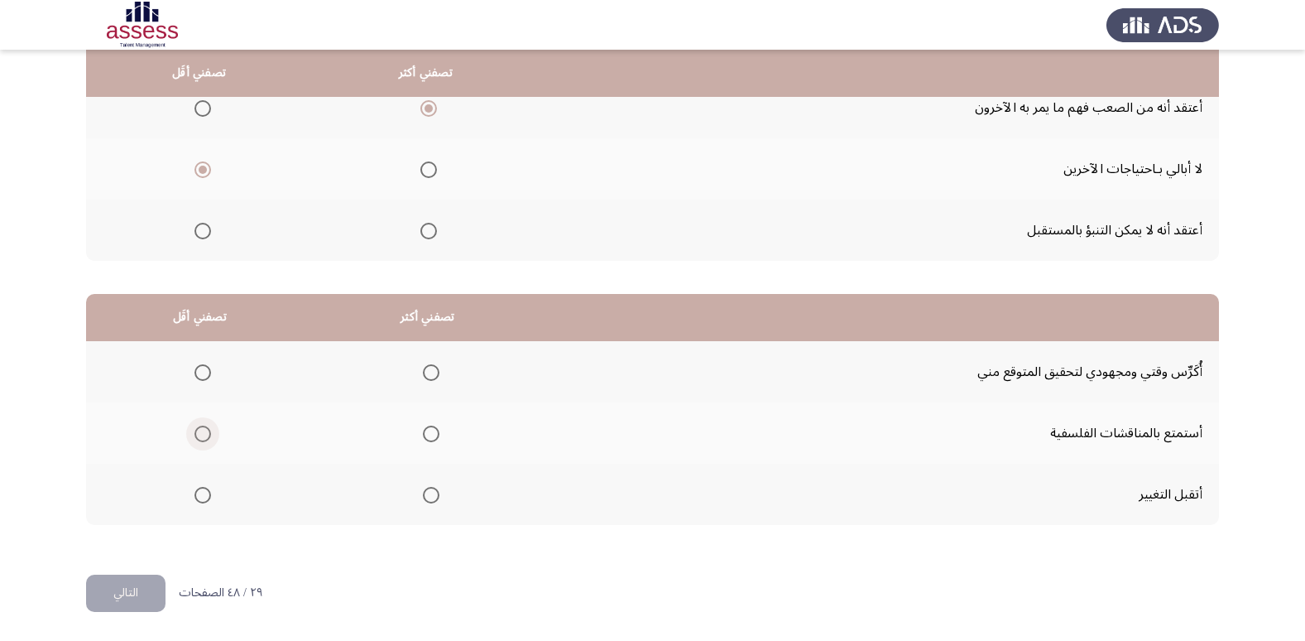
click at [191, 434] on label "Select an option" at bounding box center [199, 433] width 23 height 17
click at [194, 434] on input "Select an option" at bounding box center [202, 433] width 17 height 17
click at [427, 372] on span "Select an option" at bounding box center [431, 372] width 17 height 17
click at [427, 372] on input "Select an option" at bounding box center [431, 372] width 17 height 17
click at [140, 581] on button "التالي" at bounding box center [125, 592] width 79 height 37
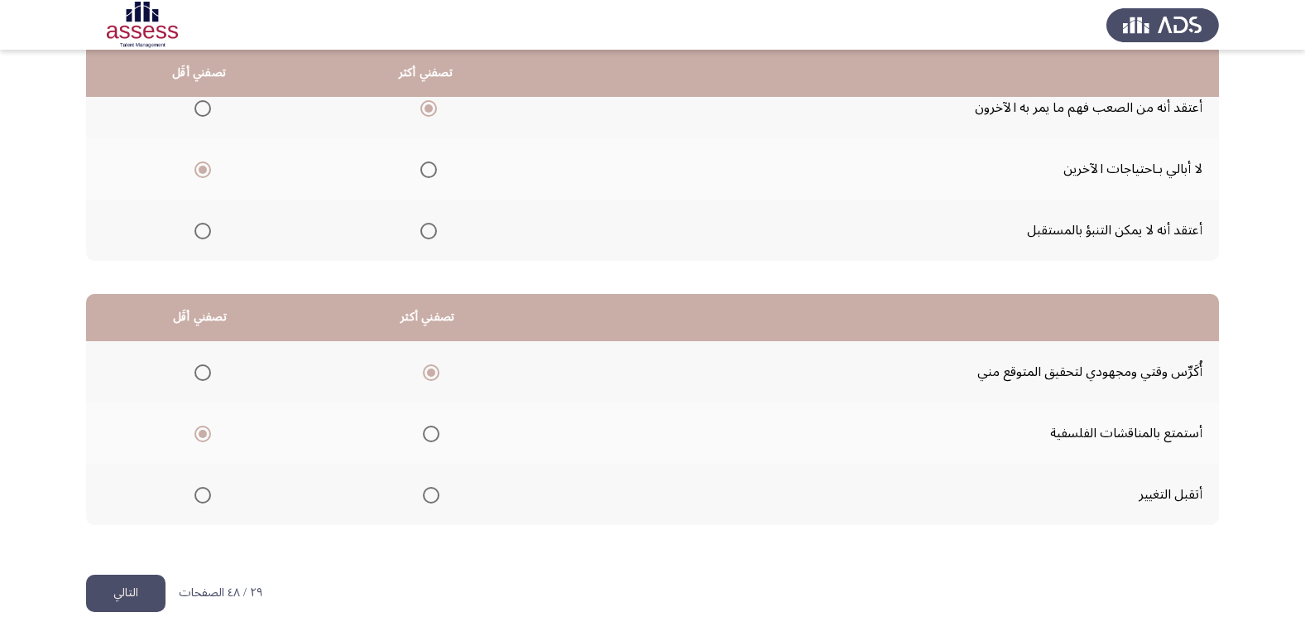
scroll to position [0, 0]
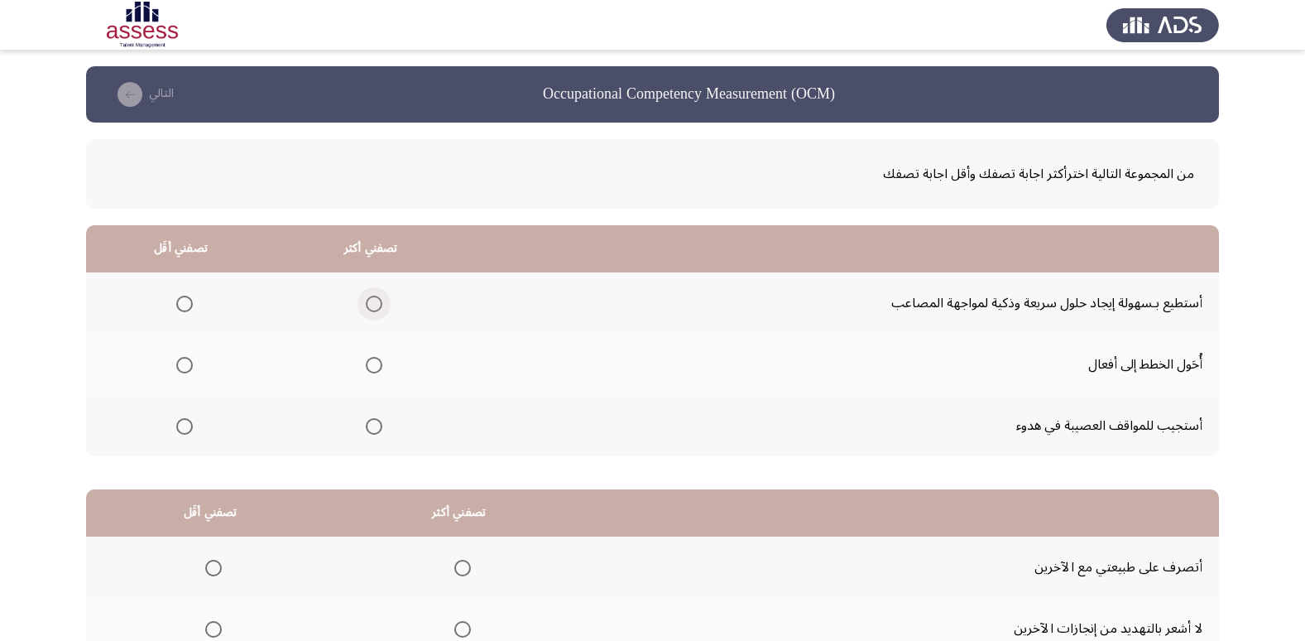
click at [373, 308] on span "Select an option" at bounding box center [374, 303] width 17 height 17
click at [373, 308] on input "Select an option" at bounding box center [374, 303] width 17 height 17
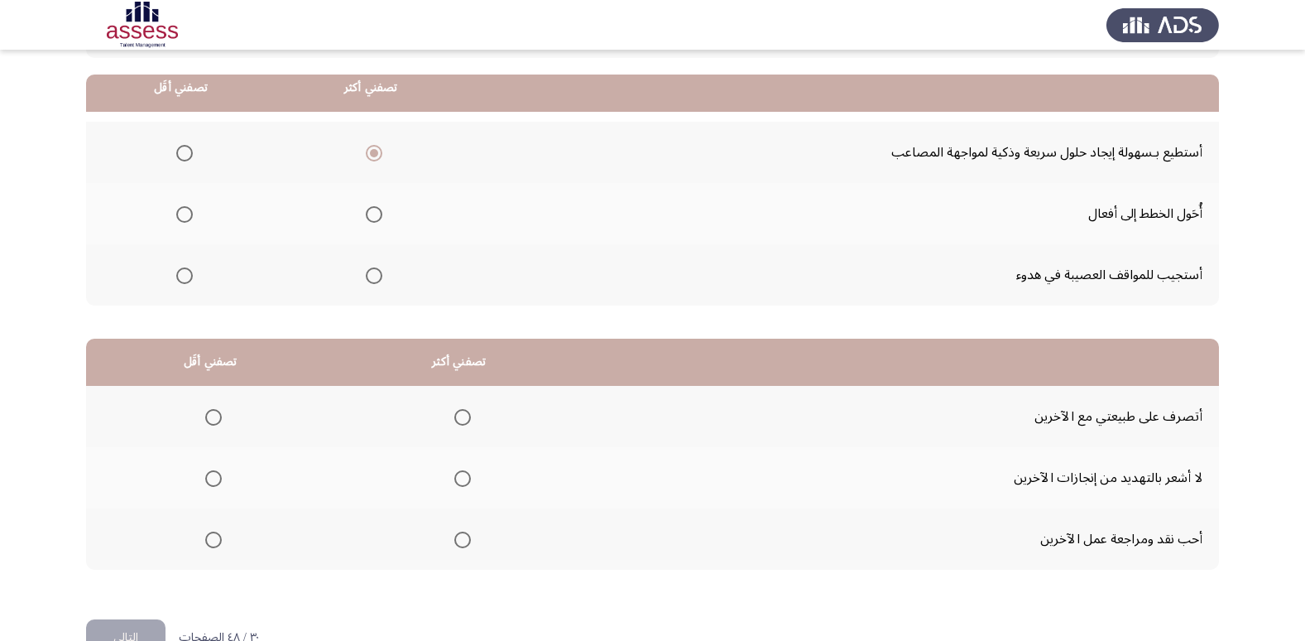
scroll to position [166, 0]
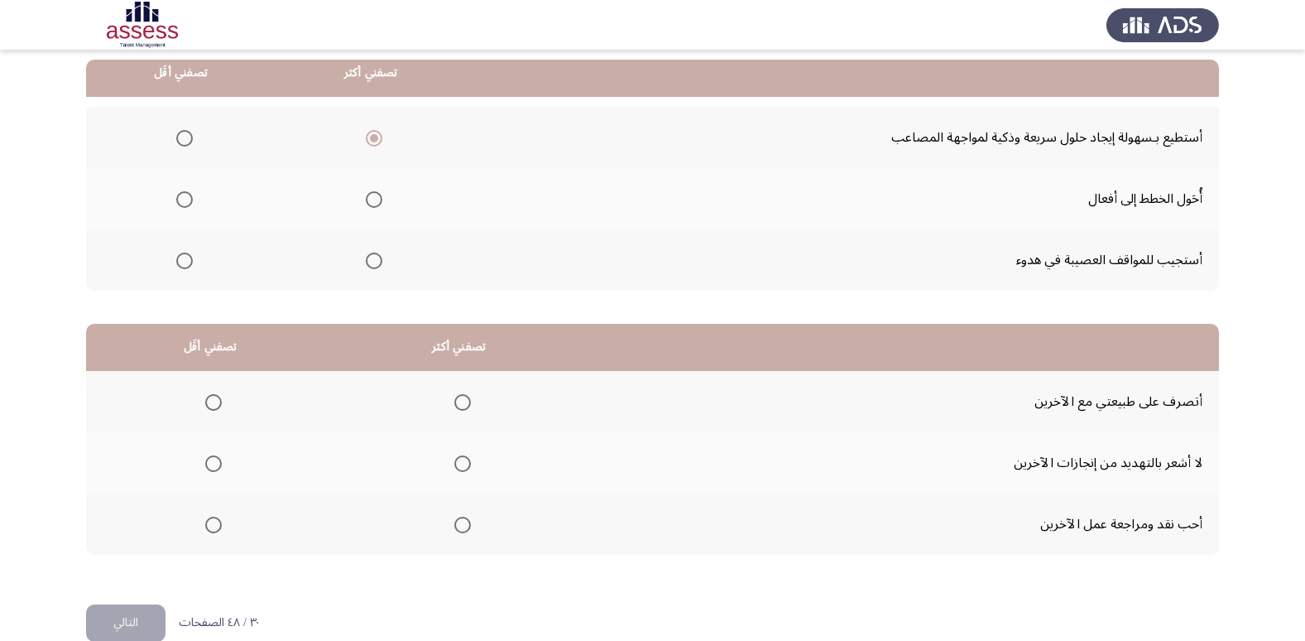
click at [463, 465] on span "Select an option" at bounding box center [462, 463] width 17 height 17
click at [463, 465] on input "Select an option" at bounding box center [462, 463] width 17 height 17
click at [209, 532] on span "Select an option" at bounding box center [213, 524] width 17 height 17
click at [209, 532] on input "Select an option" at bounding box center [213, 524] width 17 height 17
click at [184, 261] on span "Select an option" at bounding box center [184, 260] width 17 height 17
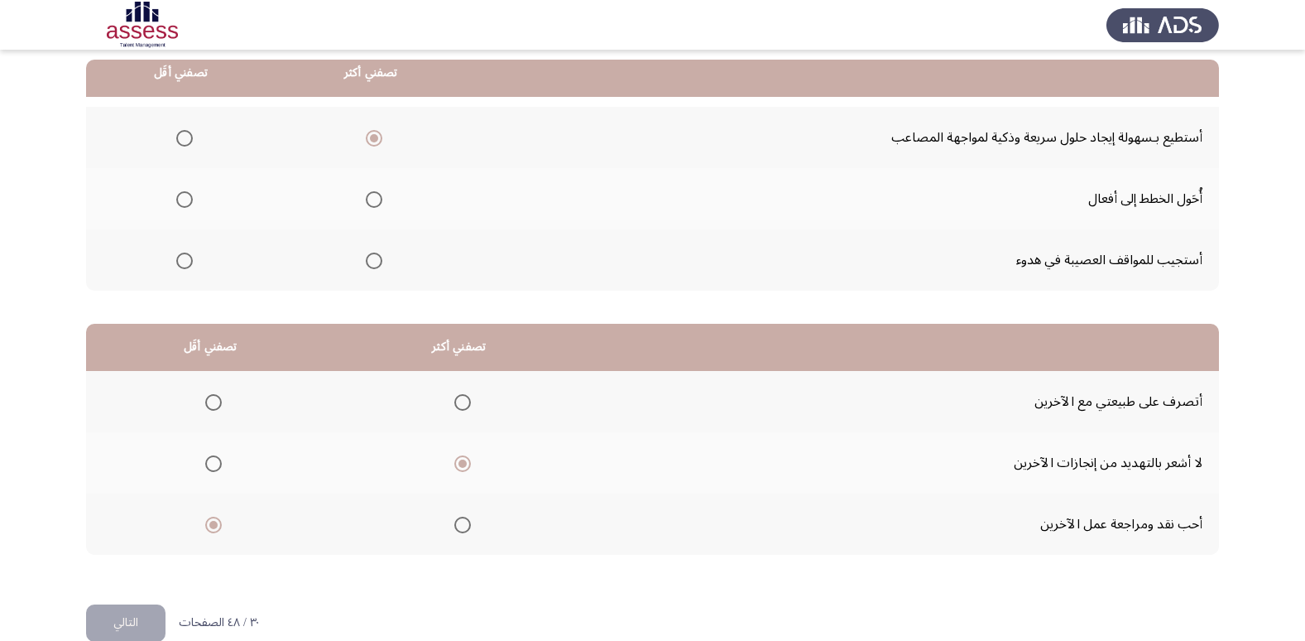
click at [184, 261] on input "Select an option" at bounding box center [184, 260] width 17 height 17
click at [129, 623] on button "التالي" at bounding box center [125, 622] width 79 height 37
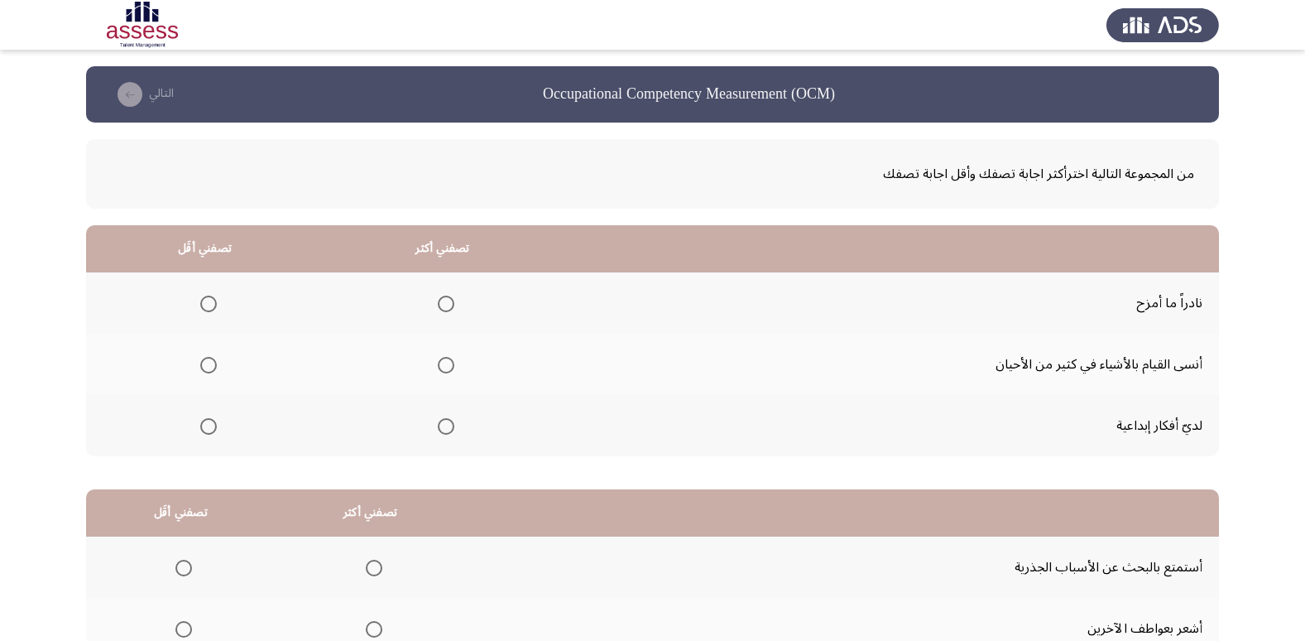
click at [208, 368] on span "Select an option" at bounding box center [208, 365] width 17 height 17
click at [208, 368] on input "Select an option" at bounding box center [208, 365] width 17 height 17
click at [446, 426] on span "Select an option" at bounding box center [446, 426] width 0 height 0
click at [443, 425] on input "Select an option" at bounding box center [446, 426] width 17 height 17
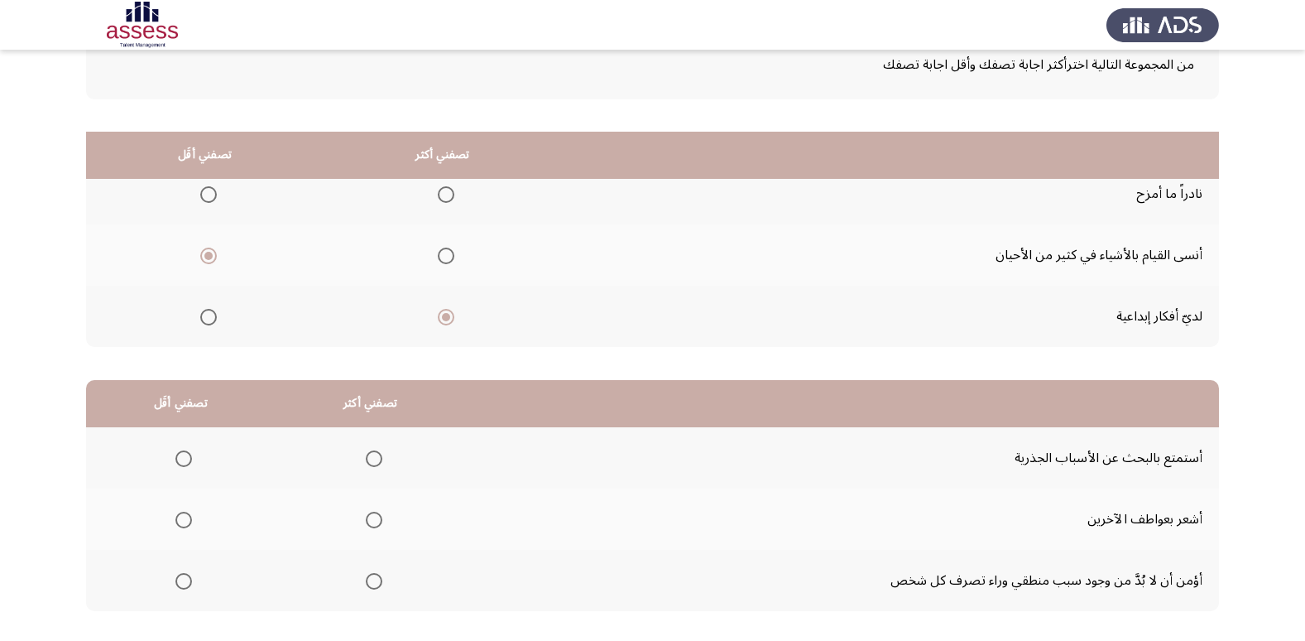
scroll to position [195, 0]
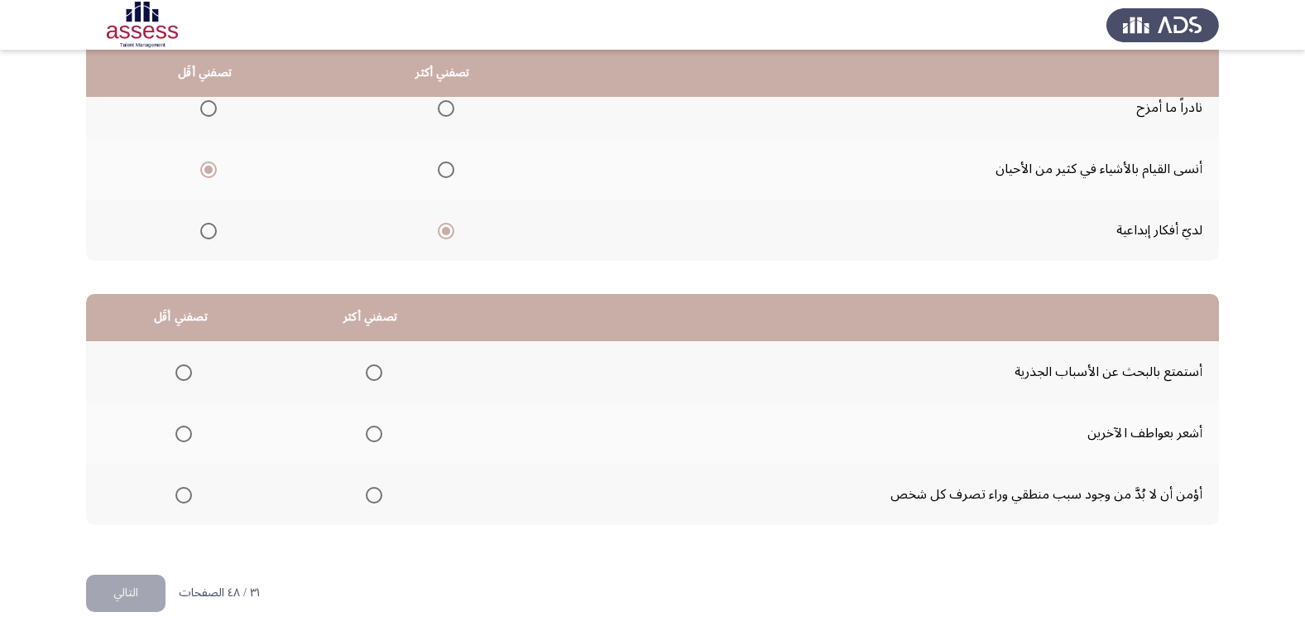
click at [366, 496] on span "Select an option" at bounding box center [374, 495] width 17 height 17
click at [366, 496] on input "Select an option" at bounding box center [374, 495] width 17 height 17
click at [177, 434] on span "Select an option" at bounding box center [183, 433] width 17 height 17
click at [177, 434] on input "Select an option" at bounding box center [183, 433] width 17 height 17
click at [137, 597] on button "التالي" at bounding box center [125, 592] width 79 height 37
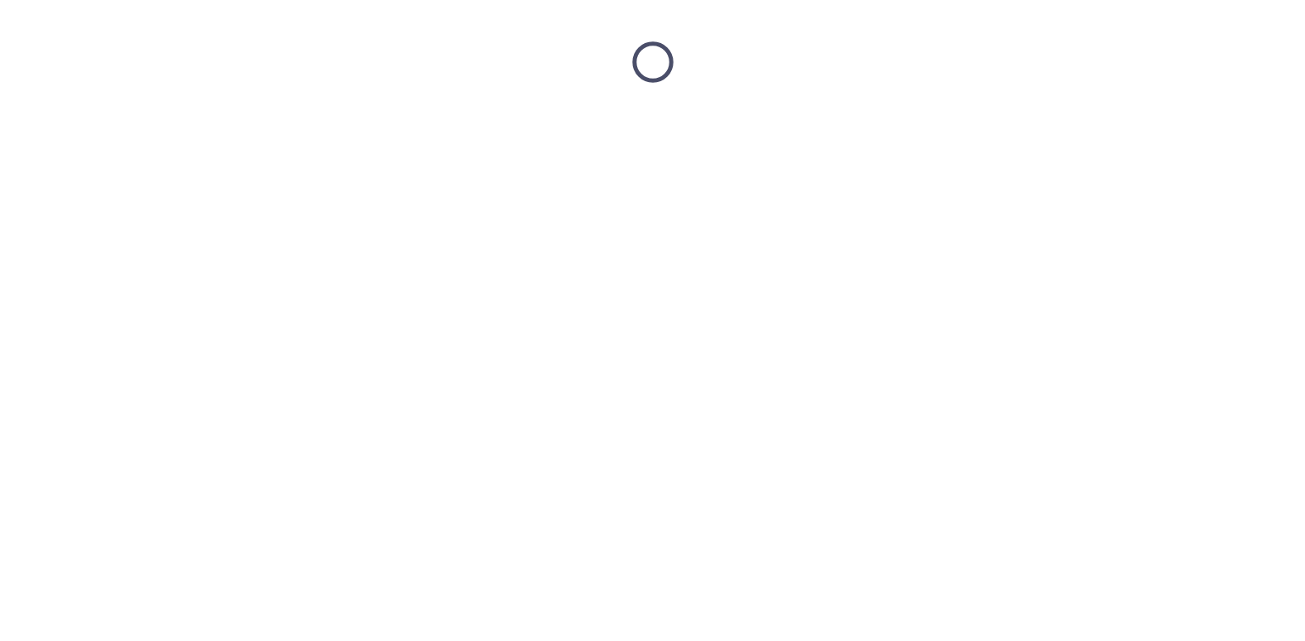
scroll to position [0, 0]
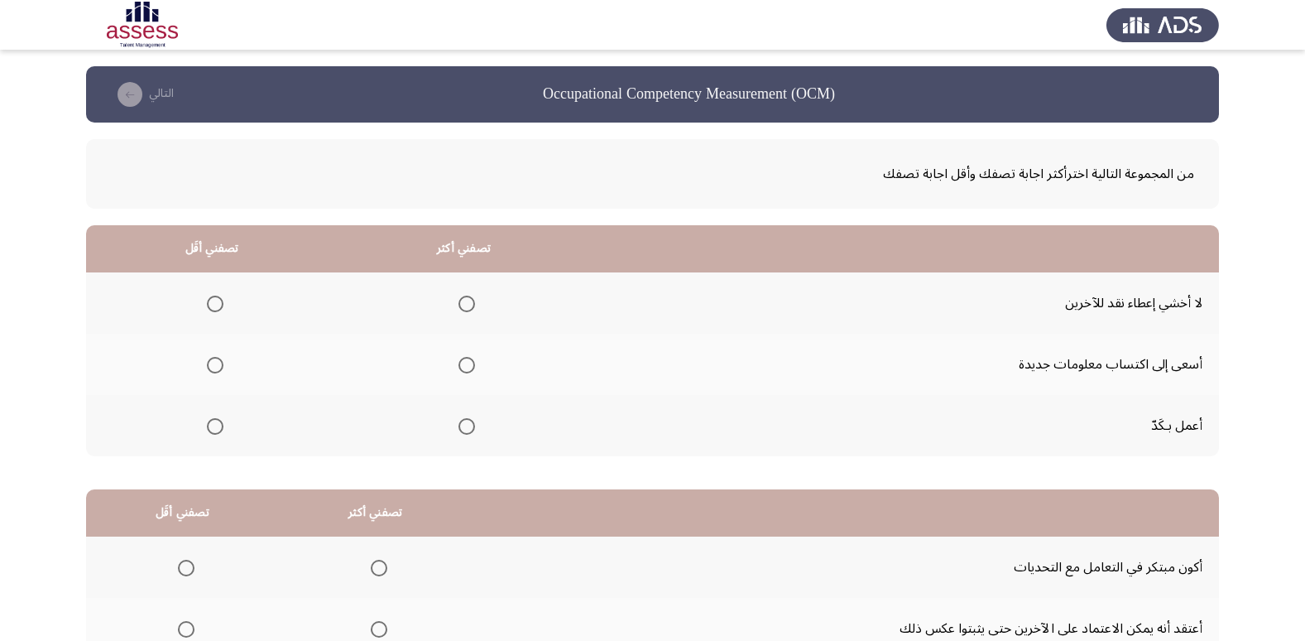
click at [467, 373] on mat-radio-group "Select an option" at bounding box center [463, 364] width 23 height 28
click at [474, 370] on th at bounding box center [464, 364] width 252 height 61
click at [464, 366] on span "Select an option" at bounding box center [466, 365] width 17 height 17
click at [464, 366] on input "Select an option" at bounding box center [466, 365] width 17 height 17
click at [212, 306] on span "Select an option" at bounding box center [215, 303] width 17 height 17
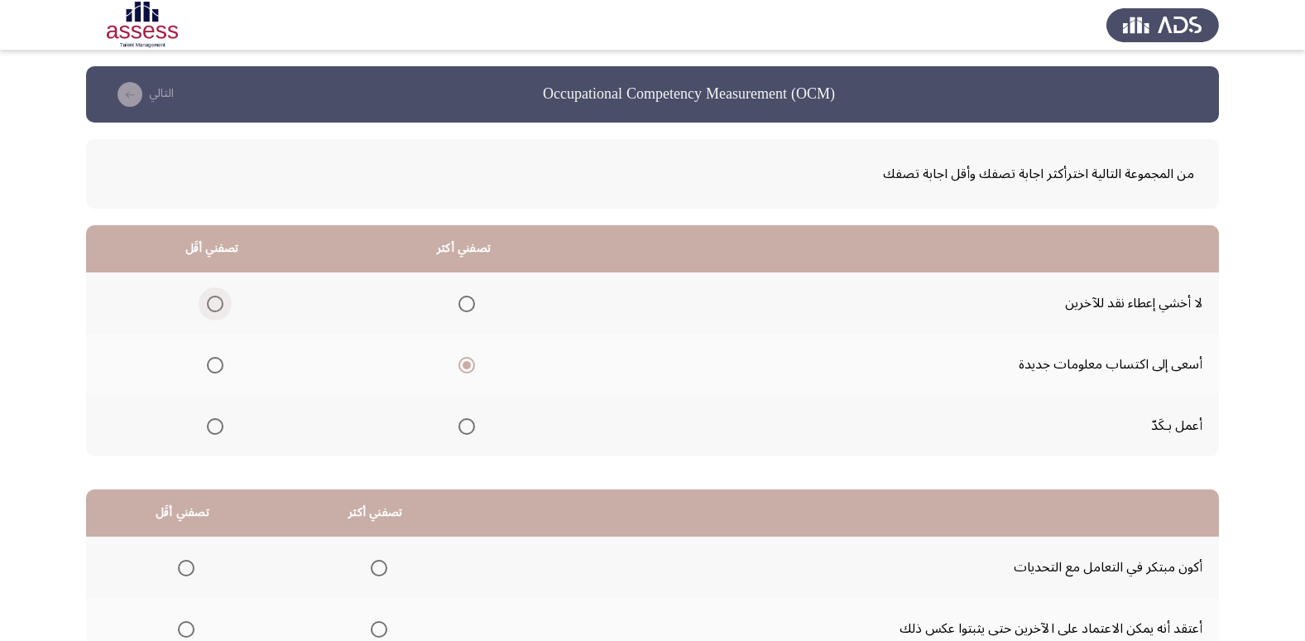
click at [212, 306] on input "Select an option" at bounding box center [215, 303] width 17 height 17
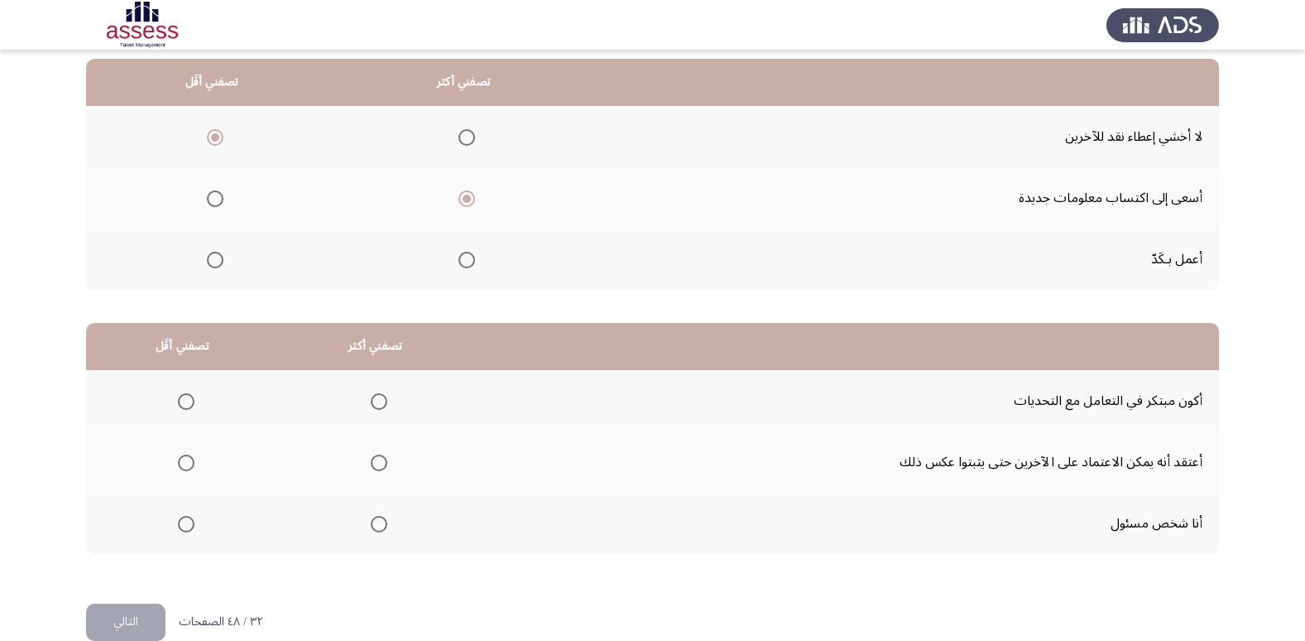
scroll to position [195, 0]
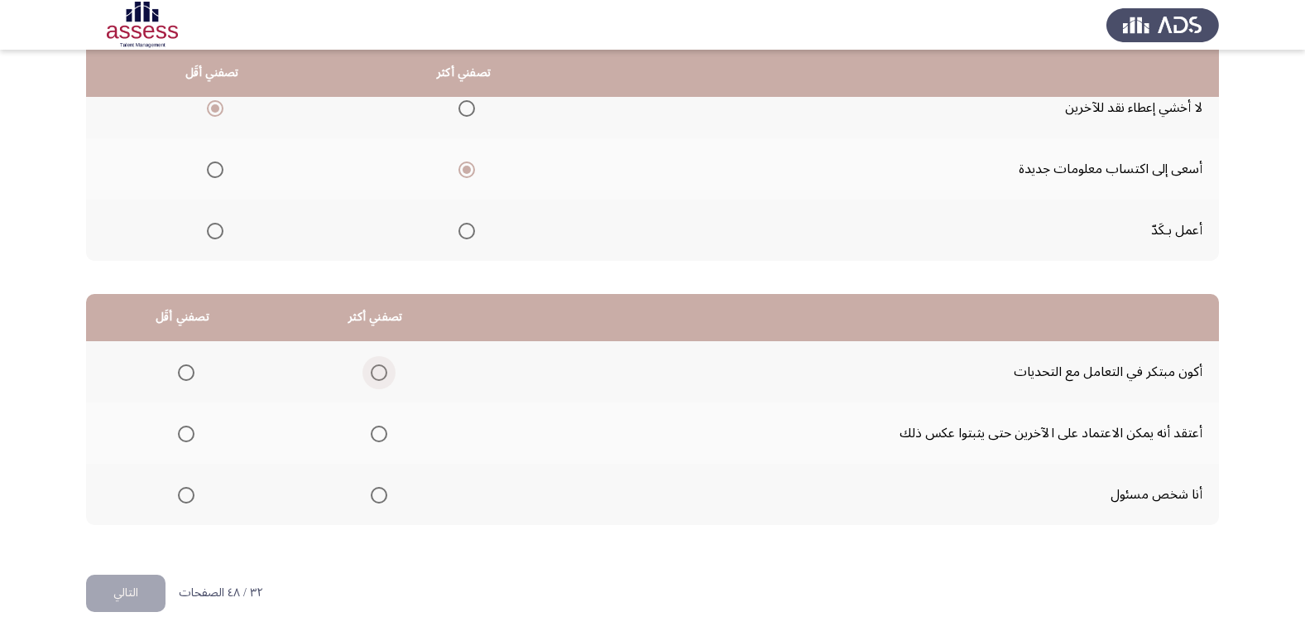
click at [380, 380] on span "Select an option" at bounding box center [379, 372] width 17 height 17
click at [380, 380] on input "Select an option" at bounding box center [379, 372] width 17 height 17
click at [180, 433] on span "Select an option" at bounding box center [186, 433] width 17 height 17
click at [180, 433] on input "Select an option" at bounding box center [186, 433] width 17 height 17
drag, startPoint x: 114, startPoint y: 592, endPoint x: 122, endPoint y: 584, distance: 11.1
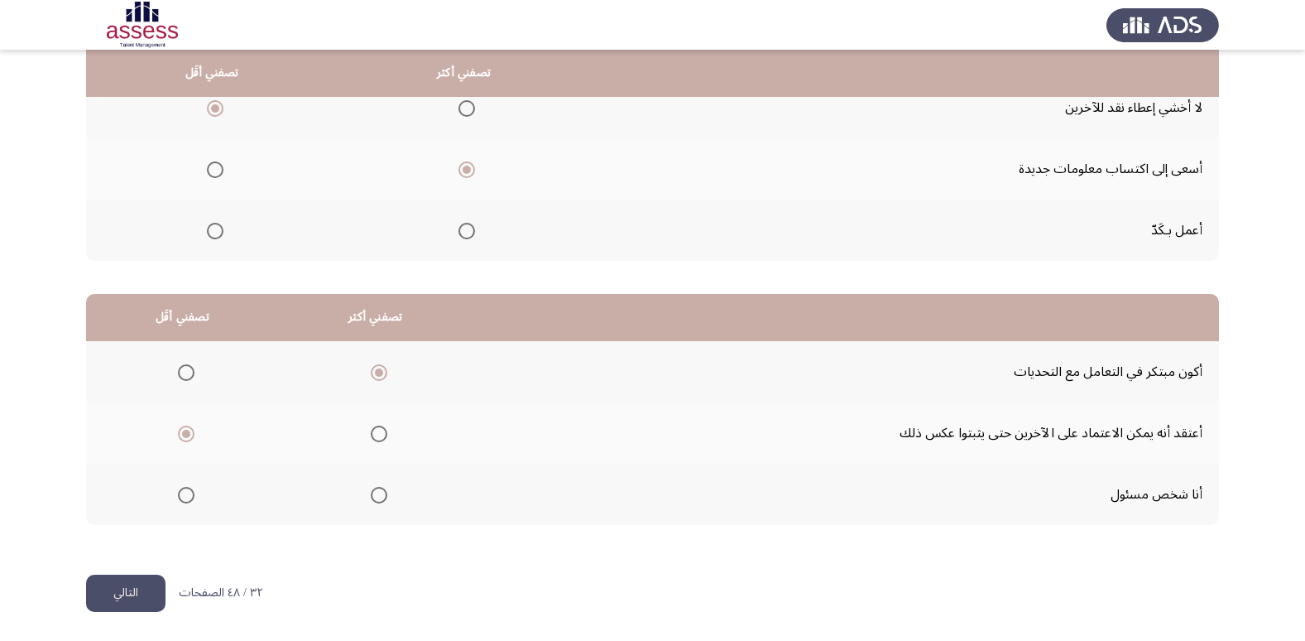
click at [115, 590] on button "التالي" at bounding box center [125, 592] width 79 height 37
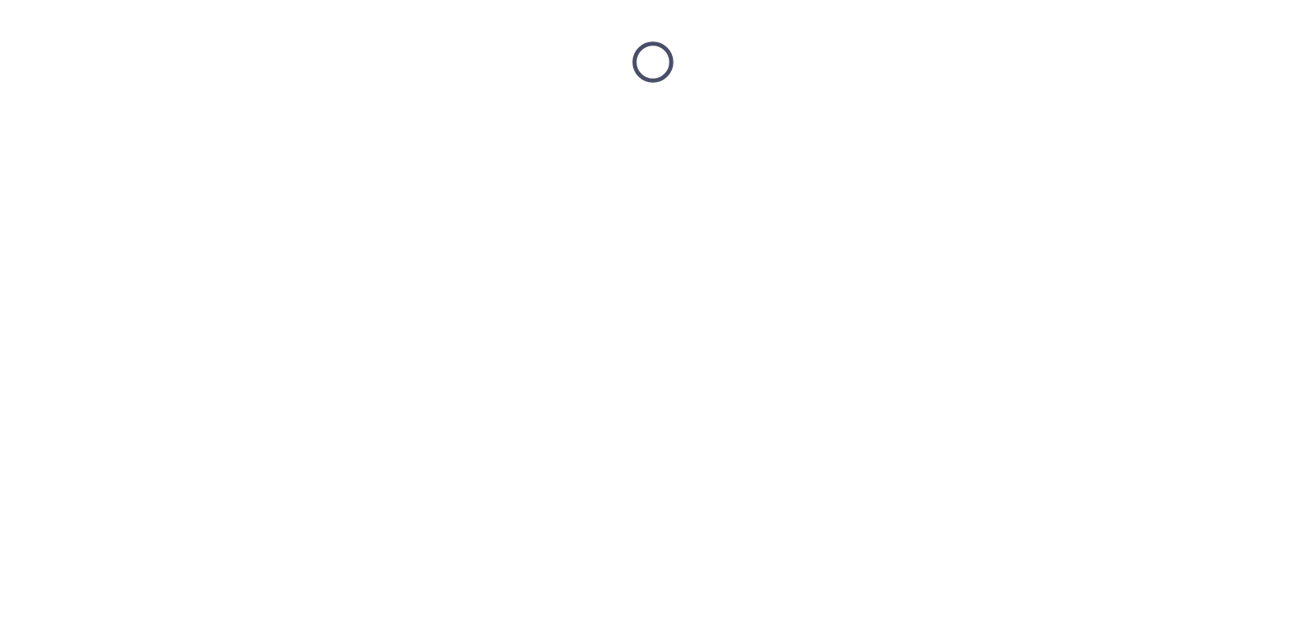
scroll to position [0, 0]
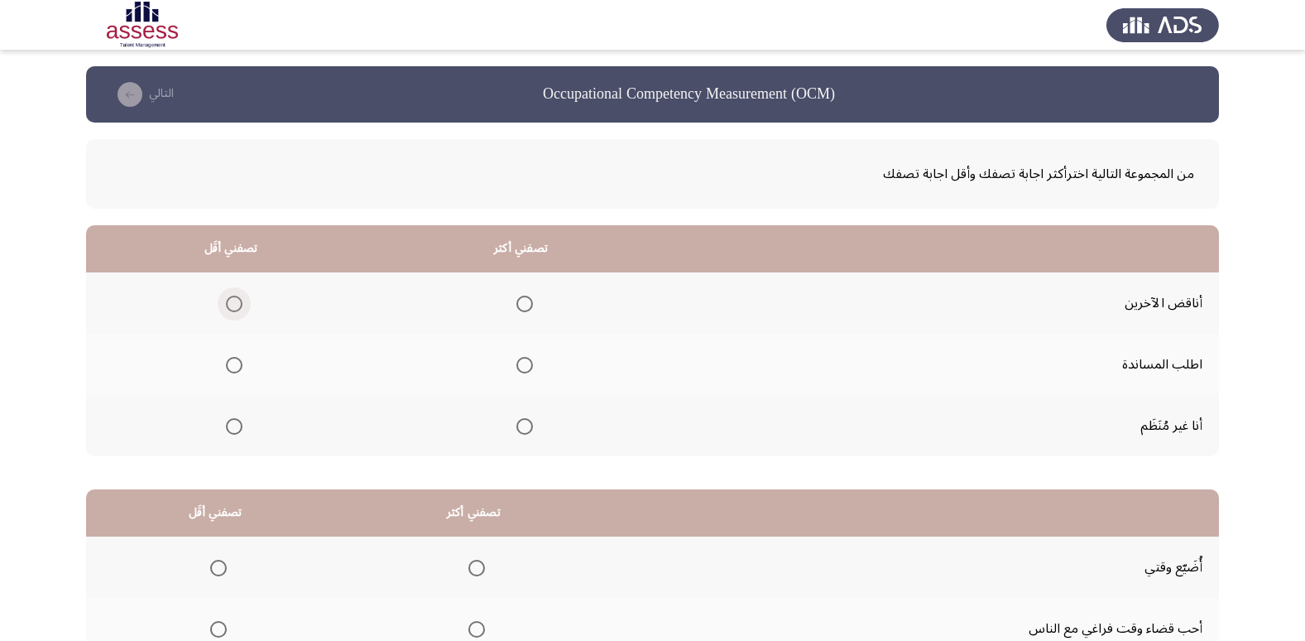
click at [231, 305] on span "Select an option" at bounding box center [234, 303] width 17 height 17
click at [231, 305] on input "Select an option" at bounding box center [234, 303] width 17 height 17
click at [511, 362] on label "Select an option" at bounding box center [521, 365] width 23 height 17
click at [516, 362] on input "Select an option" at bounding box center [524, 365] width 17 height 17
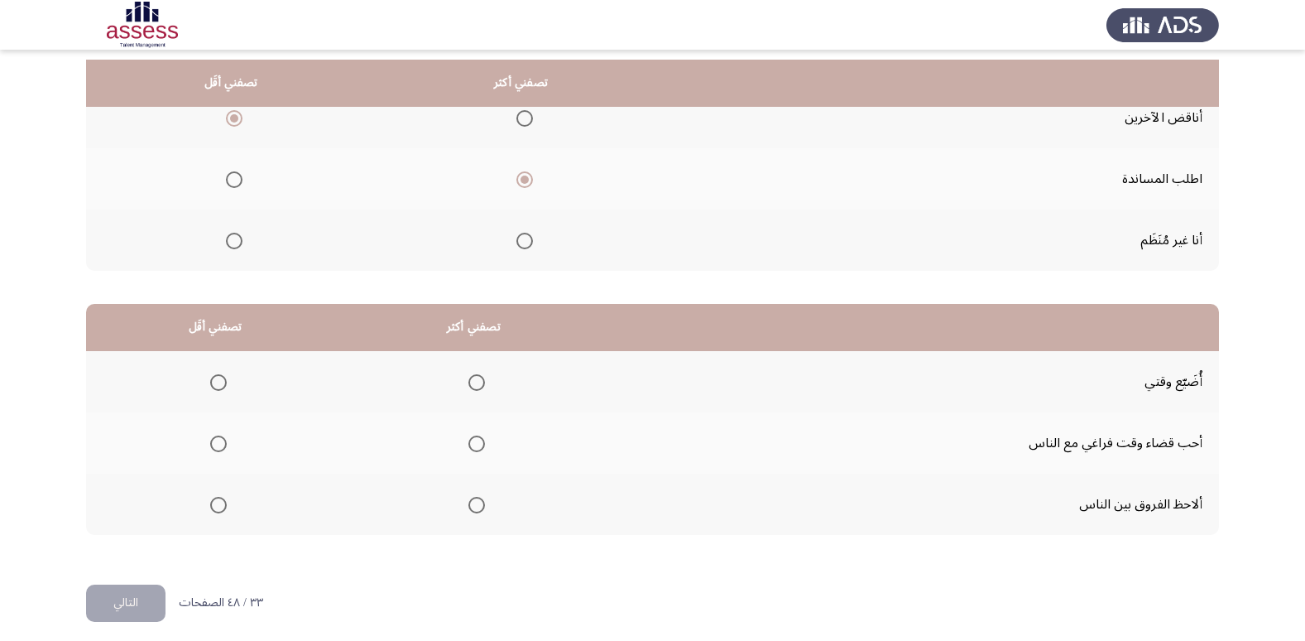
scroll to position [195, 0]
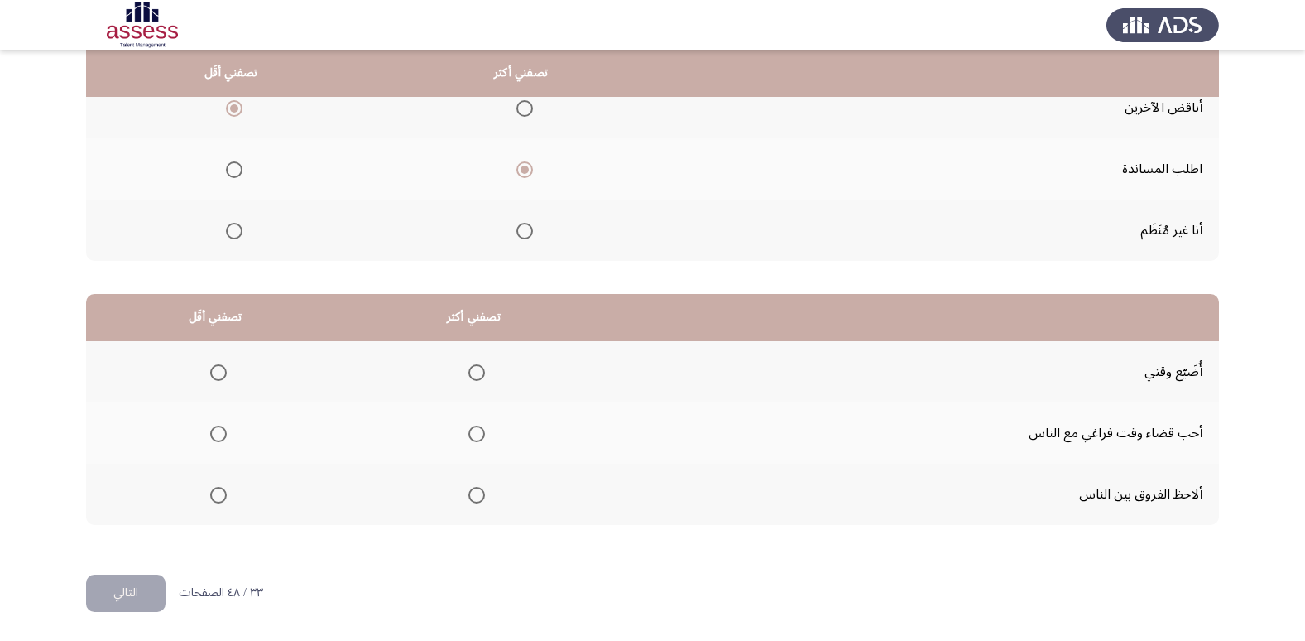
click at [468, 429] on span "Select an option" at bounding box center [476, 433] width 17 height 17
click at [468, 429] on input "Select an option" at bounding box center [476, 433] width 17 height 17
click at [224, 372] on span "Select an option" at bounding box center [218, 372] width 17 height 17
click at [224, 372] on input "Select an option" at bounding box center [218, 372] width 17 height 17
click at [228, 488] on th at bounding box center [215, 493] width 258 height 61
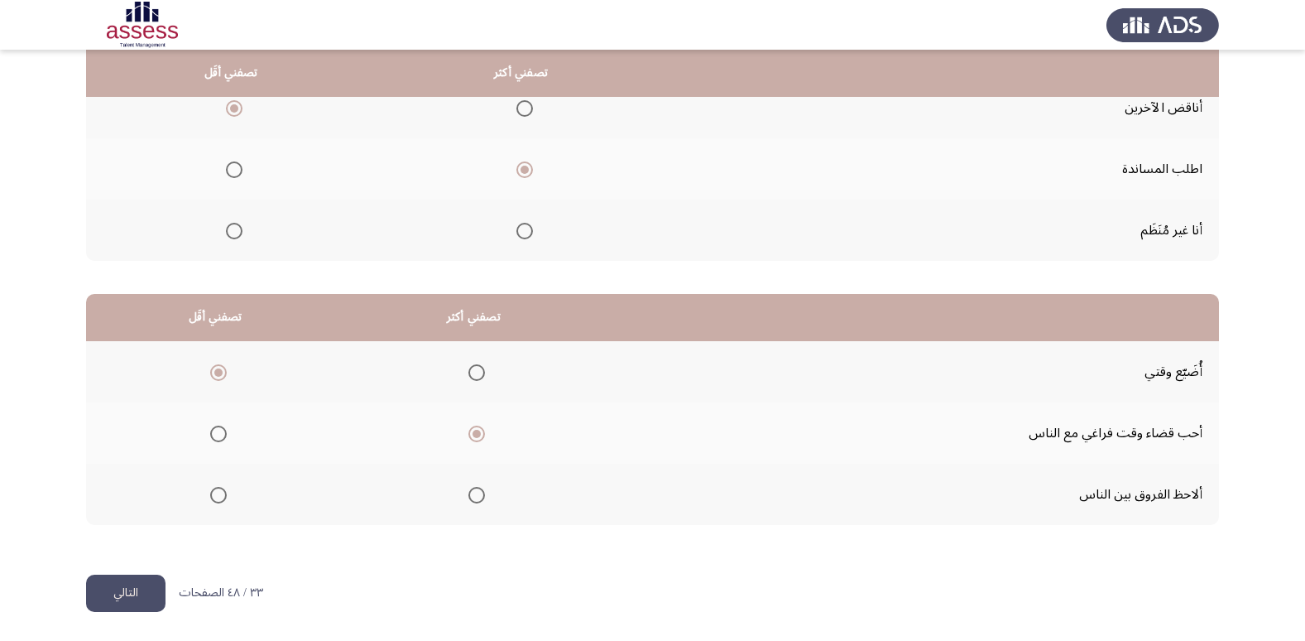
click at [216, 492] on span "Select an option" at bounding box center [218, 495] width 17 height 17
click at [216, 492] on input "Select an option" at bounding box center [218, 495] width 17 height 17
click at [223, 373] on span "Select an option" at bounding box center [218, 372] width 17 height 17
click at [223, 373] on input "Select an option" at bounding box center [218, 372] width 17 height 17
click at [135, 585] on button "التالي" at bounding box center [125, 592] width 79 height 37
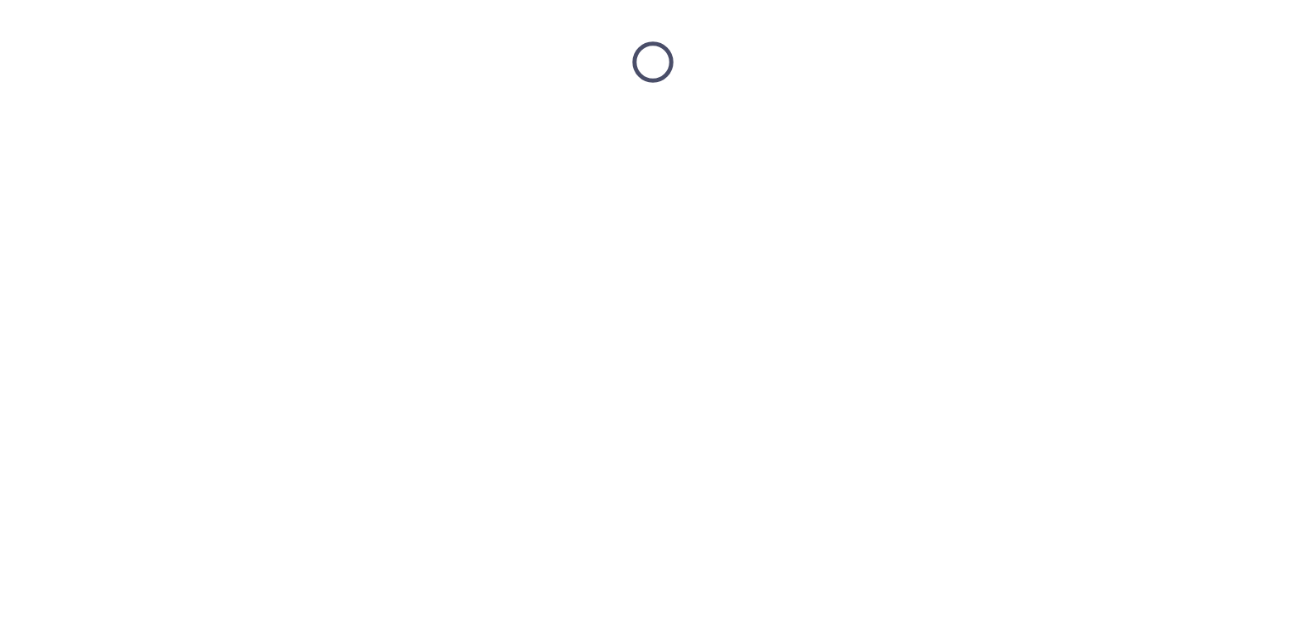
scroll to position [0, 0]
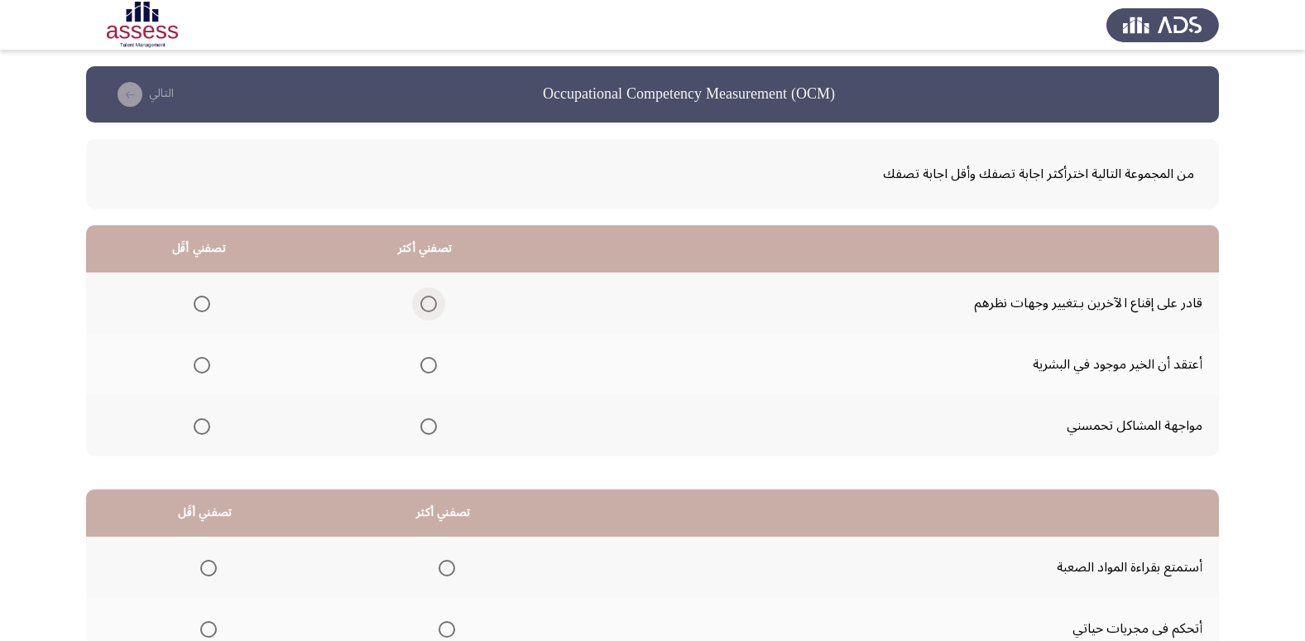
click at [428, 302] on span "Select an option" at bounding box center [428, 303] width 17 height 17
click at [428, 302] on input "Select an option" at bounding box center [428, 303] width 17 height 17
click at [200, 360] on span "Select an option" at bounding box center [202, 365] width 17 height 17
click at [200, 360] on input "Select an option" at bounding box center [202, 365] width 17 height 17
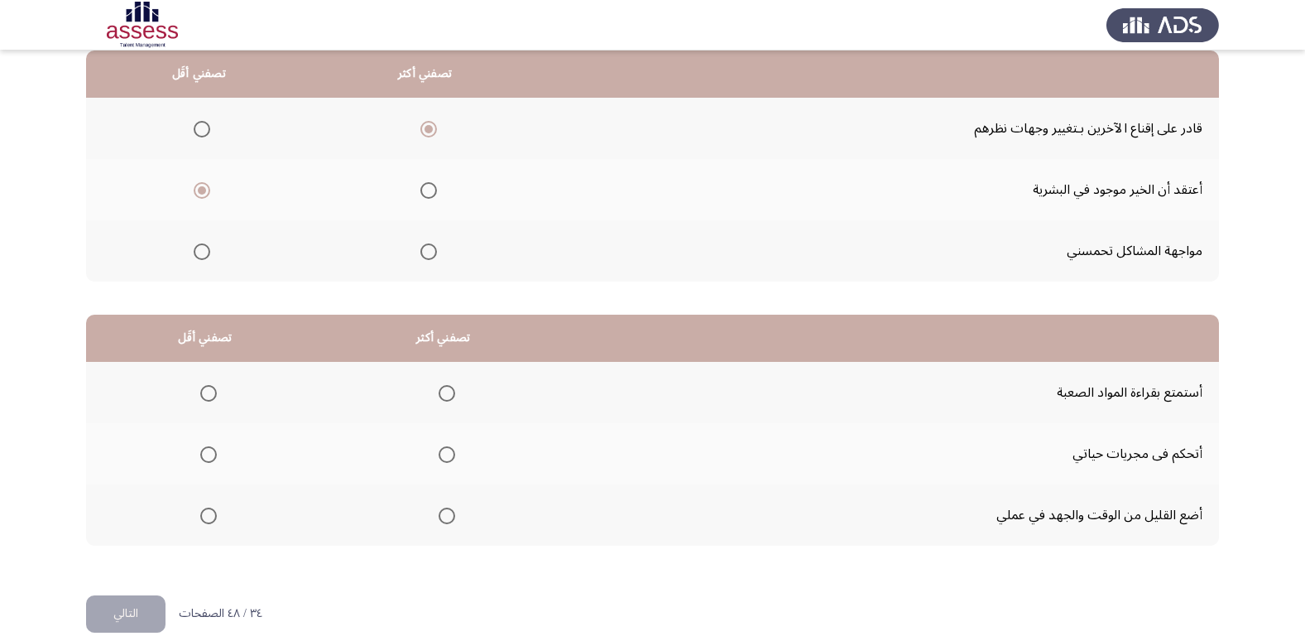
scroll to position [195, 0]
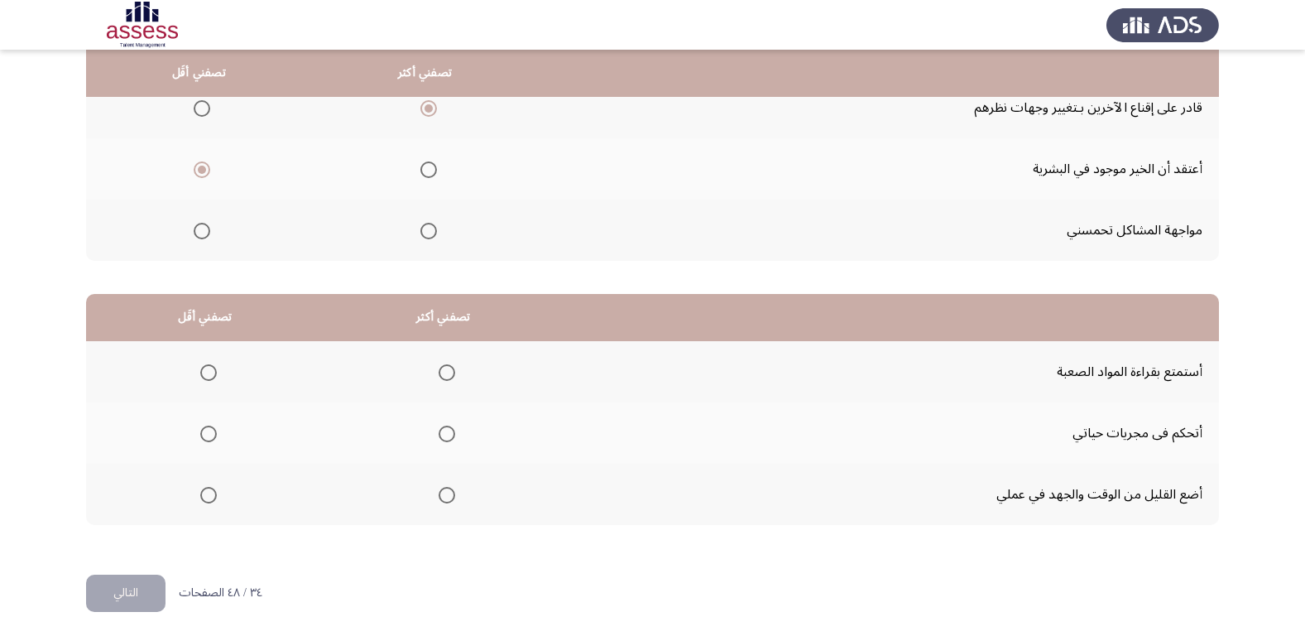
click at [204, 493] on span "Select an option" at bounding box center [208, 495] width 17 height 17
click at [204, 493] on input "Select an option" at bounding box center [208, 495] width 17 height 17
click at [453, 369] on span "Select an option" at bounding box center [447, 372] width 17 height 17
click at [453, 369] on input "Select an option" at bounding box center [447, 372] width 17 height 17
click at [139, 586] on button "التالي" at bounding box center [125, 592] width 79 height 37
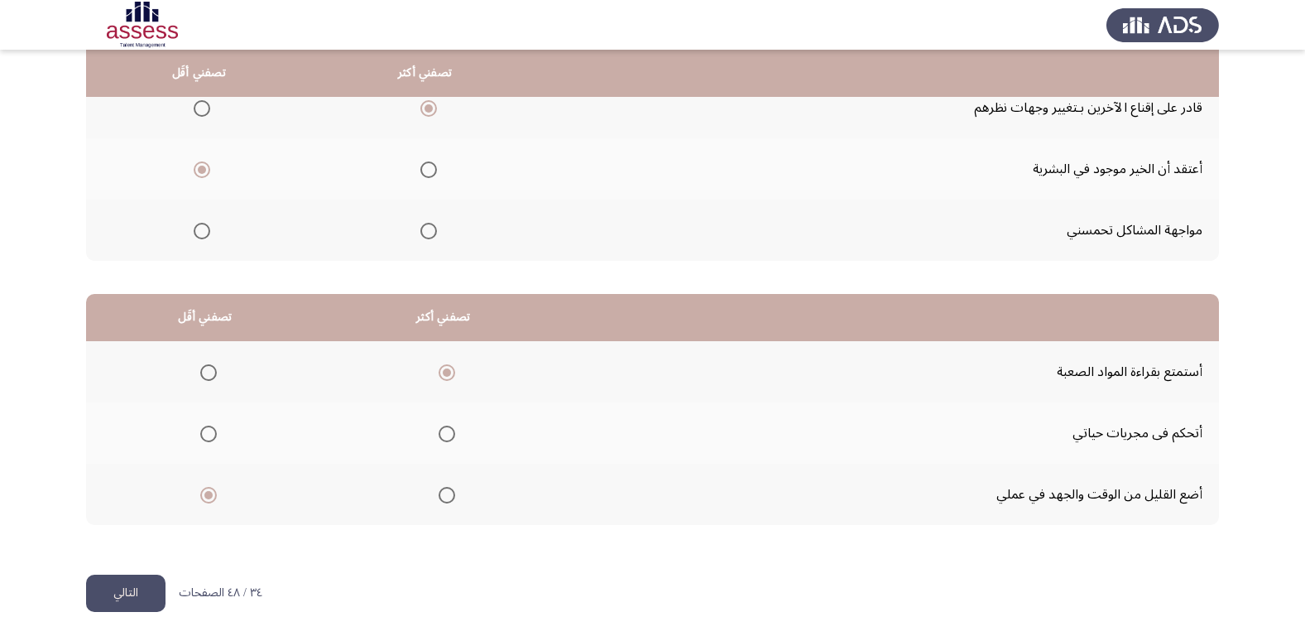
scroll to position [0, 0]
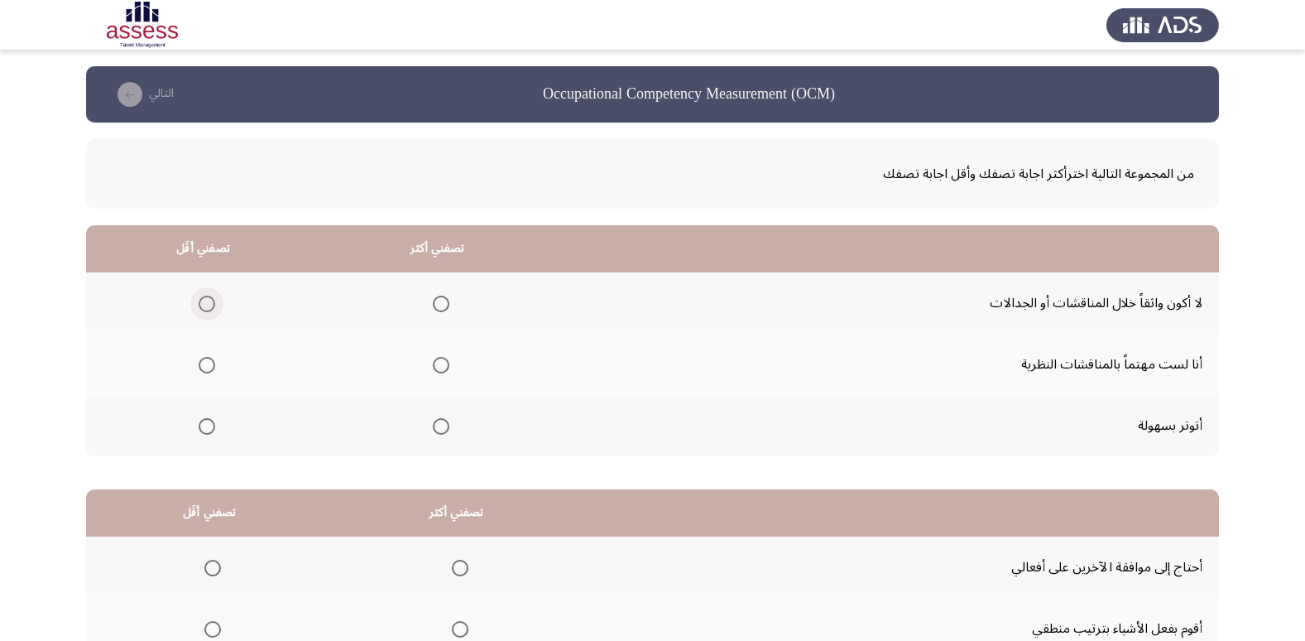
click at [201, 305] on span "Select an option" at bounding box center [207, 303] width 17 height 17
click at [201, 305] on input "Select an option" at bounding box center [207, 303] width 17 height 17
click at [434, 360] on span "Select an option" at bounding box center [441, 365] width 17 height 17
click at [434, 360] on input "Select an option" at bounding box center [441, 365] width 17 height 17
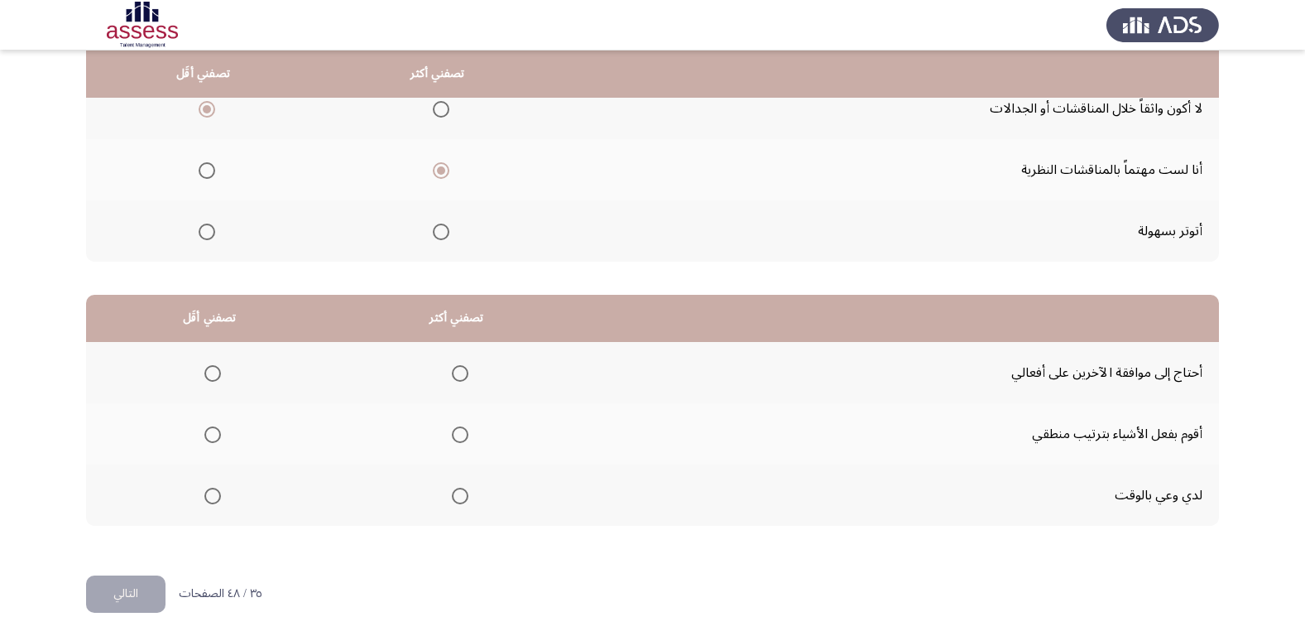
scroll to position [195, 0]
click at [213, 382] on mat-radio-group "Select an option" at bounding box center [209, 372] width 23 height 28
click at [218, 377] on span "Select an option" at bounding box center [212, 372] width 17 height 17
click at [218, 377] on input "Select an option" at bounding box center [212, 372] width 17 height 17
click at [467, 438] on th at bounding box center [456, 432] width 247 height 61
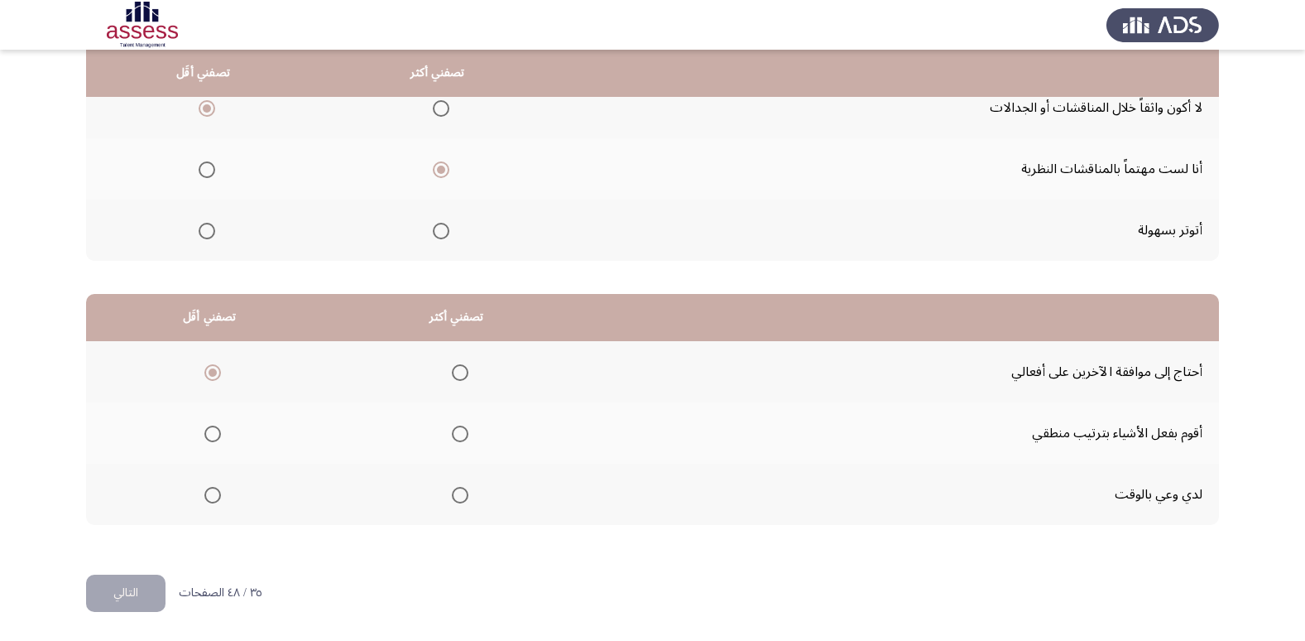
click at [463, 438] on span "Select an option" at bounding box center [460, 433] width 17 height 17
click at [463, 438] on input "Select an option" at bounding box center [460, 433] width 17 height 17
click at [127, 598] on button "التالي" at bounding box center [125, 592] width 79 height 37
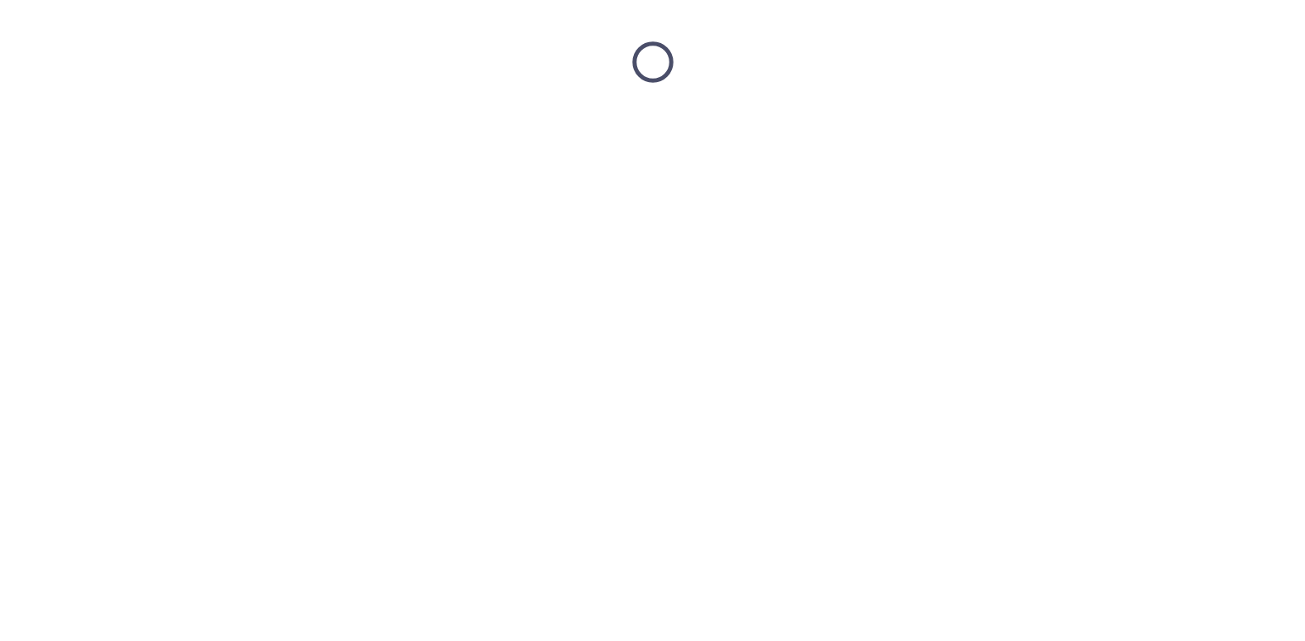
scroll to position [0, 0]
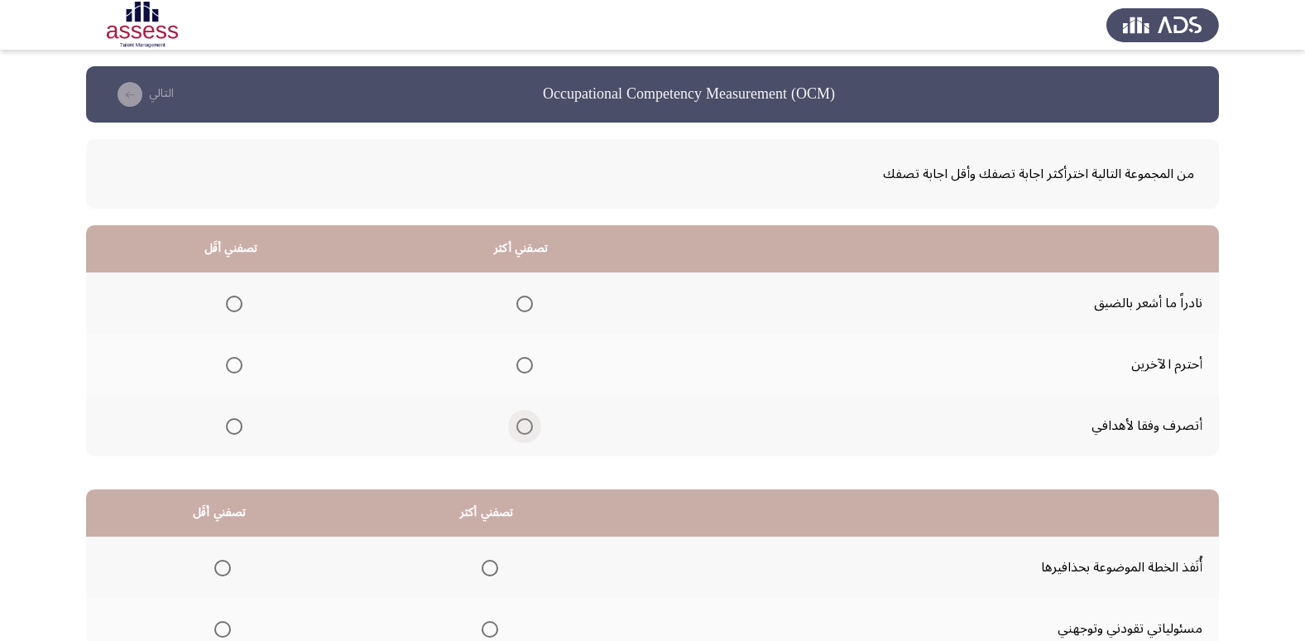
click at [527, 431] on span "Select an option" at bounding box center [524, 426] width 17 height 17
click at [527, 431] on input "Select an option" at bounding box center [524, 426] width 17 height 17
click at [238, 303] on span "Select an option" at bounding box center [234, 303] width 17 height 17
click at [238, 303] on input "Select an option" at bounding box center [234, 303] width 17 height 17
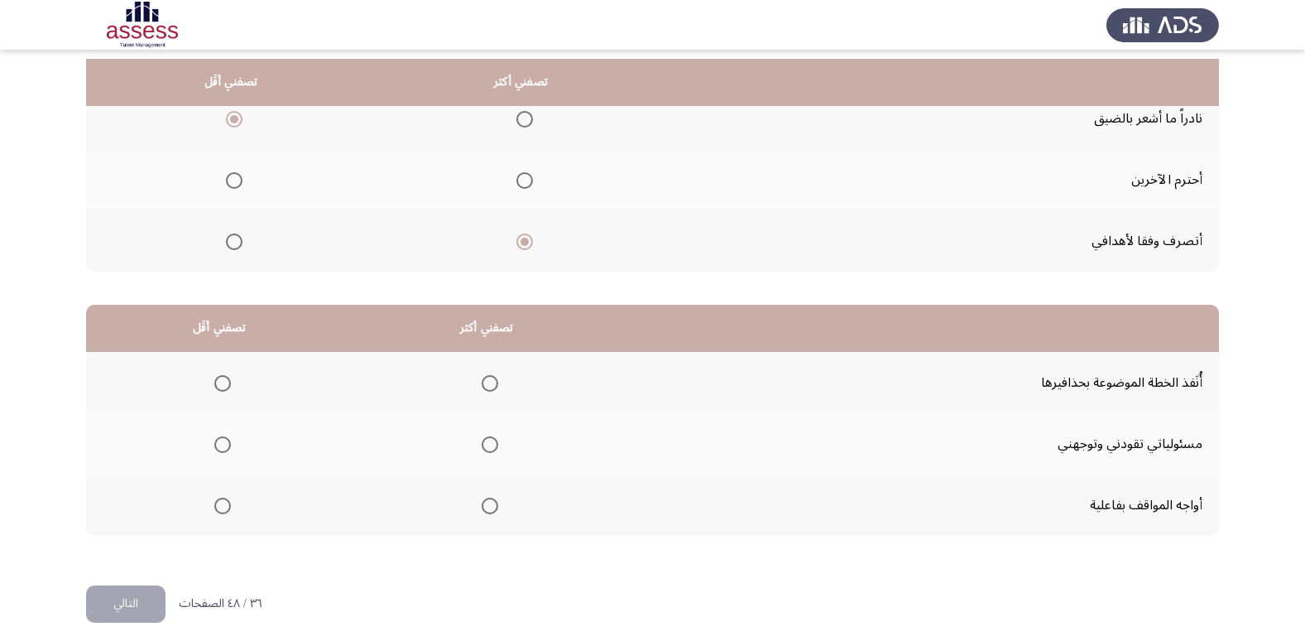
scroll to position [195, 0]
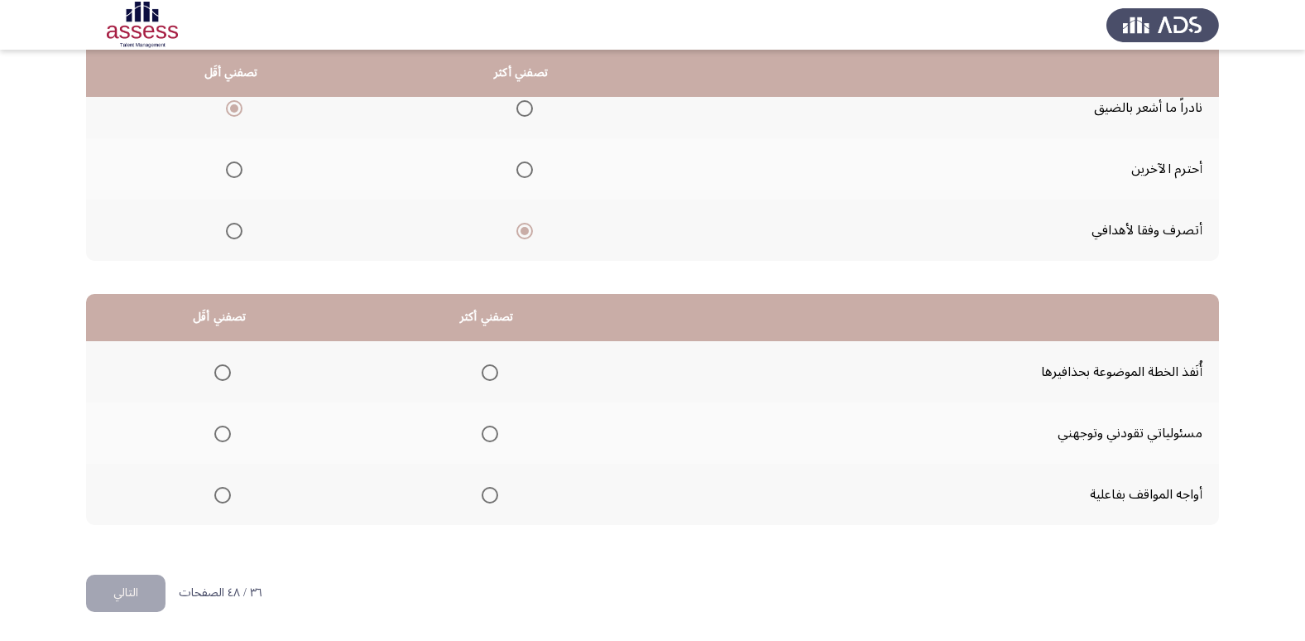
click at [493, 502] on th at bounding box center [486, 493] width 267 height 61
drag, startPoint x: 493, startPoint y: 502, endPoint x: 482, endPoint y: 497, distance: 11.8
click at [490, 502] on th at bounding box center [486, 493] width 267 height 61
click at [482, 494] on span "Select an option" at bounding box center [490, 495] width 17 height 17
click at [482, 494] on input "Select an option" at bounding box center [490, 495] width 17 height 17
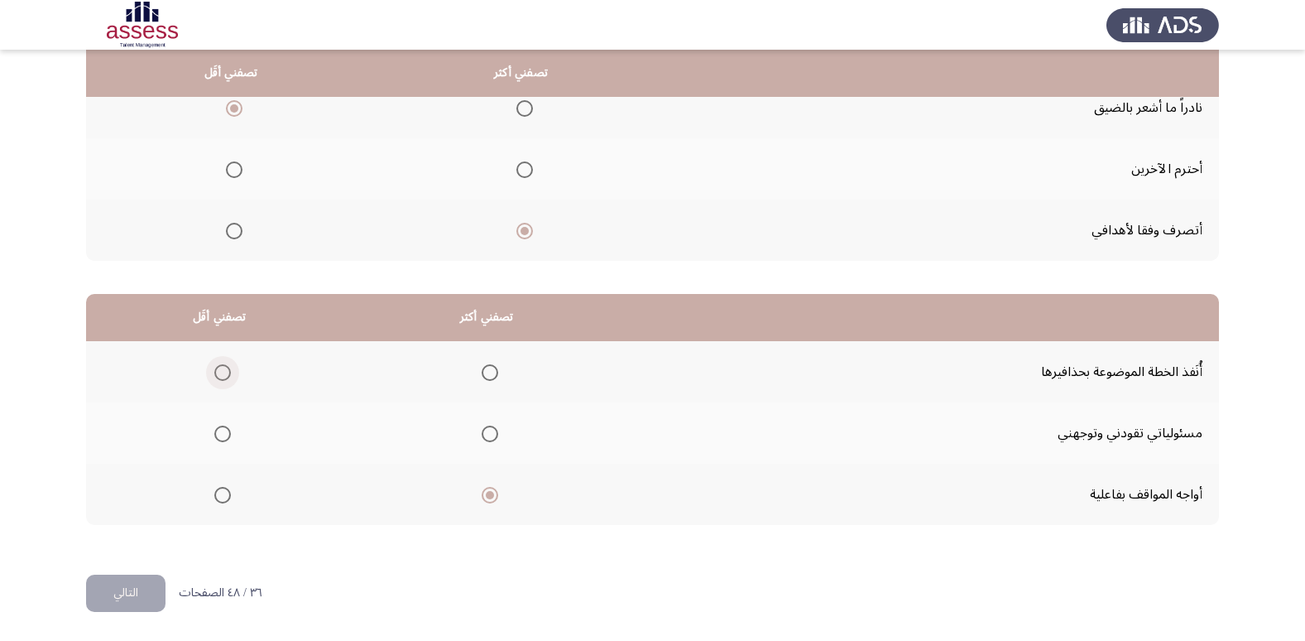
click at [218, 367] on span "Select an option" at bounding box center [222, 372] width 17 height 17
click at [218, 367] on input "Select an option" at bounding box center [222, 372] width 17 height 17
click at [156, 578] on button "التالي" at bounding box center [125, 592] width 79 height 37
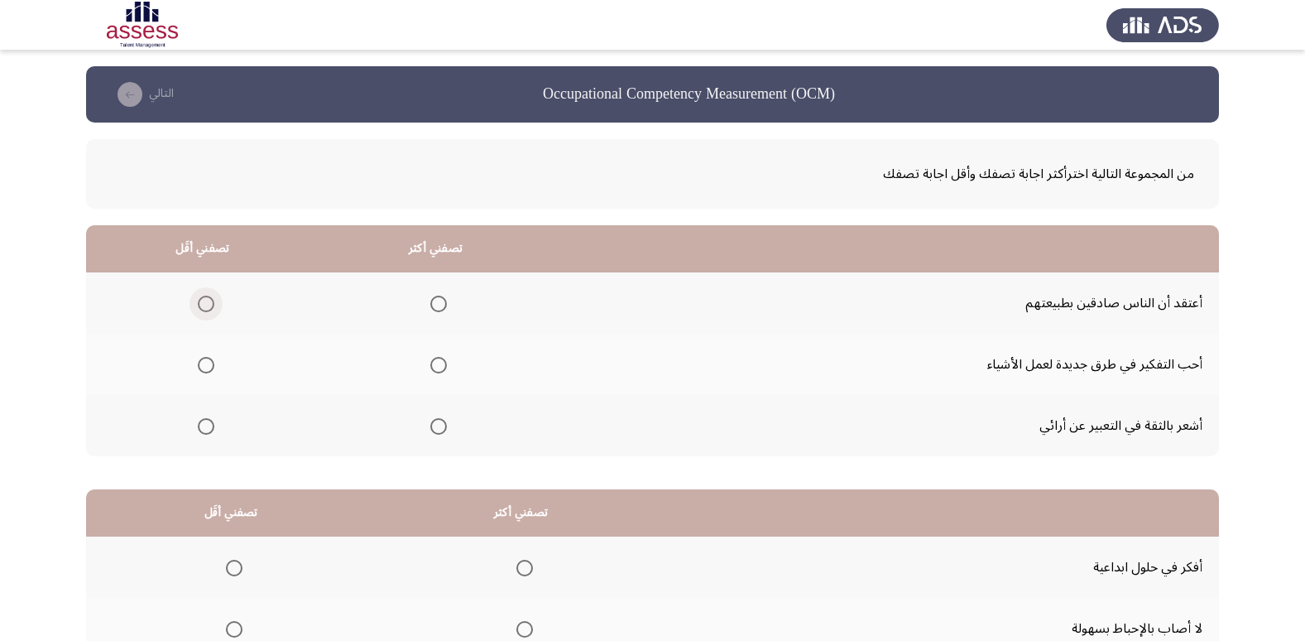
click at [199, 306] on span "Select an option" at bounding box center [206, 303] width 17 height 17
click at [199, 306] on input "Select an option" at bounding box center [206, 303] width 17 height 17
click at [432, 380] on th at bounding box center [435, 364] width 233 height 61
click at [431, 368] on span "Select an option" at bounding box center [438, 365] width 17 height 17
click at [431, 368] on input "Select an option" at bounding box center [438, 365] width 17 height 17
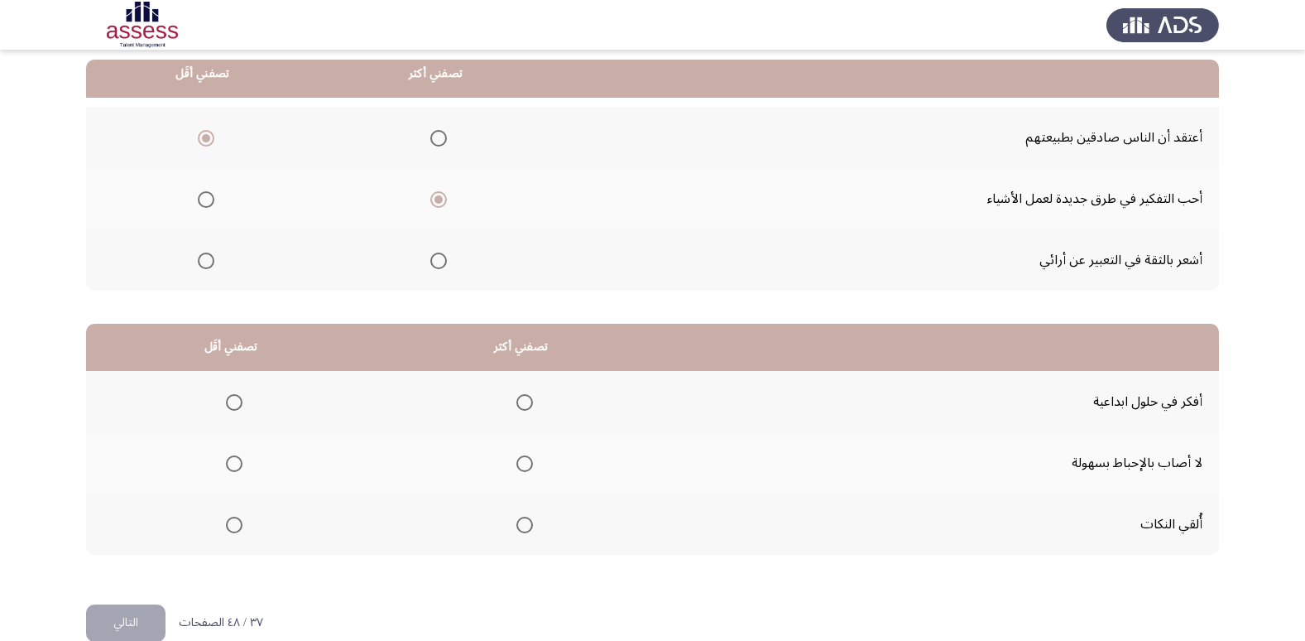
scroll to position [195, 0]
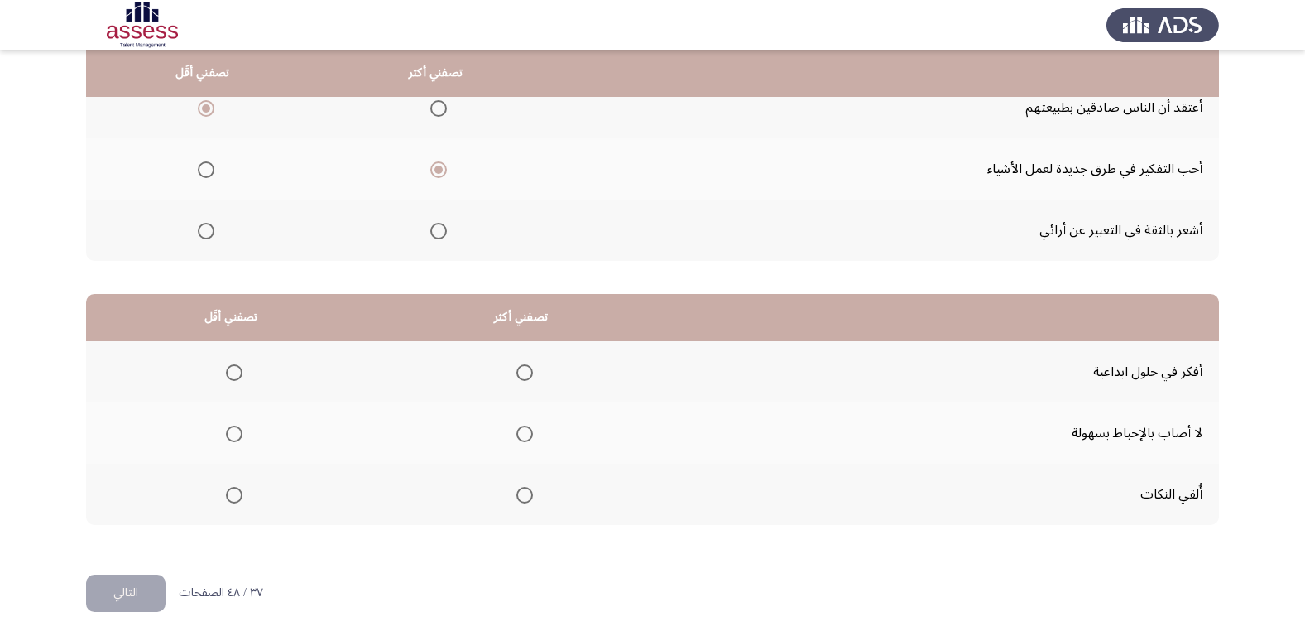
click at [237, 496] on span "Select an option" at bounding box center [234, 495] width 17 height 17
click at [237, 496] on input "Select an option" at bounding box center [234, 495] width 17 height 17
click at [525, 370] on span "Select an option" at bounding box center [524, 372] width 17 height 17
click at [525, 370] on input "Select an option" at bounding box center [524, 372] width 17 height 17
click at [108, 597] on button "التالي" at bounding box center [125, 592] width 79 height 37
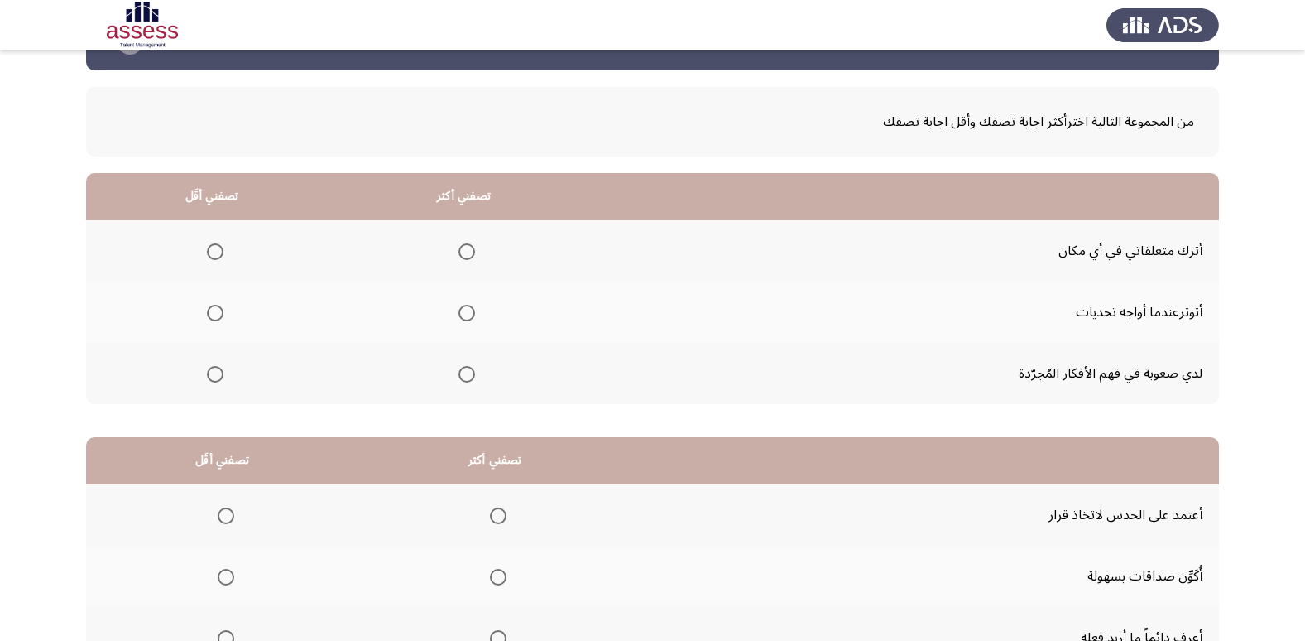
scroll to position [166, 0]
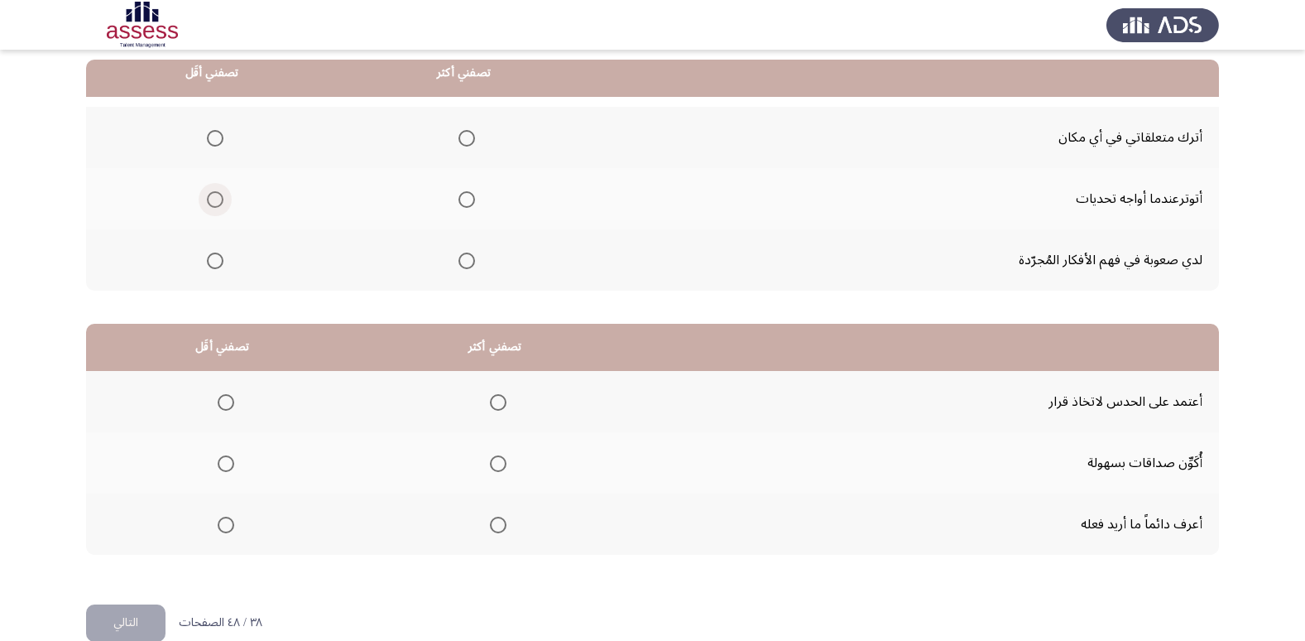
click at [221, 199] on span "Select an option" at bounding box center [215, 199] width 17 height 17
click at [221, 199] on input "Select an option" at bounding box center [215, 199] width 17 height 17
click at [464, 137] on span "Select an option" at bounding box center [466, 138] width 17 height 17
click at [464, 137] on input "Select an option" at bounding box center [466, 138] width 17 height 17
click at [1138, 264] on td "لدي صعوبة في فهم الأفكار المُجرّدة" at bounding box center [904, 259] width 629 height 61
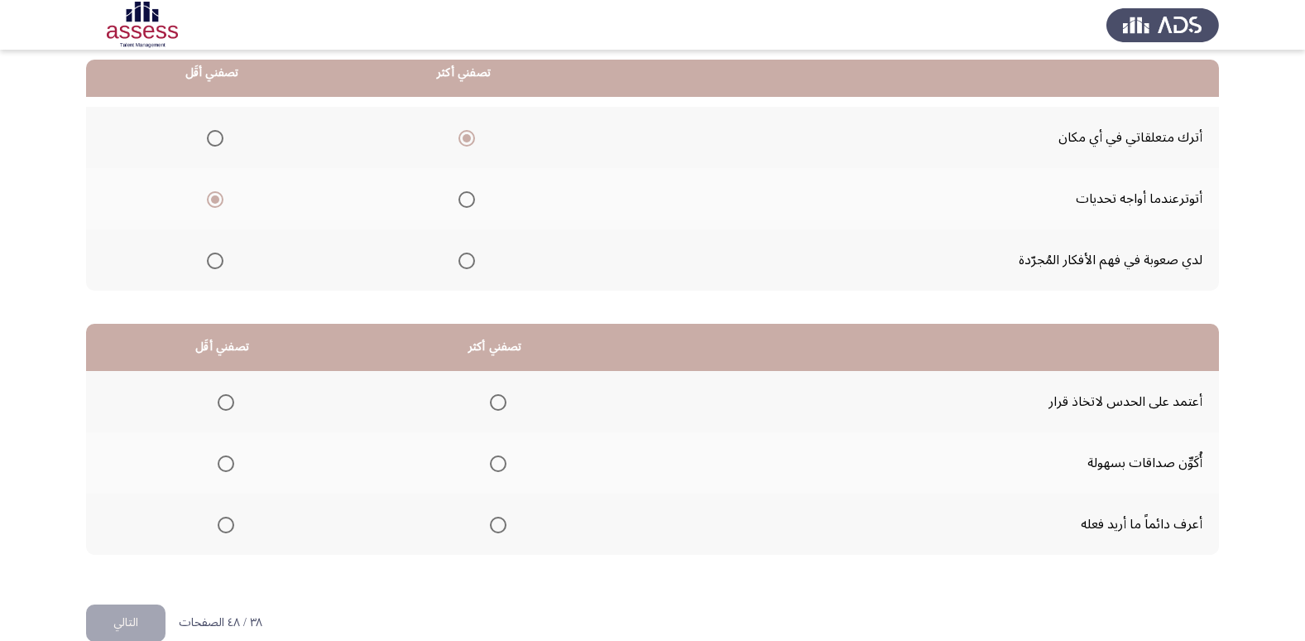
click at [468, 263] on th at bounding box center [464, 259] width 252 height 61
click at [468, 263] on span "Select an option" at bounding box center [466, 260] width 17 height 17
click at [468, 263] on input "Select an option" at bounding box center [466, 260] width 17 height 17
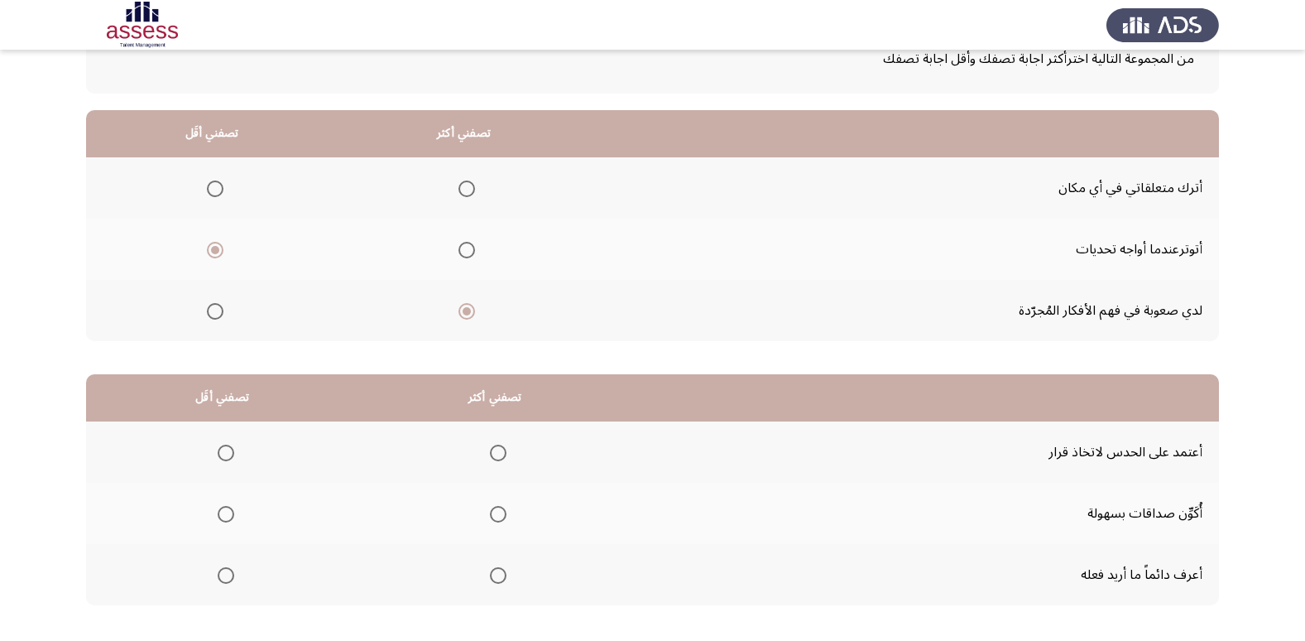
scroll to position [195, 0]
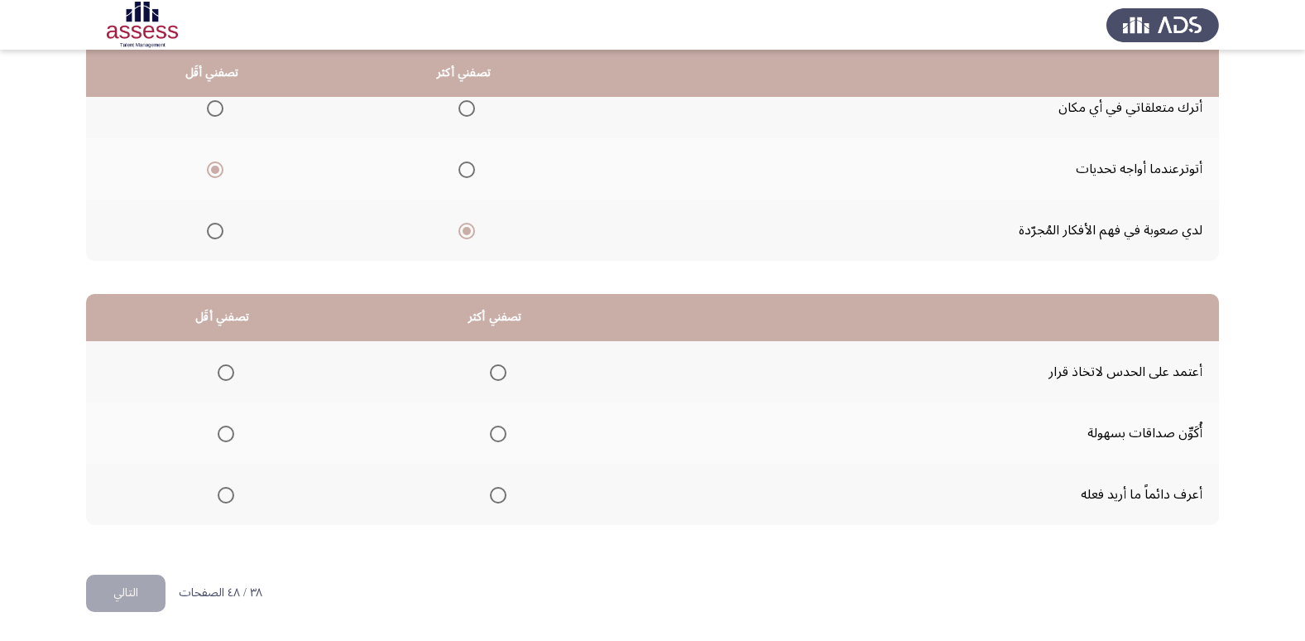
click at [214, 371] on label "Select an option" at bounding box center [222, 372] width 23 height 17
click at [218, 371] on input "Select an option" at bounding box center [226, 372] width 17 height 17
click at [496, 489] on span "Select an option" at bounding box center [498, 495] width 17 height 17
click at [496, 489] on input "Select an option" at bounding box center [498, 495] width 17 height 17
click at [131, 591] on button "التالي" at bounding box center [125, 592] width 79 height 37
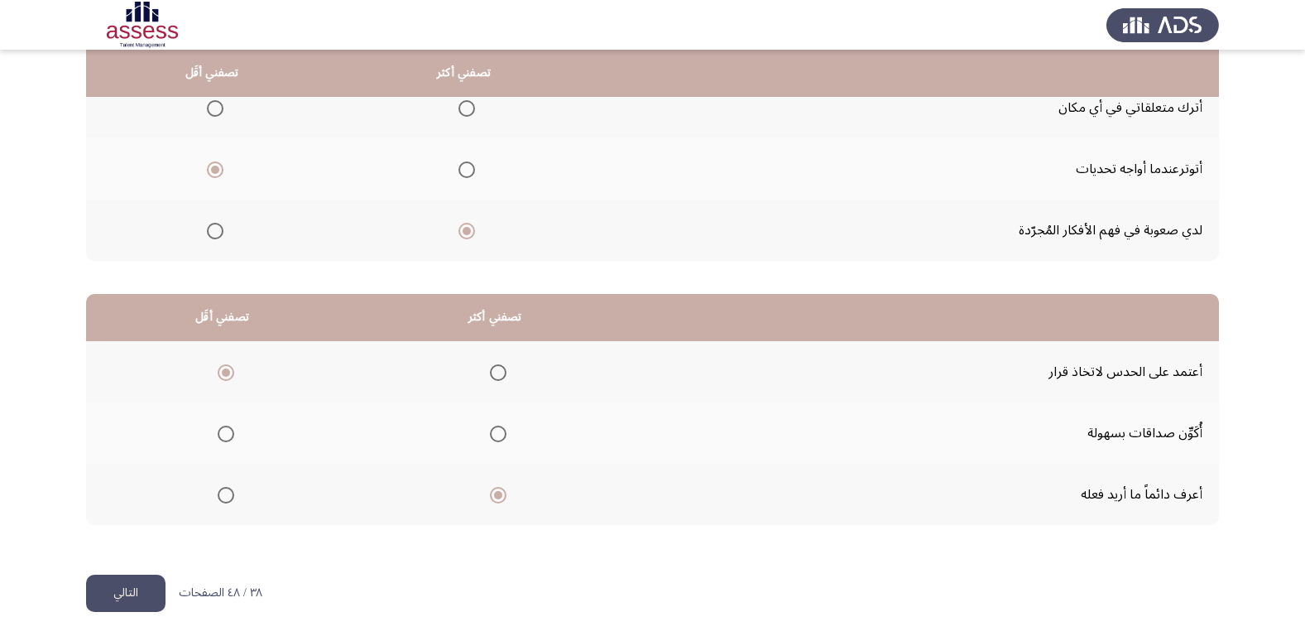
scroll to position [0, 0]
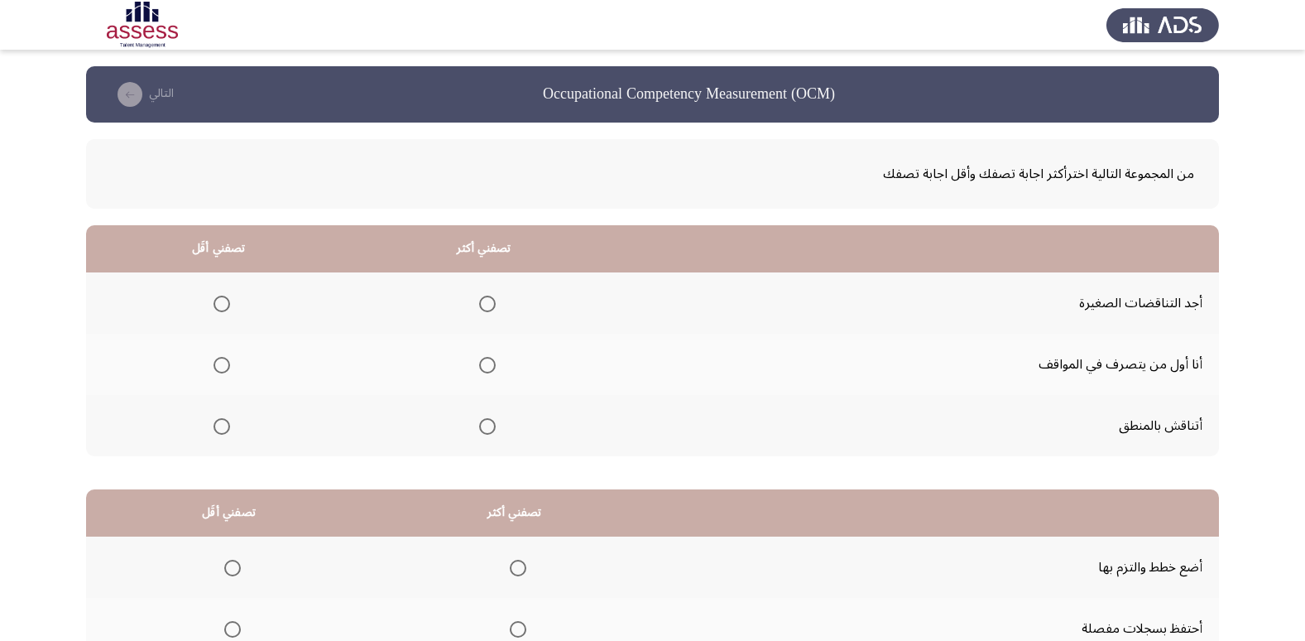
click at [222, 302] on span "Select an option" at bounding box center [222, 303] width 17 height 17
click at [222, 302] on input "Select an option" at bounding box center [222, 303] width 17 height 17
click at [481, 358] on span "Select an option" at bounding box center [487, 365] width 17 height 17
click at [481, 358] on input "Select an option" at bounding box center [487, 365] width 17 height 17
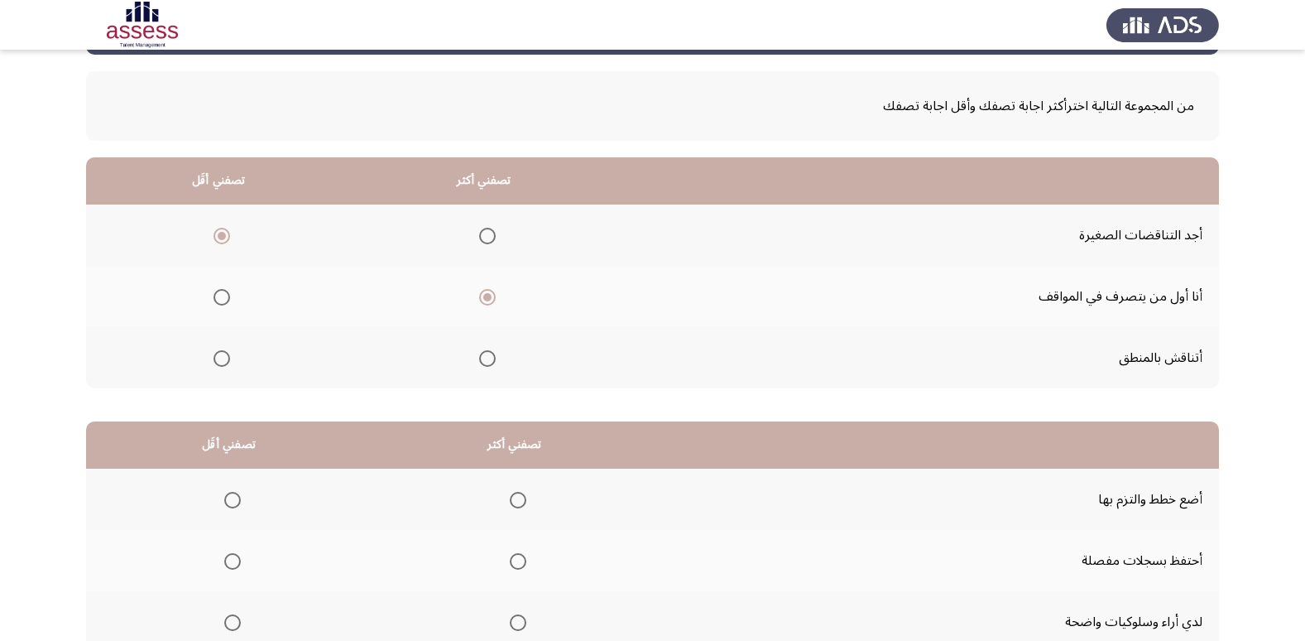
scroll to position [195, 0]
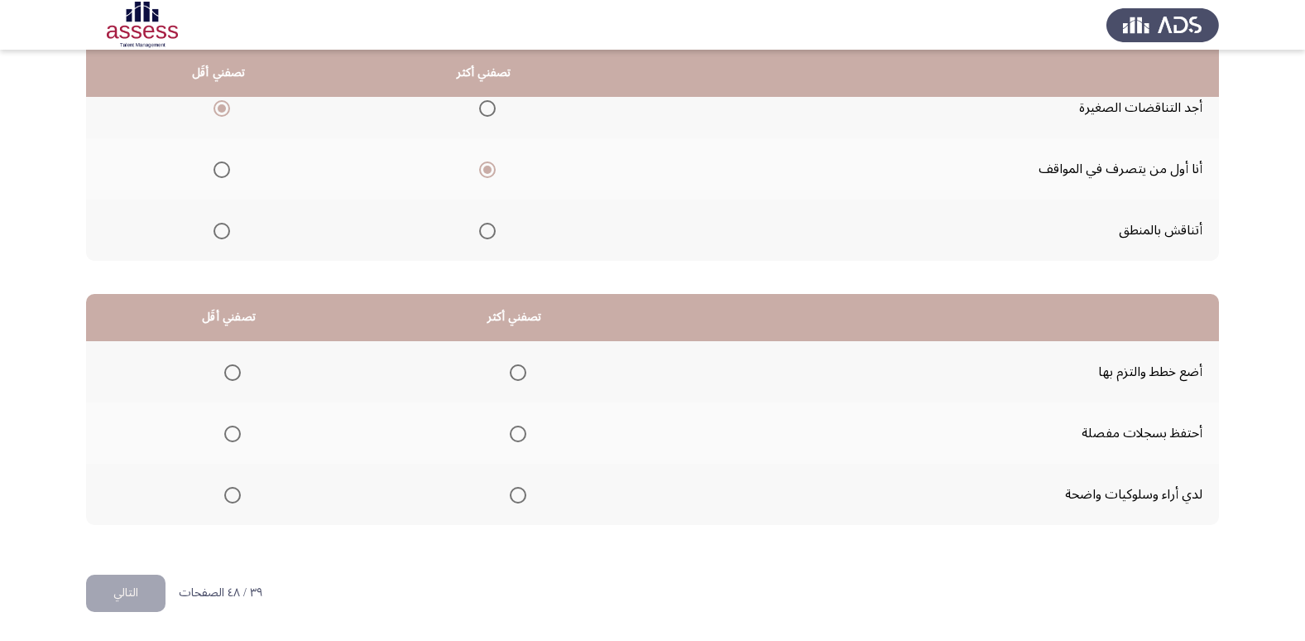
click at [235, 428] on span "Select an option" at bounding box center [232, 433] width 17 height 17
click at [235, 428] on input "Select an option" at bounding box center [232, 433] width 17 height 17
click at [511, 377] on span "Select an option" at bounding box center [518, 372] width 17 height 17
click at [511, 377] on input "Select an option" at bounding box center [518, 372] width 17 height 17
click at [122, 598] on button "التالي" at bounding box center [125, 592] width 79 height 37
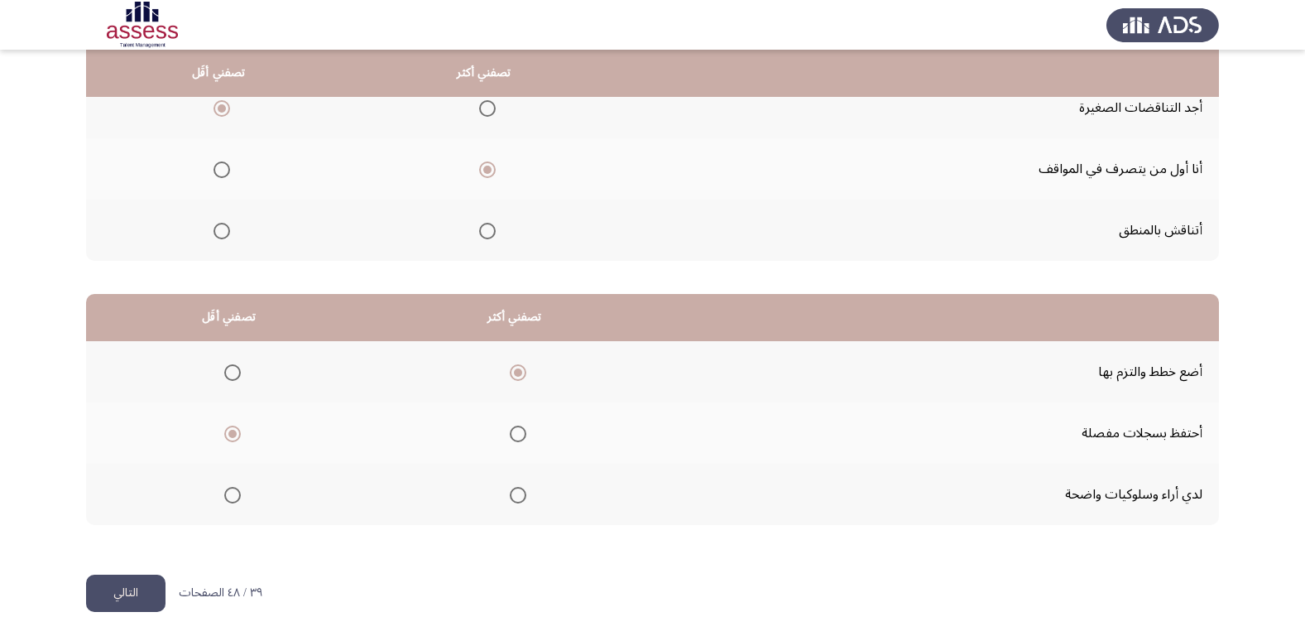
scroll to position [0, 0]
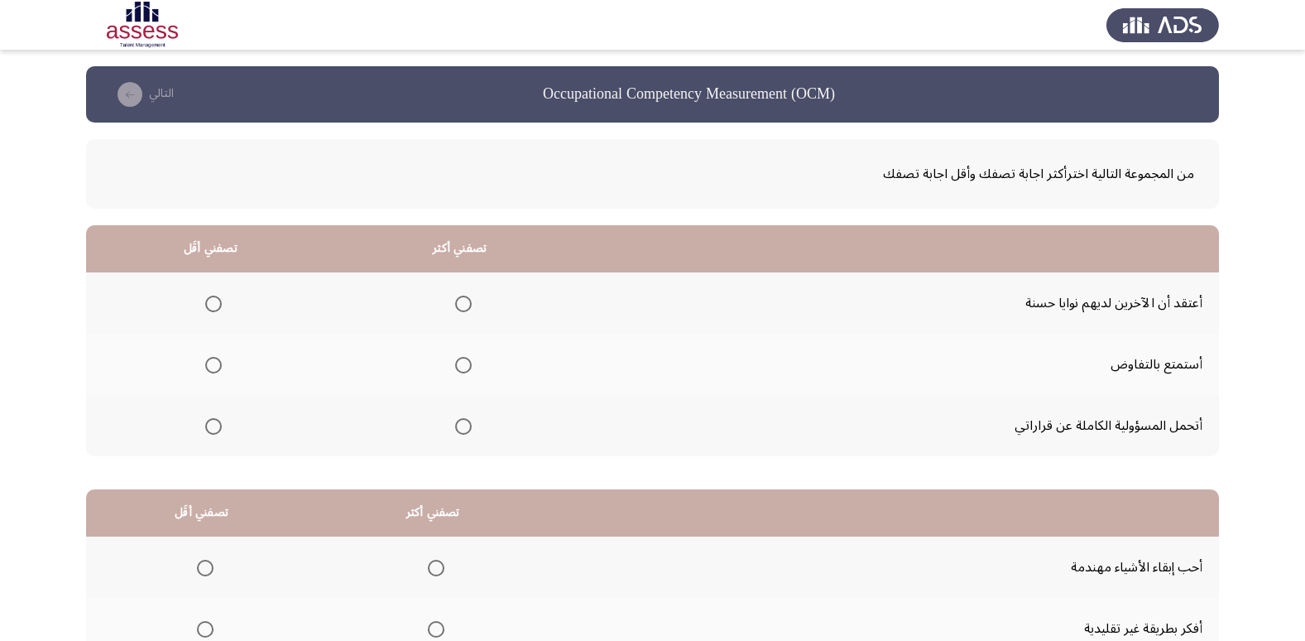
click at [473, 425] on th at bounding box center [459, 425] width 249 height 61
click at [467, 430] on span "Select an option" at bounding box center [463, 426] width 17 height 17
click at [467, 430] on input "Select an option" at bounding box center [463, 426] width 17 height 17
click at [209, 308] on span "Select an option" at bounding box center [213, 303] width 17 height 17
click at [209, 308] on input "Select an option" at bounding box center [213, 303] width 17 height 17
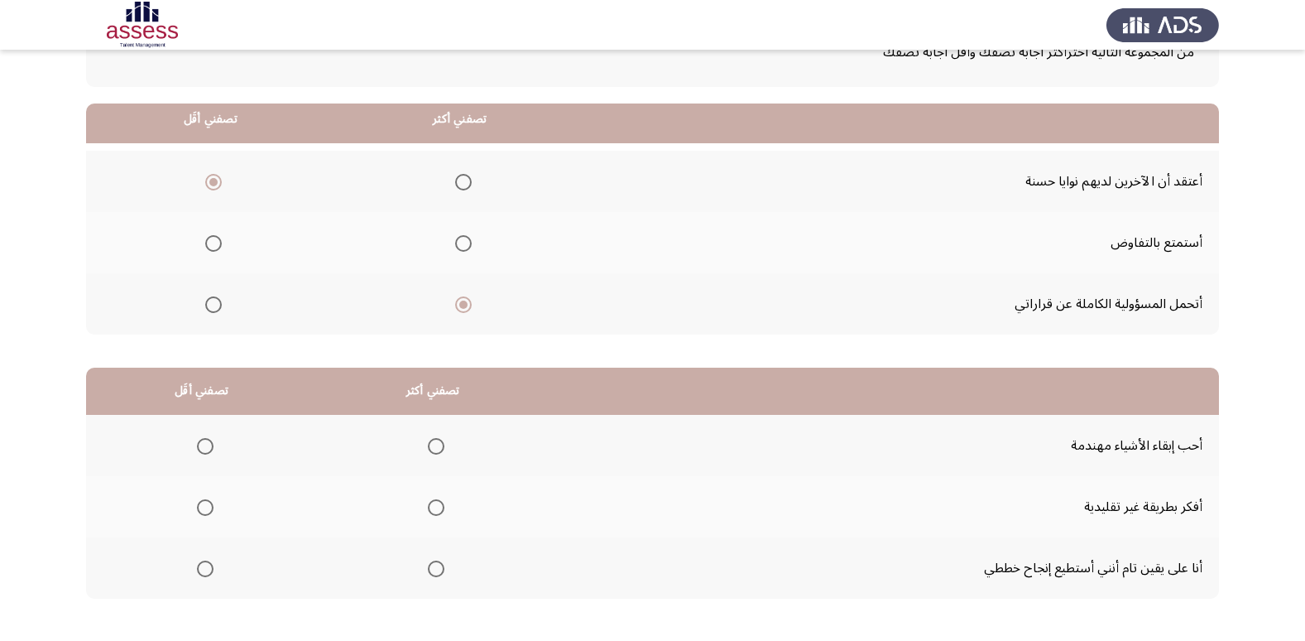
scroll to position [195, 0]
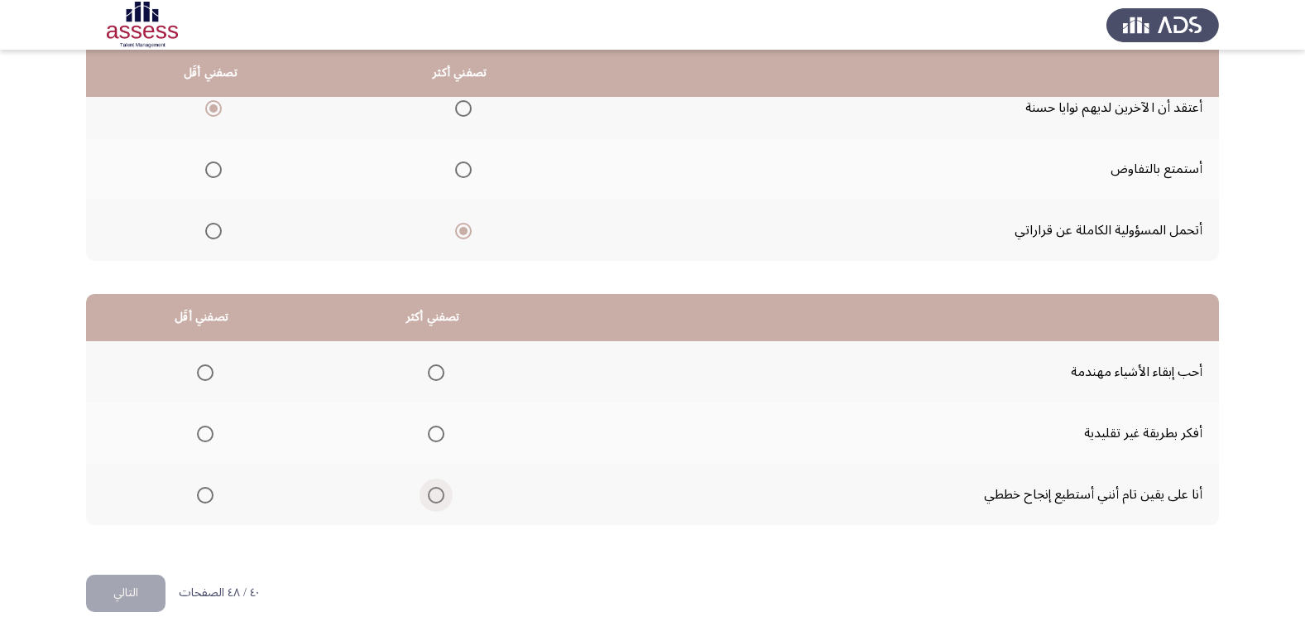
click at [439, 502] on span "Select an option" at bounding box center [436, 495] width 17 height 17
click at [439, 502] on input "Select an option" at bounding box center [436, 495] width 17 height 17
click at [208, 370] on span "Select an option" at bounding box center [205, 372] width 17 height 17
click at [208, 370] on input "Select an option" at bounding box center [205, 372] width 17 height 17
click at [131, 578] on button "التالي" at bounding box center [125, 592] width 79 height 37
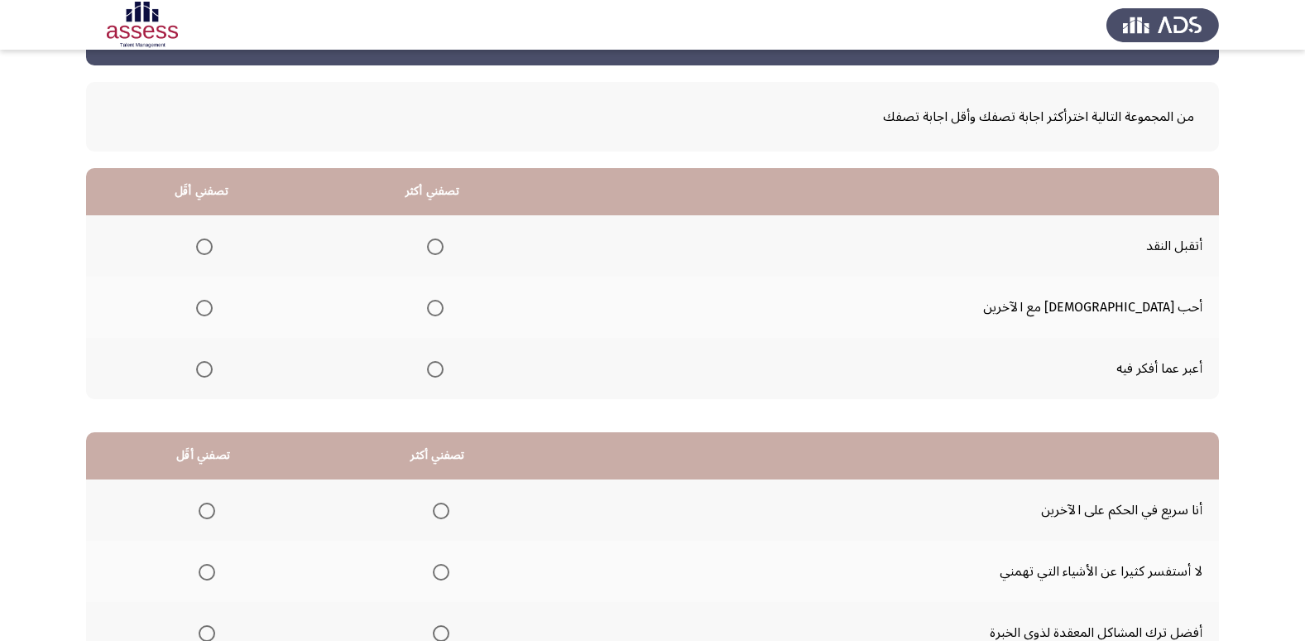
scroll to position [166, 0]
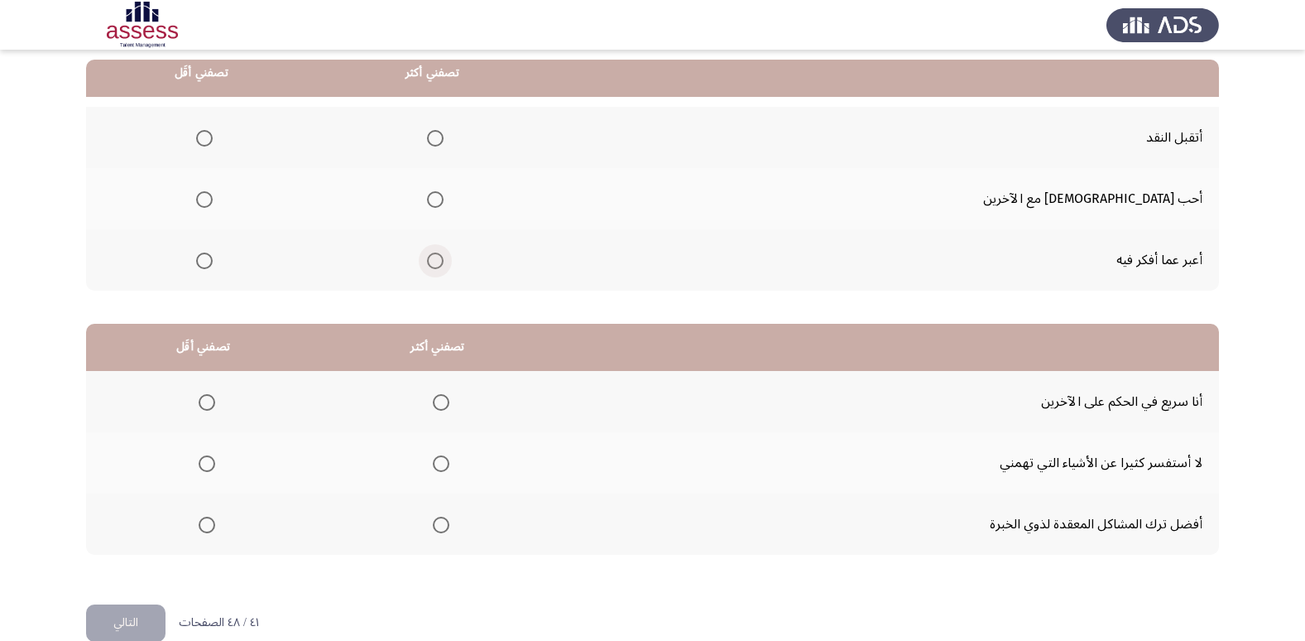
click at [444, 266] on span "Select an option" at bounding box center [435, 260] width 17 height 17
click at [444, 266] on input "Select an option" at bounding box center [435, 260] width 17 height 17
click at [253, 140] on th at bounding box center [201, 137] width 231 height 61
click at [246, 137] on th at bounding box center [201, 137] width 231 height 61
click at [213, 137] on span "Select an option" at bounding box center [204, 138] width 17 height 17
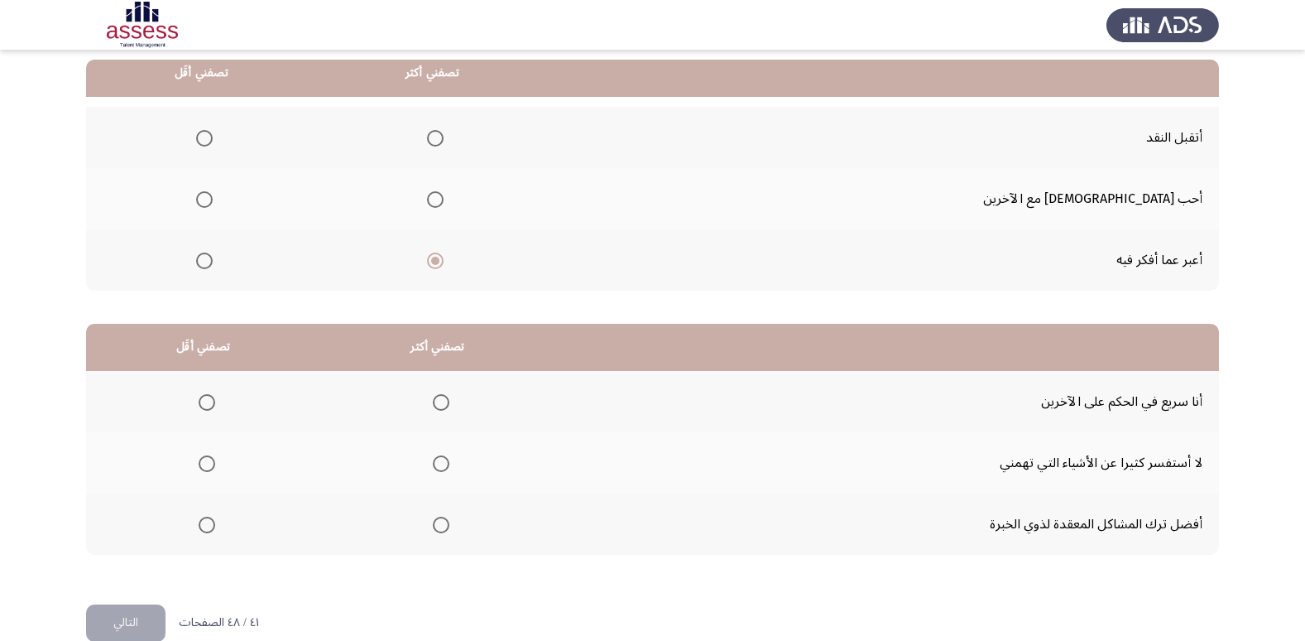
click at [213, 137] on input "Select an option" at bounding box center [204, 138] width 17 height 17
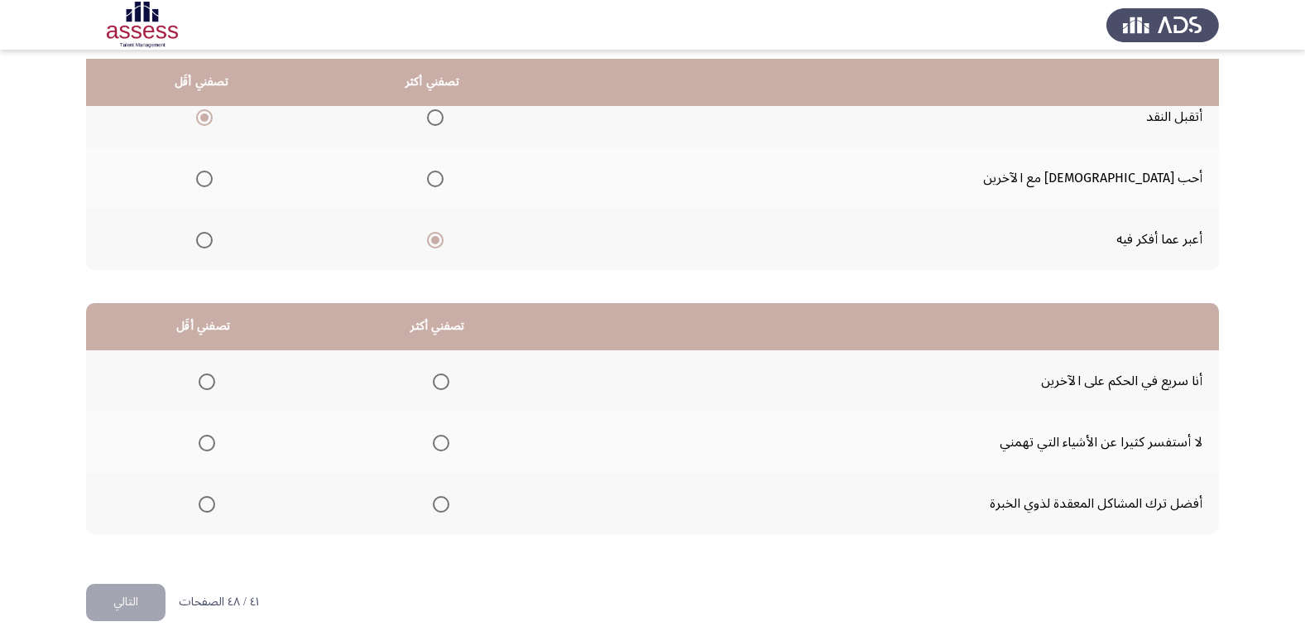
scroll to position [195, 0]
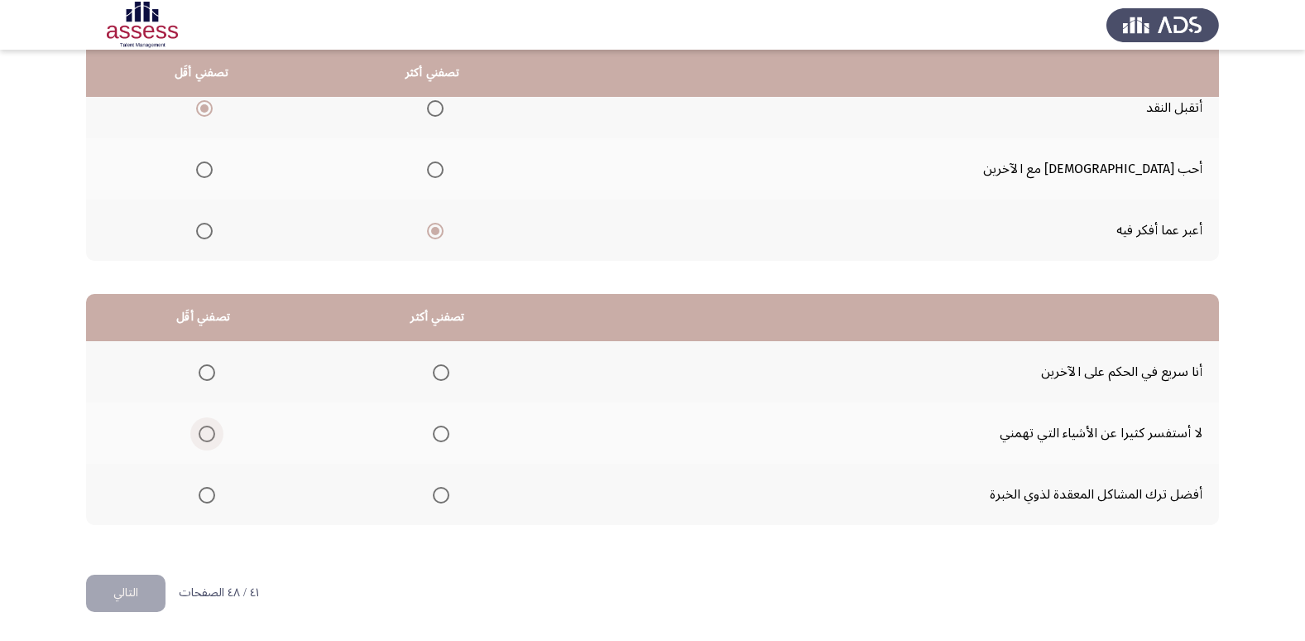
click at [211, 427] on span "Select an option" at bounding box center [207, 433] width 17 height 17
click at [211, 427] on input "Select an option" at bounding box center [207, 433] width 17 height 17
click at [211, 502] on span "Select an option" at bounding box center [207, 495] width 17 height 17
click at [211, 502] on input "Select an option" at bounding box center [207, 495] width 17 height 17
click at [213, 432] on span "Select an option" at bounding box center [207, 433] width 17 height 17
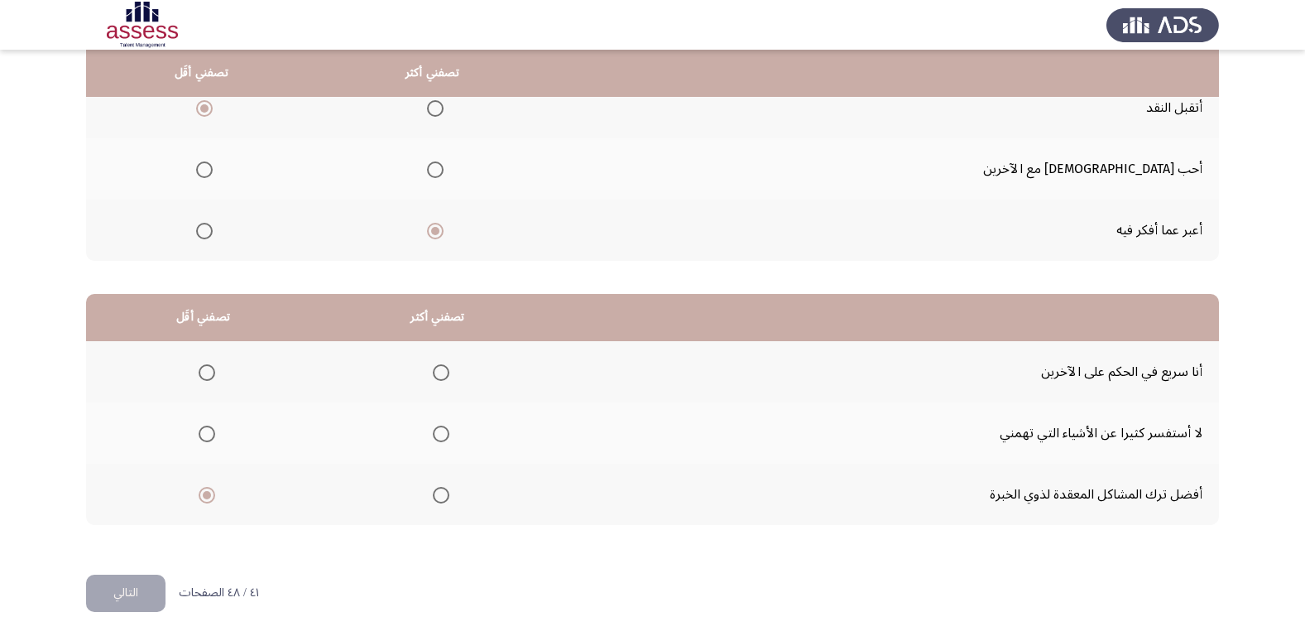
click at [213, 432] on input "Select an option" at bounding box center [207, 433] width 17 height 17
click at [429, 497] on label "Select an option" at bounding box center [437, 495] width 23 height 17
click at [433, 497] on input "Select an option" at bounding box center [441, 495] width 17 height 17
click at [138, 583] on button "التالي" at bounding box center [125, 592] width 79 height 37
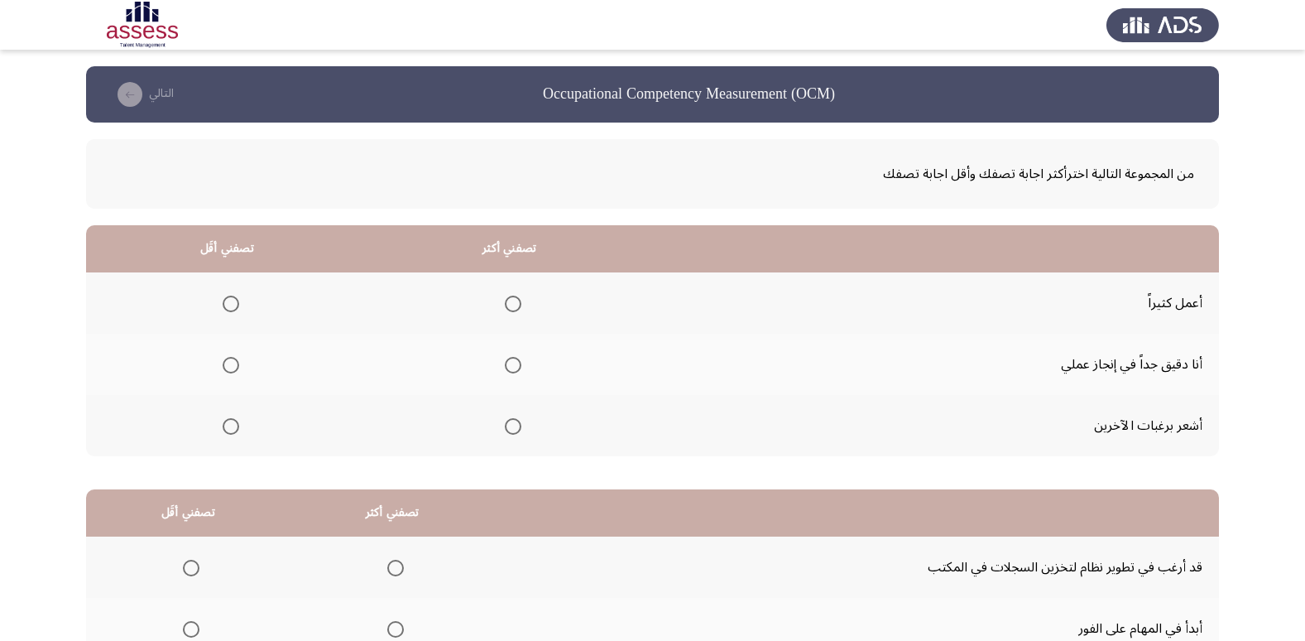
click at [233, 432] on span "Select an option" at bounding box center [231, 426] width 17 height 17
click at [233, 432] on input "Select an option" at bounding box center [231, 426] width 17 height 17
click at [508, 363] on span "Select an option" at bounding box center [513, 365] width 17 height 17
click at [508, 363] on input "Select an option" at bounding box center [513, 365] width 17 height 17
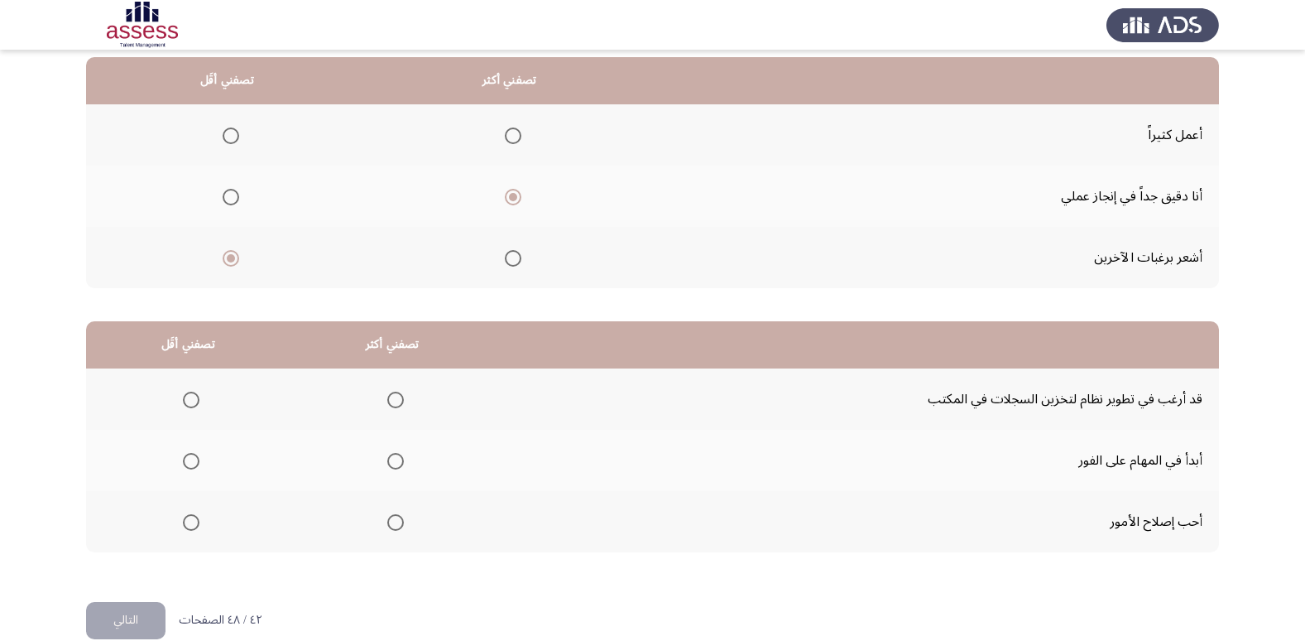
scroll to position [195, 0]
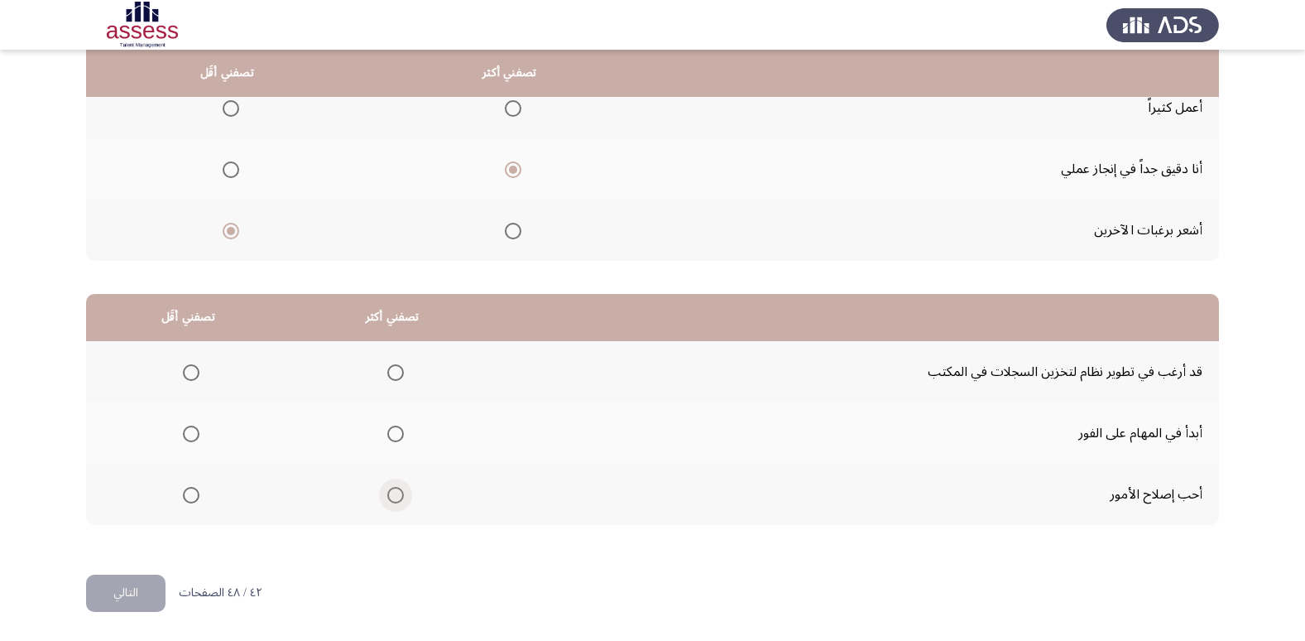
click at [396, 488] on span "Select an option" at bounding box center [395, 495] width 17 height 17
click at [396, 488] on input "Select an option" at bounding box center [395, 495] width 17 height 17
click at [183, 372] on span "Select an option" at bounding box center [191, 372] width 17 height 17
click at [183, 372] on input "Select an option" at bounding box center [191, 372] width 17 height 17
click at [152, 579] on button "التالي" at bounding box center [125, 592] width 79 height 37
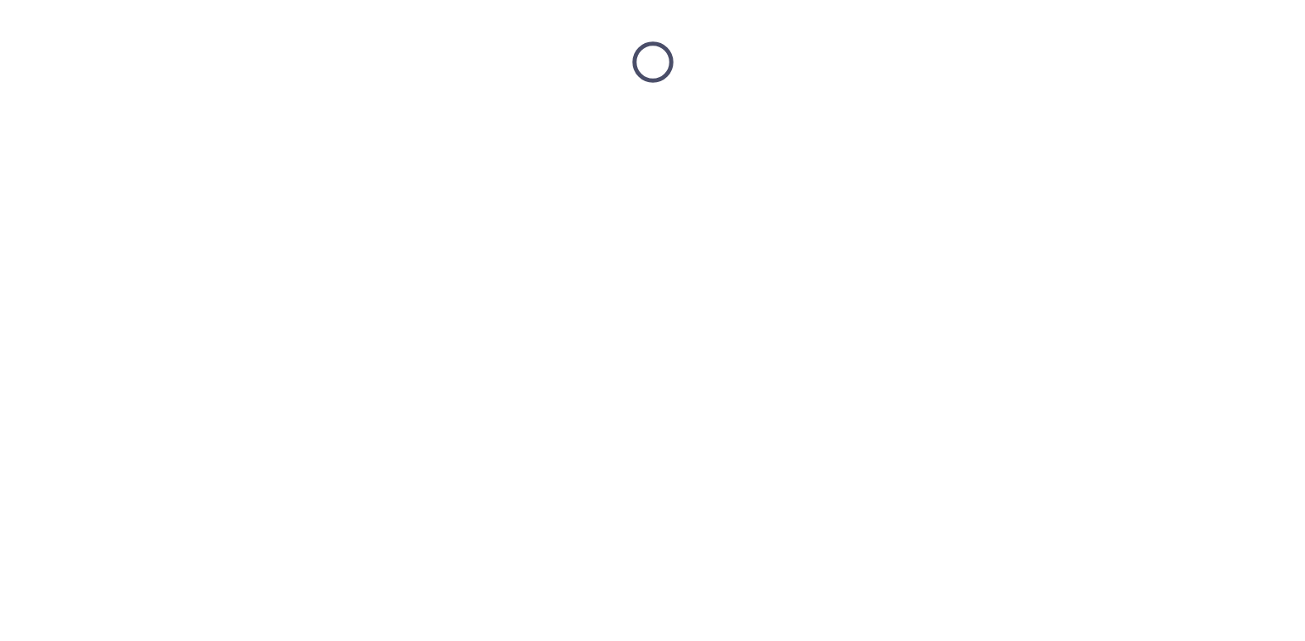
scroll to position [0, 0]
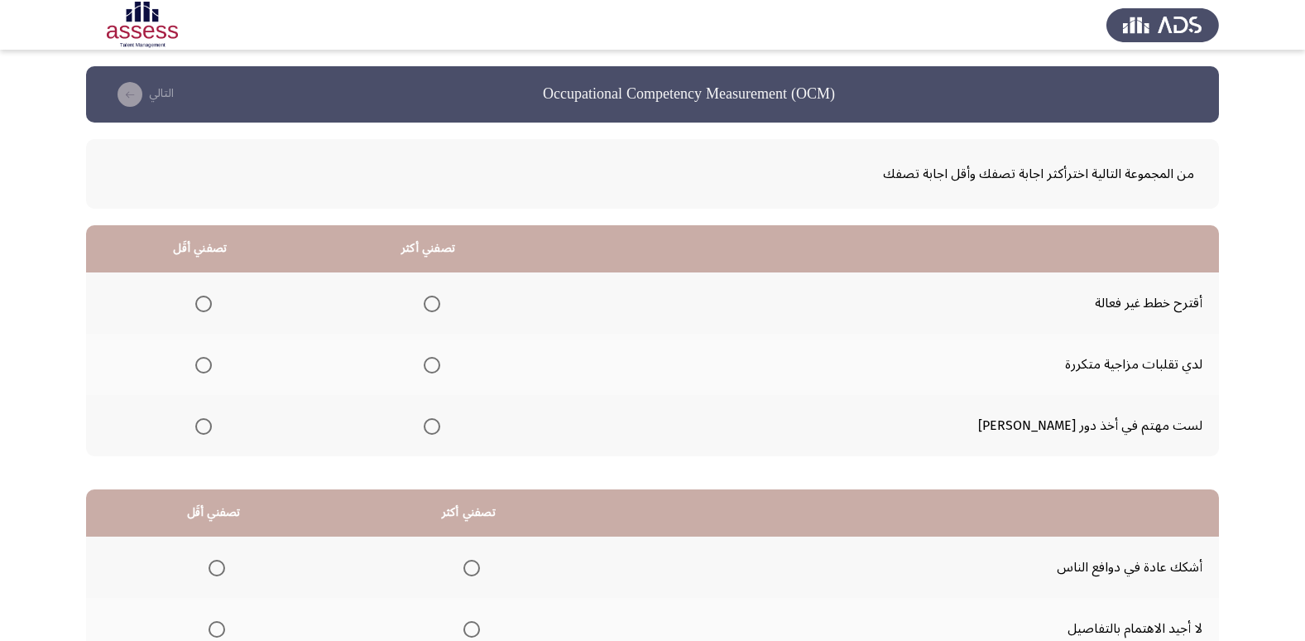
drag, startPoint x: 234, startPoint y: 306, endPoint x: 217, endPoint y: 310, distance: 17.7
click at [229, 306] on th at bounding box center [200, 302] width 228 height 61
click at [212, 310] on span "Select an option" at bounding box center [203, 303] width 17 height 17
click at [212, 310] on input "Select an option" at bounding box center [203, 303] width 17 height 17
click at [440, 375] on mat-radio-group "Select an option" at bounding box center [428, 364] width 23 height 28
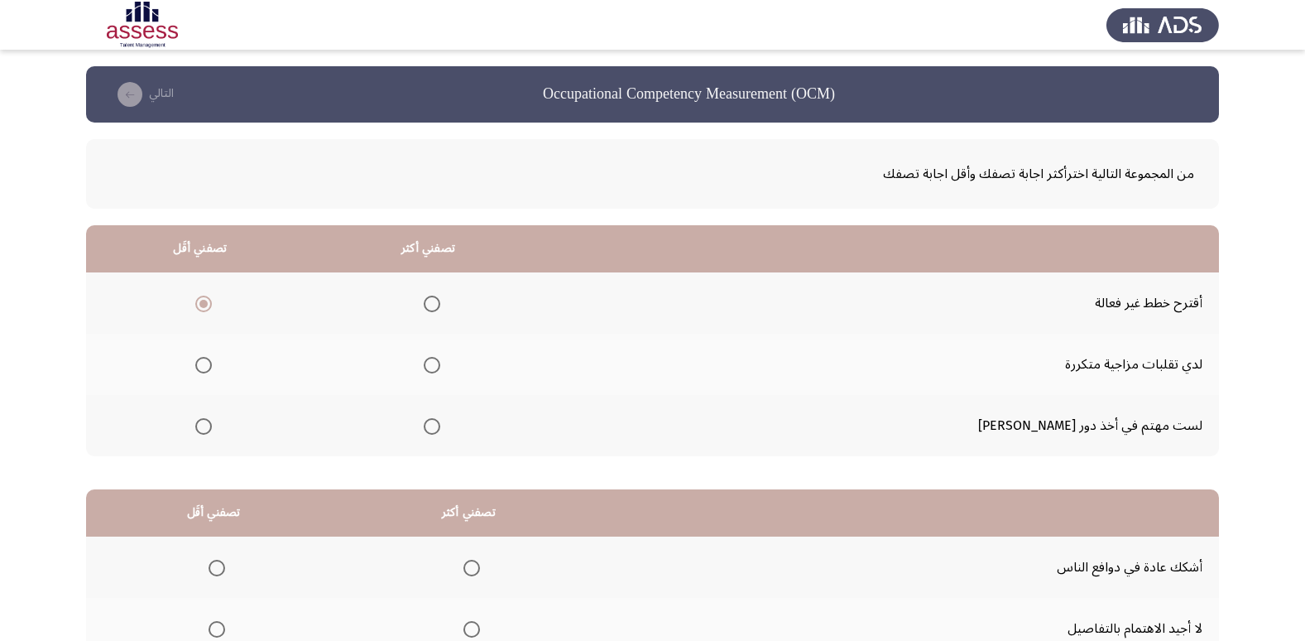
click at [440, 367] on span "Select an option" at bounding box center [432, 365] width 17 height 17
click at [440, 367] on input "Select an option" at bounding box center [432, 365] width 17 height 17
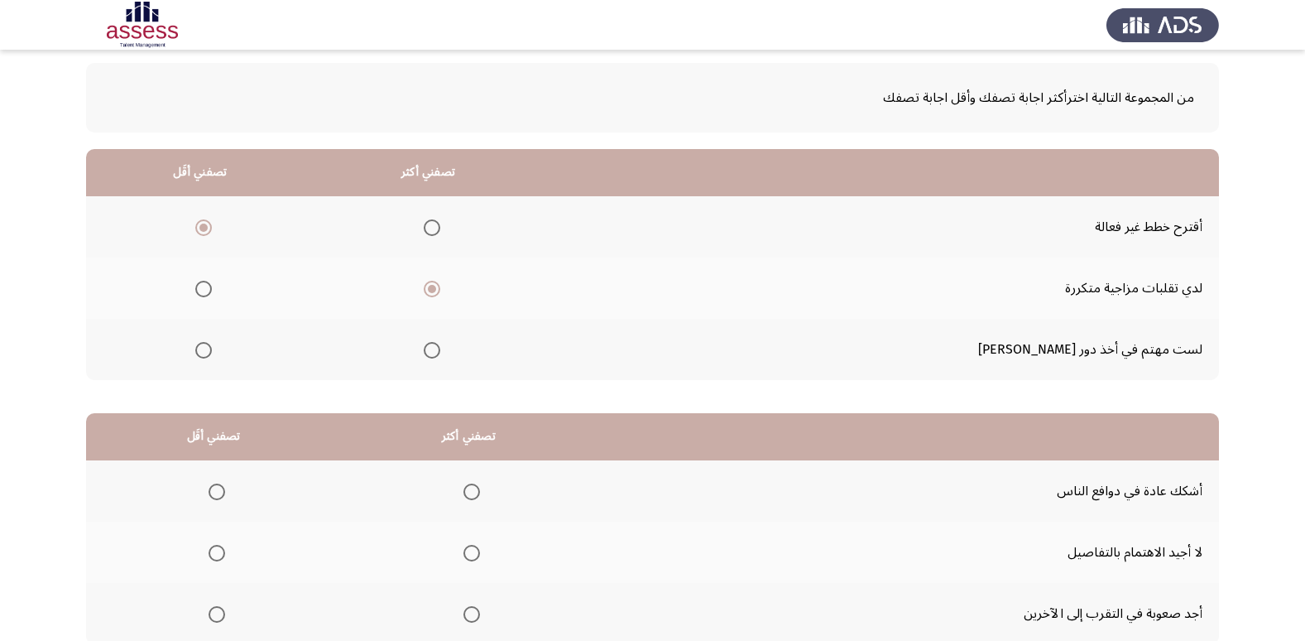
scroll to position [166, 0]
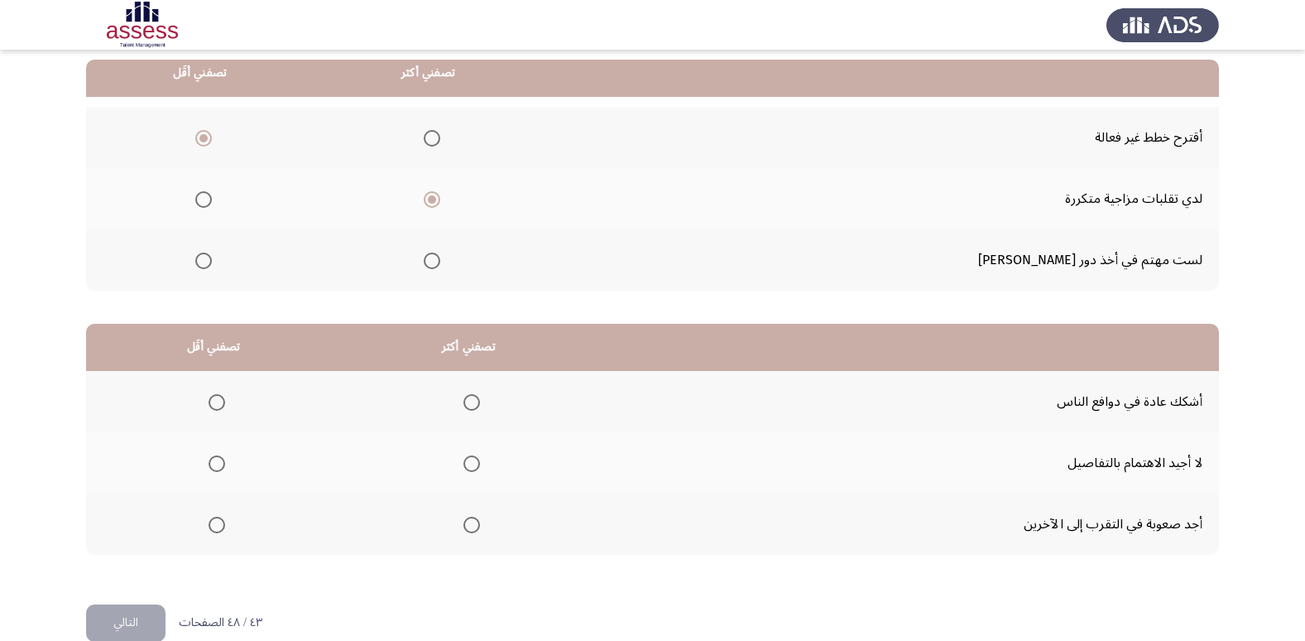
click at [473, 524] on span "Select an option" at bounding box center [471, 524] width 17 height 17
click at [473, 524] on input "Select an option" at bounding box center [471, 524] width 17 height 17
click at [209, 407] on span "Select an option" at bounding box center [217, 402] width 17 height 17
click at [209, 407] on input "Select an option" at bounding box center [217, 402] width 17 height 17
click at [131, 630] on button "التالي" at bounding box center [125, 622] width 79 height 37
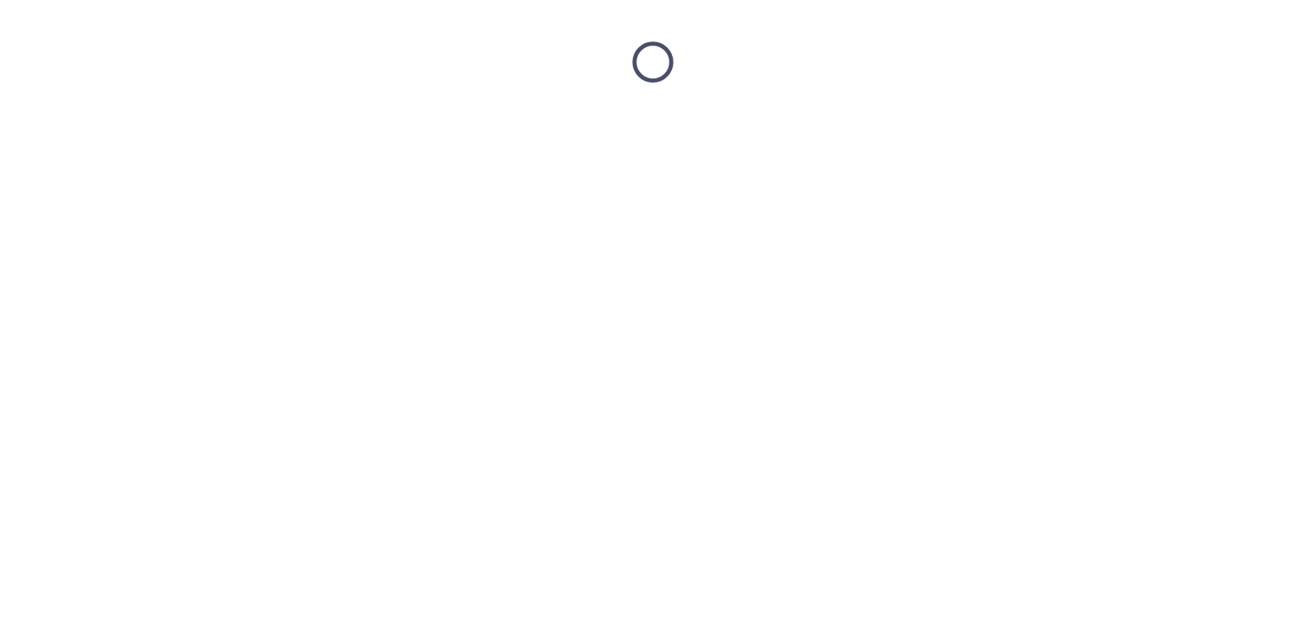
scroll to position [0, 0]
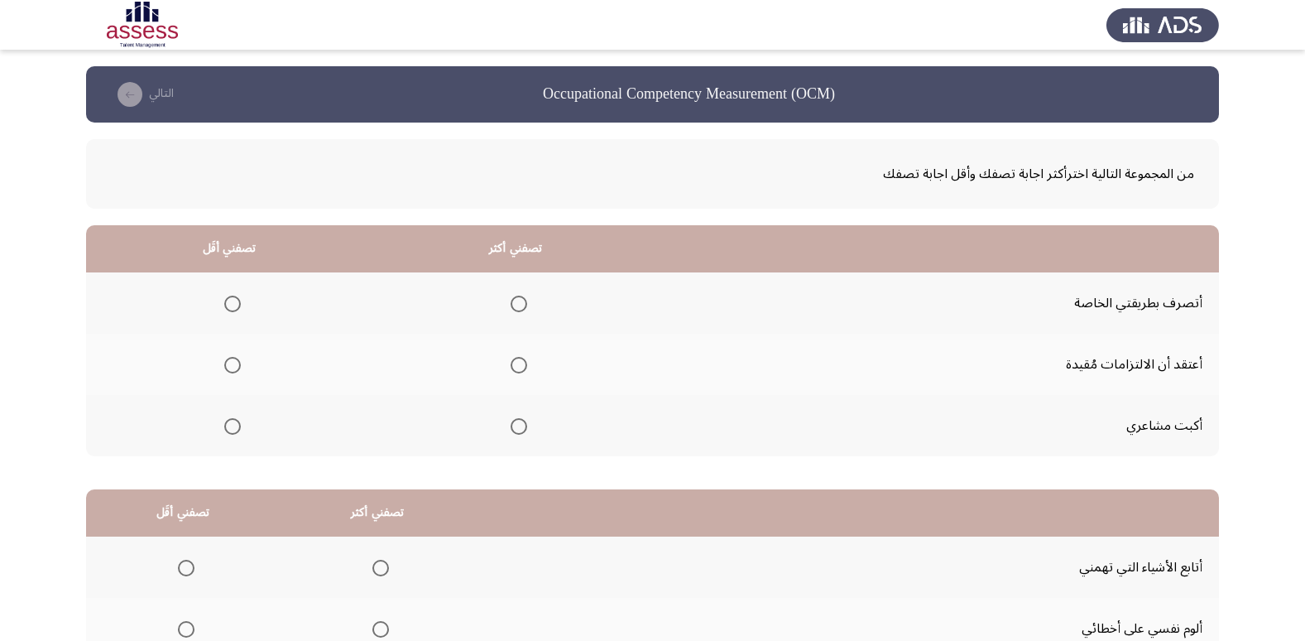
click at [231, 425] on span "Select an option" at bounding box center [232, 426] width 17 height 17
click at [231, 425] on input "Select an option" at bounding box center [232, 426] width 17 height 17
click at [507, 308] on label "Select an option" at bounding box center [515, 303] width 23 height 17
click at [511, 308] on input "Select an option" at bounding box center [519, 303] width 17 height 17
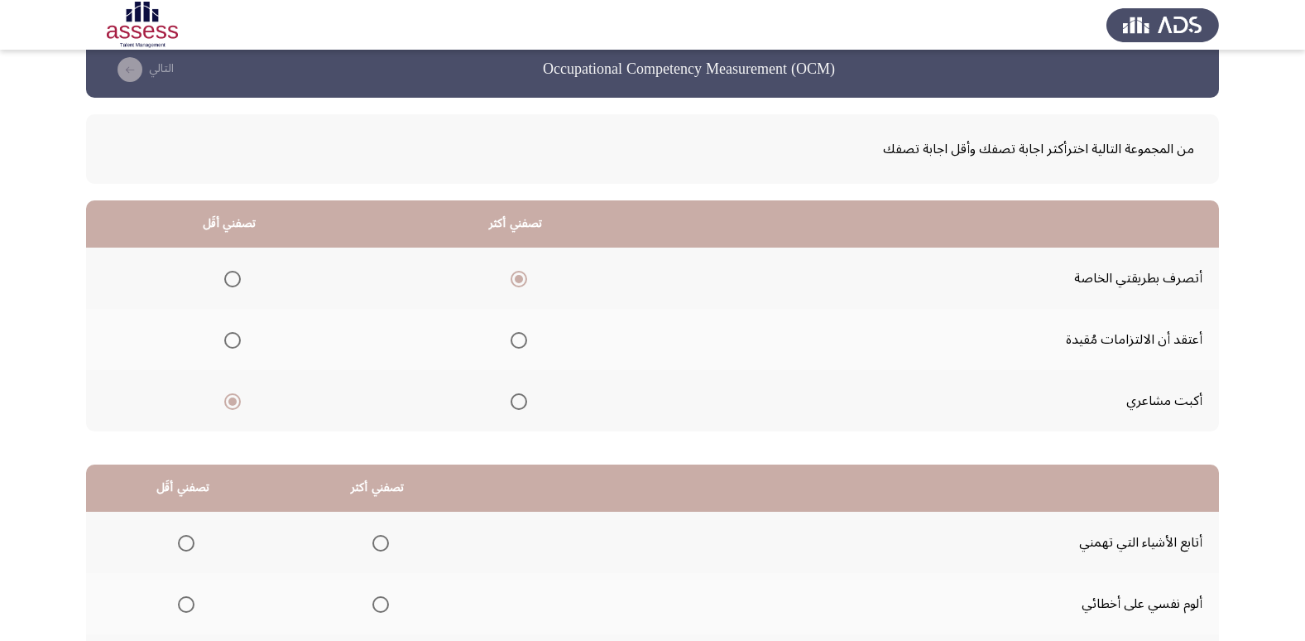
scroll to position [195, 0]
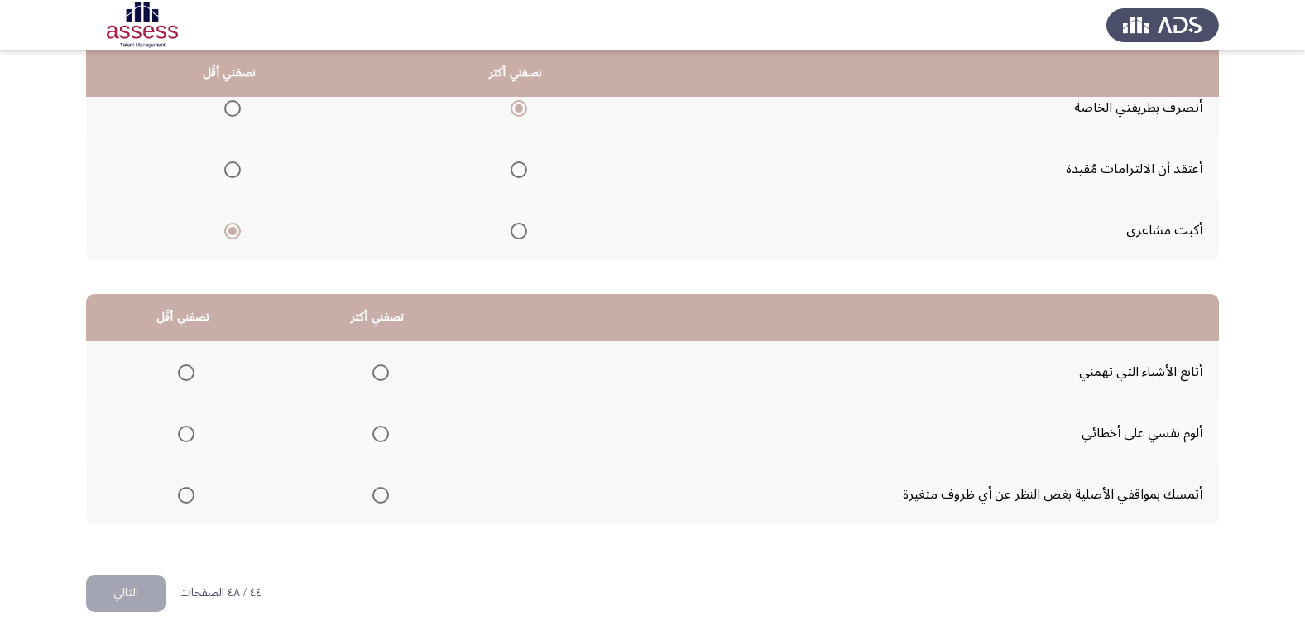
click at [184, 437] on span "Select an option" at bounding box center [186, 433] width 17 height 17
click at [184, 437] on input "Select an option" at bounding box center [186, 433] width 17 height 17
click at [386, 382] on mat-radio-group "Select an option" at bounding box center [377, 372] width 23 height 28
click at [382, 375] on span "Select an option" at bounding box center [380, 372] width 17 height 17
click at [382, 375] on input "Select an option" at bounding box center [380, 372] width 17 height 17
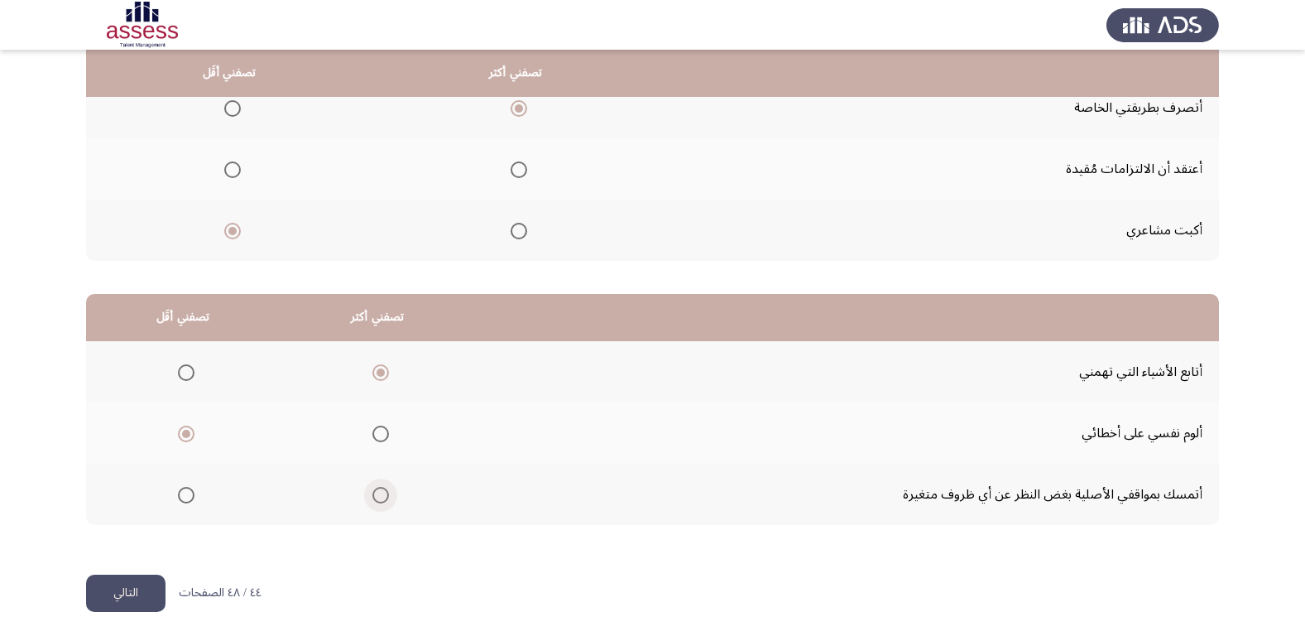
click at [375, 494] on span "Select an option" at bounding box center [380, 495] width 17 height 17
click at [375, 494] on input "Select an option" at bounding box center [380, 495] width 17 height 17
click at [140, 587] on button "التالي" at bounding box center [125, 592] width 79 height 37
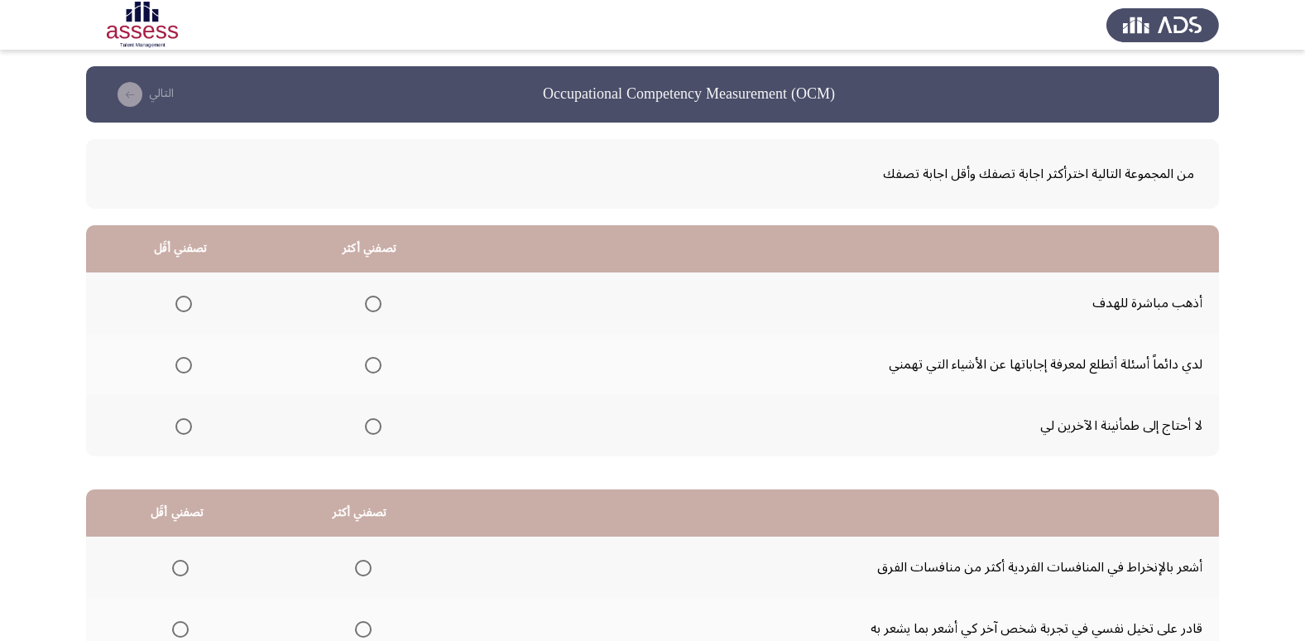
drag, startPoint x: 186, startPoint y: 434, endPoint x: 195, endPoint y: 428, distance: 10.8
click at [185, 435] on mat-radio-group "Select an option" at bounding box center [180, 425] width 23 height 28
click at [178, 429] on span "Select an option" at bounding box center [183, 426] width 17 height 17
click at [178, 429] on input "Select an option" at bounding box center [183, 426] width 17 height 17
click at [369, 310] on span "Select an option" at bounding box center [373, 303] width 17 height 17
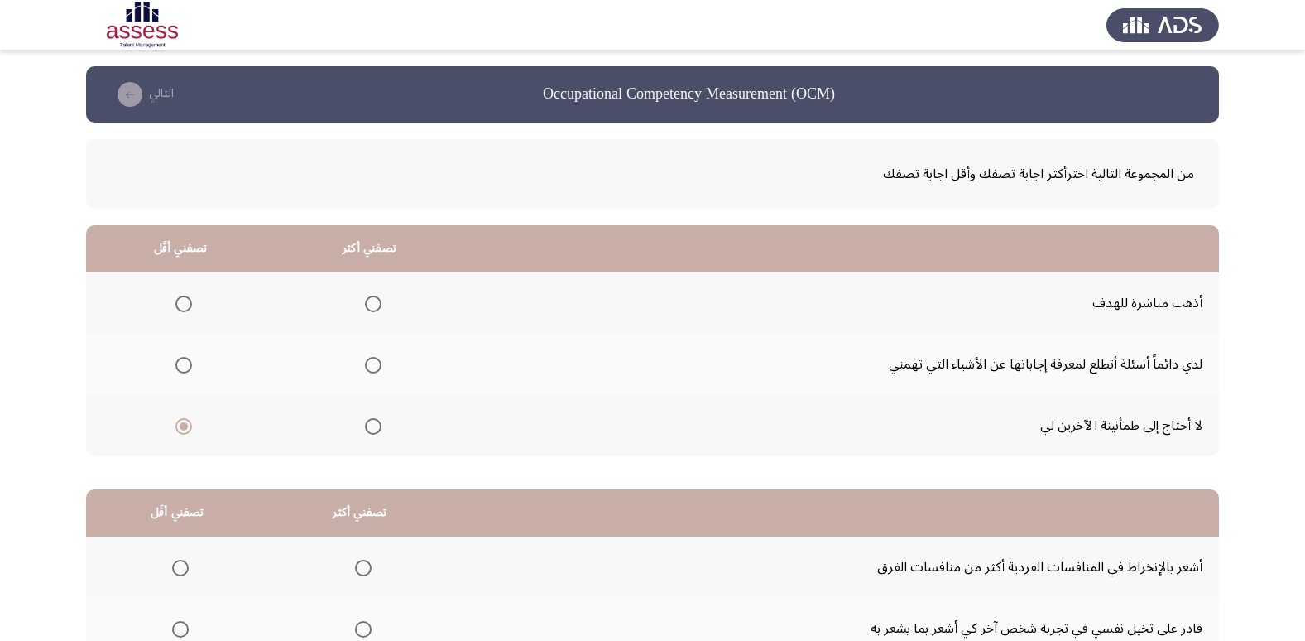
click at [369, 310] on input "Select an option" at bounding box center [373, 303] width 17 height 17
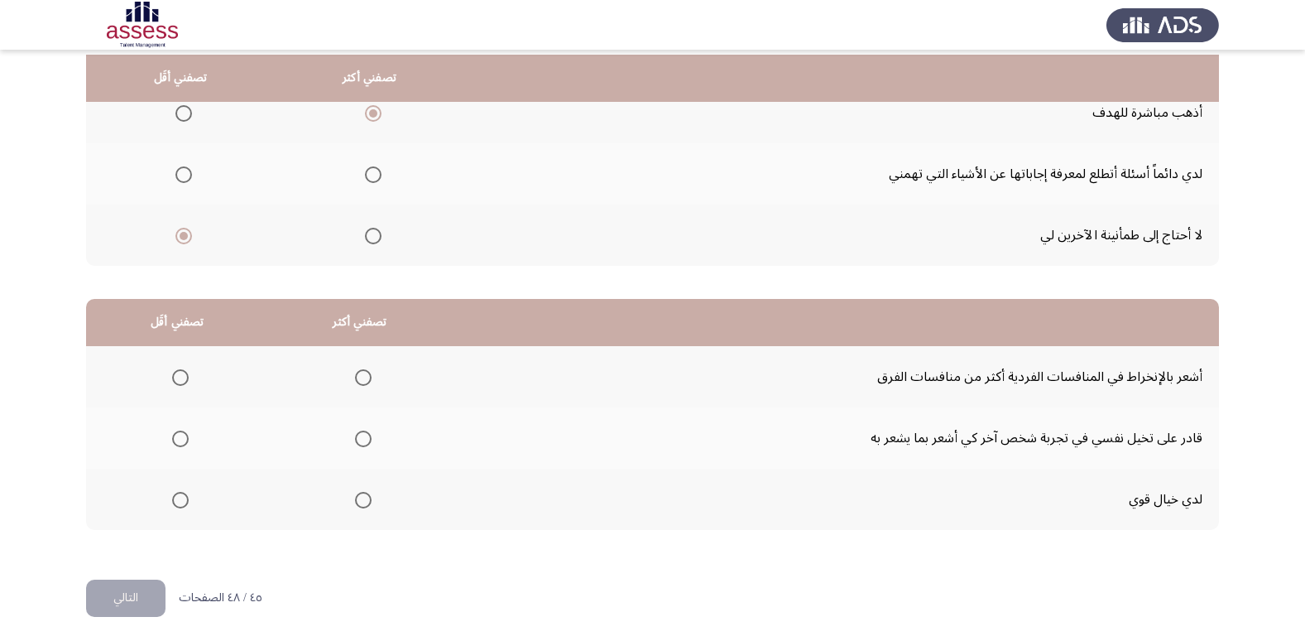
scroll to position [195, 0]
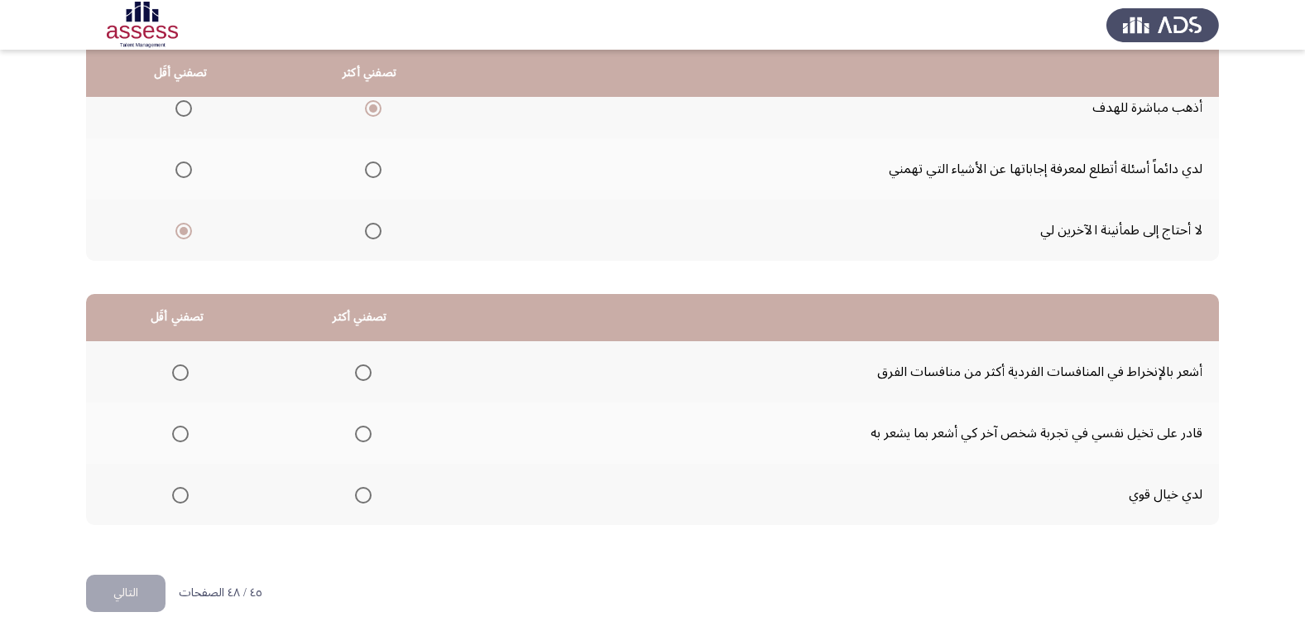
click at [366, 167] on span "Select an option" at bounding box center [373, 169] width 17 height 17
click at [366, 167] on input "Select an option" at bounding box center [373, 169] width 17 height 17
click at [355, 488] on span "Select an option" at bounding box center [363, 495] width 17 height 17
click at [355, 488] on input "Select an option" at bounding box center [363, 495] width 17 height 17
click at [183, 438] on span "Select an option" at bounding box center [180, 433] width 17 height 17
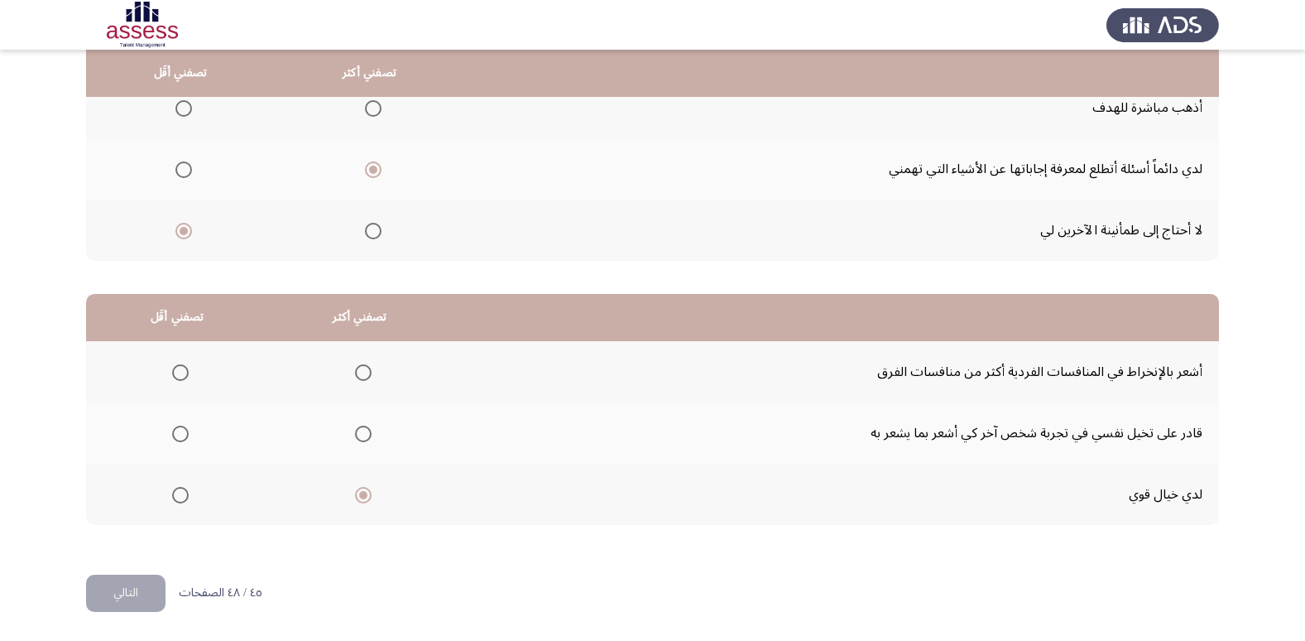
click at [183, 438] on input "Select an option" at bounding box center [180, 433] width 17 height 17
click at [182, 366] on span "Select an option" at bounding box center [180, 372] width 17 height 17
click at [182, 366] on input "Select an option" at bounding box center [180, 372] width 17 height 17
click at [148, 586] on button "التالي" at bounding box center [125, 592] width 79 height 37
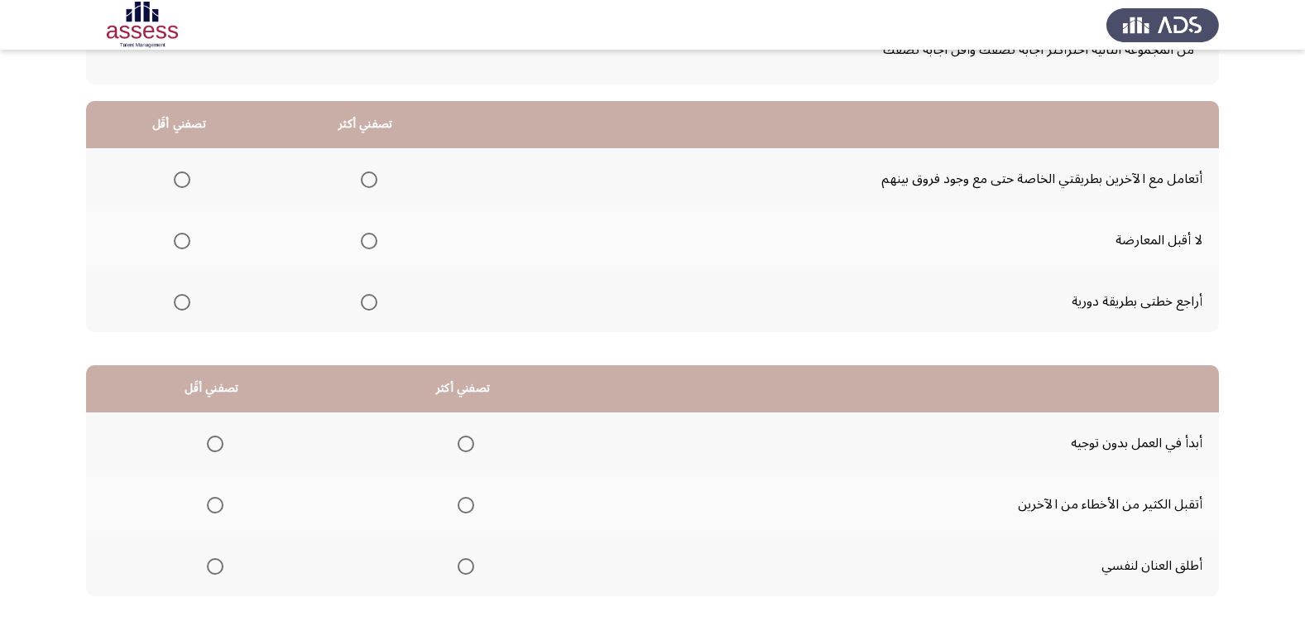
scroll to position [83, 0]
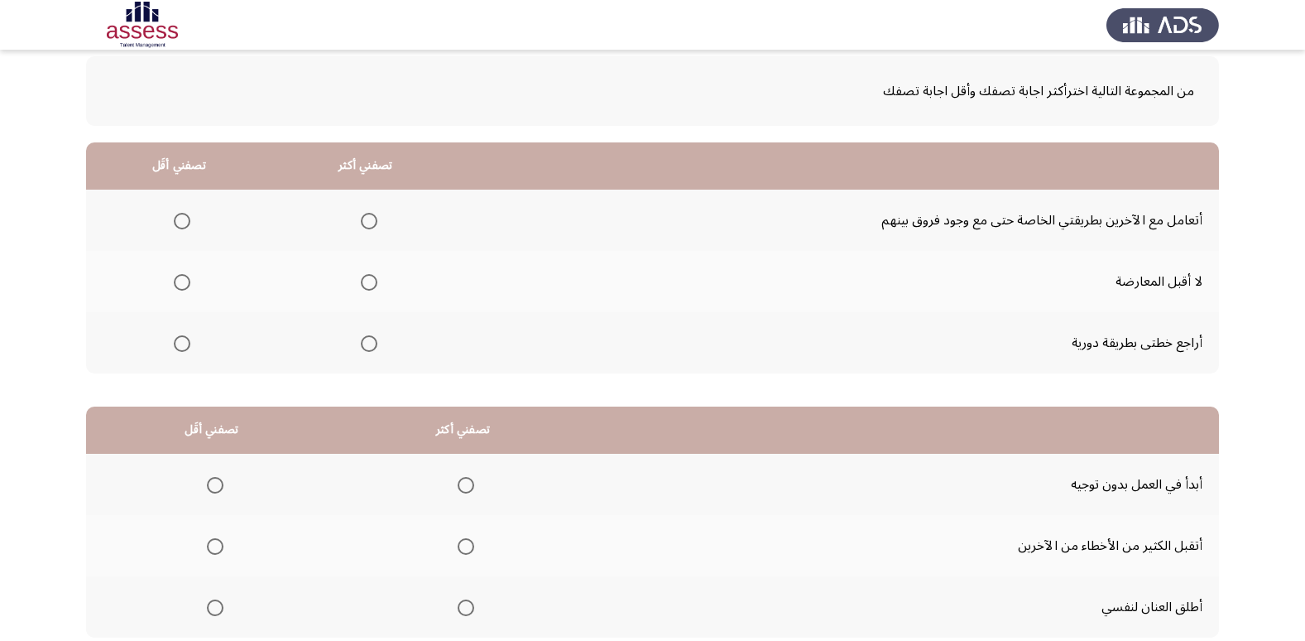
click at [369, 345] on span "Select an option" at bounding box center [369, 343] width 17 height 17
click at [369, 345] on input "Select an option" at bounding box center [369, 343] width 17 height 17
click at [196, 276] on th at bounding box center [179, 281] width 186 height 61
click at [177, 289] on span "Select an option" at bounding box center [182, 282] width 17 height 17
click at [177, 289] on input "Select an option" at bounding box center [182, 282] width 17 height 17
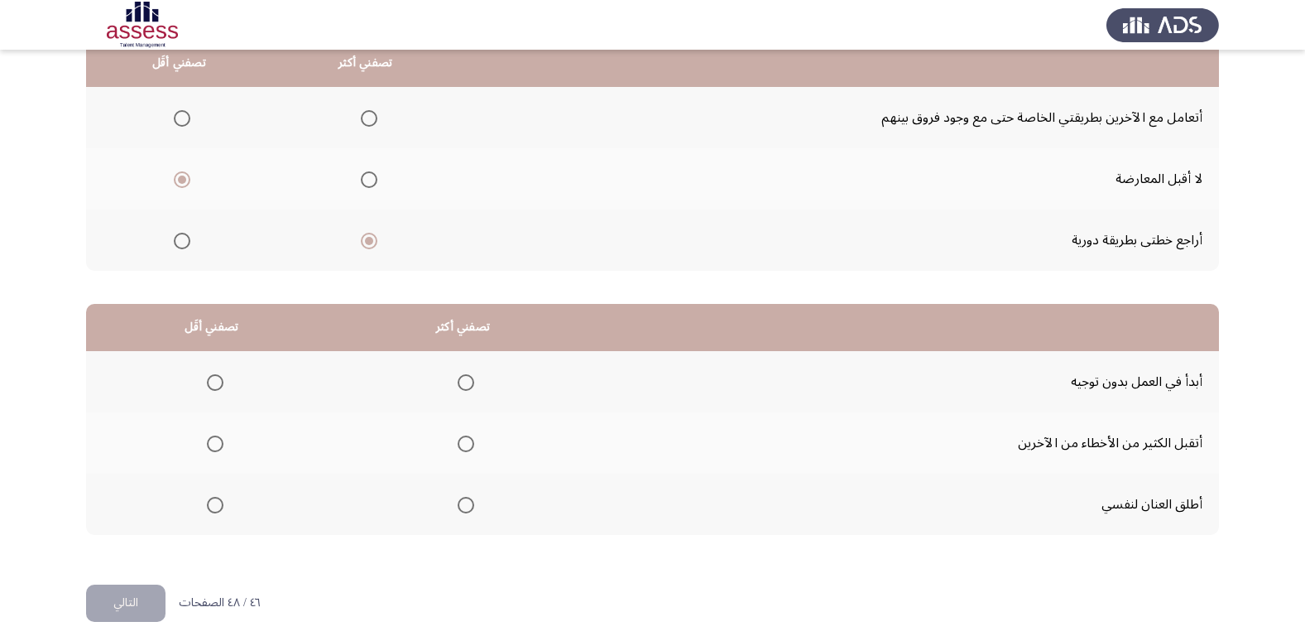
scroll to position [195, 0]
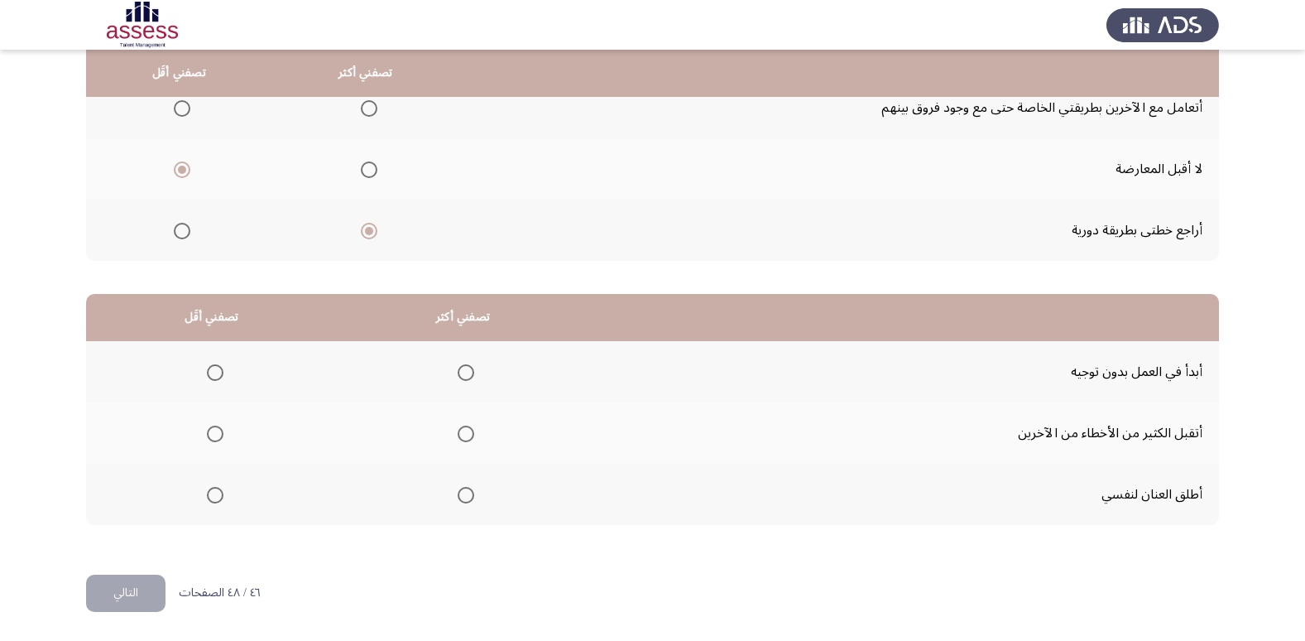
click at [463, 491] on span "Select an option" at bounding box center [466, 495] width 17 height 17
click at [463, 491] on input "Select an option" at bounding box center [466, 495] width 17 height 17
click at [223, 388] on th at bounding box center [211, 371] width 251 height 61
click at [216, 425] on span "Select an option" at bounding box center [215, 433] width 17 height 17
click at [216, 425] on input "Select an option" at bounding box center [215, 433] width 17 height 17
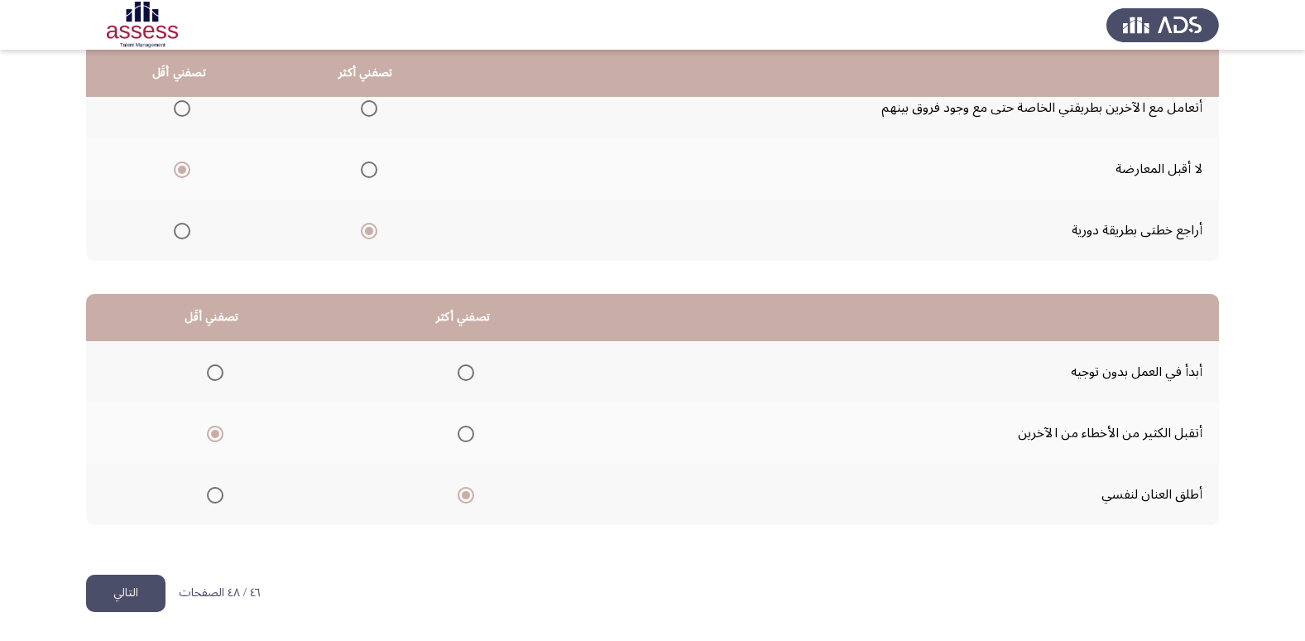
click at [127, 584] on button "التالي" at bounding box center [125, 592] width 79 height 37
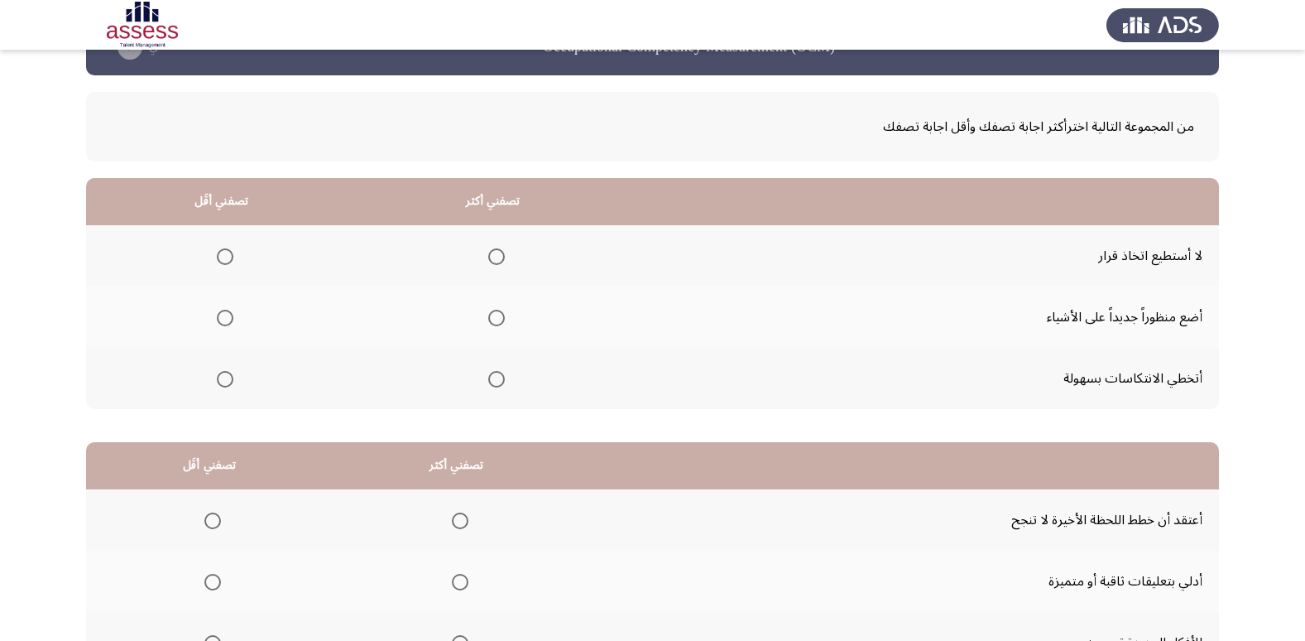
scroll to position [166, 0]
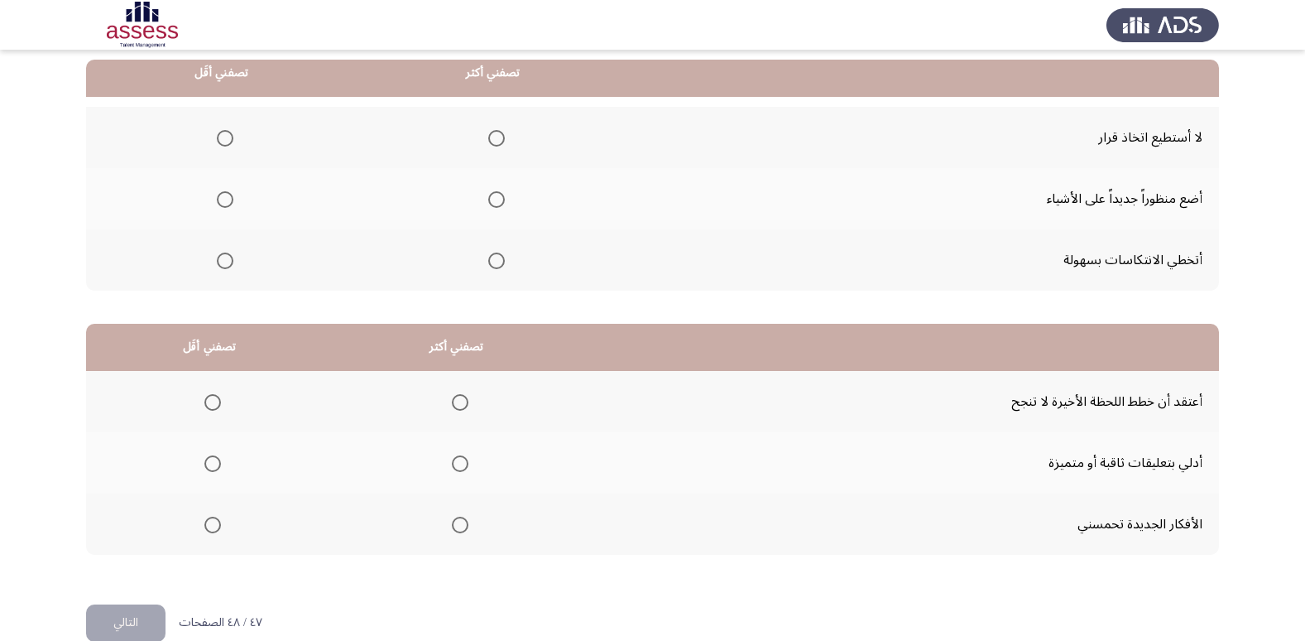
click at [501, 200] on th at bounding box center [493, 198] width 271 height 61
click at [489, 200] on span "Select an option" at bounding box center [496, 199] width 17 height 17
click at [489, 200] on input "Select an option" at bounding box center [496, 199] width 17 height 17
click at [220, 138] on span "Select an option" at bounding box center [225, 138] width 17 height 17
click at [220, 138] on input "Select an option" at bounding box center [225, 138] width 17 height 17
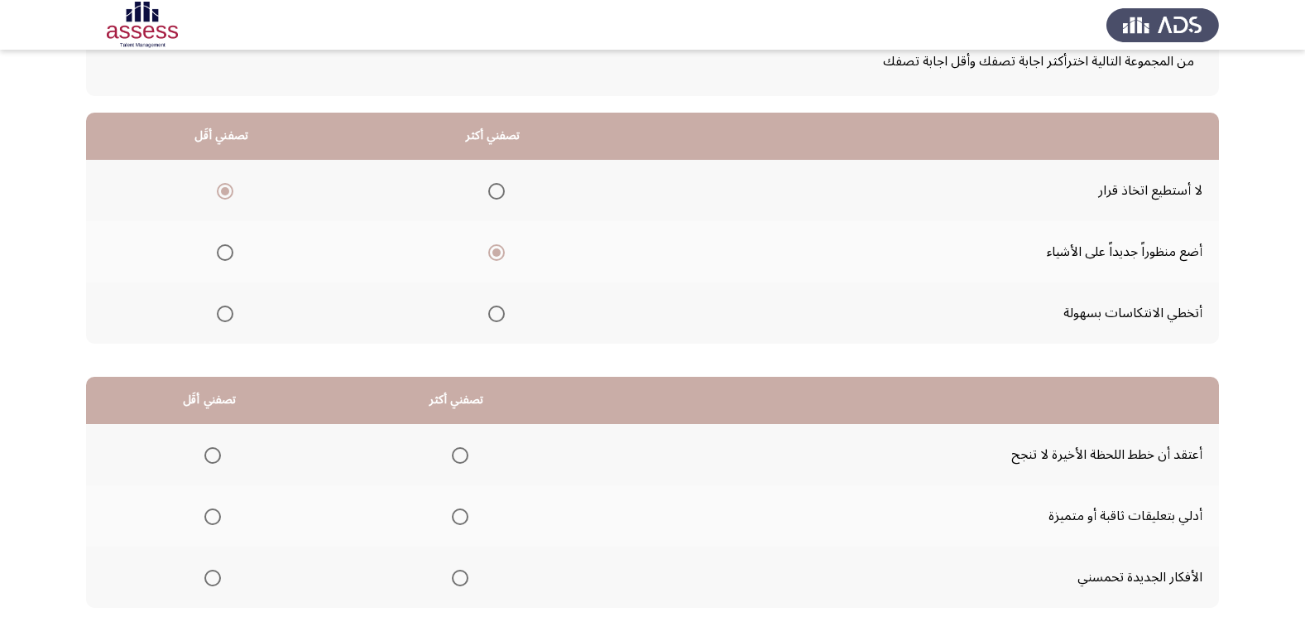
scroll to position [195, 0]
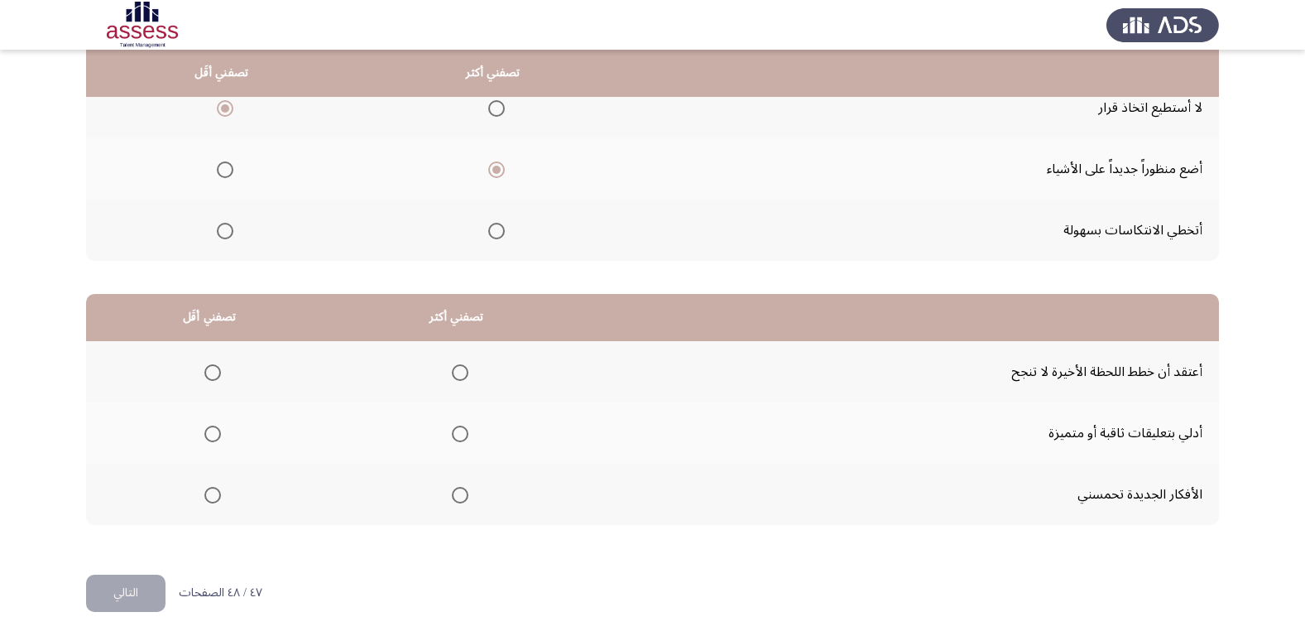
click at [452, 440] on span "Select an option" at bounding box center [460, 433] width 17 height 17
click at [452, 440] on input "Select an option" at bounding box center [460, 433] width 17 height 17
click at [224, 367] on th at bounding box center [209, 371] width 247 height 61
click at [222, 372] on th at bounding box center [209, 371] width 247 height 61
drag, startPoint x: 221, startPoint y: 372, endPoint x: 209, endPoint y: 384, distance: 17.0
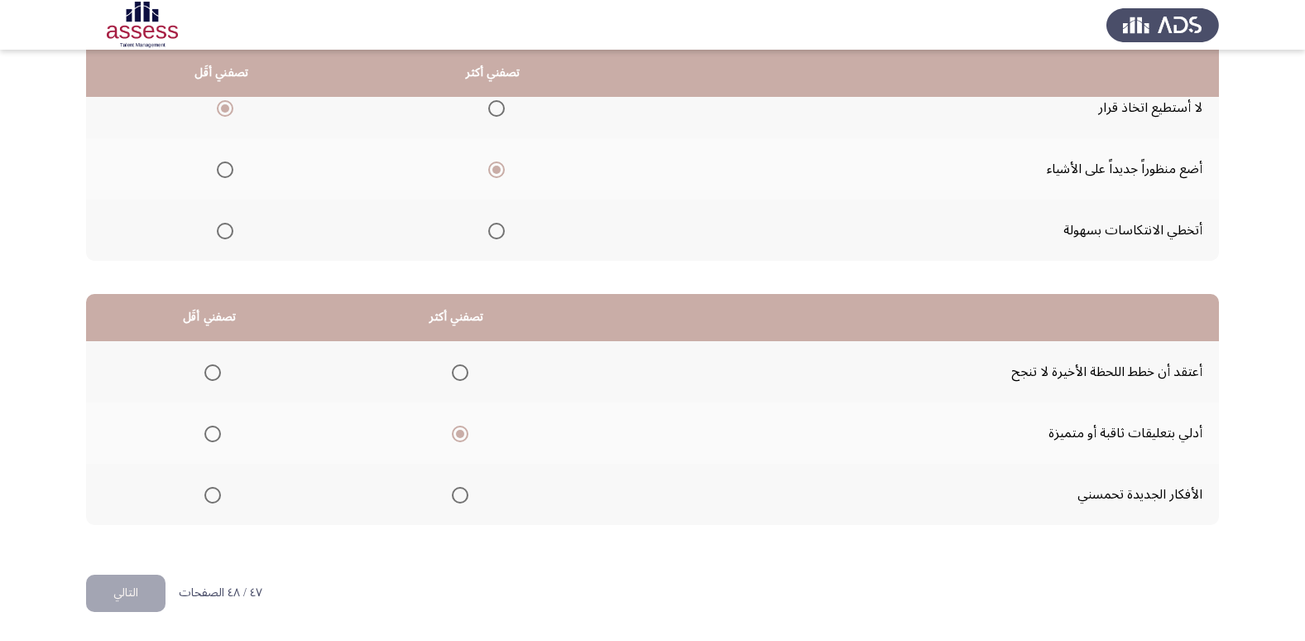
click at [218, 374] on th at bounding box center [209, 371] width 247 height 61
click at [209, 384] on mat-radio-group "Select an option" at bounding box center [209, 372] width 23 height 28
click at [209, 377] on span "Select an option" at bounding box center [212, 372] width 17 height 17
click at [209, 377] on input "Select an option" at bounding box center [212, 372] width 17 height 17
click at [135, 599] on button "التالي" at bounding box center [125, 592] width 79 height 37
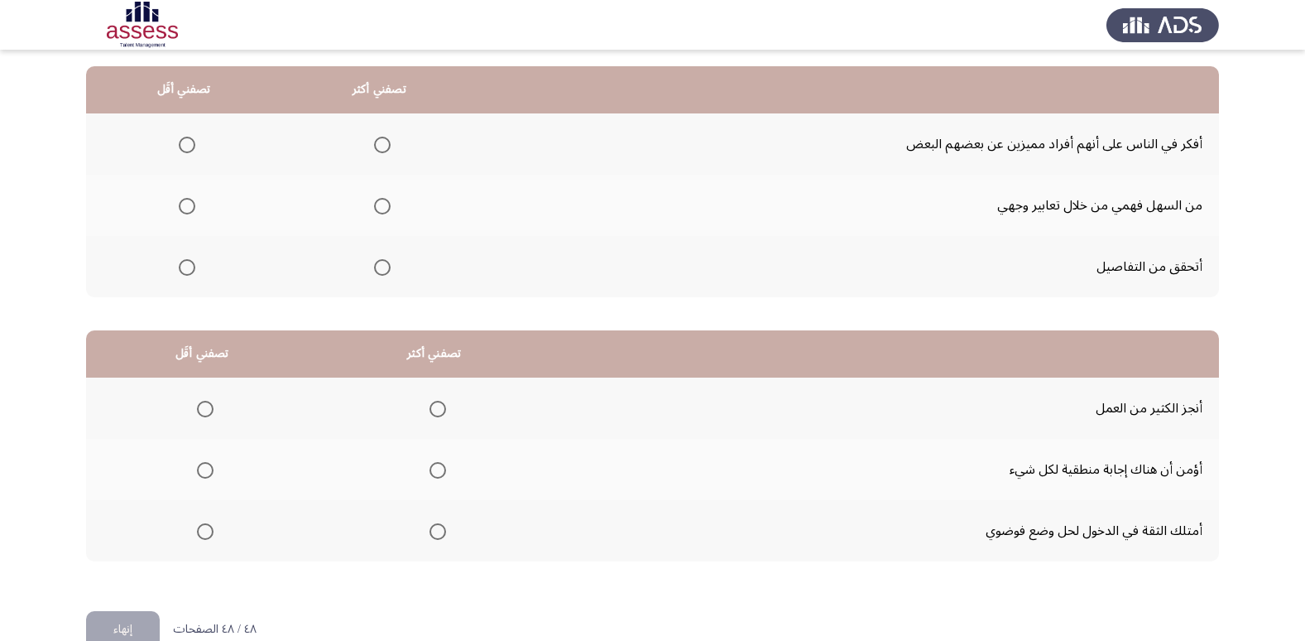
scroll to position [166, 0]
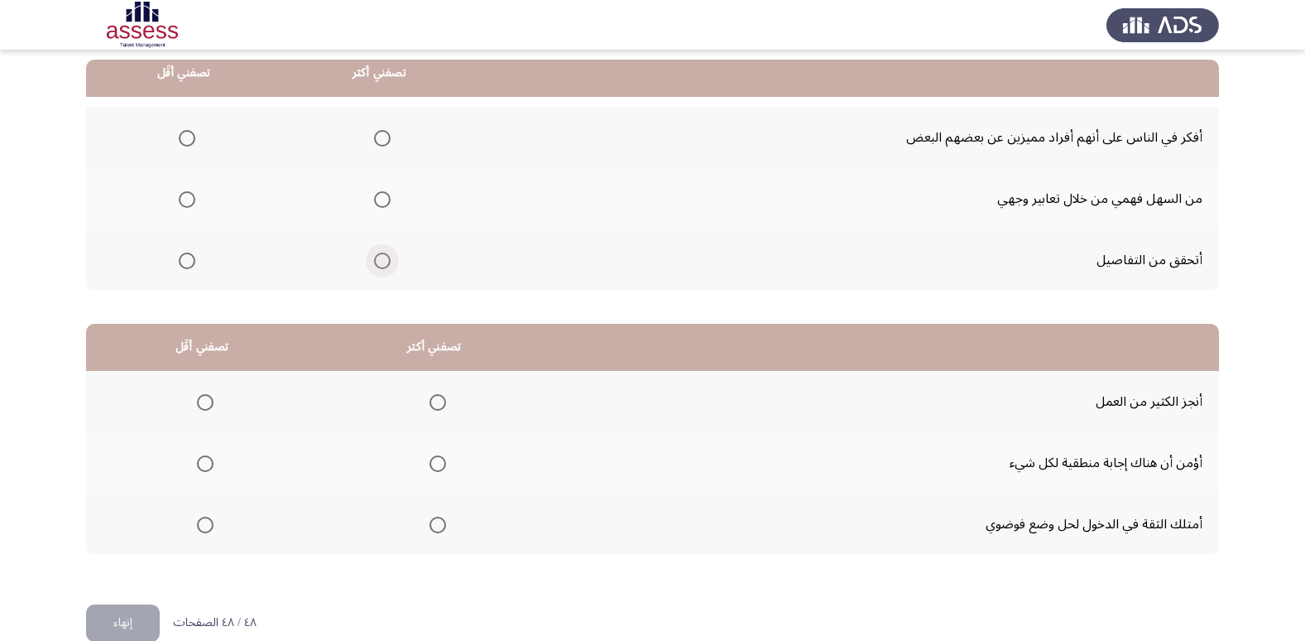
click at [381, 264] on span "Select an option" at bounding box center [382, 260] width 17 height 17
click at [381, 264] on input "Select an option" at bounding box center [382, 260] width 17 height 17
click at [180, 150] on mat-radio-group "Select an option" at bounding box center [183, 137] width 23 height 28
click at [180, 142] on span "Select an option" at bounding box center [187, 138] width 17 height 17
click at [180, 142] on input "Select an option" at bounding box center [187, 138] width 17 height 17
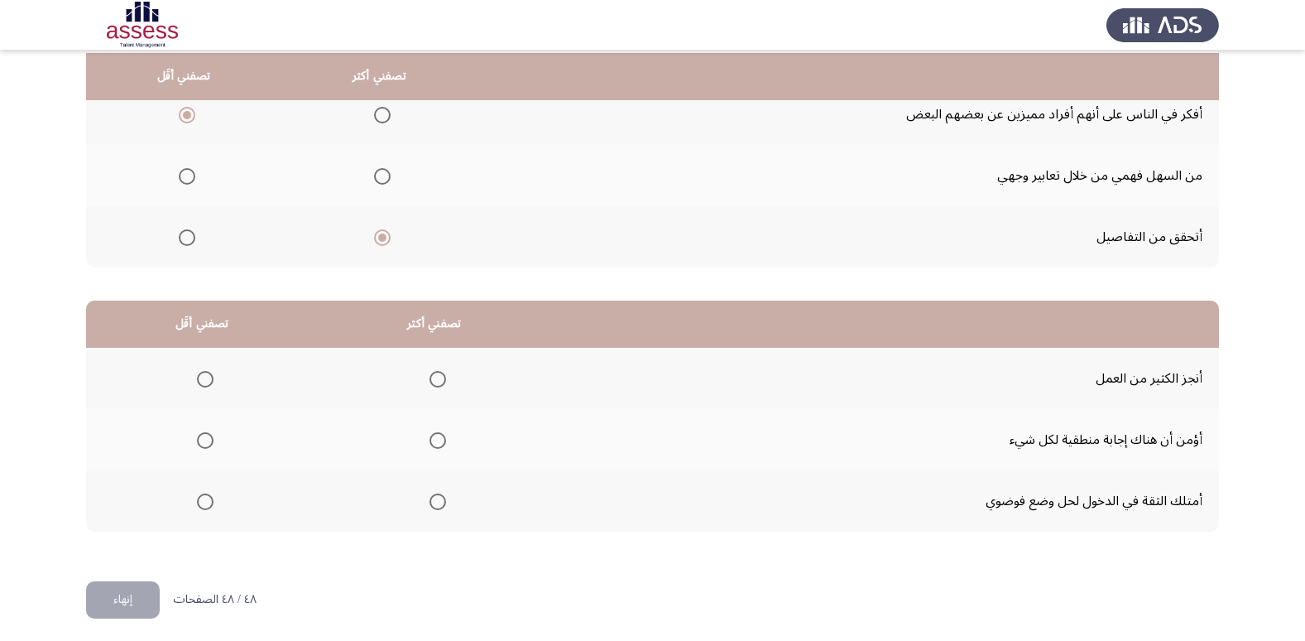
scroll to position [195, 0]
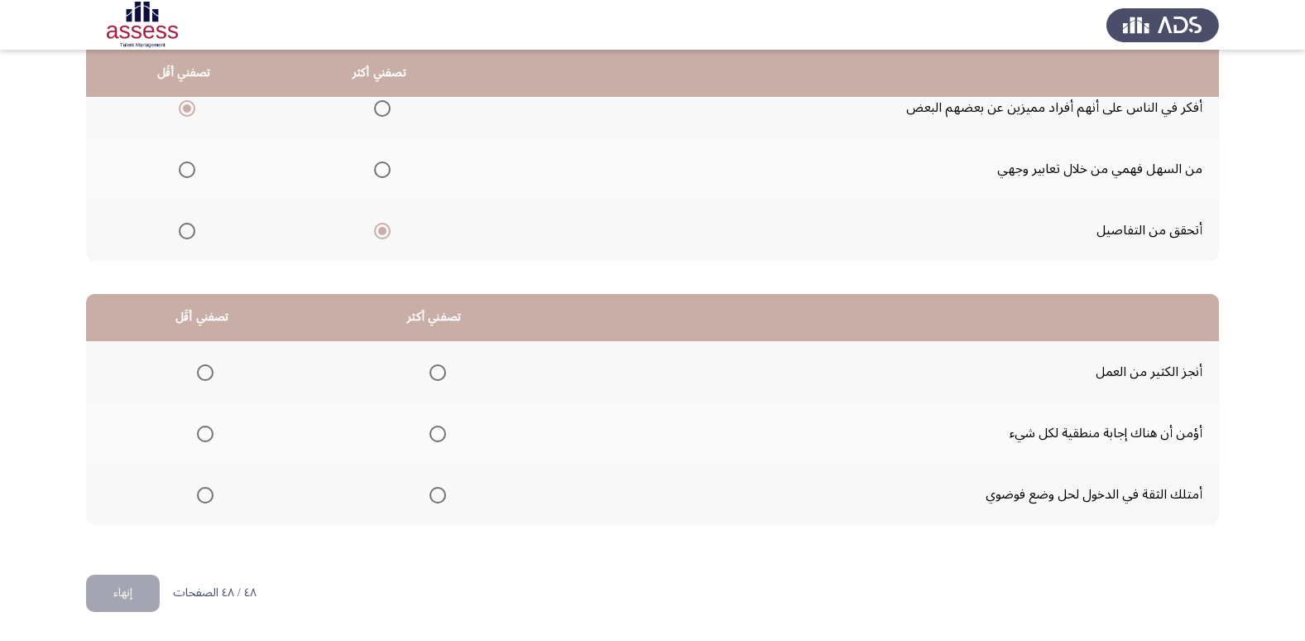
click at [437, 502] on span "Select an option" at bounding box center [438, 495] width 17 height 17
click at [437, 502] on input "Select an option" at bounding box center [438, 495] width 17 height 17
click at [207, 436] on span "Select an option" at bounding box center [205, 433] width 17 height 17
click at [207, 436] on input "Select an option" at bounding box center [205, 433] width 17 height 17
click at [431, 433] on span "Select an option" at bounding box center [438, 433] width 17 height 17
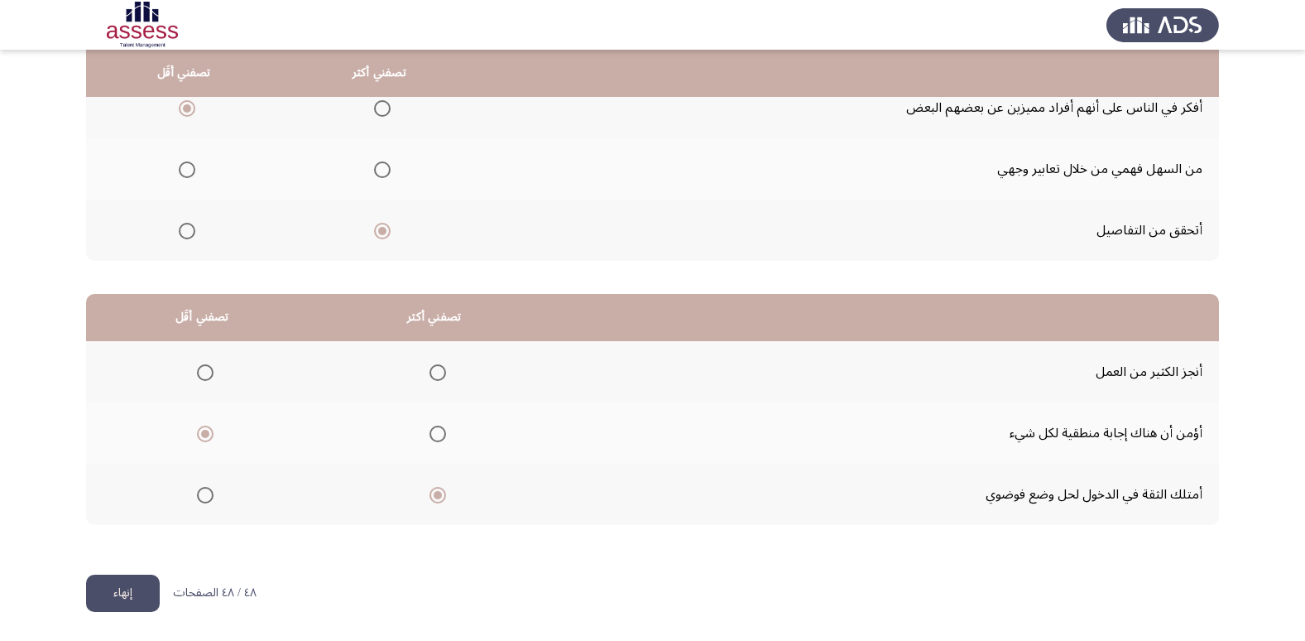
click at [431, 433] on input "Select an option" at bounding box center [438, 433] width 17 height 17
click at [186, 382] on th at bounding box center [202, 371] width 232 height 61
click at [209, 377] on span "Select an option" at bounding box center [205, 372] width 17 height 17
click at [209, 377] on input "Select an option" at bounding box center [205, 372] width 17 height 17
click at [125, 595] on button "إنهاء" at bounding box center [123, 592] width 74 height 37
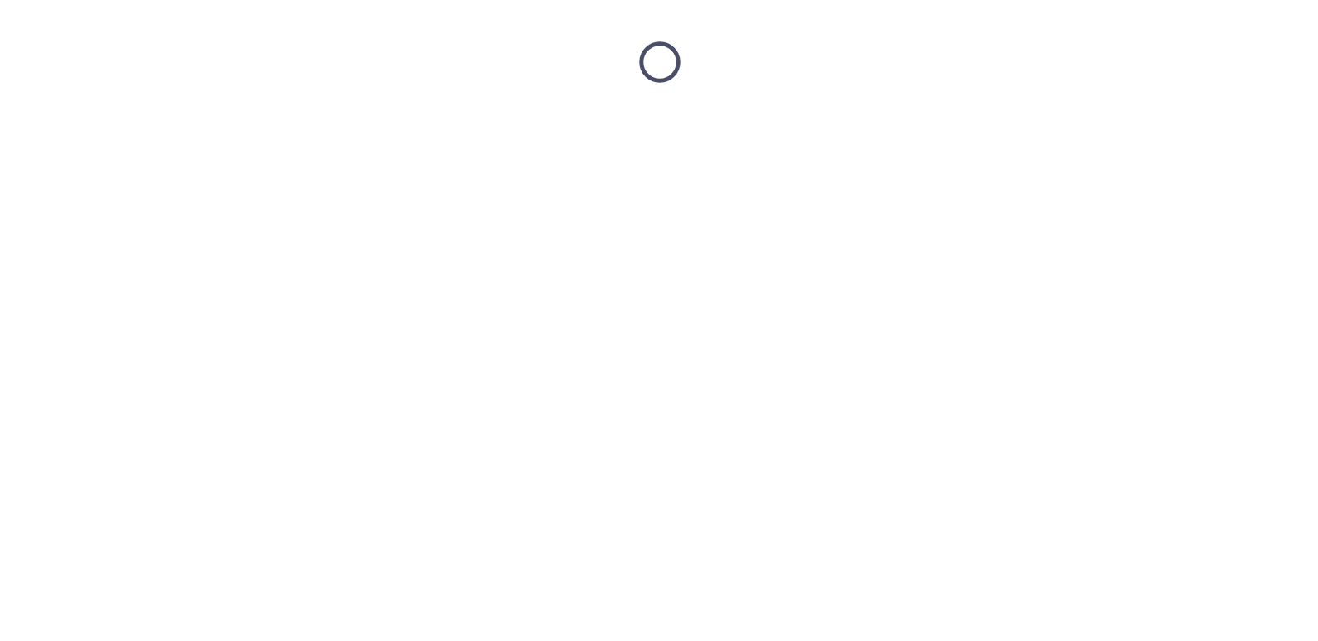
scroll to position [0, 0]
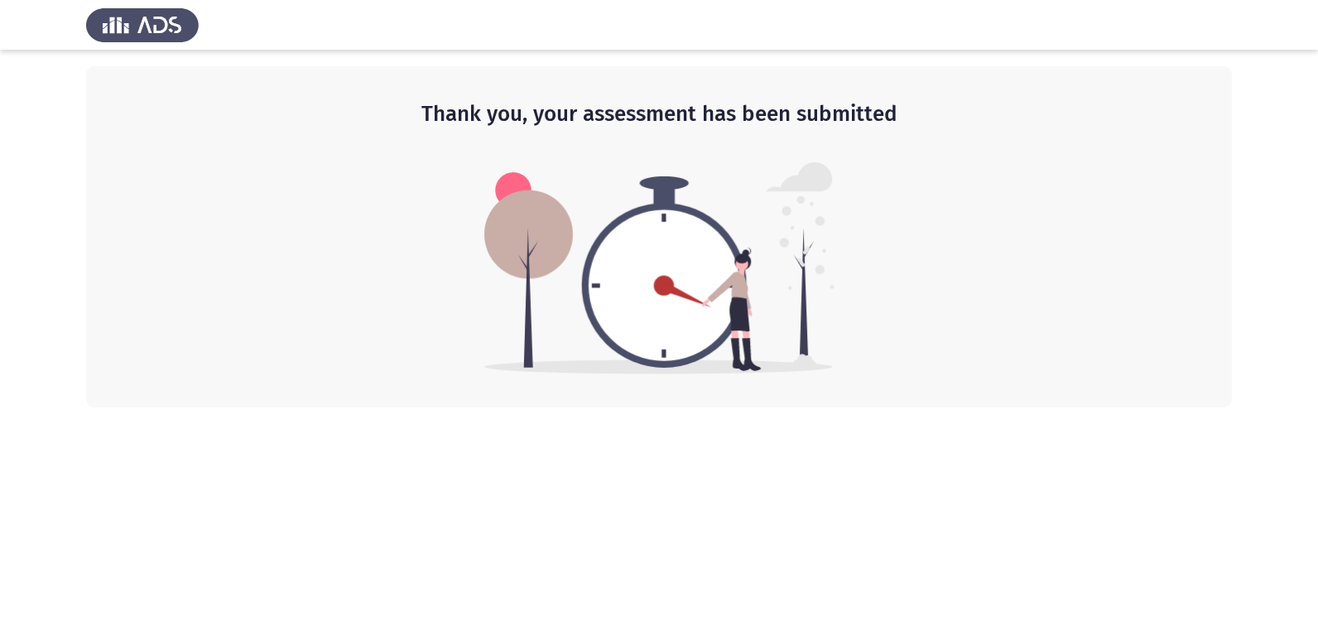
click at [878, 276] on div "Thank you, your assessment has been submitted" at bounding box center [658, 236] width 1145 height 341
click at [661, 305] on img at bounding box center [659, 268] width 350 height 212
click at [601, 407] on html "Thank you, your assessment has been submitted" at bounding box center [659, 203] width 1318 height 407
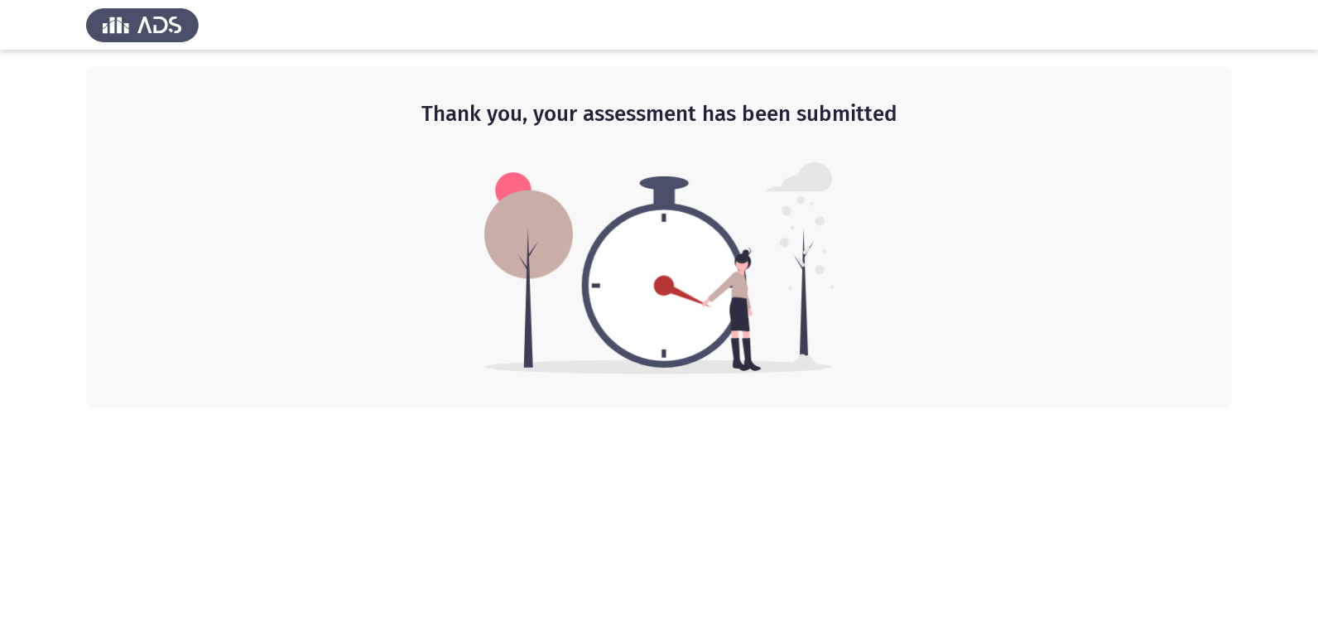
click at [758, 340] on img at bounding box center [659, 268] width 350 height 212
